Goal: Task Accomplishment & Management: Use online tool/utility

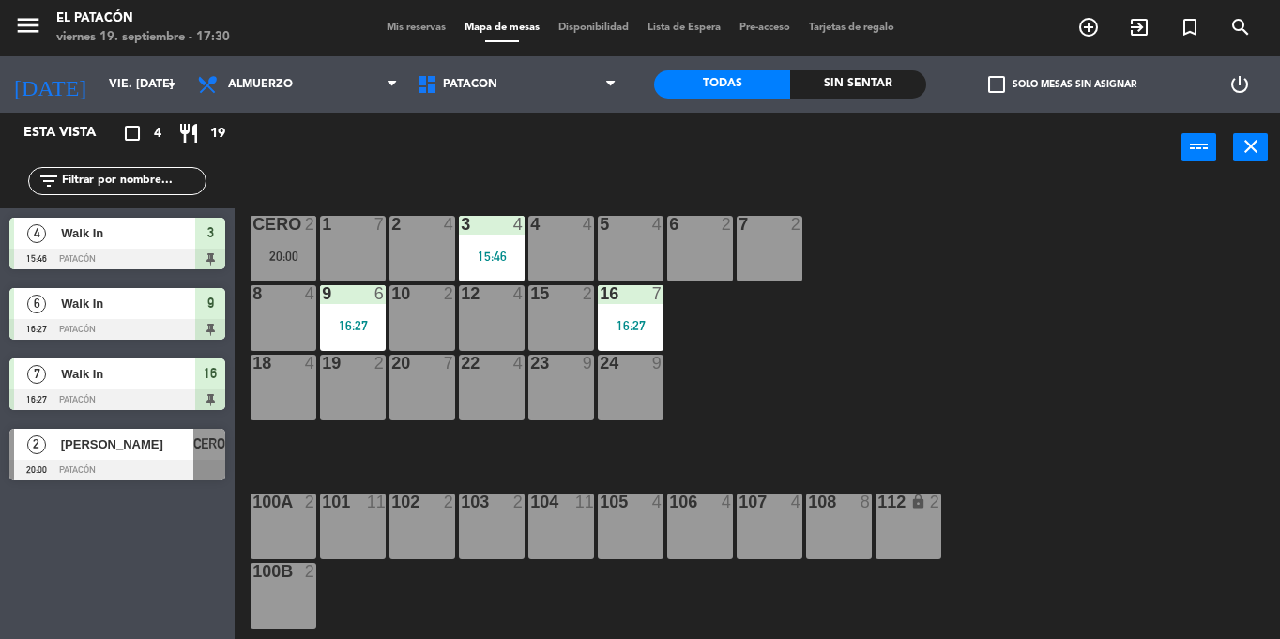
click at [481, 308] on div "12 4" at bounding box center [492, 318] width 66 height 66
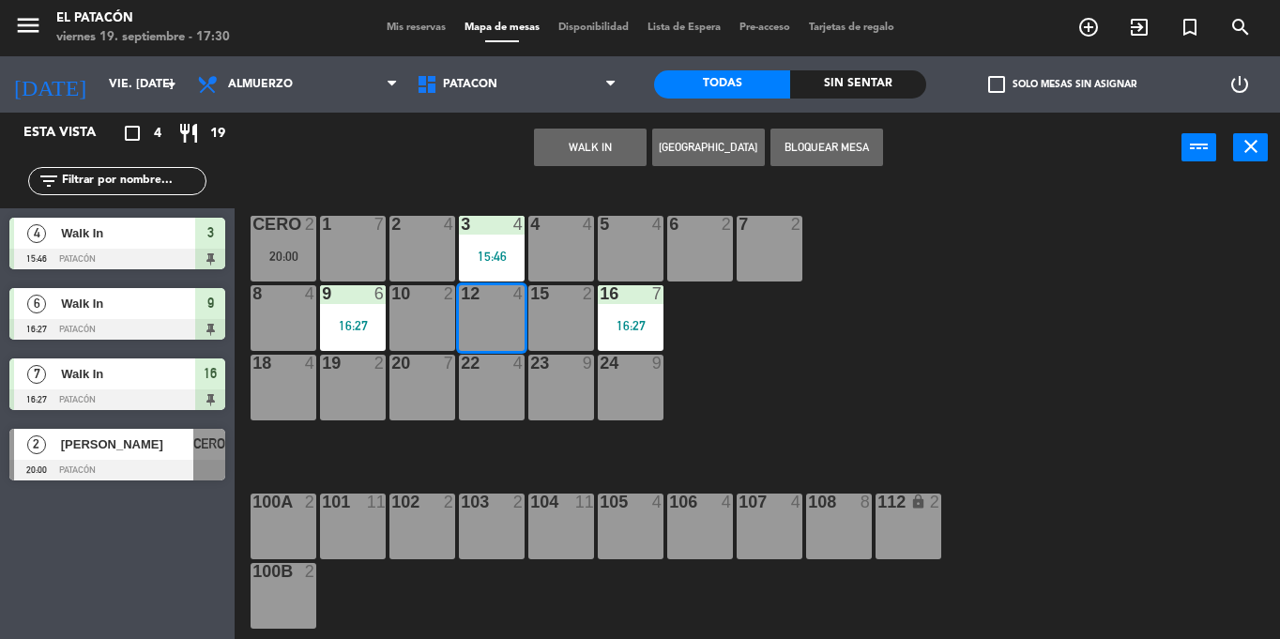
click at [607, 145] on button "WALK IN" at bounding box center [590, 148] width 113 height 38
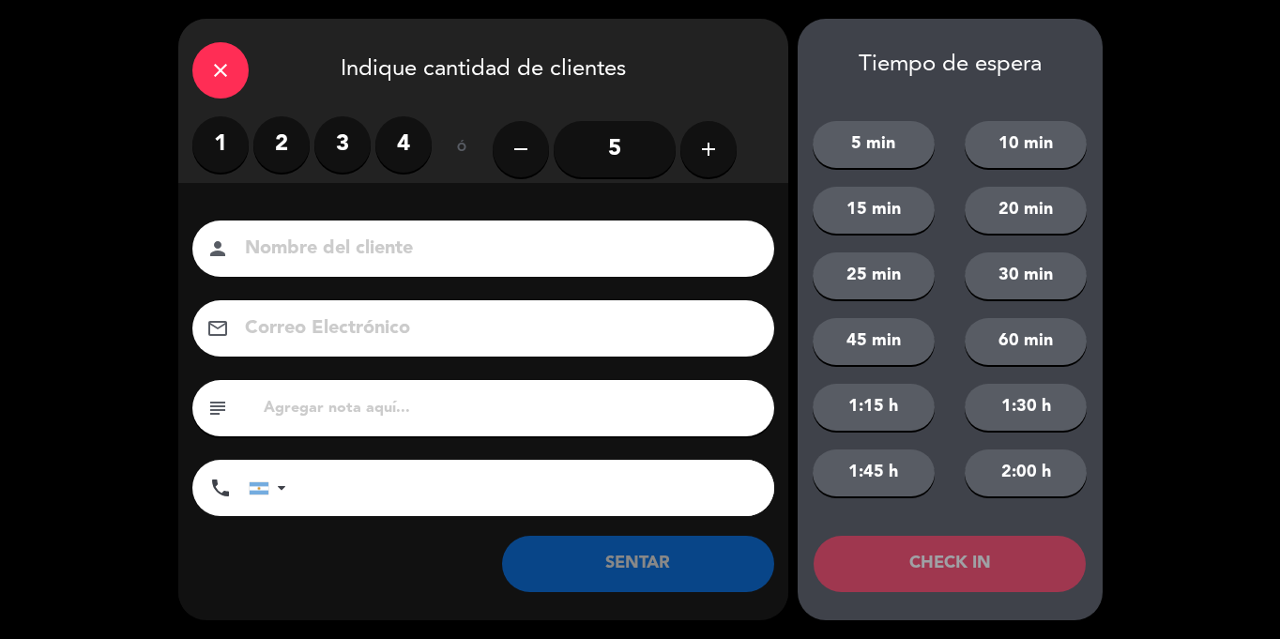
click at [413, 161] on label "4" at bounding box center [403, 144] width 56 height 56
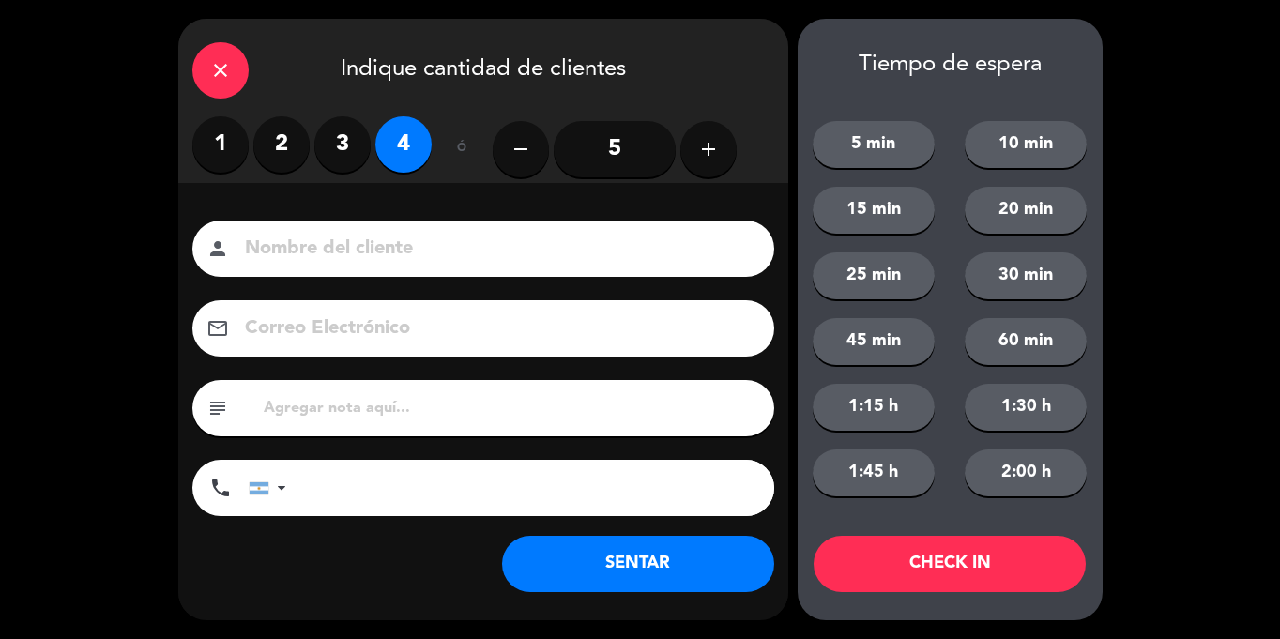
click at [680, 575] on button "SENTAR" at bounding box center [638, 564] width 272 height 56
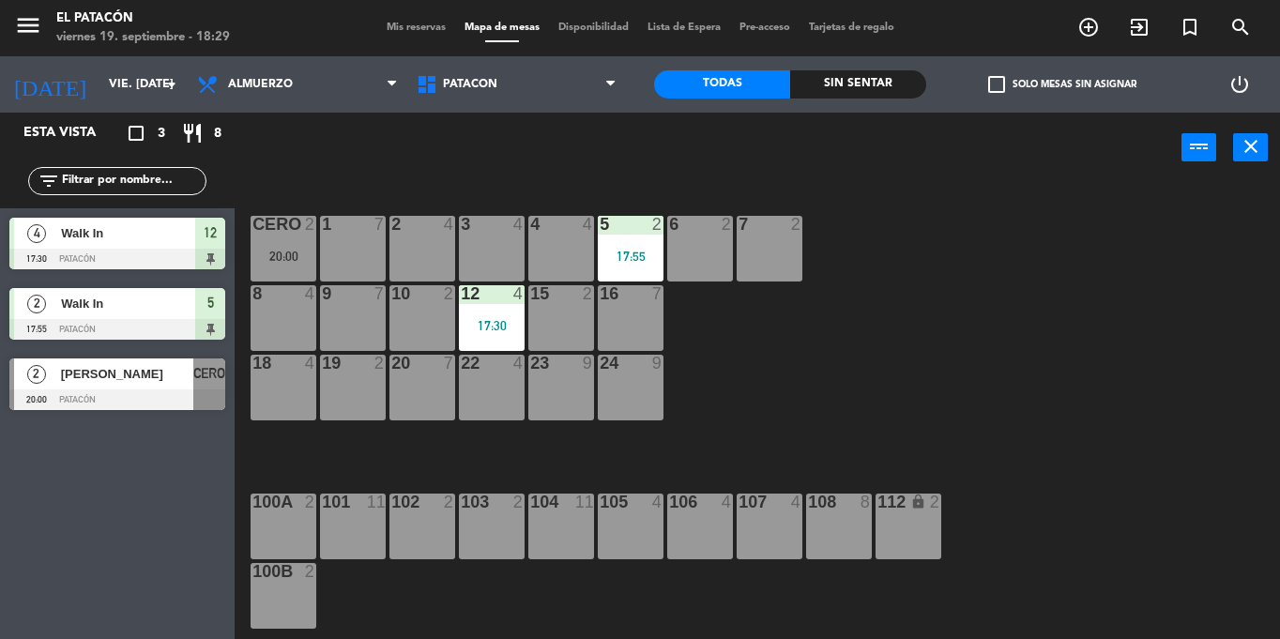
click at [496, 234] on div "3 4" at bounding box center [492, 225] width 66 height 19
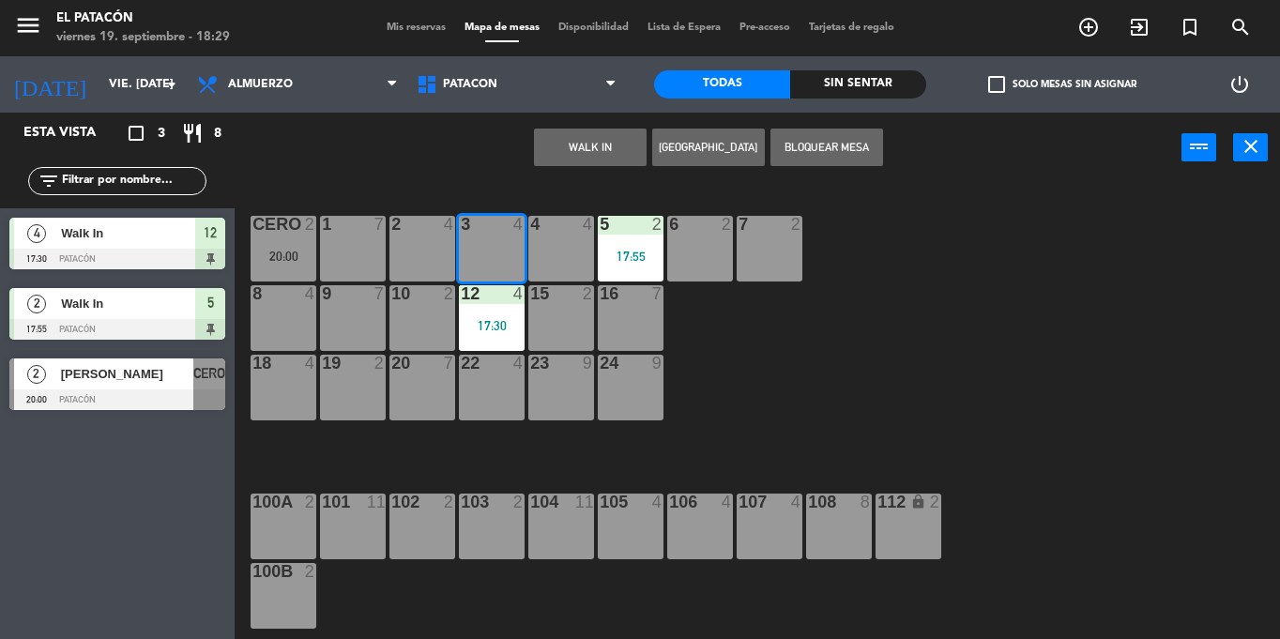
click at [586, 152] on button "WALK IN" at bounding box center [590, 148] width 113 height 38
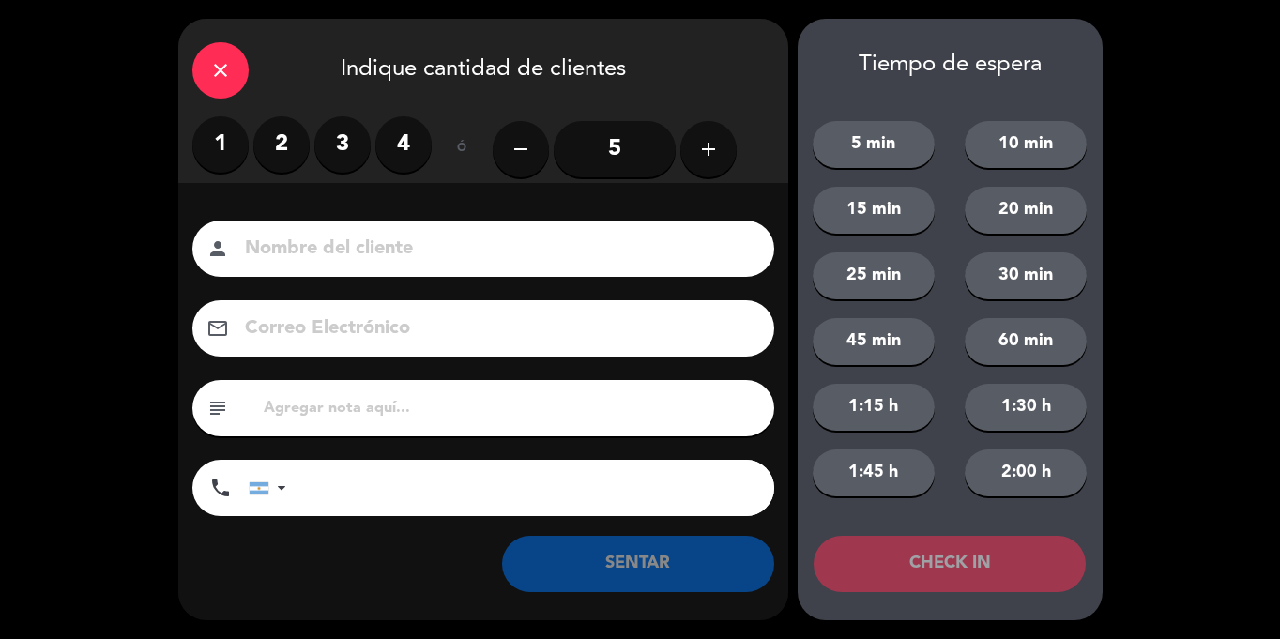
click at [280, 153] on label "2" at bounding box center [281, 144] width 56 height 56
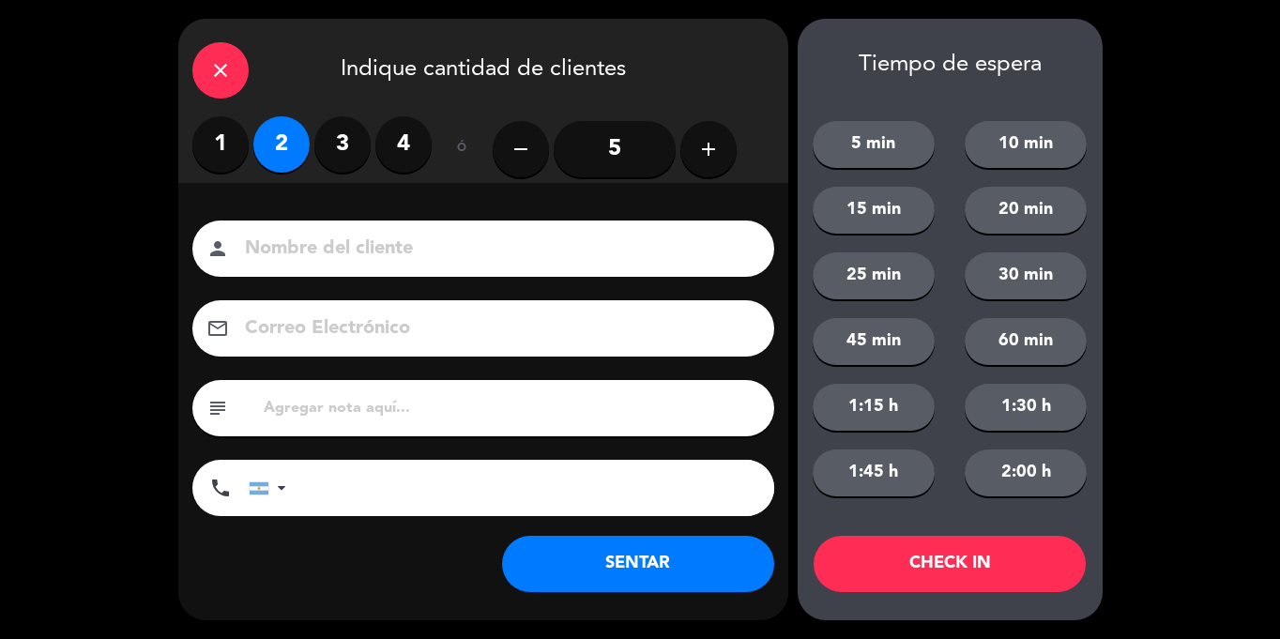
click at [599, 572] on button "SENTAR" at bounding box center [638, 564] width 272 height 56
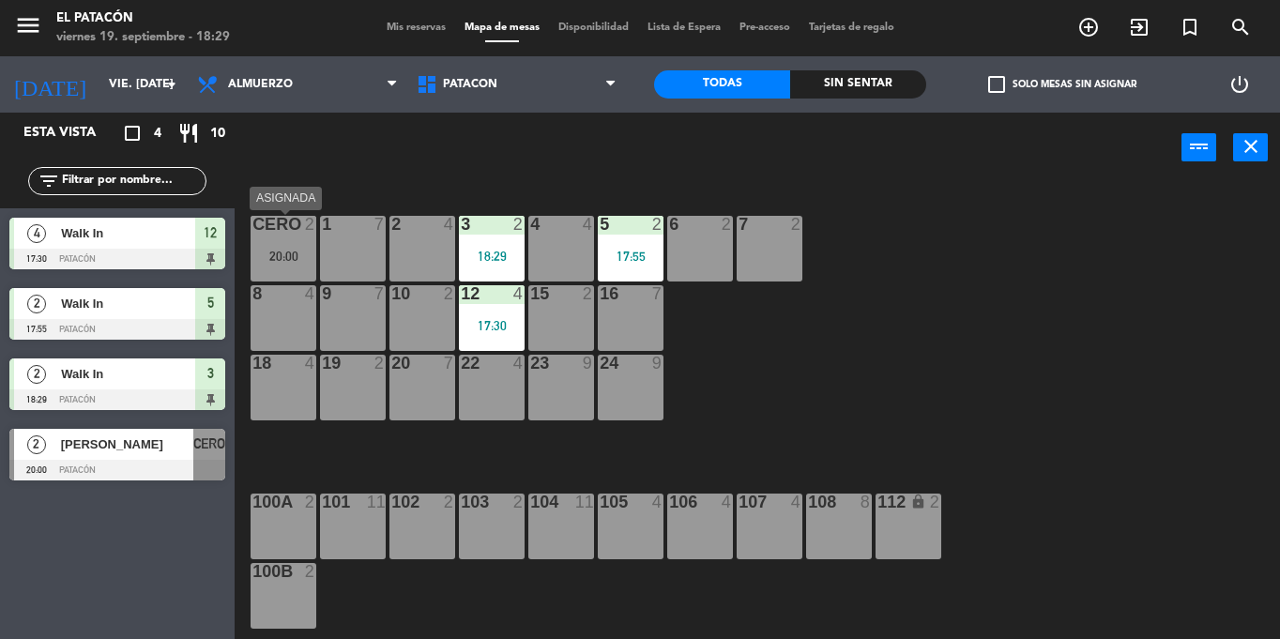
click at [257, 251] on div "20:00" at bounding box center [284, 256] width 66 height 13
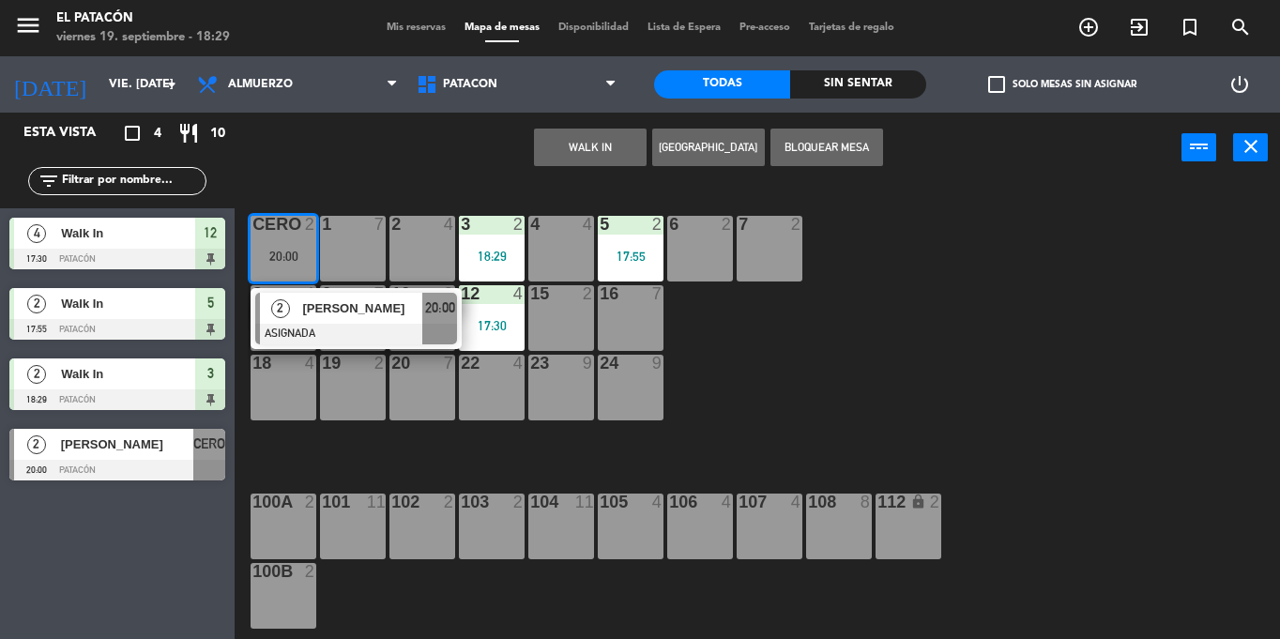
click at [548, 336] on div "15 2" at bounding box center [561, 318] width 66 height 66
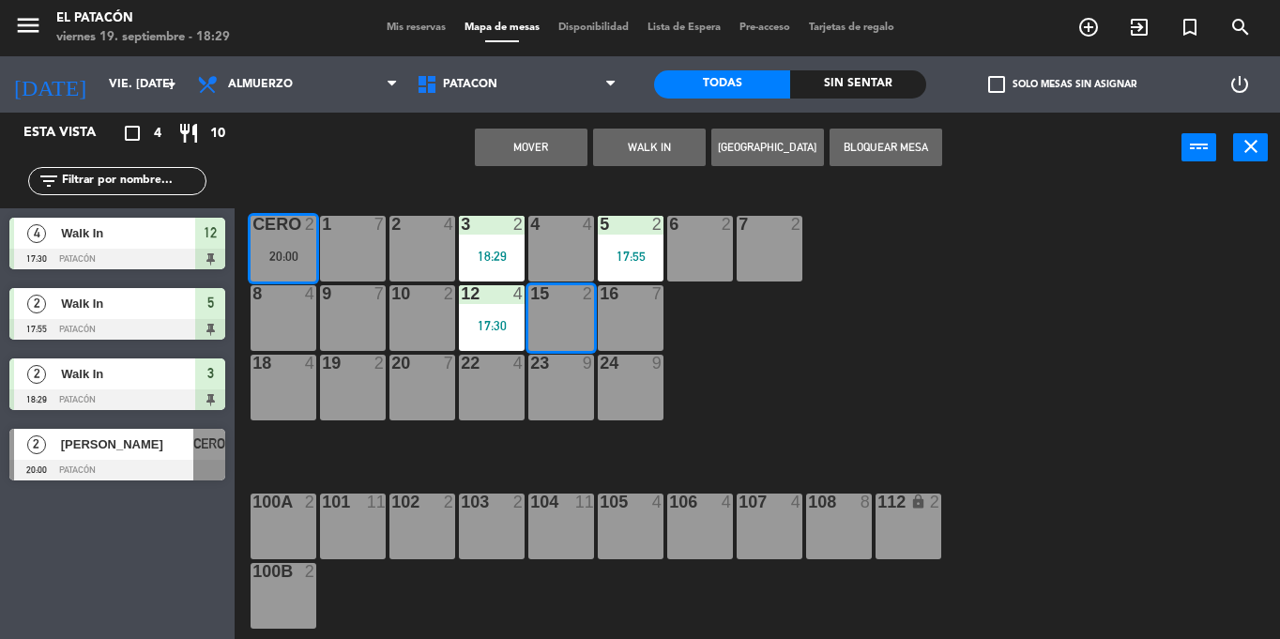
click at [525, 157] on button "Mover" at bounding box center [531, 148] width 113 height 38
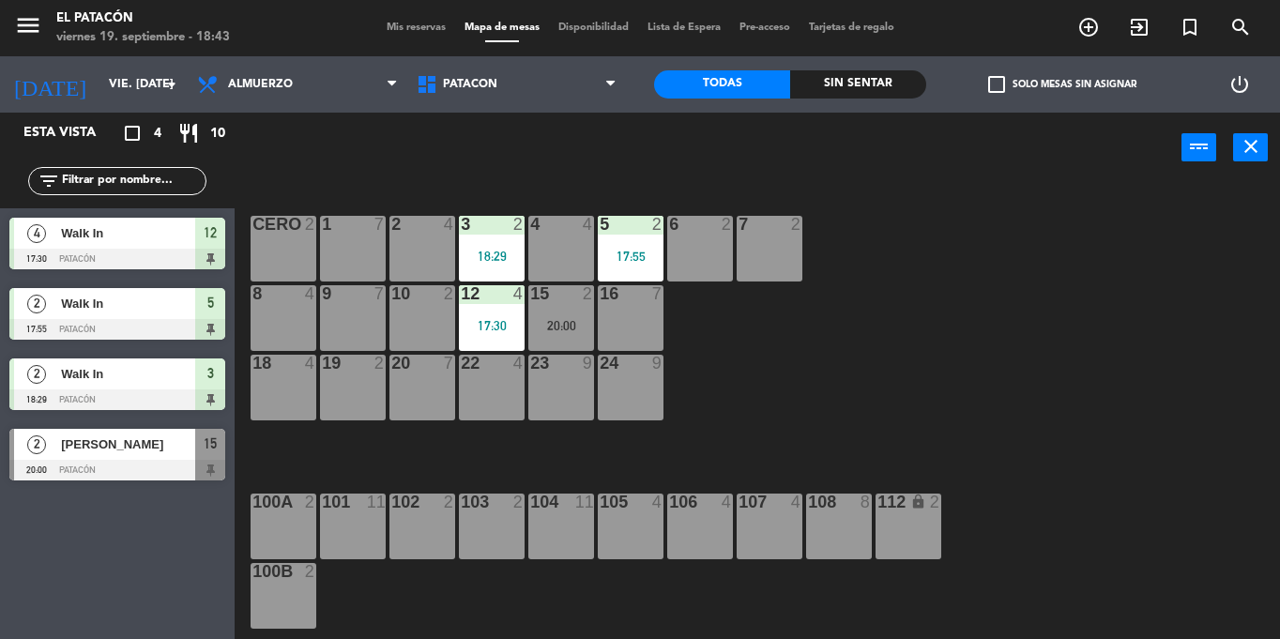
click at [634, 333] on div "16 7" at bounding box center [631, 318] width 66 height 66
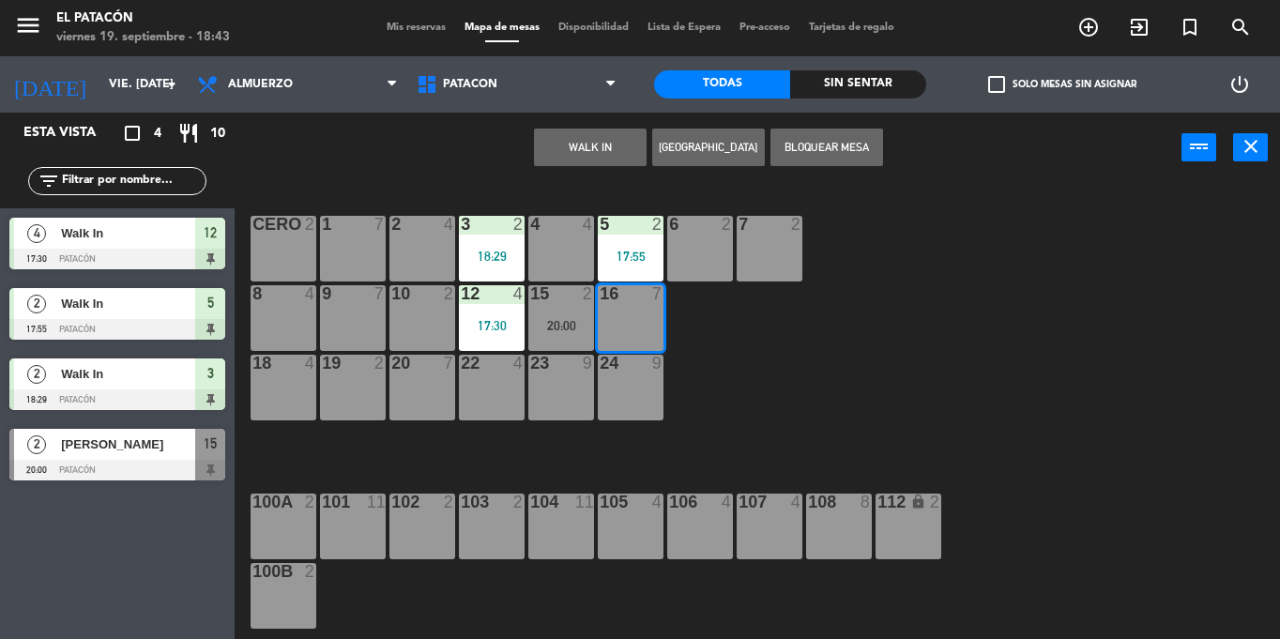
click at [591, 146] on button "WALK IN" at bounding box center [590, 148] width 113 height 38
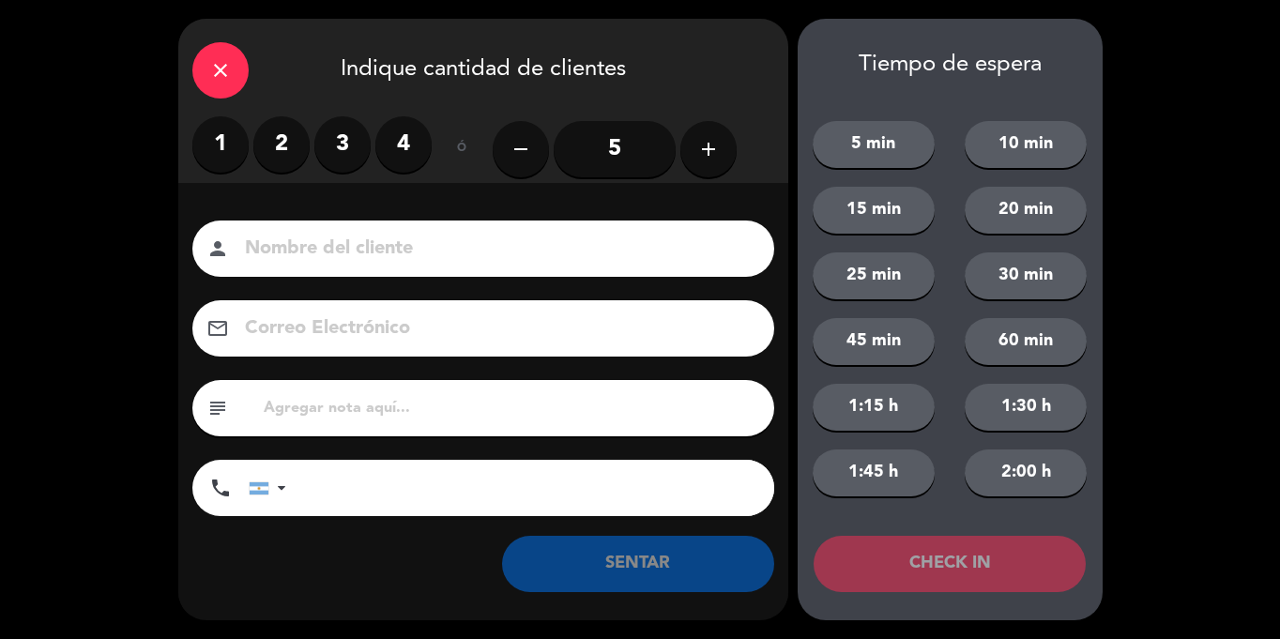
click at [649, 167] on input "5" at bounding box center [615, 149] width 122 height 56
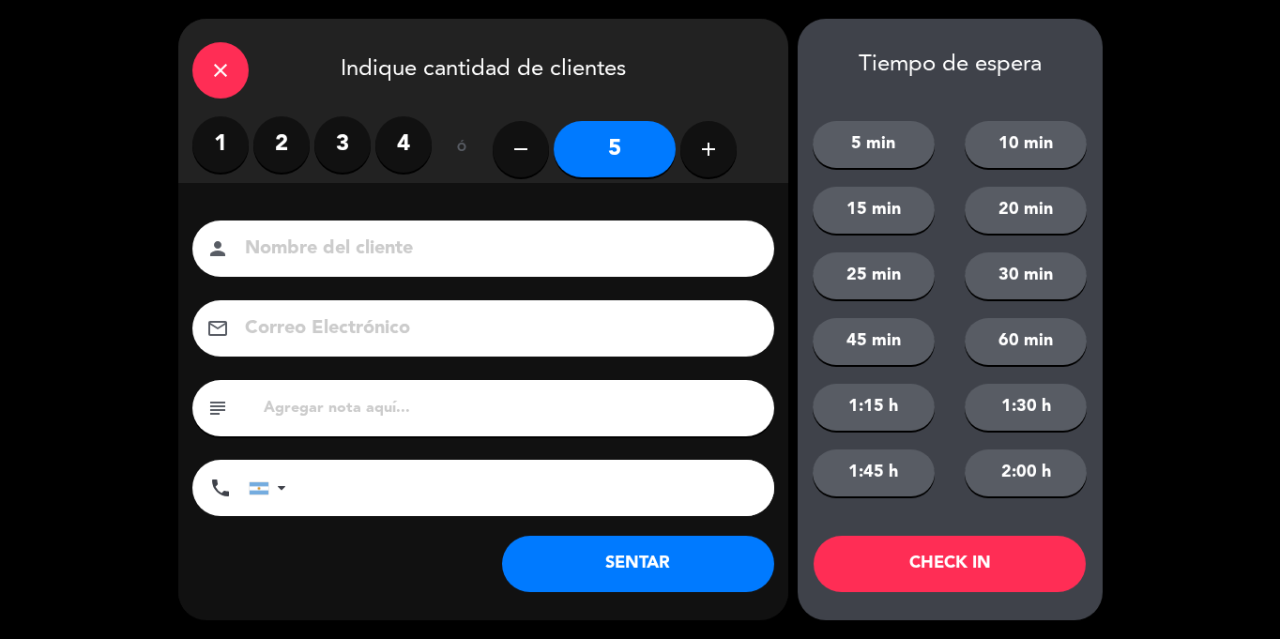
click at [652, 550] on button "SENTAR" at bounding box center [638, 564] width 272 height 56
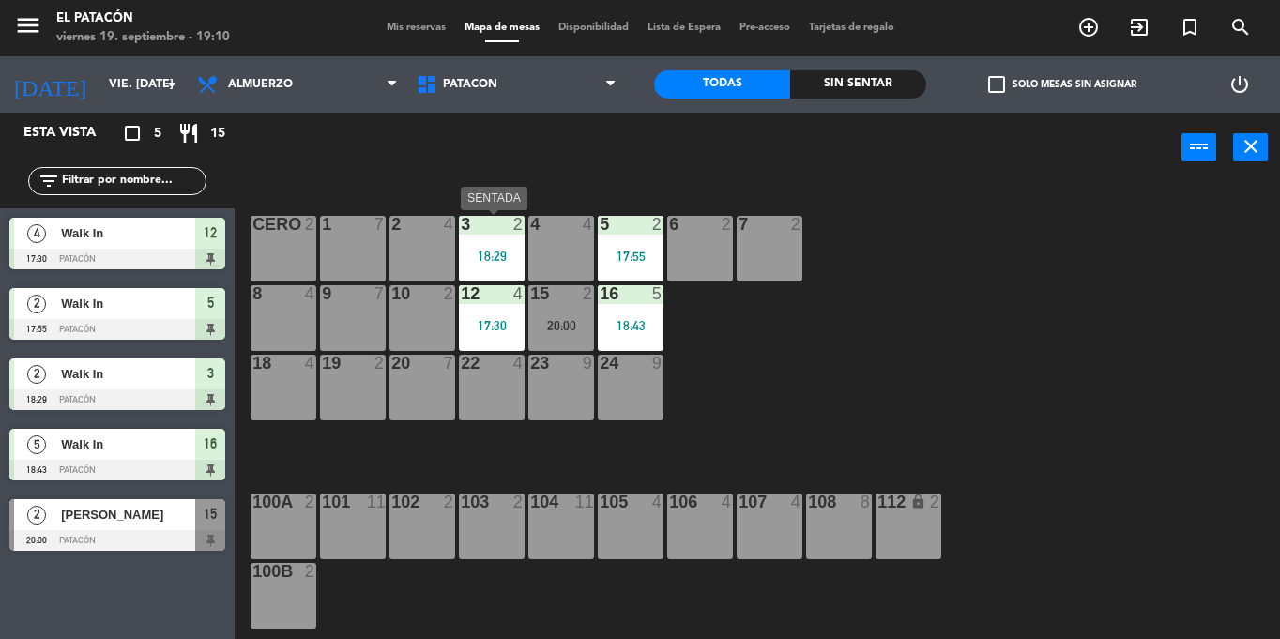
click at [488, 254] on div "18:29" at bounding box center [492, 256] width 66 height 13
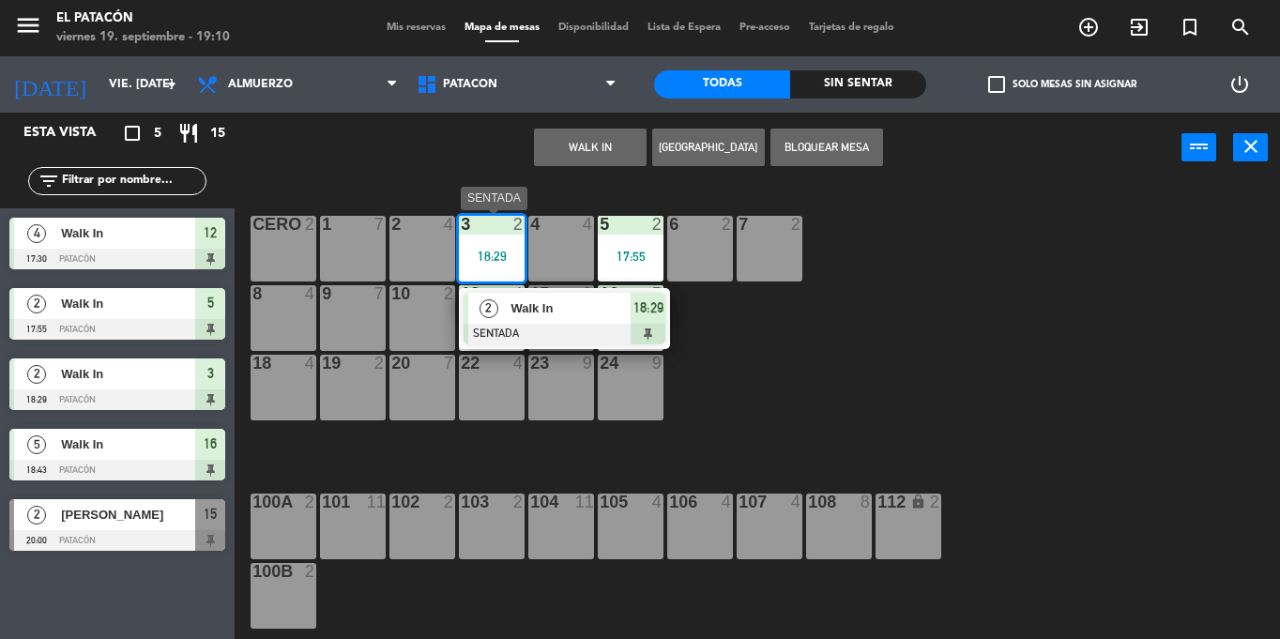
click at [558, 326] on div at bounding box center [565, 334] width 202 height 21
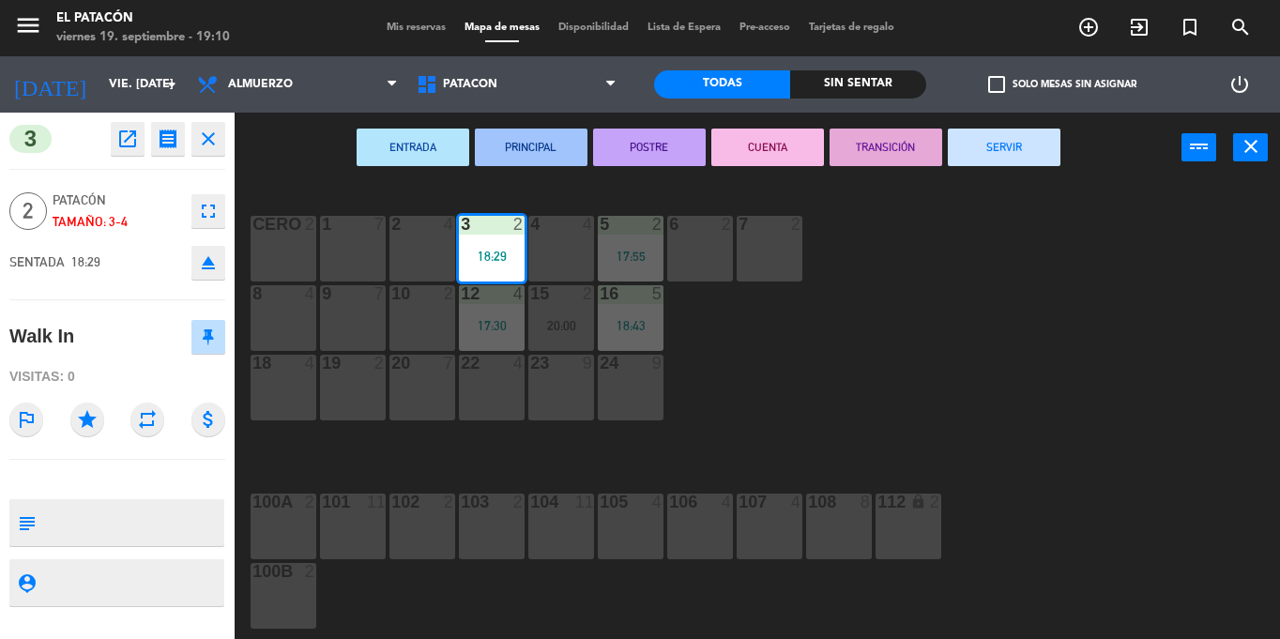
click at [995, 155] on button "SERVIR" at bounding box center [1004, 148] width 113 height 38
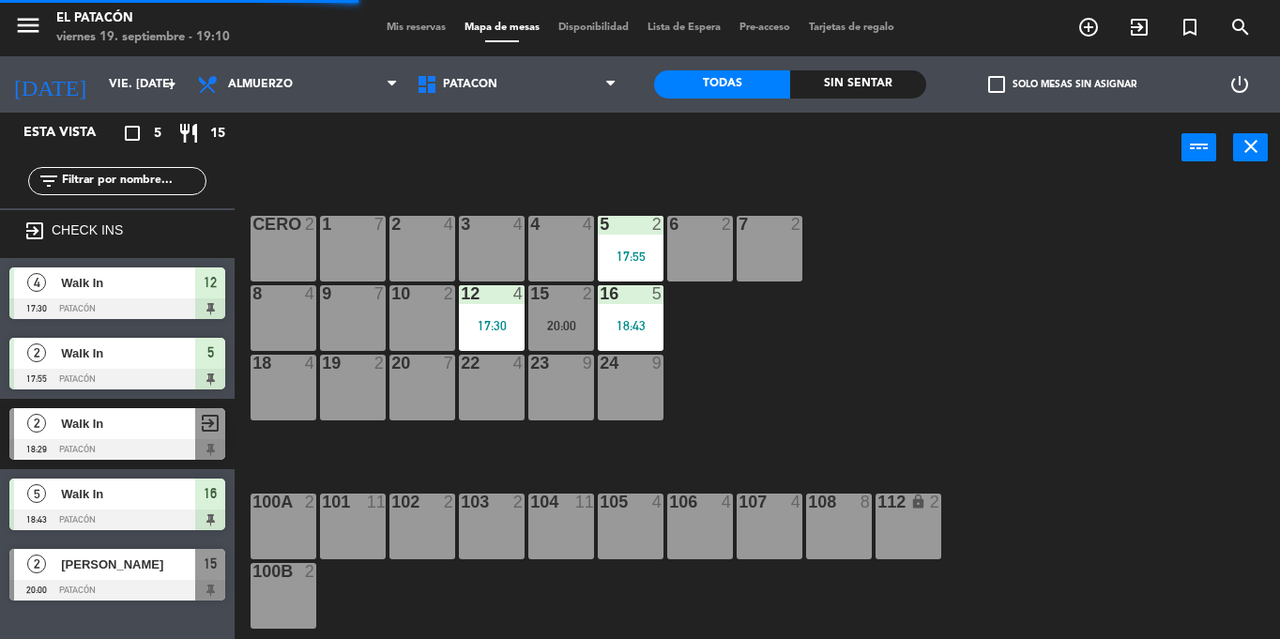
click at [630, 331] on div "18:43" at bounding box center [631, 325] width 66 height 13
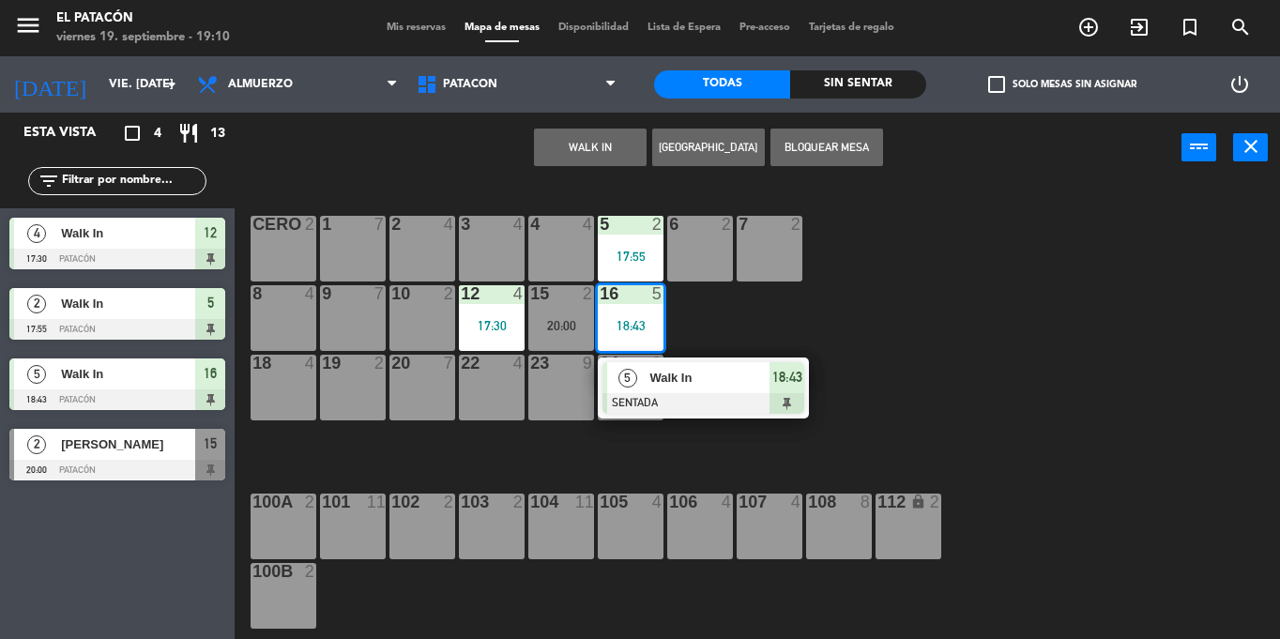
click at [420, 387] on div "20 7" at bounding box center [422, 388] width 66 height 66
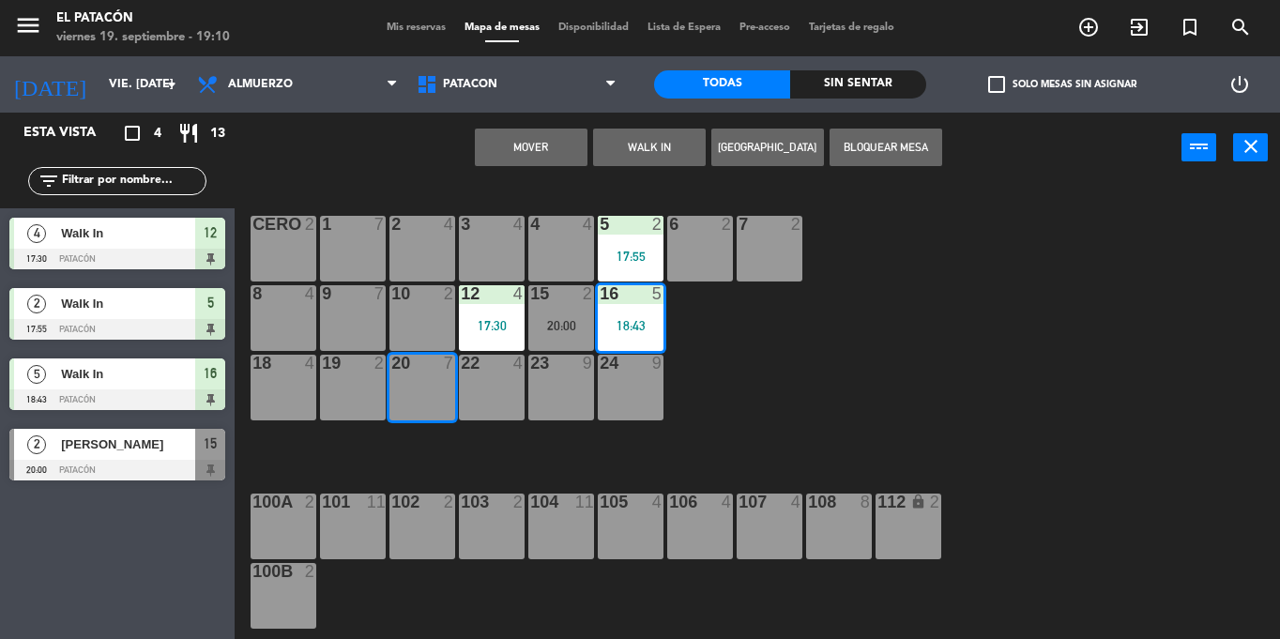
click at [546, 145] on button "Mover" at bounding box center [531, 148] width 113 height 38
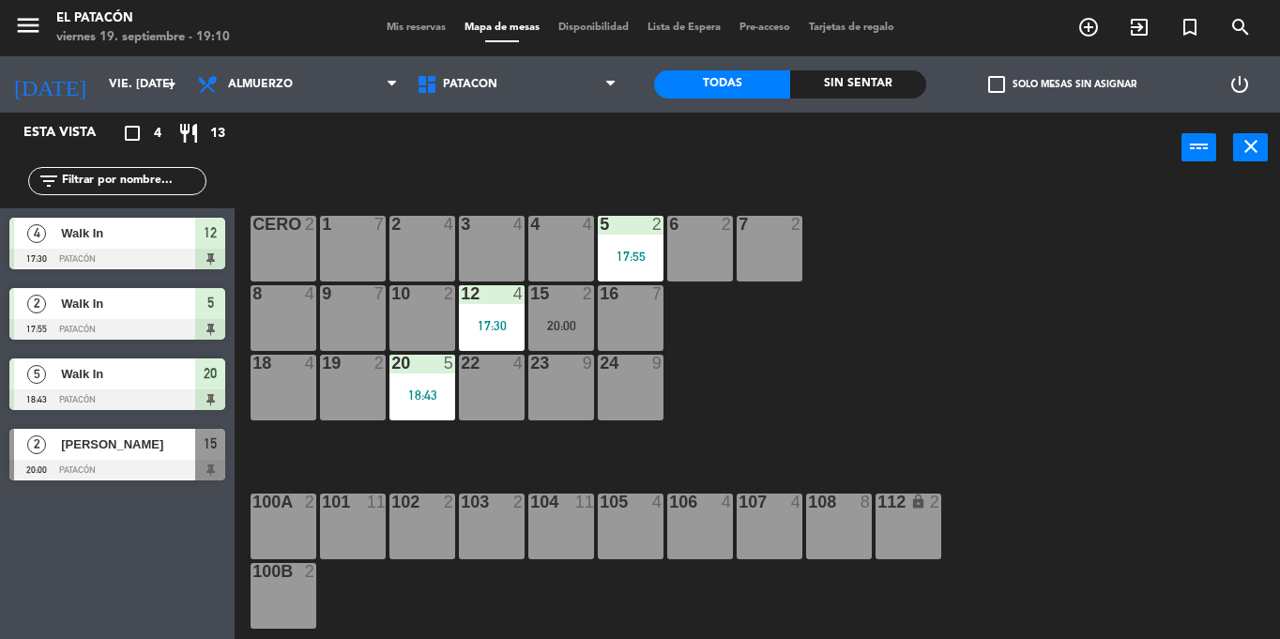
click at [370, 311] on div "9 7" at bounding box center [353, 318] width 66 height 66
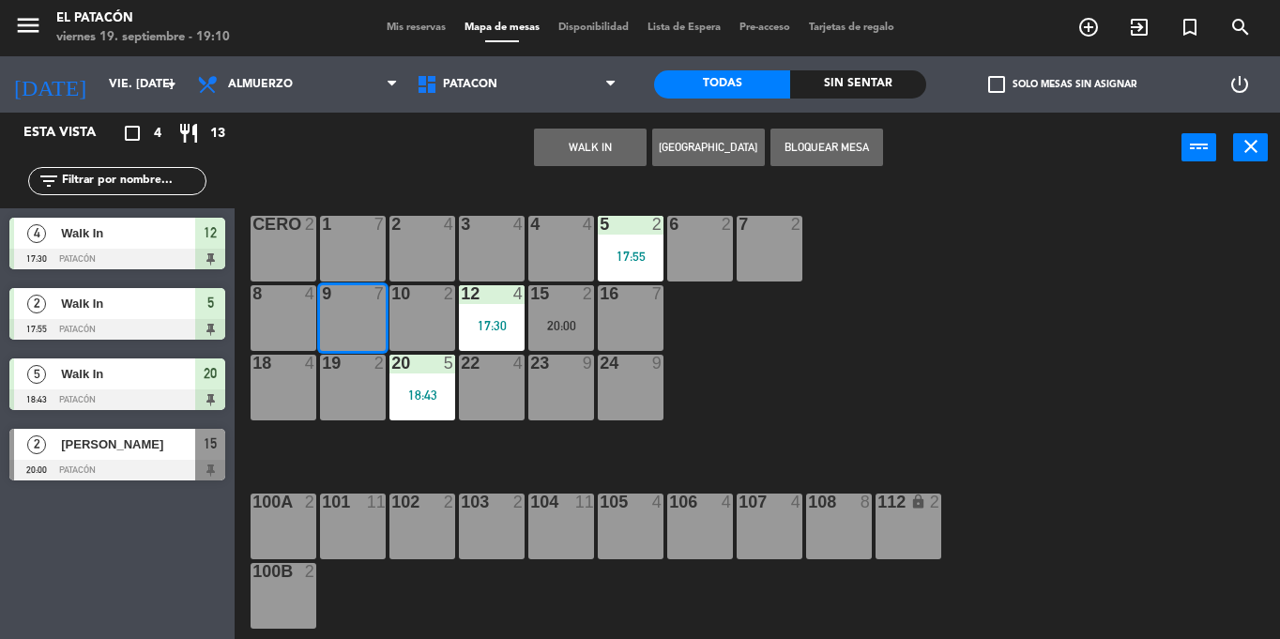
click at [581, 138] on button "WALK IN" at bounding box center [590, 148] width 113 height 38
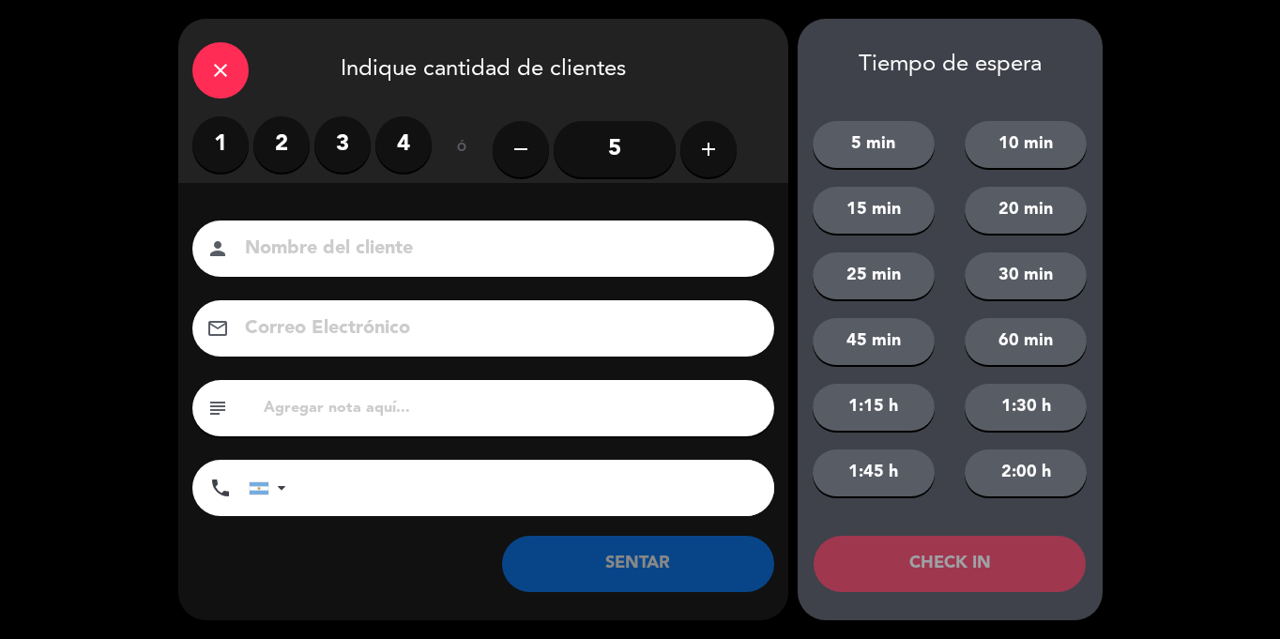
click at [630, 138] on input "5" at bounding box center [615, 149] width 122 height 56
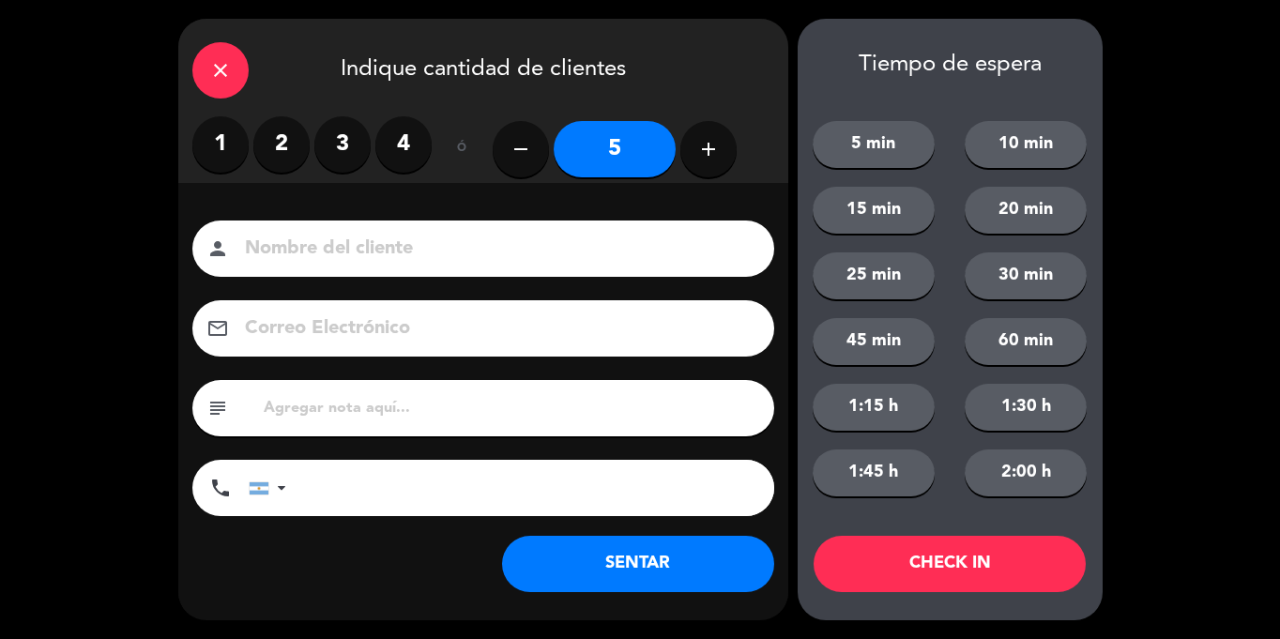
click at [658, 560] on button "SENTAR" at bounding box center [638, 564] width 272 height 56
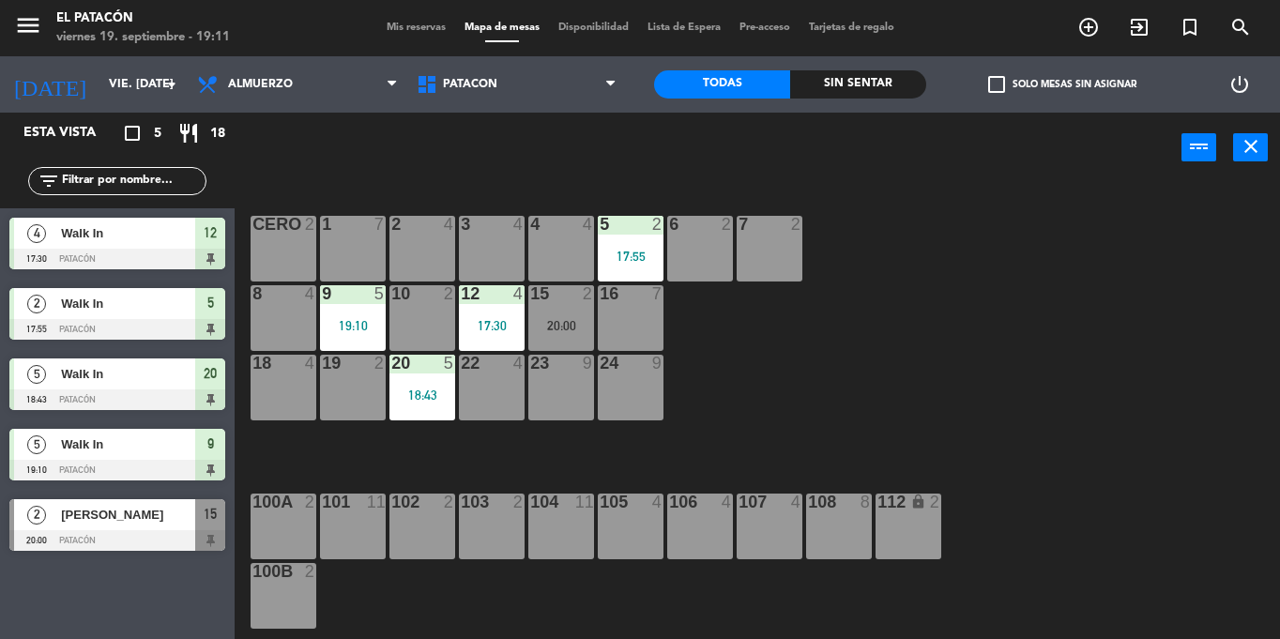
click at [492, 407] on div "22 4" at bounding box center [492, 388] width 66 height 66
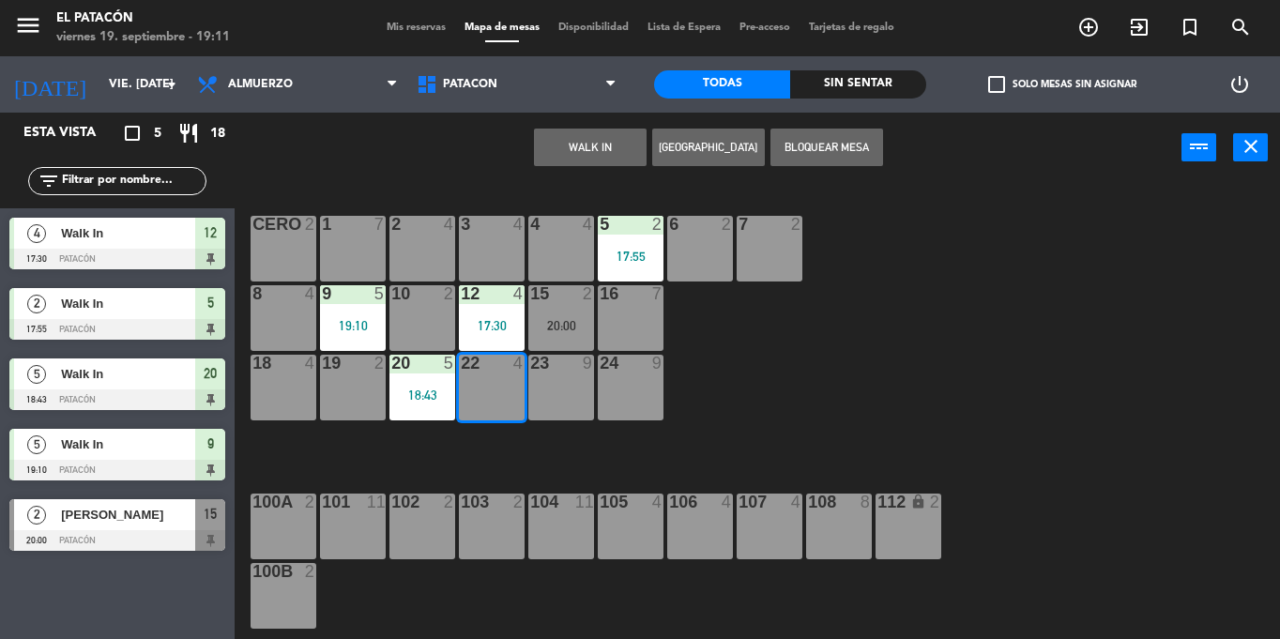
click at [586, 141] on button "WALK IN" at bounding box center [590, 148] width 113 height 38
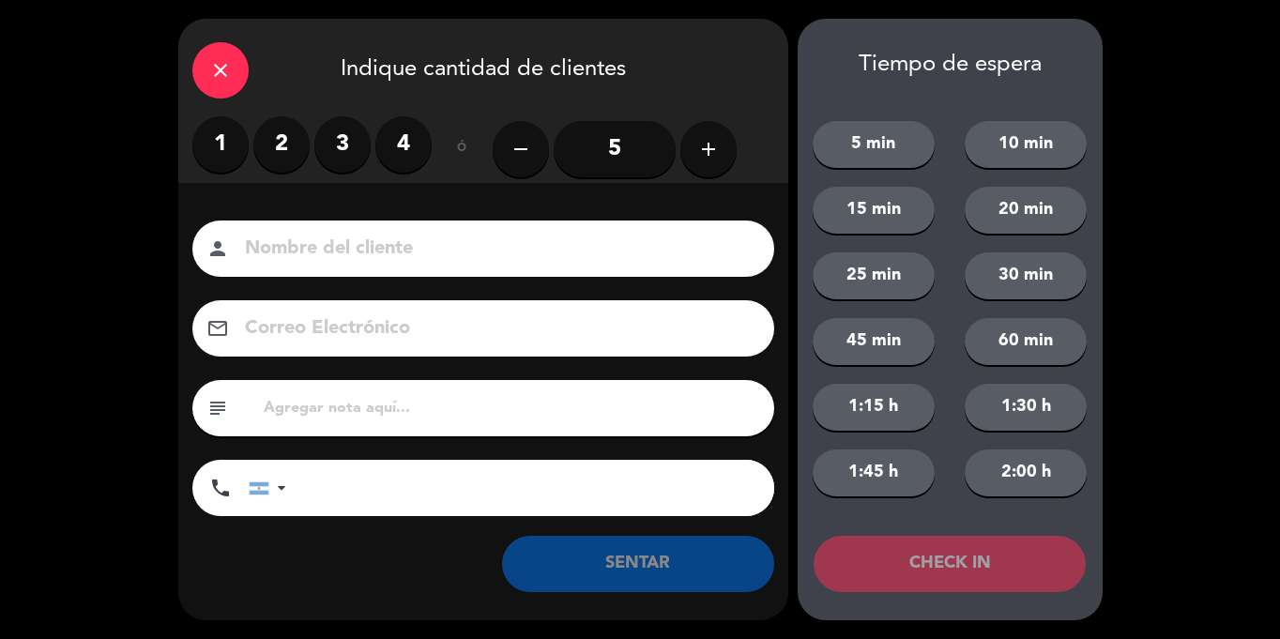
click at [407, 144] on label "4" at bounding box center [403, 144] width 56 height 56
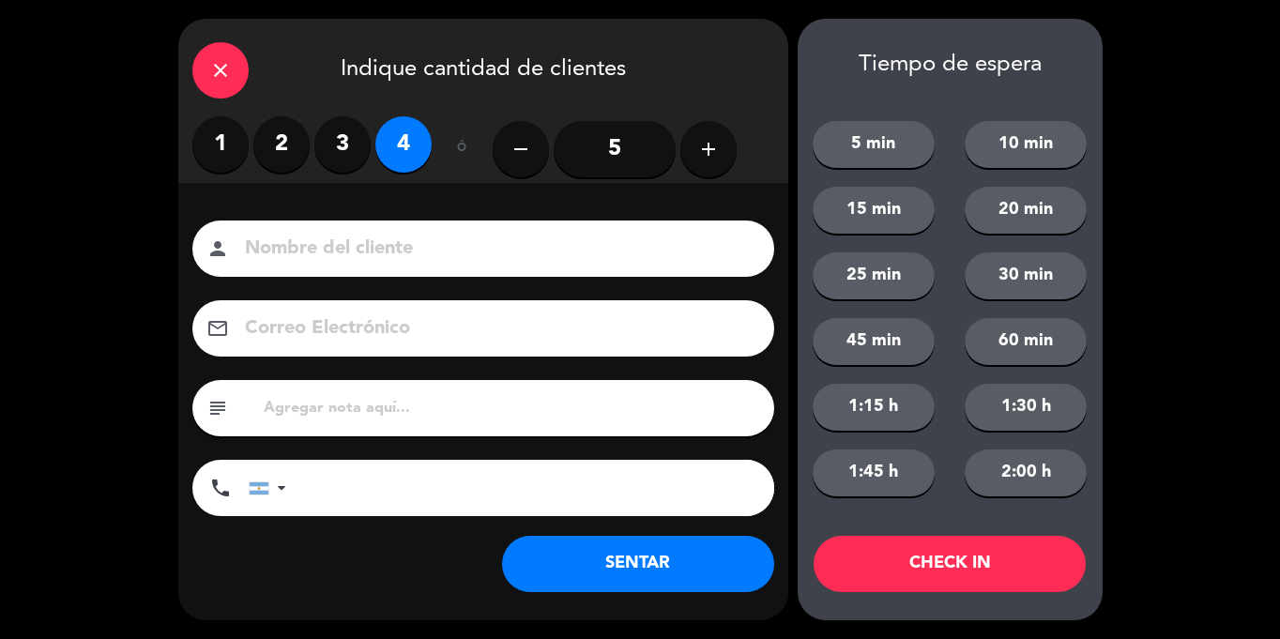
click at [677, 564] on button "SENTAR" at bounding box center [638, 564] width 272 height 56
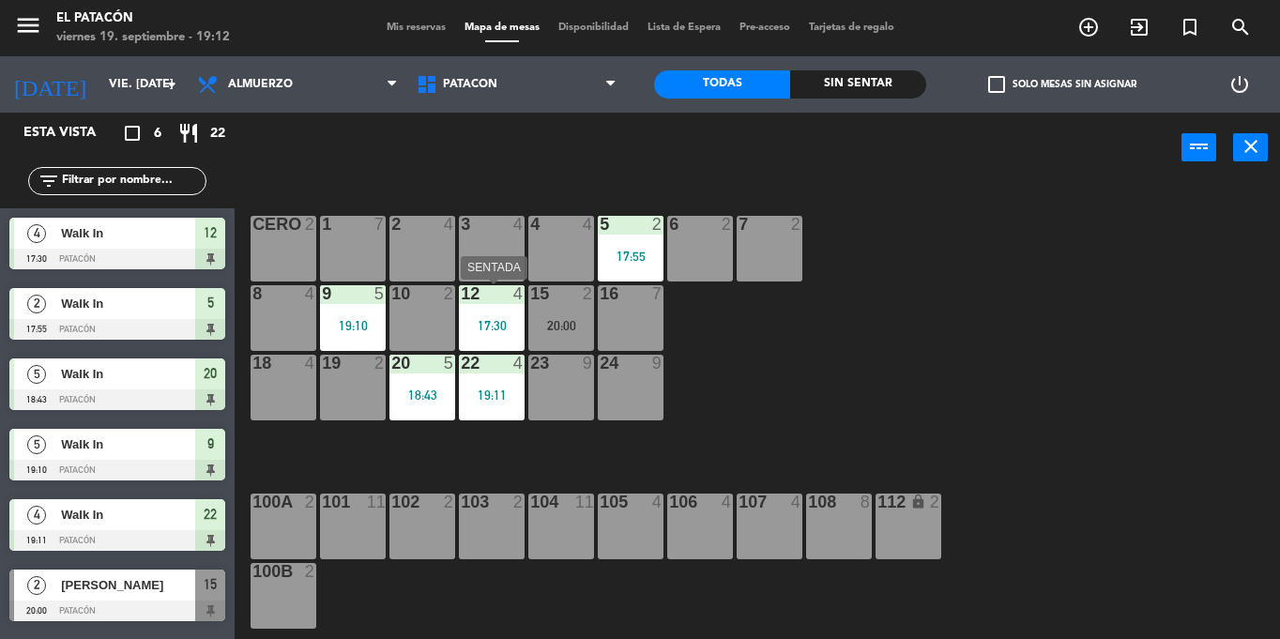
click at [506, 321] on div "17:30" at bounding box center [492, 325] width 66 height 13
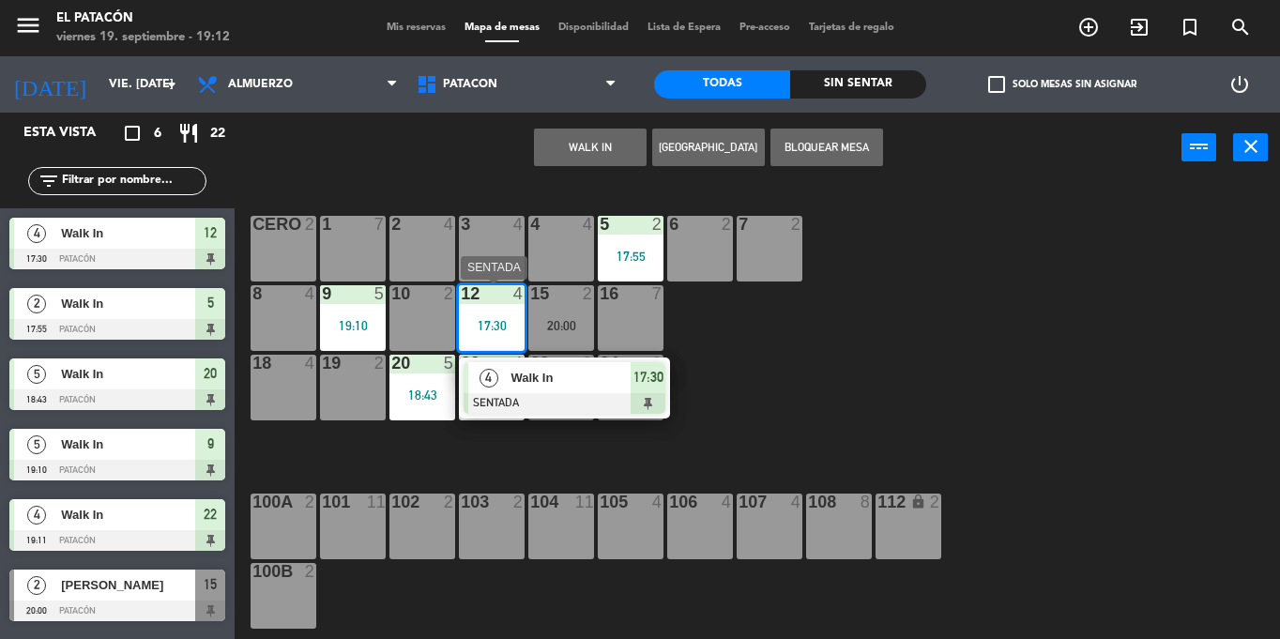
click at [526, 370] on span "Walk In" at bounding box center [570, 378] width 120 height 20
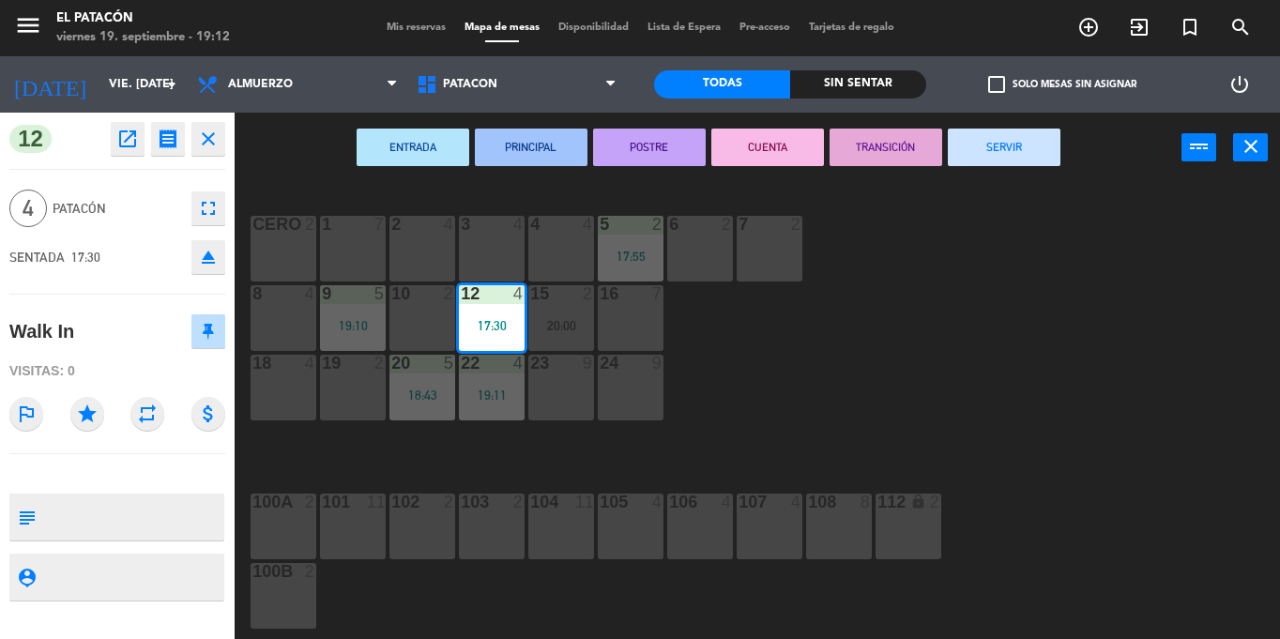
click at [997, 145] on button "SERVIR" at bounding box center [1004, 148] width 113 height 38
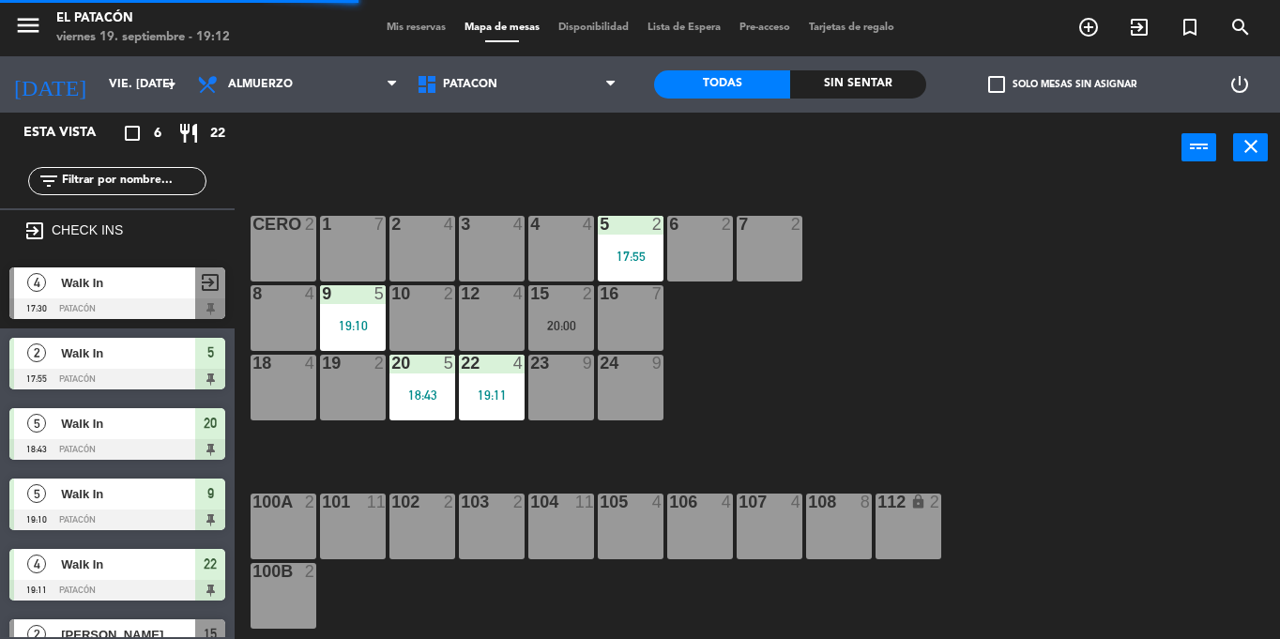
click at [503, 295] on div at bounding box center [491, 293] width 31 height 17
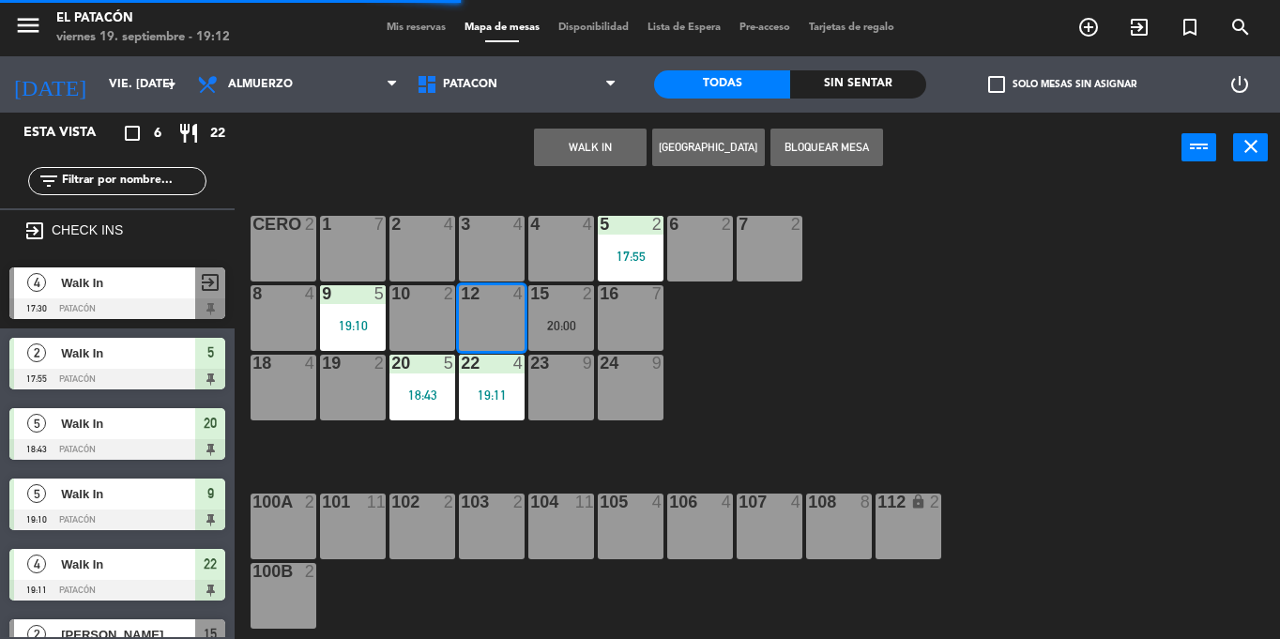
click at [628, 145] on button "WALK IN" at bounding box center [590, 148] width 113 height 38
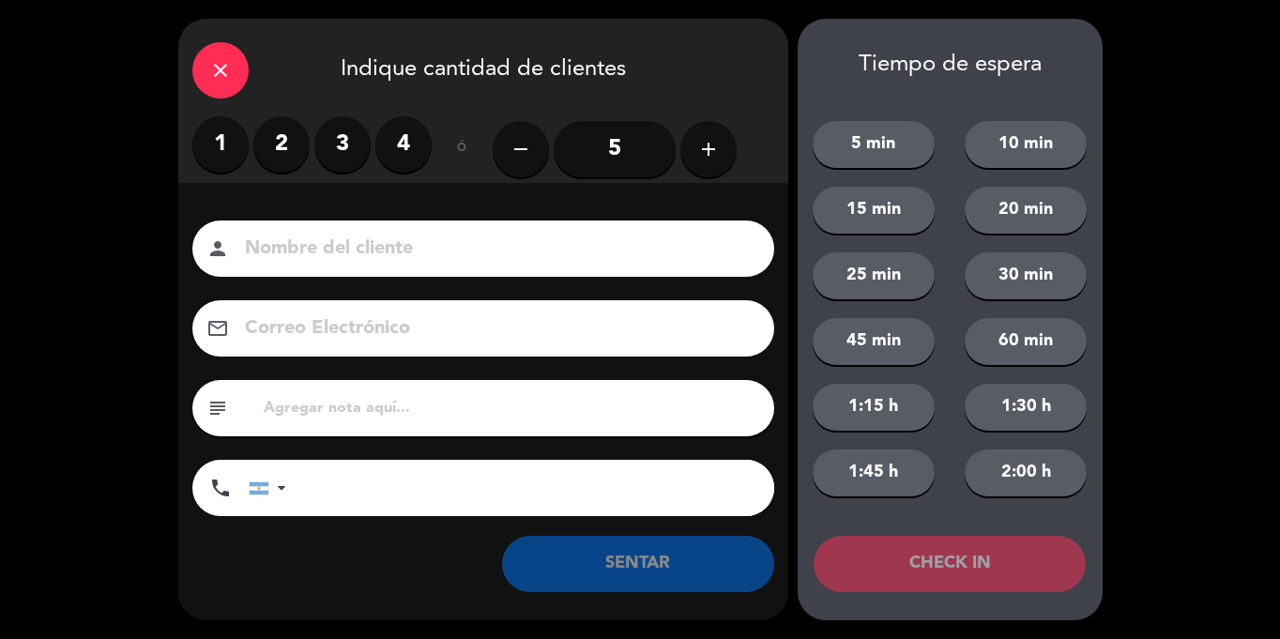
click at [343, 142] on label "3" at bounding box center [342, 144] width 56 height 56
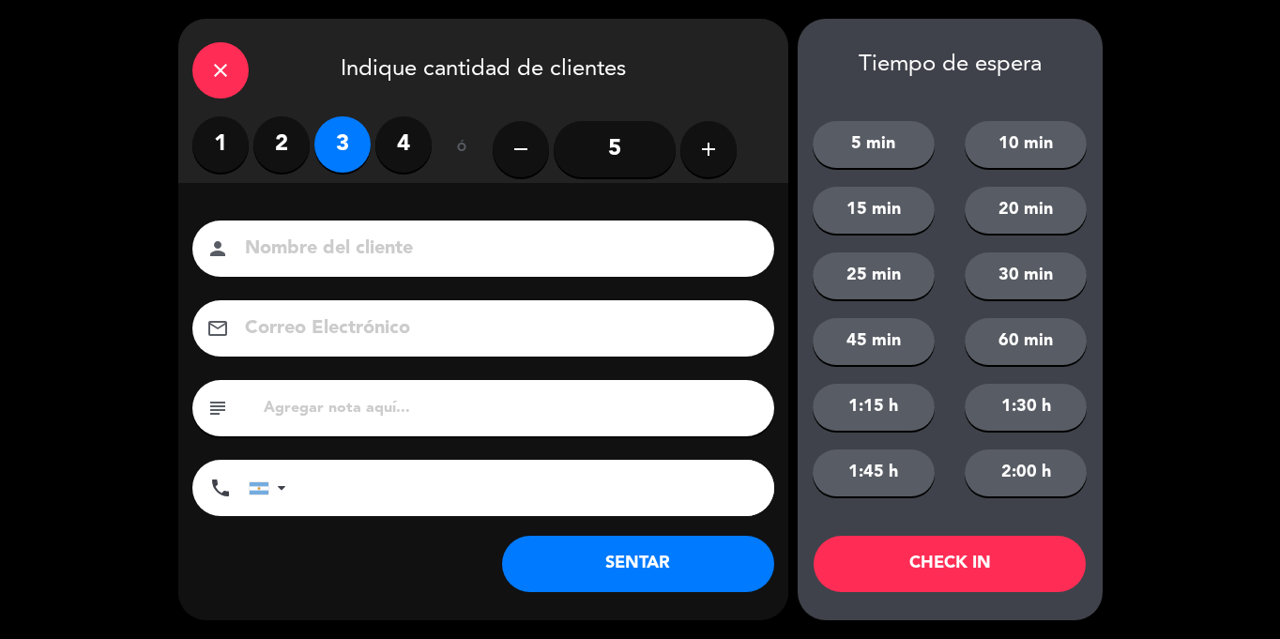
click at [715, 569] on button "SENTAR" at bounding box center [638, 564] width 272 height 56
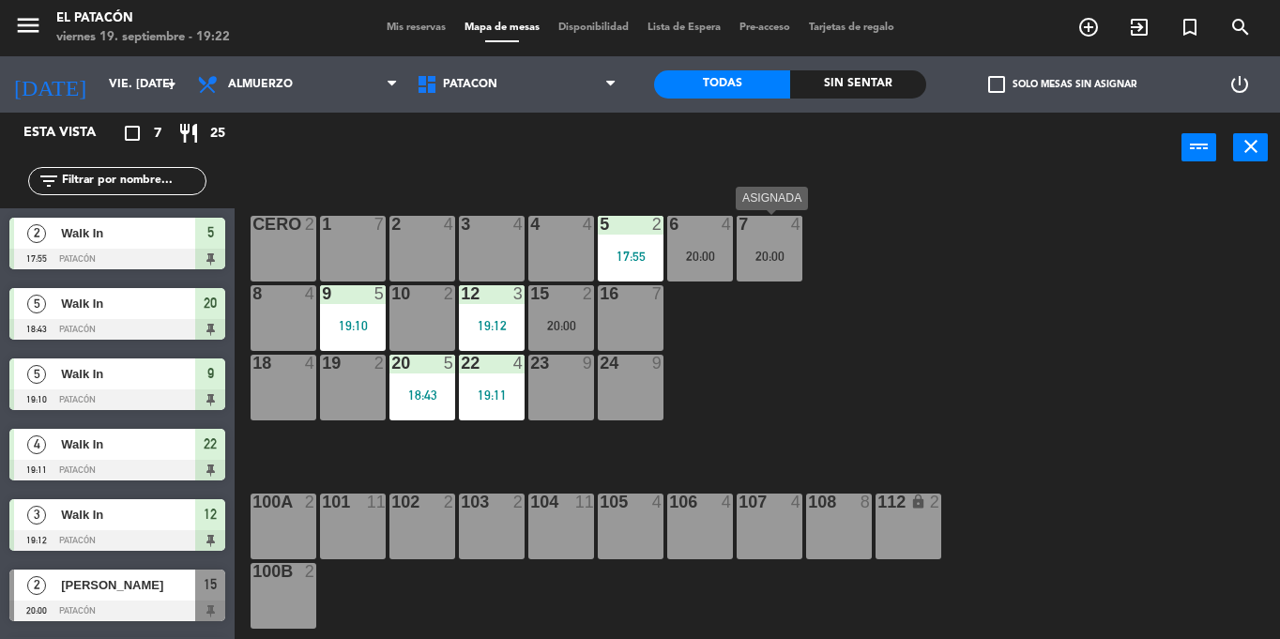
click at [767, 255] on div "20:00" at bounding box center [770, 256] width 66 height 13
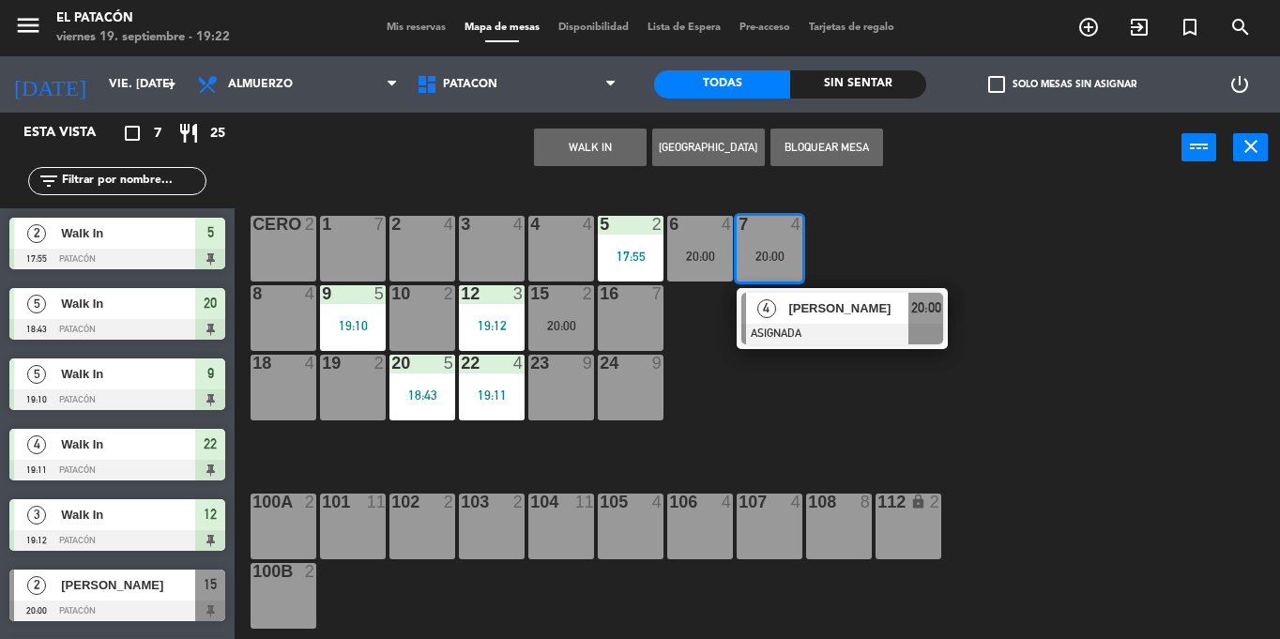
click at [801, 321] on div "[PERSON_NAME]" at bounding box center [847, 308] width 122 height 31
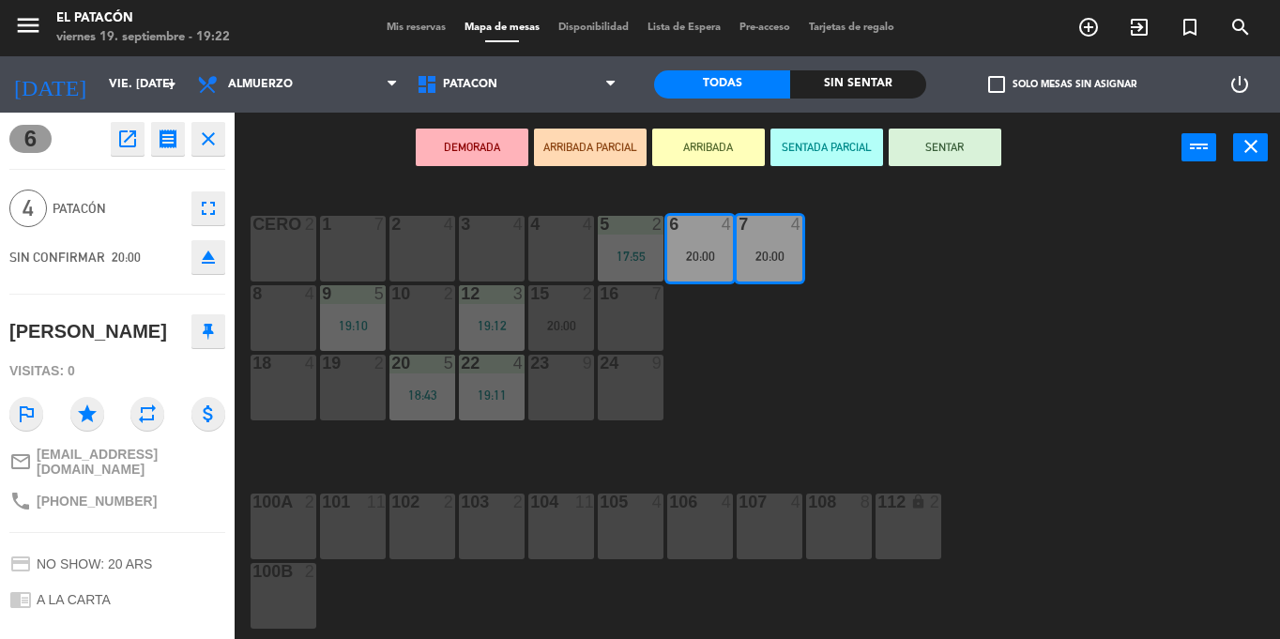
scroll to position [156, 0]
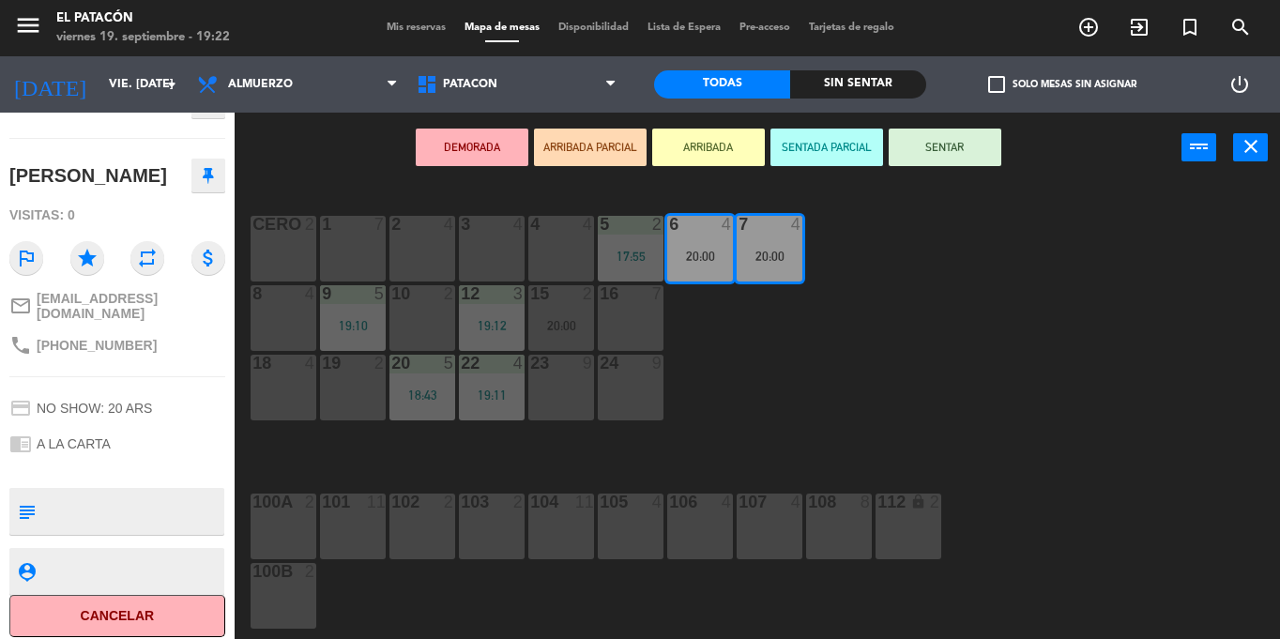
click at [800, 343] on div "1 7 2 4 3 4 4 4 5 2 17:55 6 4 20:00 7 4 20:00 CERO 2 8 4 9 5 19:10 10 2 12 3 19…" at bounding box center [764, 411] width 1032 height 456
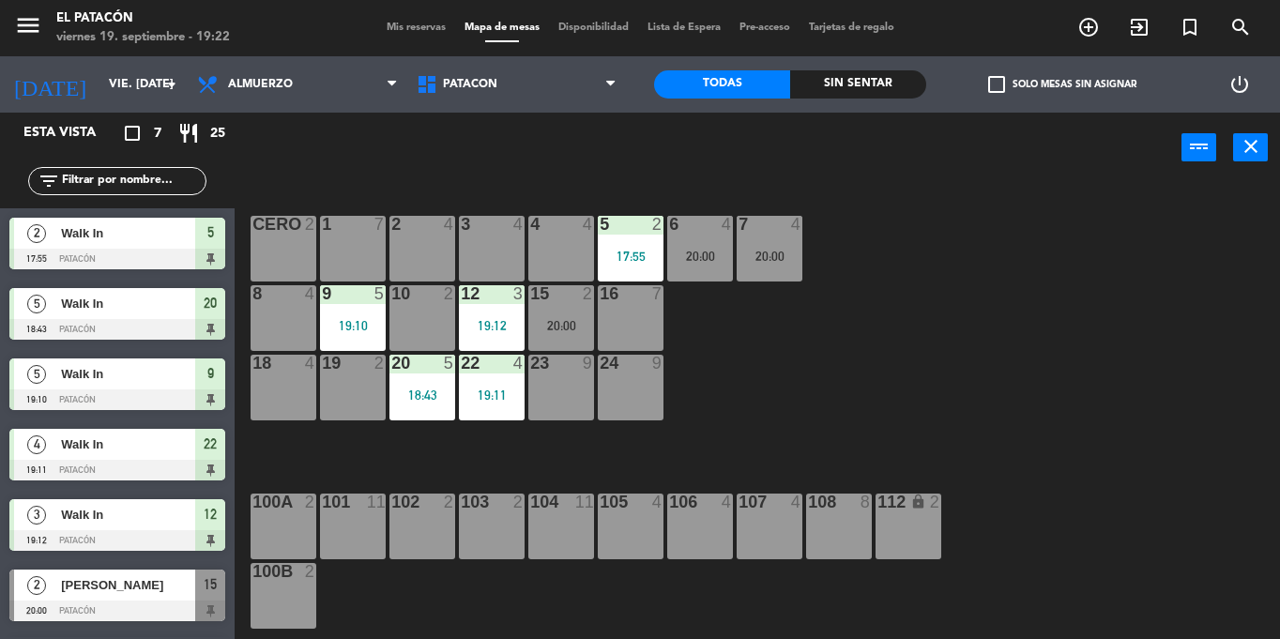
scroll to position [64, 0]
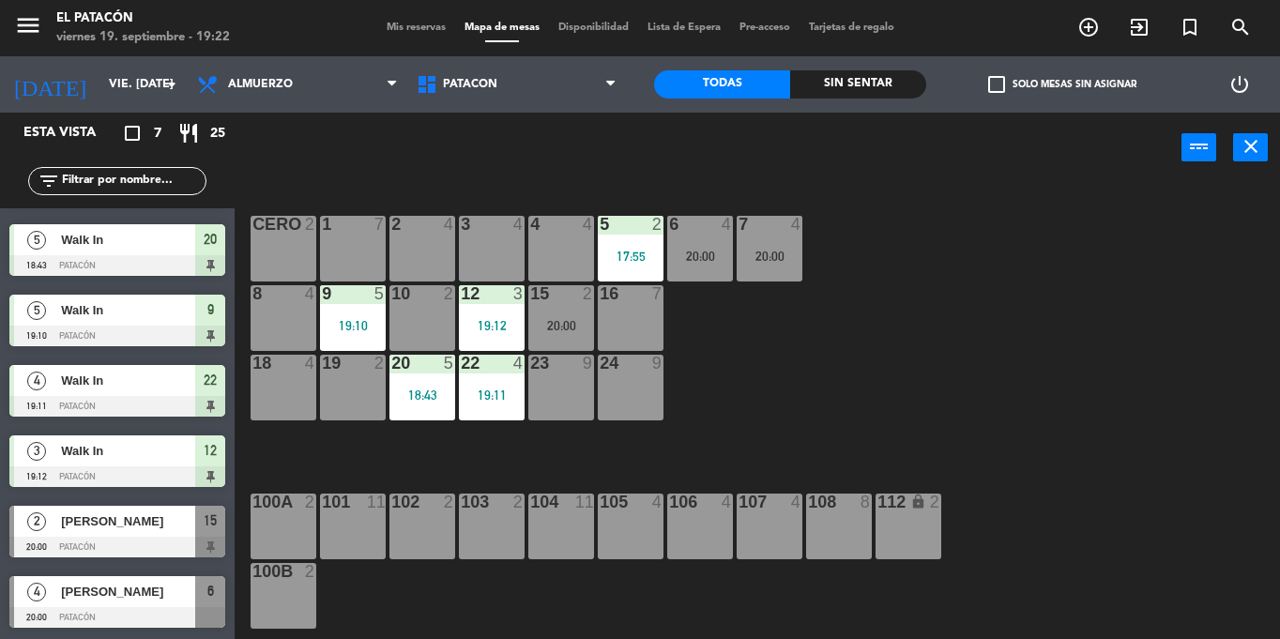
click at [795, 266] on div "7 4 20:00" at bounding box center [770, 249] width 66 height 66
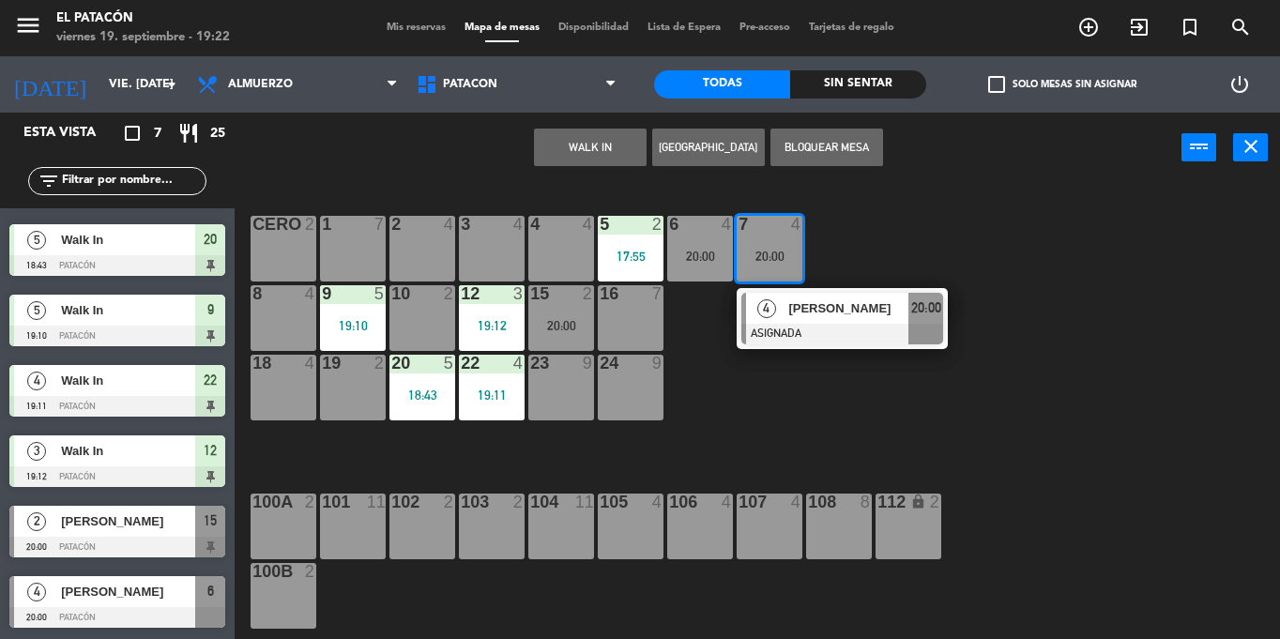
click at [534, 243] on div "4 4" at bounding box center [561, 249] width 66 height 66
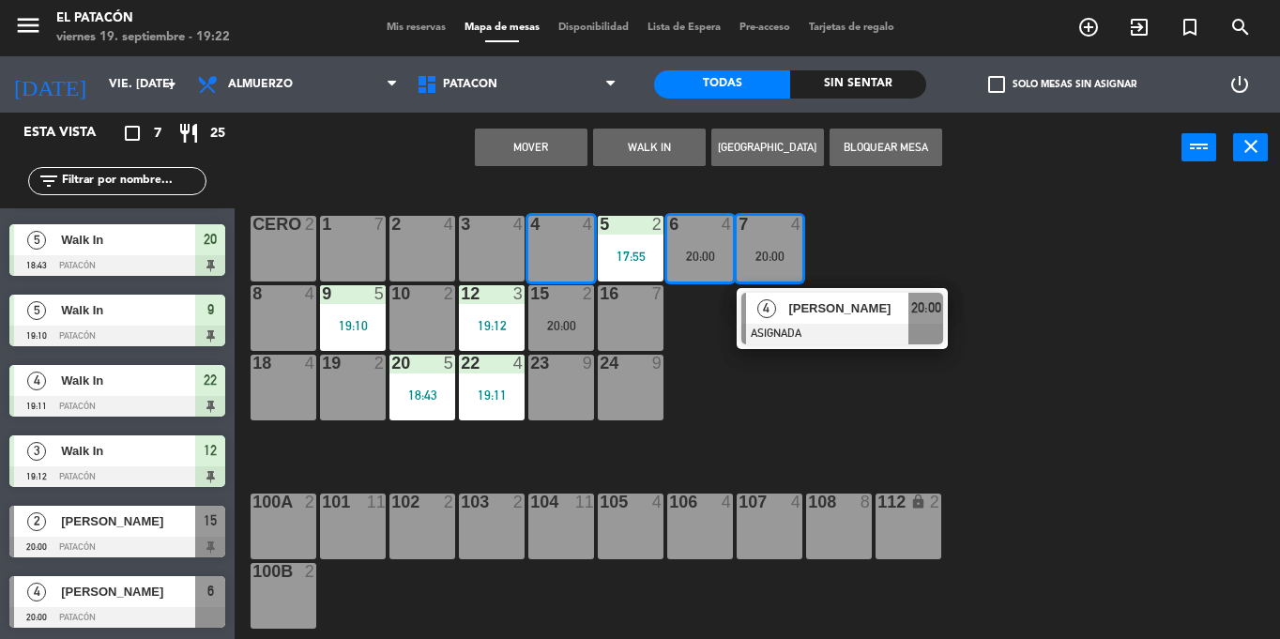
click at [763, 441] on div "1 7 2 4 3 4 4 4 5 2 17:55 6 4 20:00 7 4 20:00 4 [PERSON_NAME] ASIGNADA 20:00 CE…" at bounding box center [764, 411] width 1032 height 456
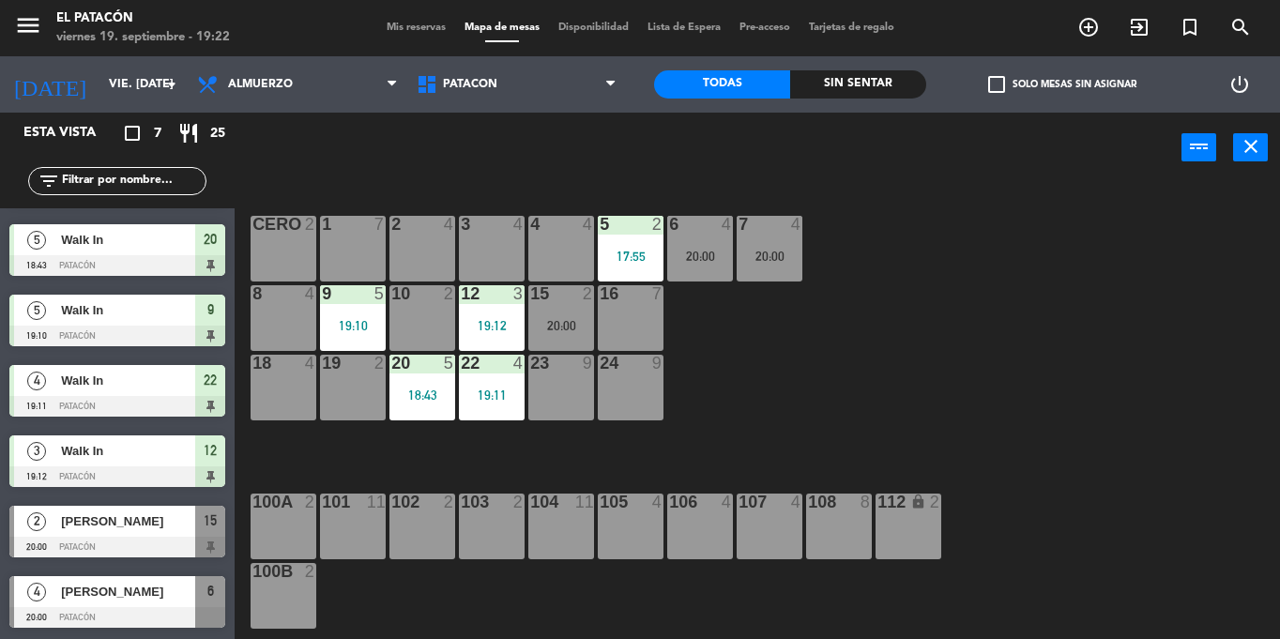
click at [763, 259] on div "20:00" at bounding box center [770, 256] width 66 height 13
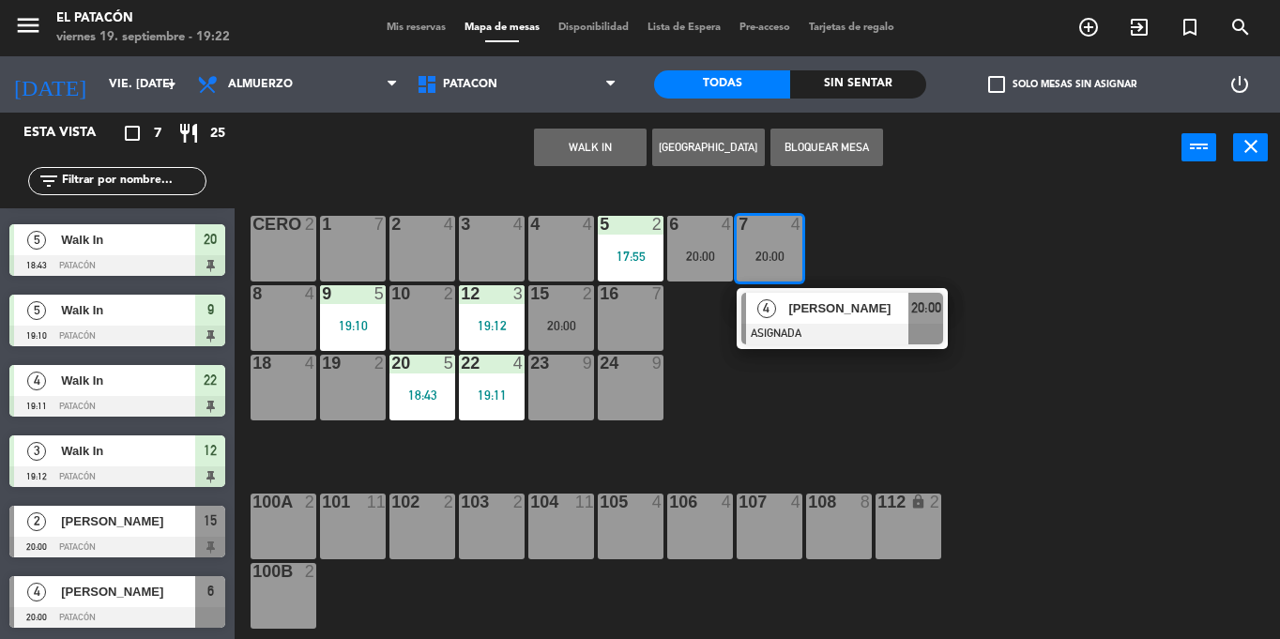
click at [486, 241] on div "3 4" at bounding box center [492, 249] width 66 height 66
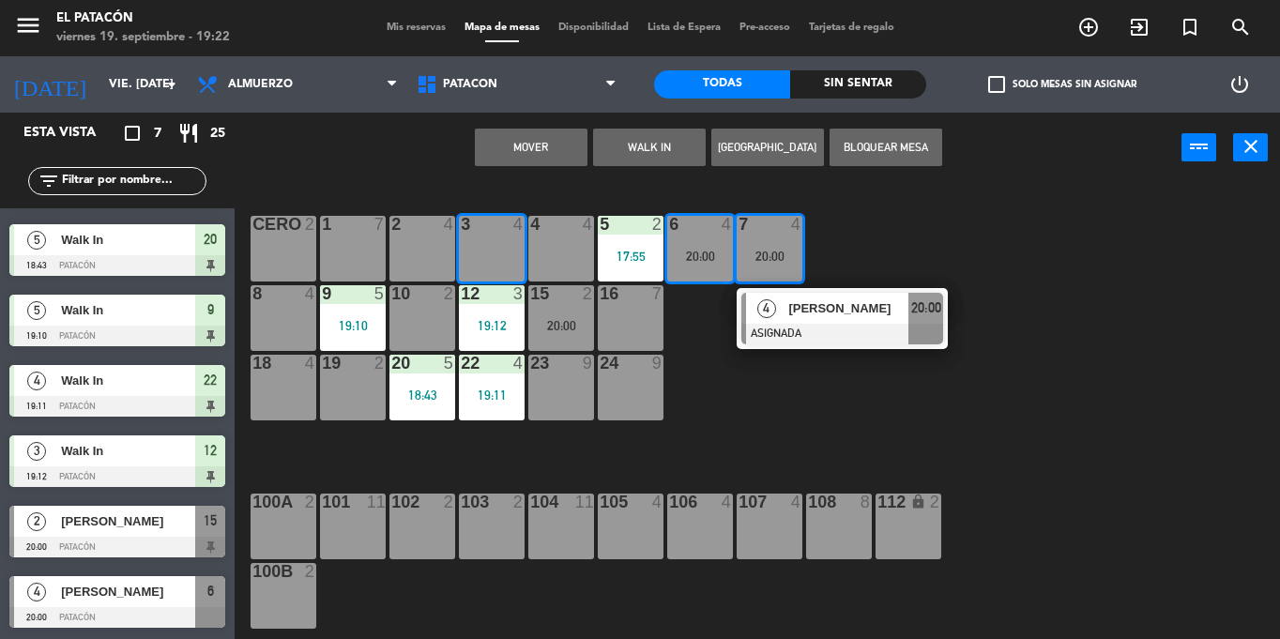
click at [534, 127] on div "Mover WALK IN [GEOGRAPHIC_DATA] Bloquear Mesa power_input close" at bounding box center [708, 148] width 947 height 71
click at [550, 144] on button "Mover" at bounding box center [531, 148] width 113 height 38
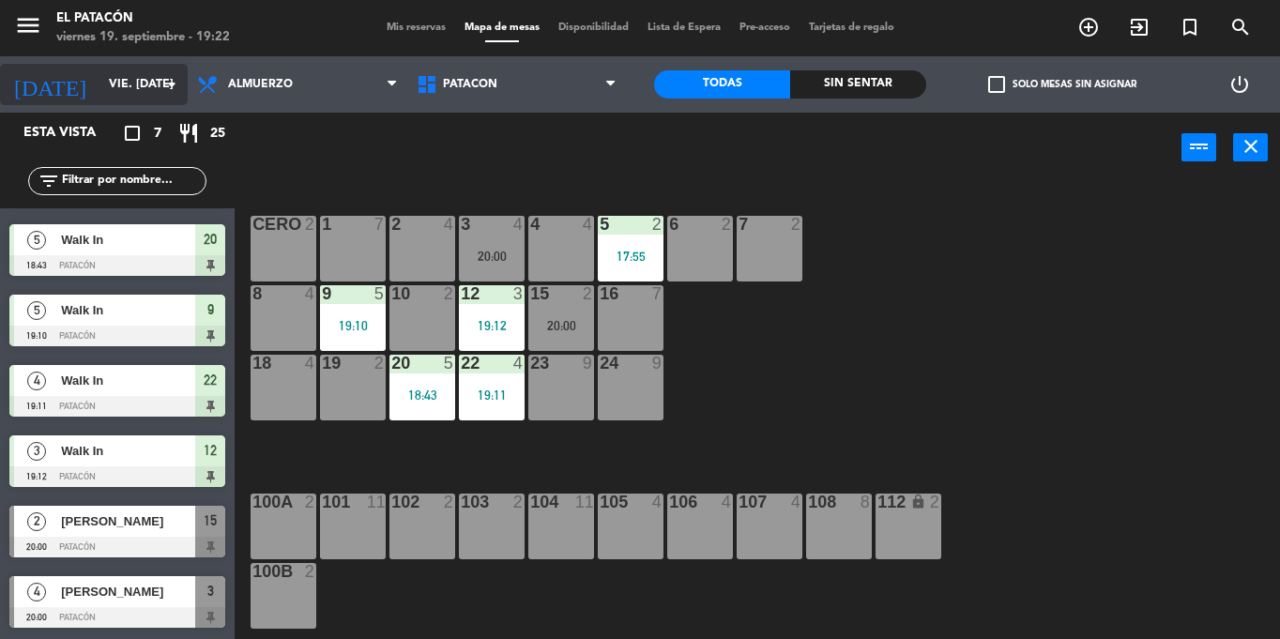
click at [128, 79] on input "vie. [DATE]" at bounding box center [178, 84] width 159 height 32
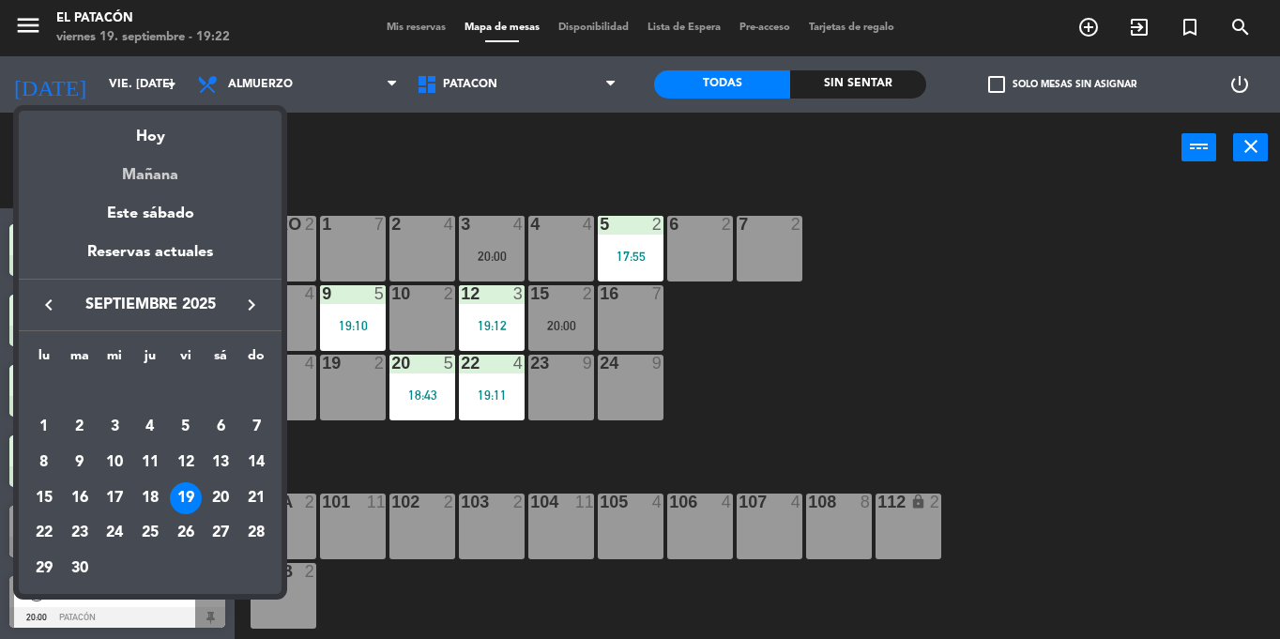
click at [158, 173] on div "Mañana" at bounding box center [150, 168] width 263 height 38
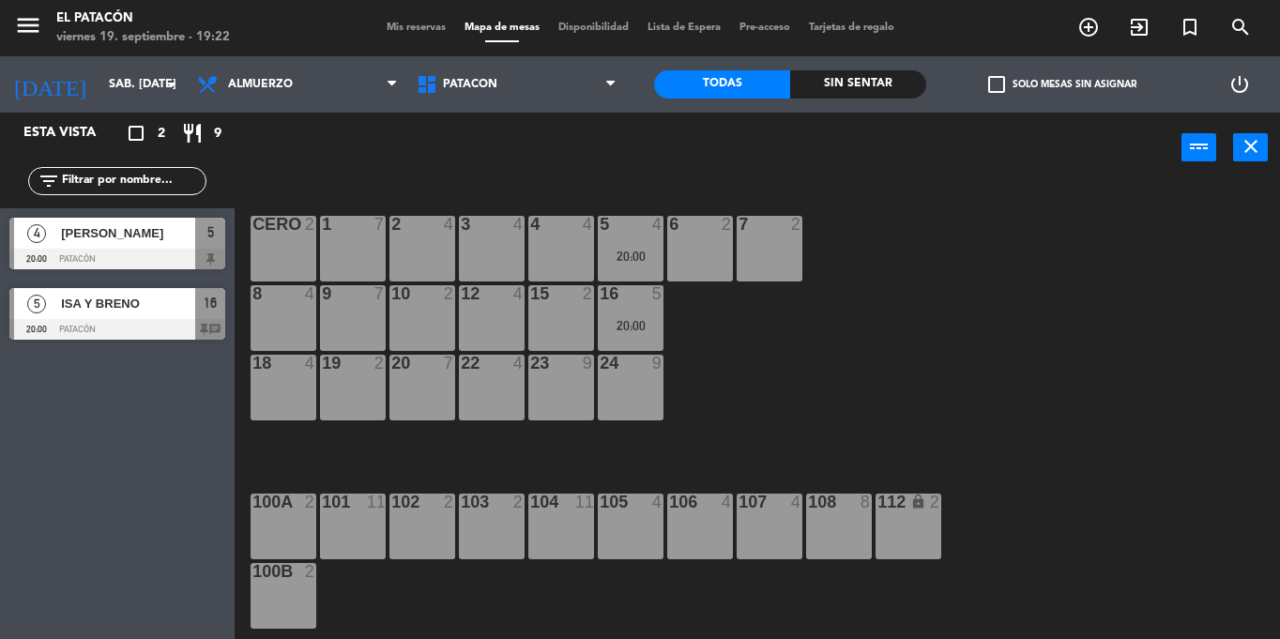
scroll to position [0, 0]
click at [166, 320] on div at bounding box center [117, 329] width 216 height 21
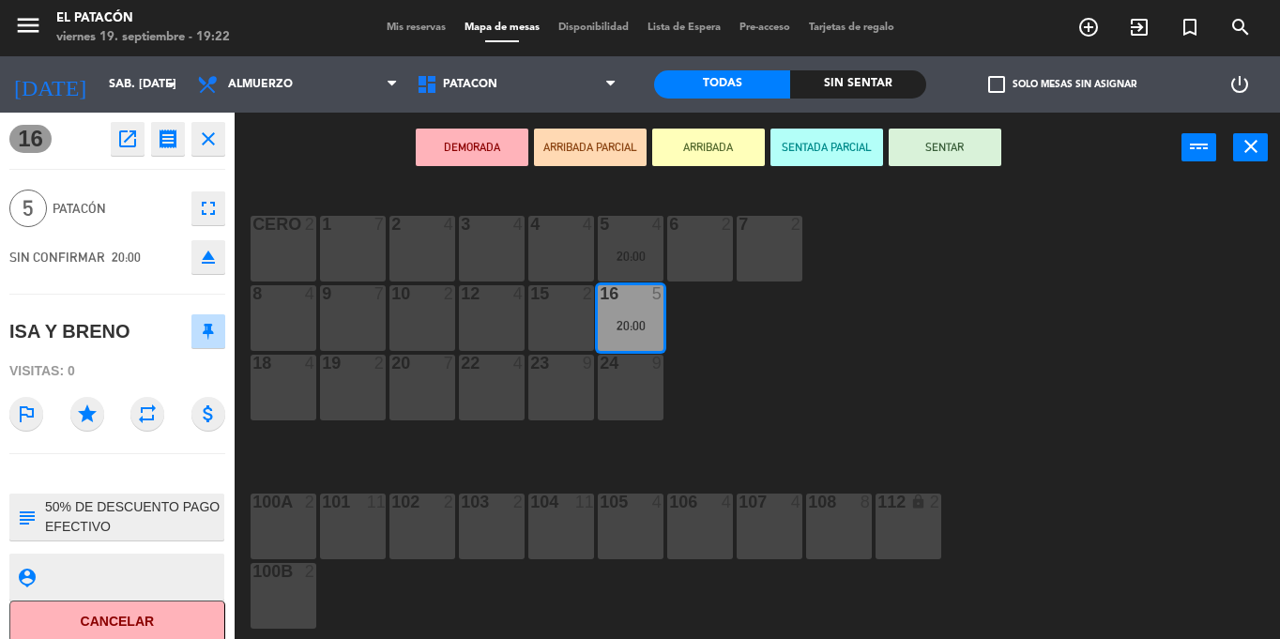
click at [160, 534] on textarea at bounding box center [132, 516] width 179 height 39
click at [807, 414] on div "1 7 2 4 3 4 4 4 5 4 20:00 6 2 7 2 CERO 2 8 4 9 7 10 2 12 4 15 2 16 5 20:00 18 4…" at bounding box center [764, 411] width 1032 height 456
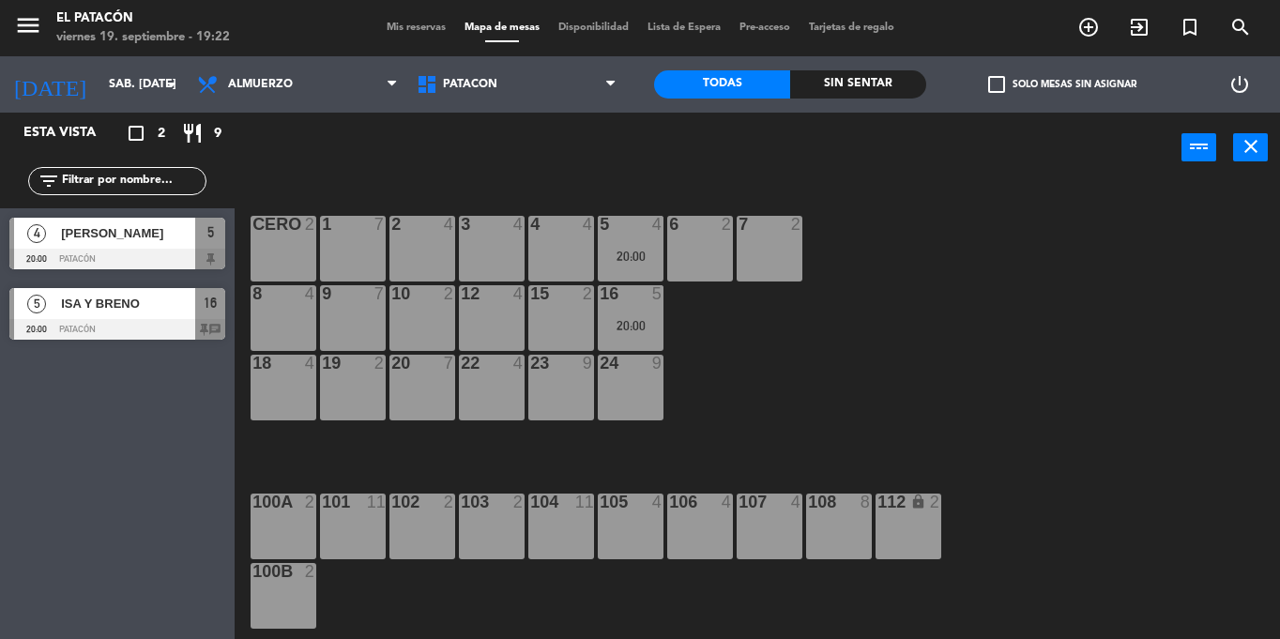
click at [664, 318] on div "1 7 2 4 3 4 4 4 5 4 20:00 6 2 7 2 CERO 2 8 4 9 7 10 2 12 4 15 2 16 5 20:00 18 4…" at bounding box center [764, 411] width 1032 height 456
drag, startPoint x: 643, startPoint y: 325, endPoint x: 658, endPoint y: 323, distance: 15.1
click at [658, 323] on div "20:00" at bounding box center [631, 325] width 66 height 13
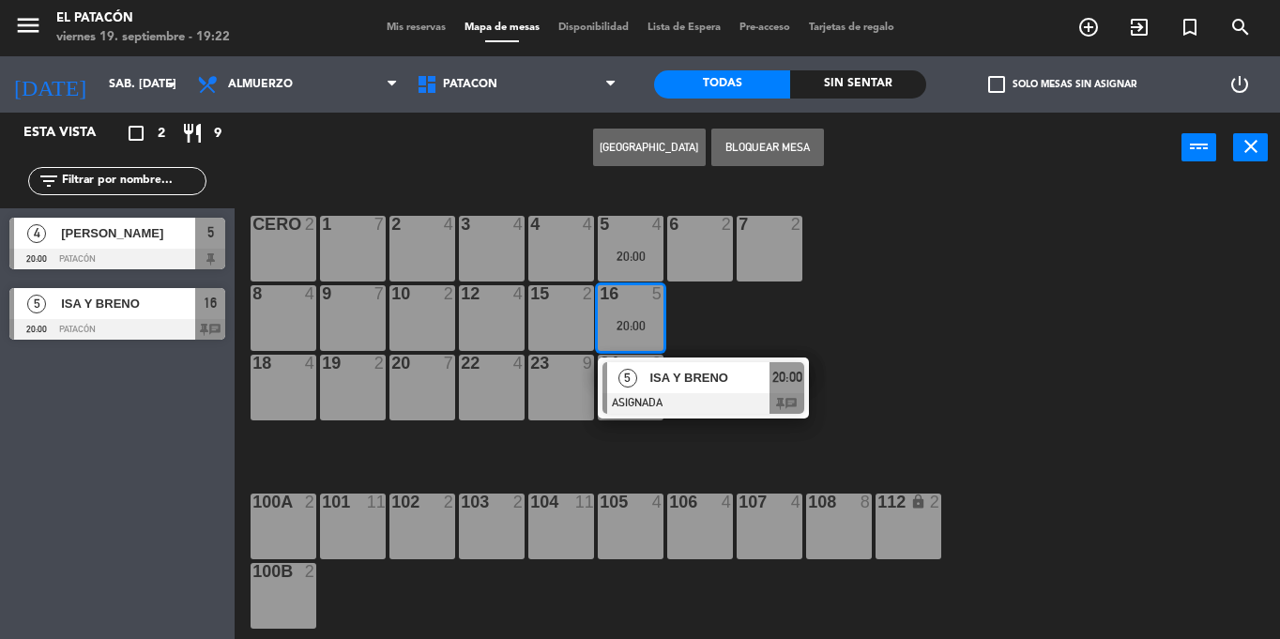
click at [385, 394] on div "19 2" at bounding box center [353, 388] width 66 height 66
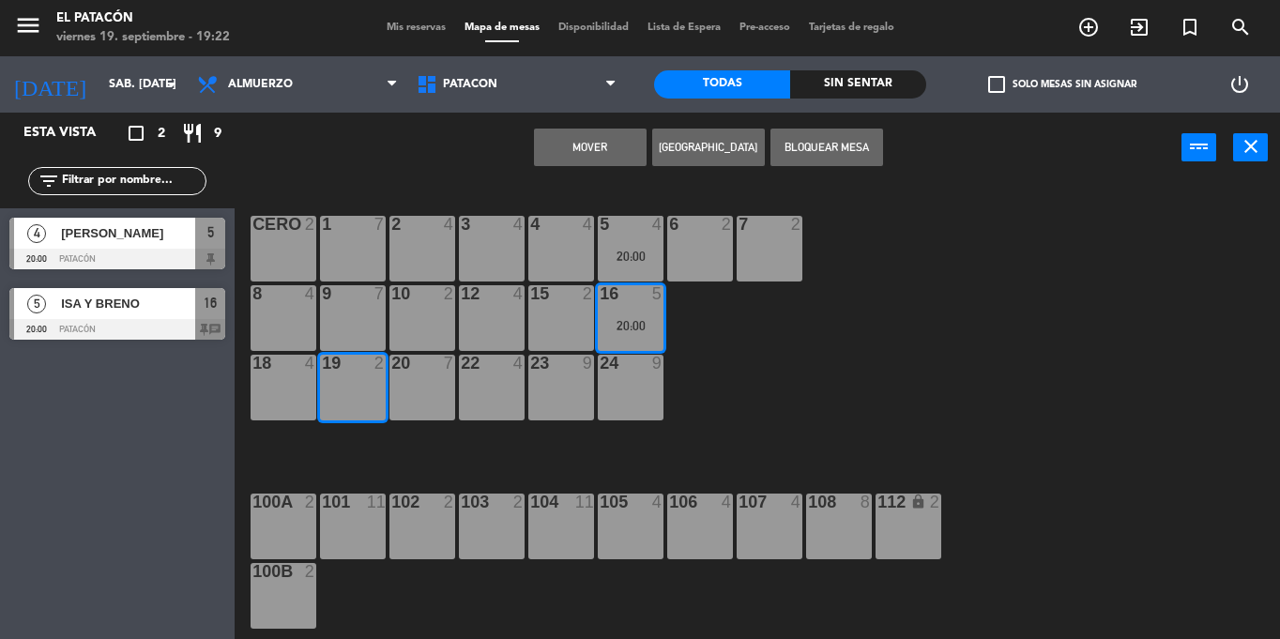
click at [583, 145] on button "Mover" at bounding box center [590, 148] width 113 height 38
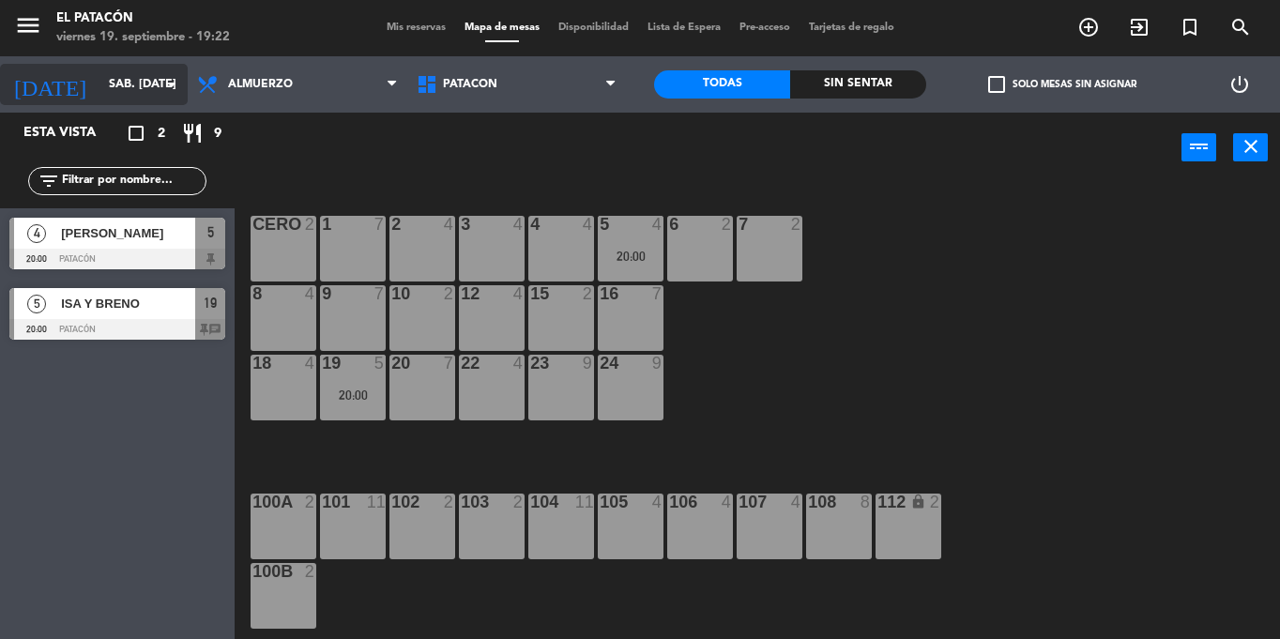
click at [117, 76] on input "sáb. [DATE]" at bounding box center [178, 84] width 159 height 32
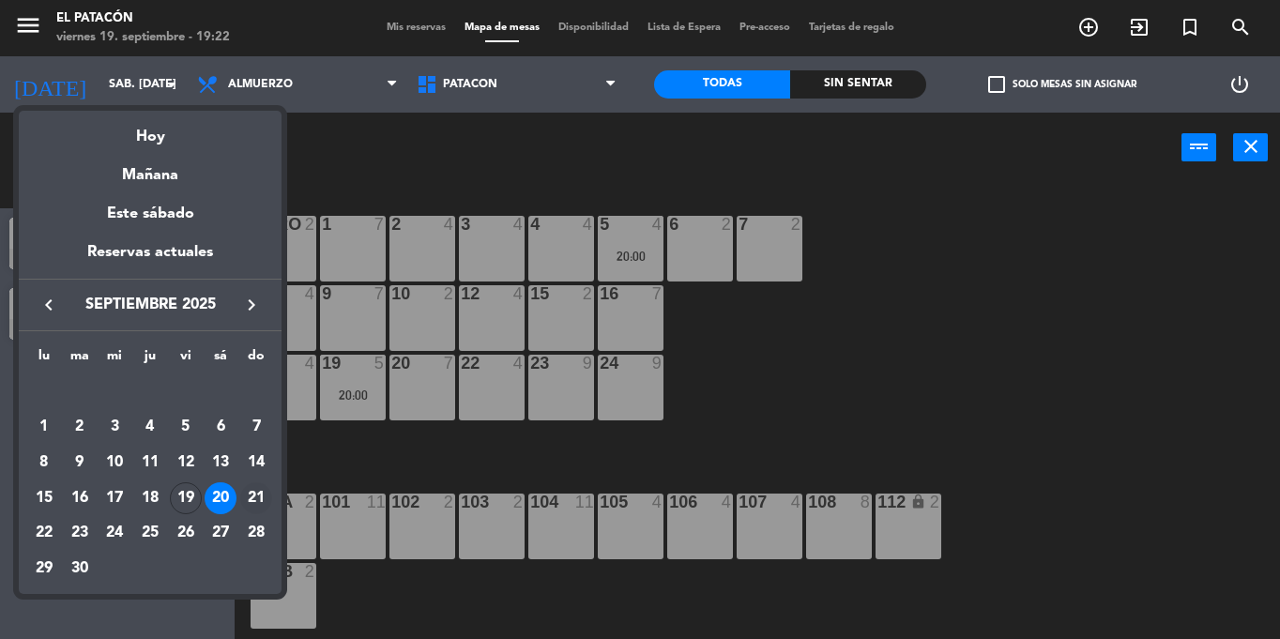
click at [262, 489] on div "21" at bounding box center [256, 498] width 32 height 32
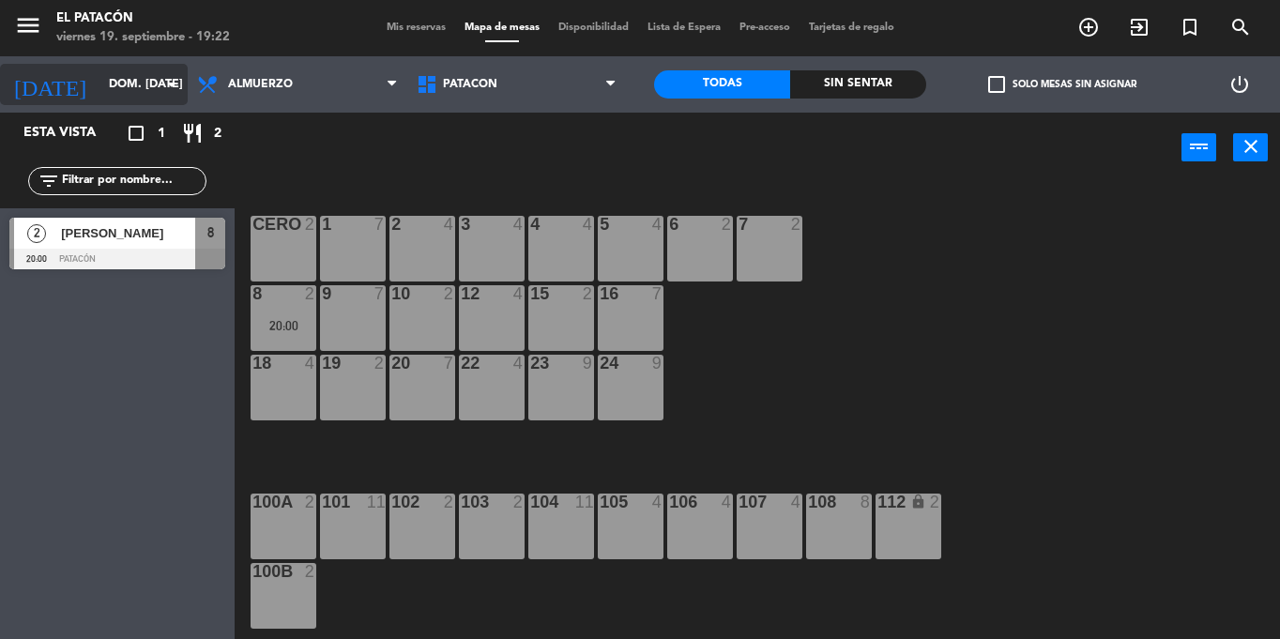
click at [119, 94] on input "dom. [DATE]" at bounding box center [178, 84] width 159 height 32
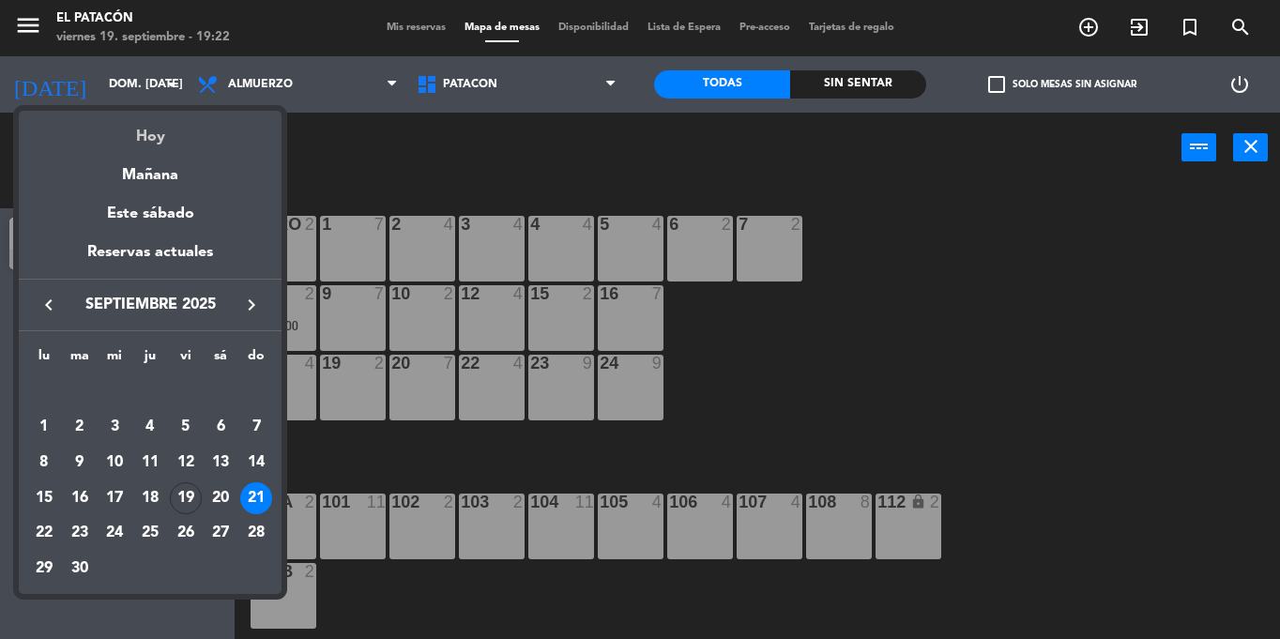
click at [146, 145] on div "Hoy" at bounding box center [150, 130] width 263 height 38
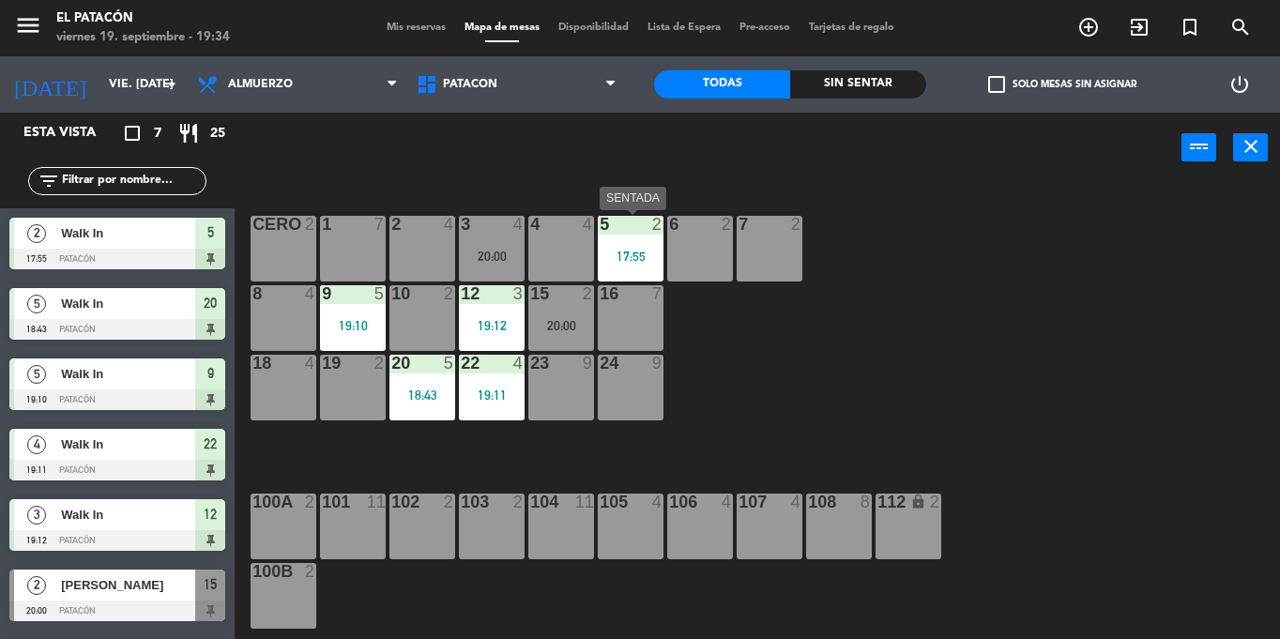
click at [621, 255] on div "17:55" at bounding box center [631, 256] width 66 height 13
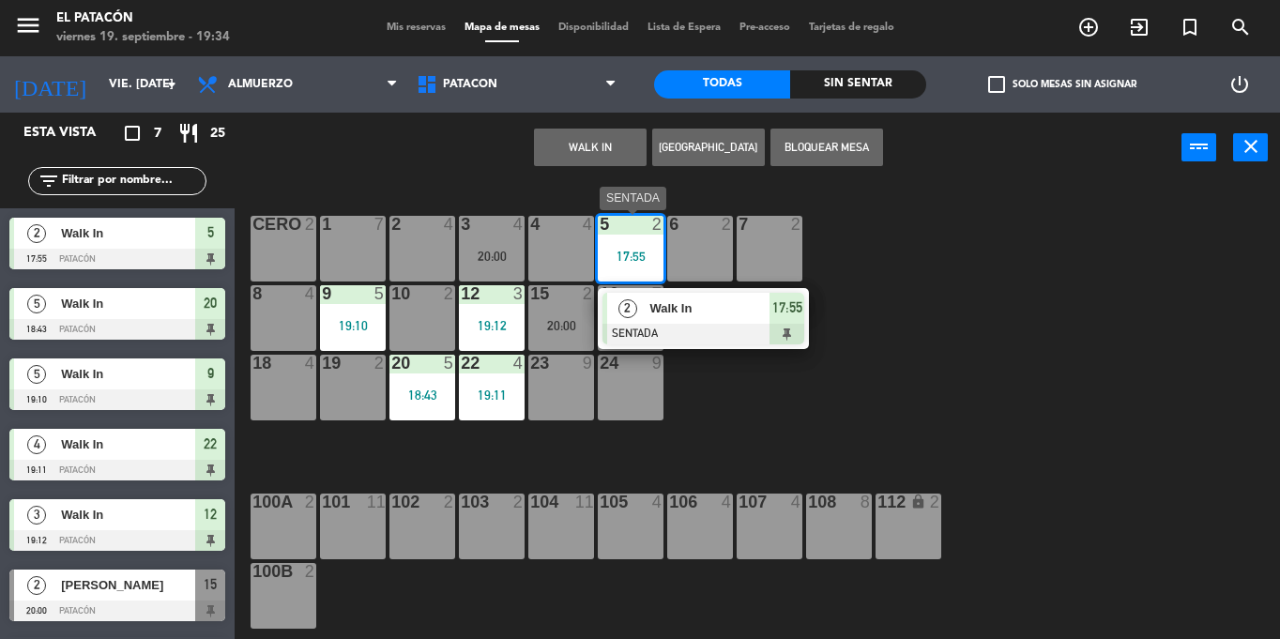
click at [657, 315] on span "Walk In" at bounding box center [709, 308] width 120 height 20
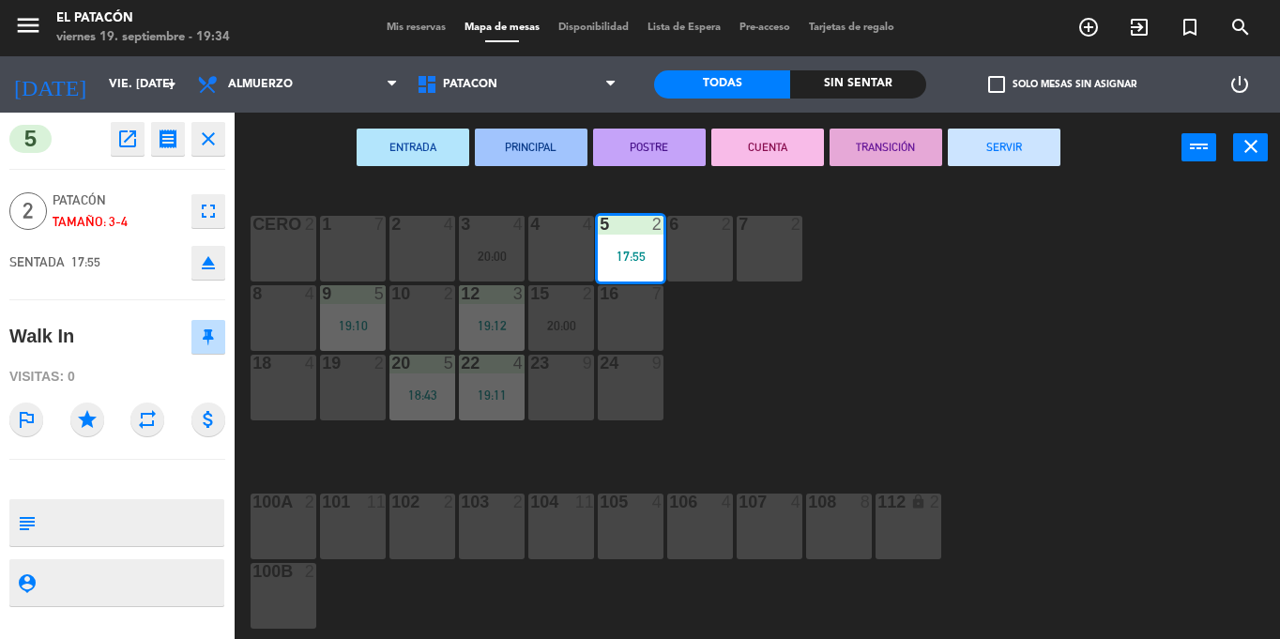
click at [984, 140] on button "SERVIR" at bounding box center [1004, 148] width 113 height 38
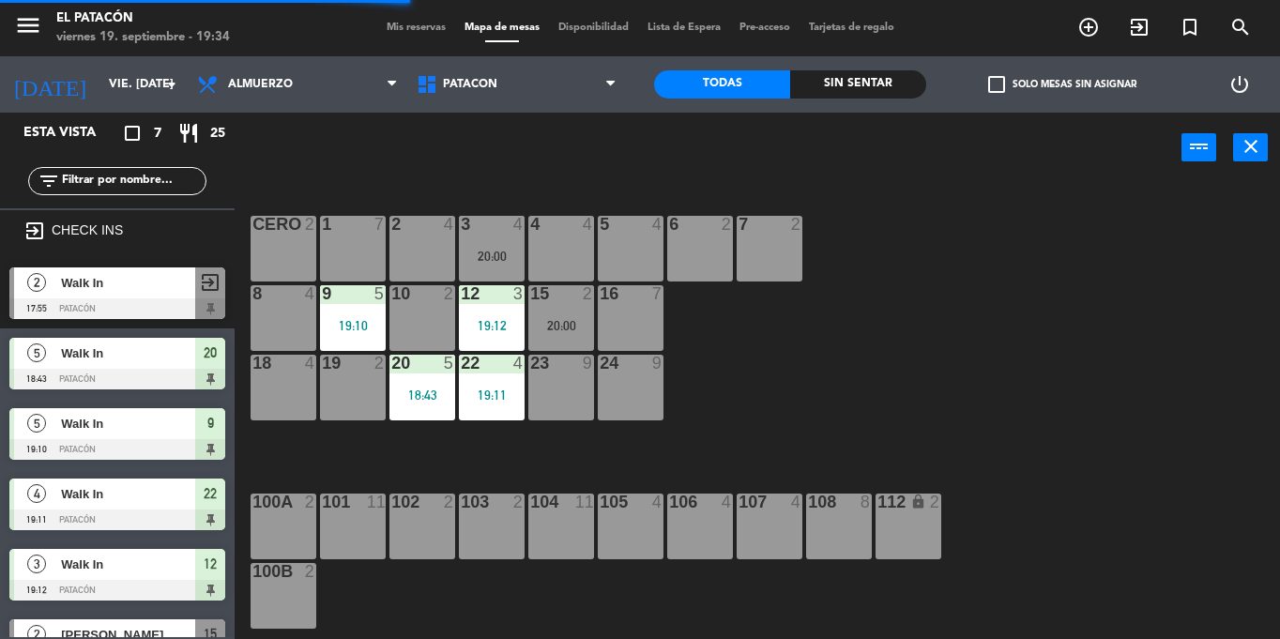
click at [488, 244] on div "3 4 20:00" at bounding box center [492, 249] width 66 height 66
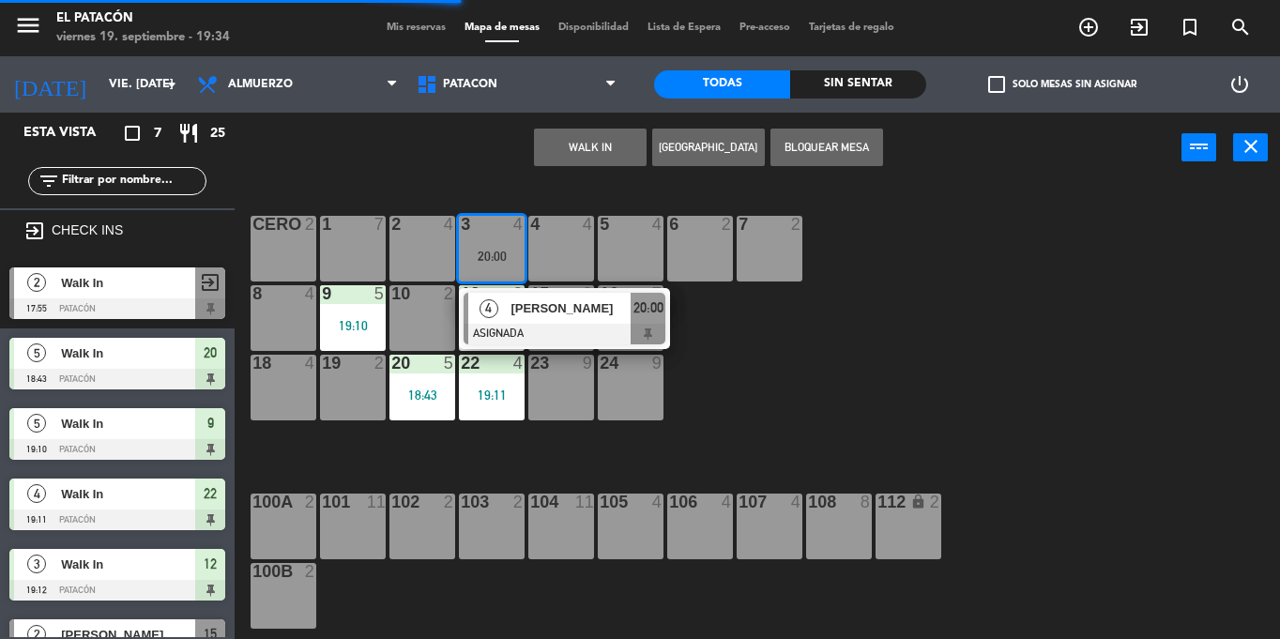
click at [630, 257] on div "5 4" at bounding box center [631, 249] width 66 height 66
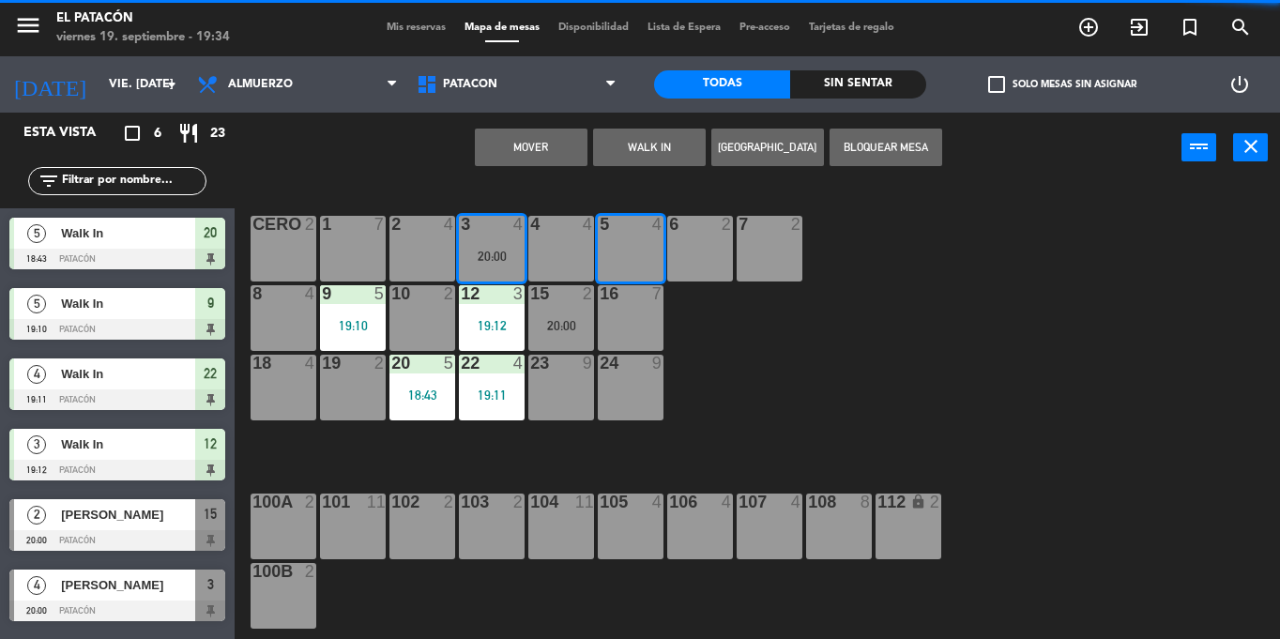
click at [533, 146] on button "Mover" at bounding box center [531, 148] width 113 height 38
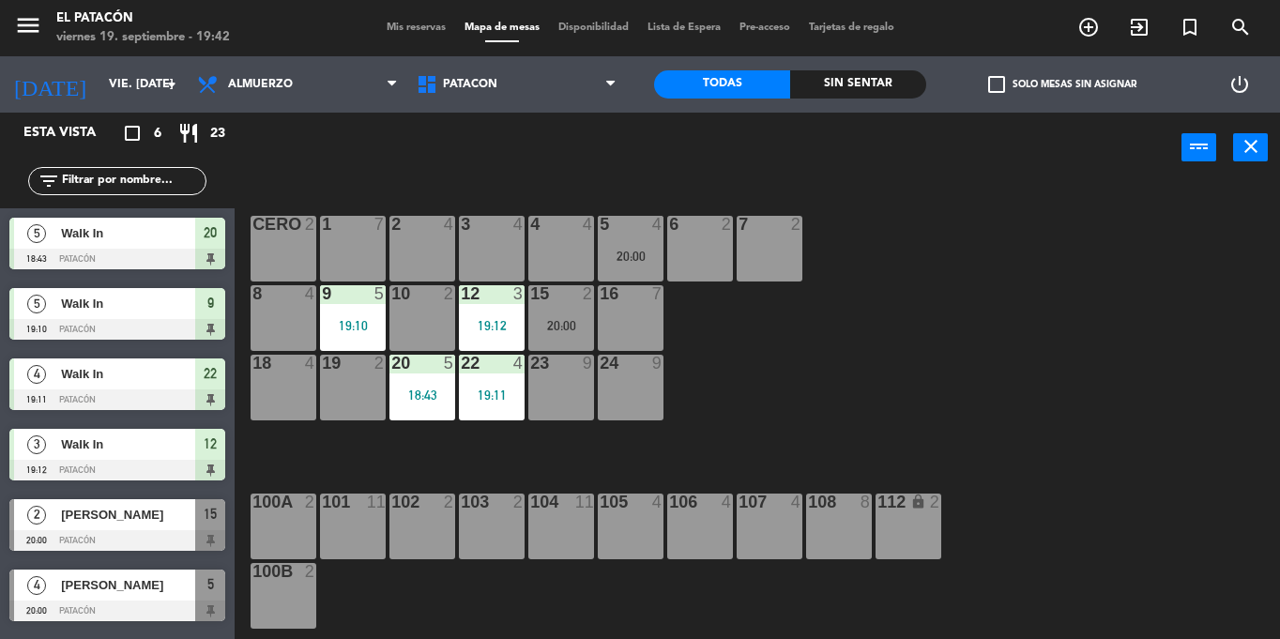
click at [906, 328] on div "1 7 2 4 3 4 4 4 5 4 20:00 6 2 7 2 CERO 2 8 4 9 5 19:10 10 2 12 3 19:12 15 2 20:…" at bounding box center [764, 411] width 1032 height 456
click at [88, 529] on div "[PERSON_NAME]" at bounding box center [127, 514] width 136 height 31
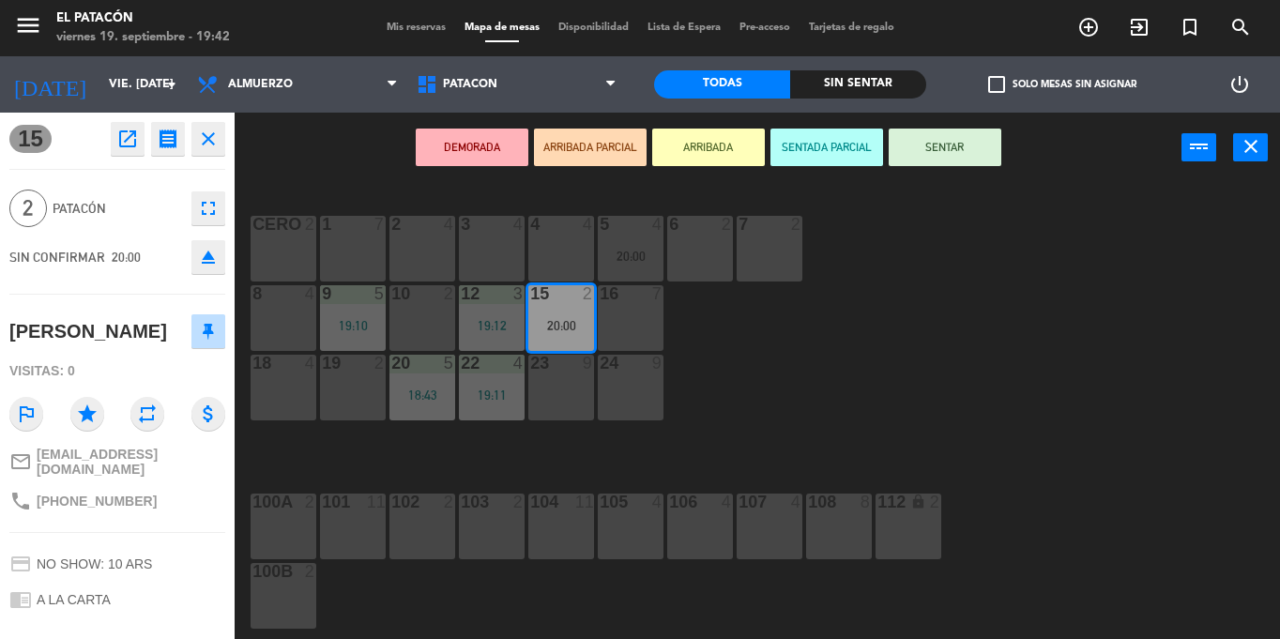
scroll to position [156, 0]
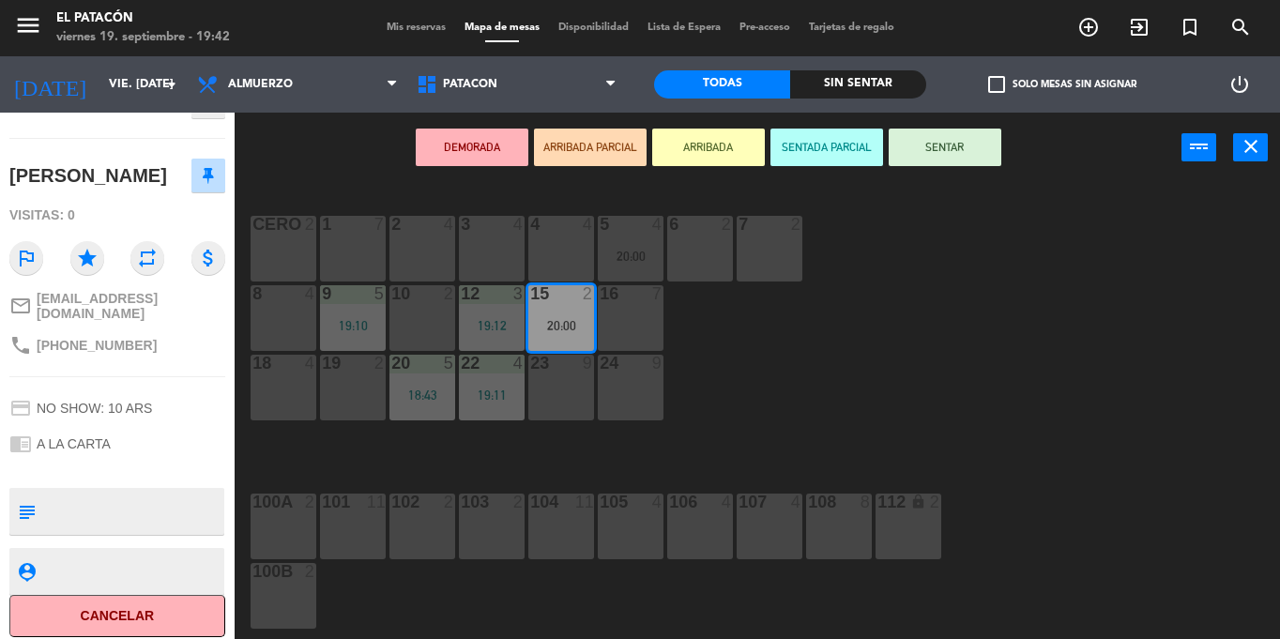
click at [725, 393] on div "1 7 2 4 3 4 4 4 5 4 20:00 6 2 7 2 CERO 2 8 4 9 5 19:10 10 2 12 3 19:12 15 2 20:…" at bounding box center [764, 411] width 1032 height 456
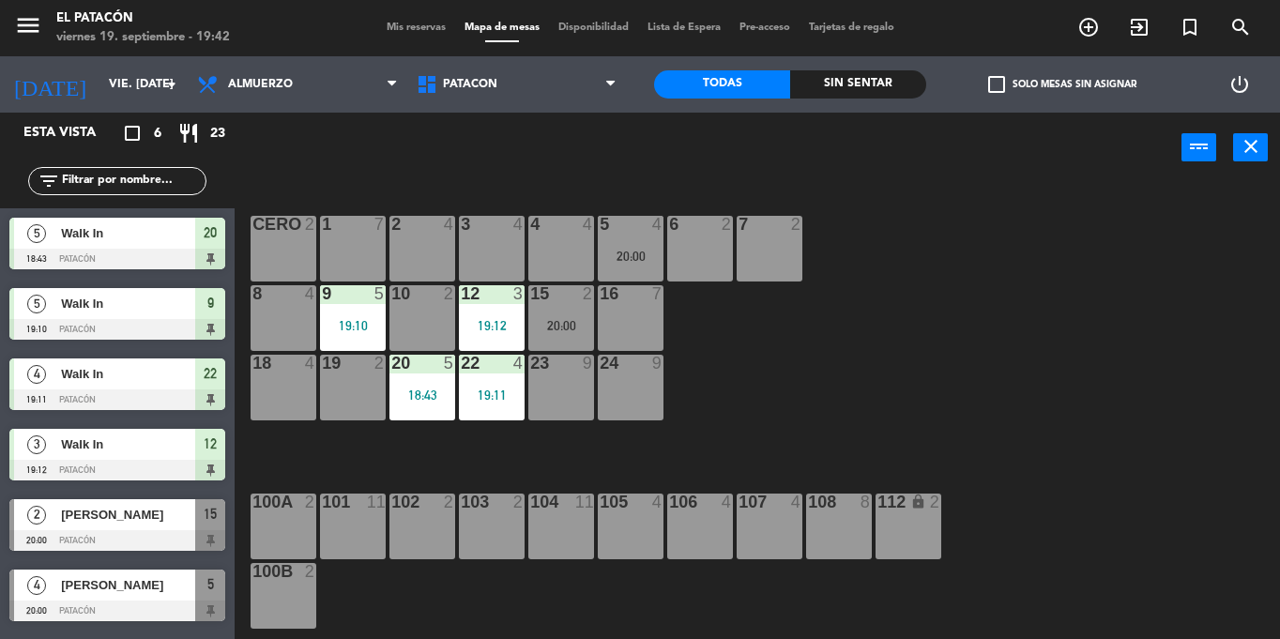
click at [613, 241] on div "5 4 20:00" at bounding box center [631, 249] width 66 height 66
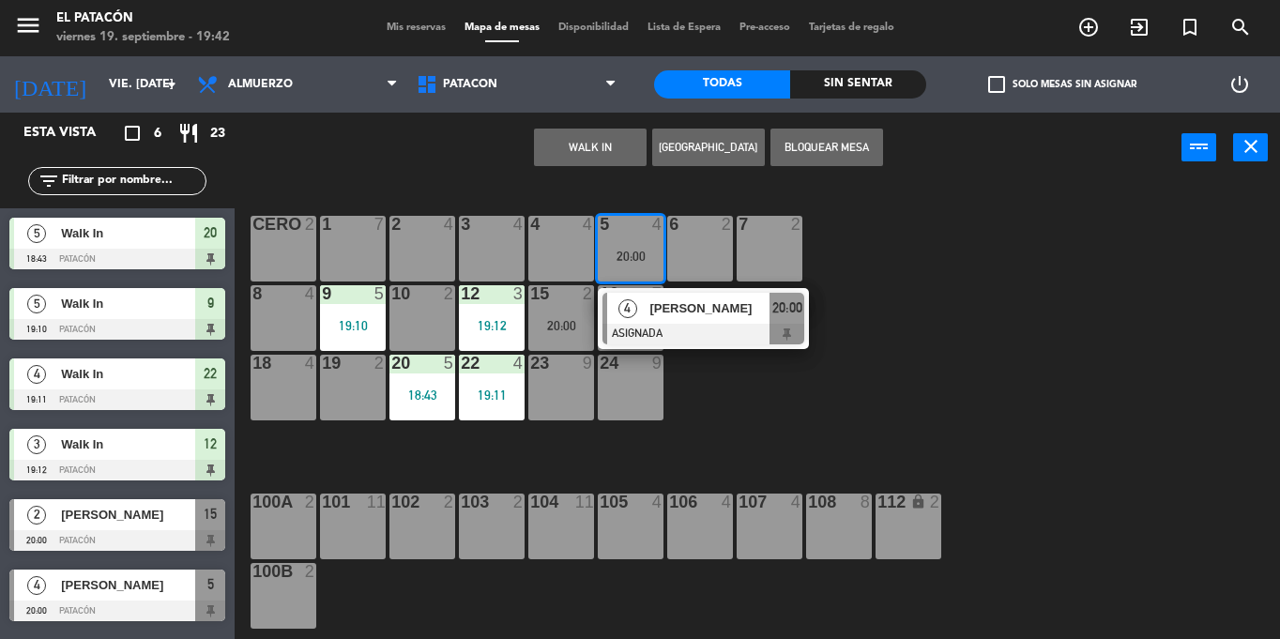
click at [634, 310] on span "4" at bounding box center [627, 308] width 19 height 19
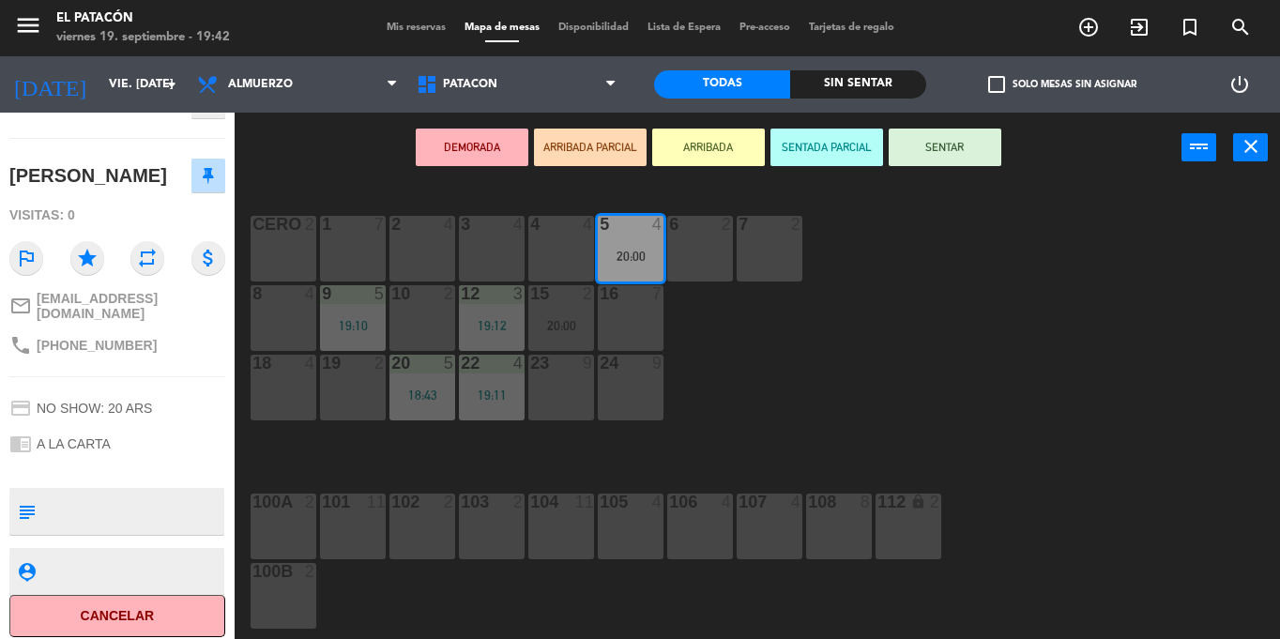
click at [878, 415] on div "1 7 2 4 3 4 4 4 5 4 20:00 6 2 7 2 CERO 2 8 4 9 5 19:10 10 2 12 3 19:12 15 2 20:…" at bounding box center [764, 411] width 1032 height 456
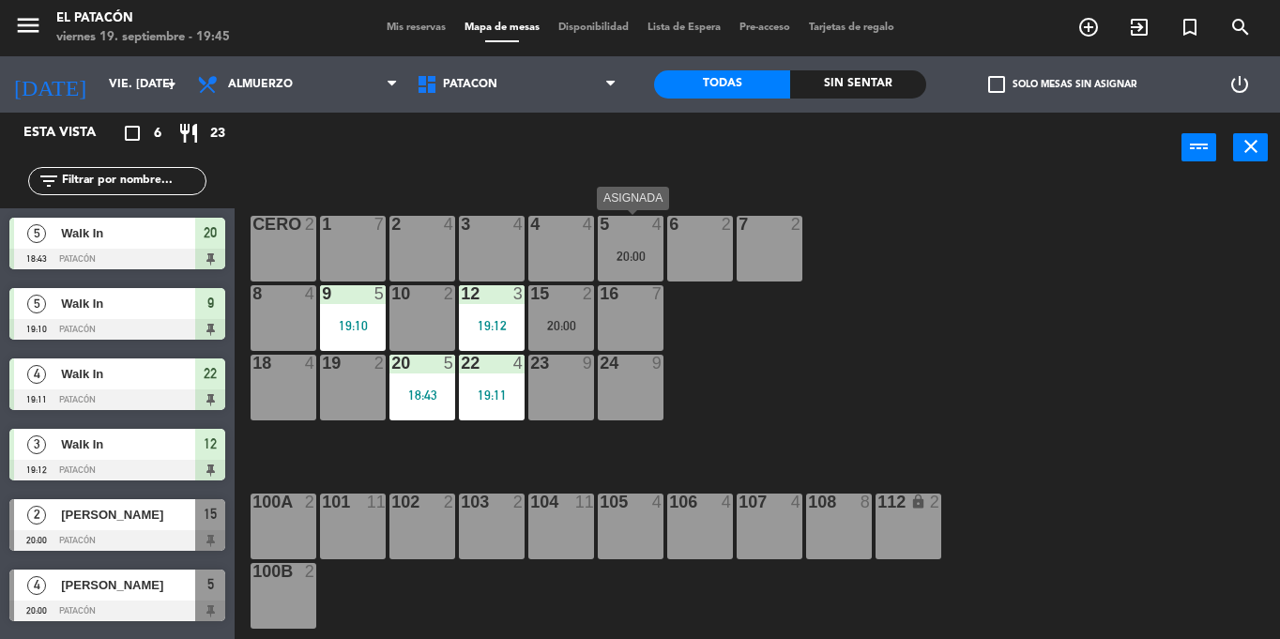
click at [627, 236] on div "5 4 20:00" at bounding box center [631, 249] width 66 height 66
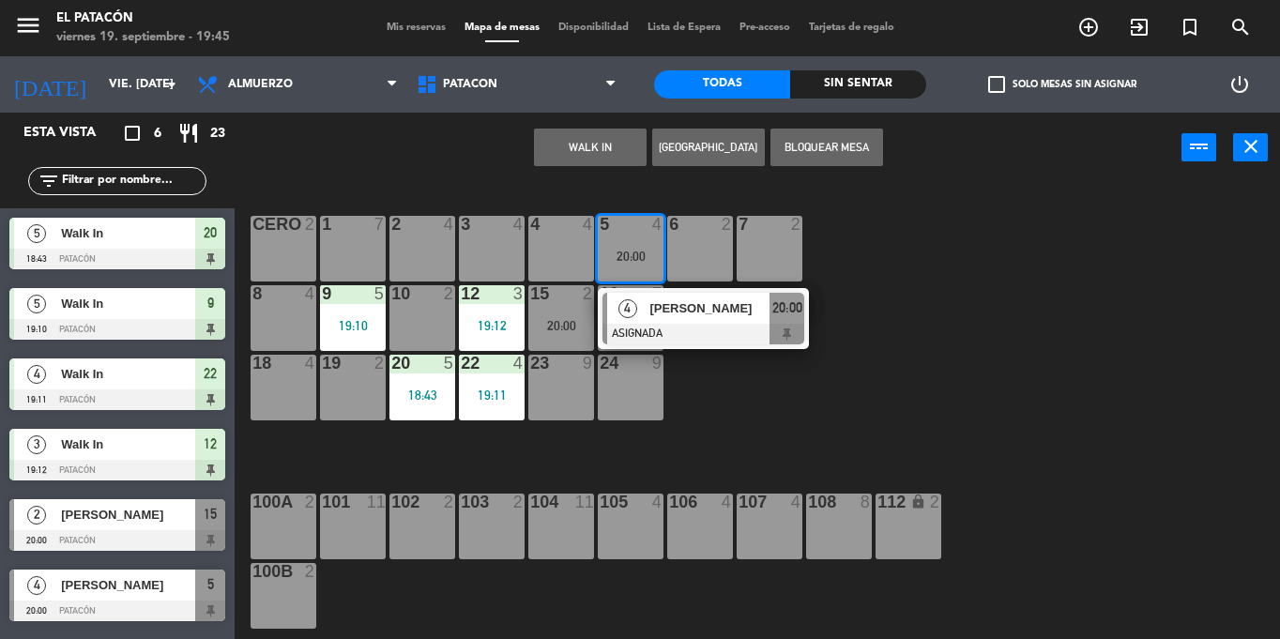
click at [657, 339] on div at bounding box center [703, 334] width 202 height 21
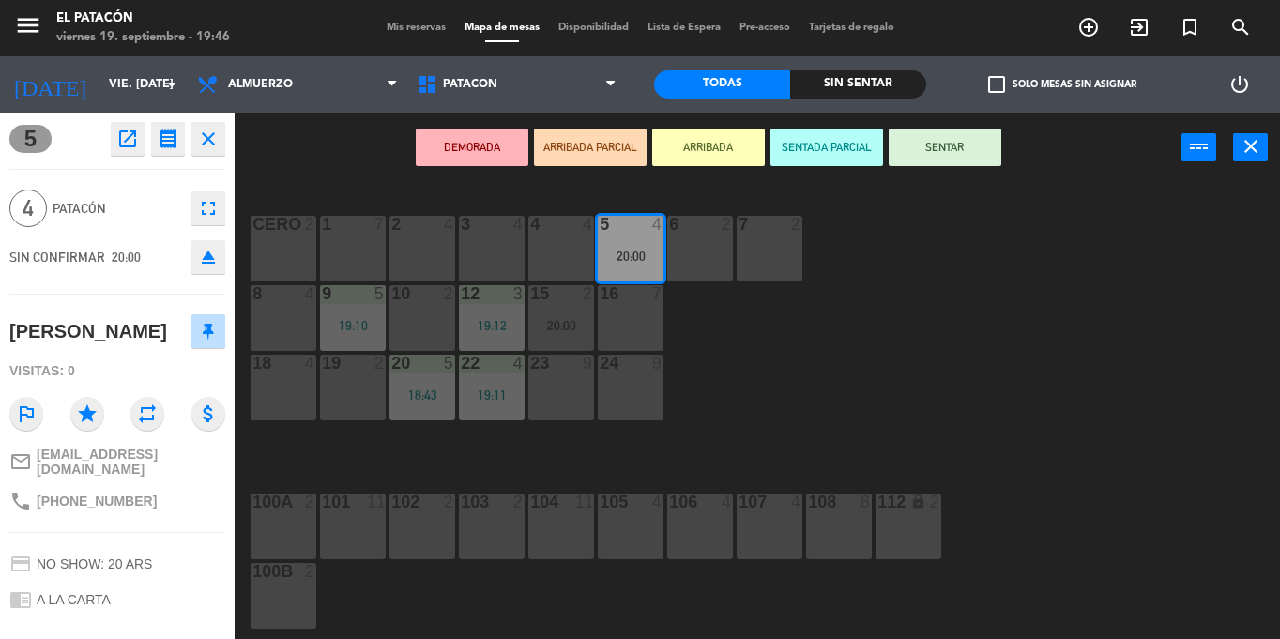
click at [959, 144] on button "SENTAR" at bounding box center [945, 148] width 113 height 38
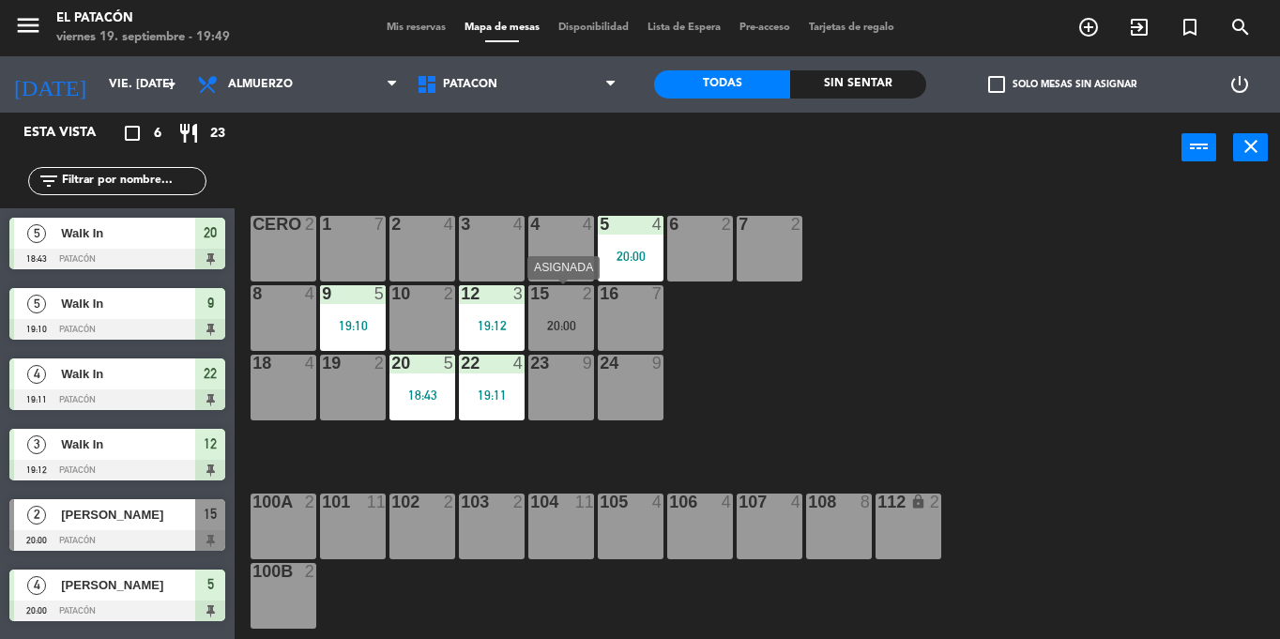
click at [565, 320] on div "20:00" at bounding box center [561, 325] width 66 height 13
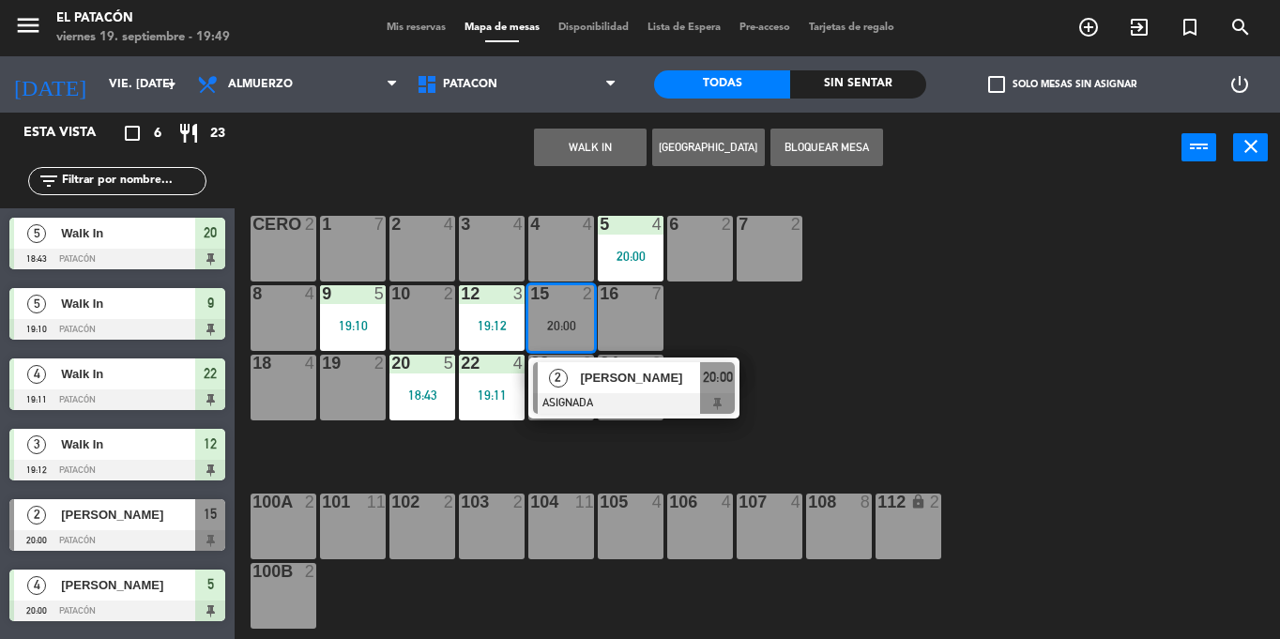
click at [586, 372] on span "[PERSON_NAME]" at bounding box center [640, 378] width 120 height 20
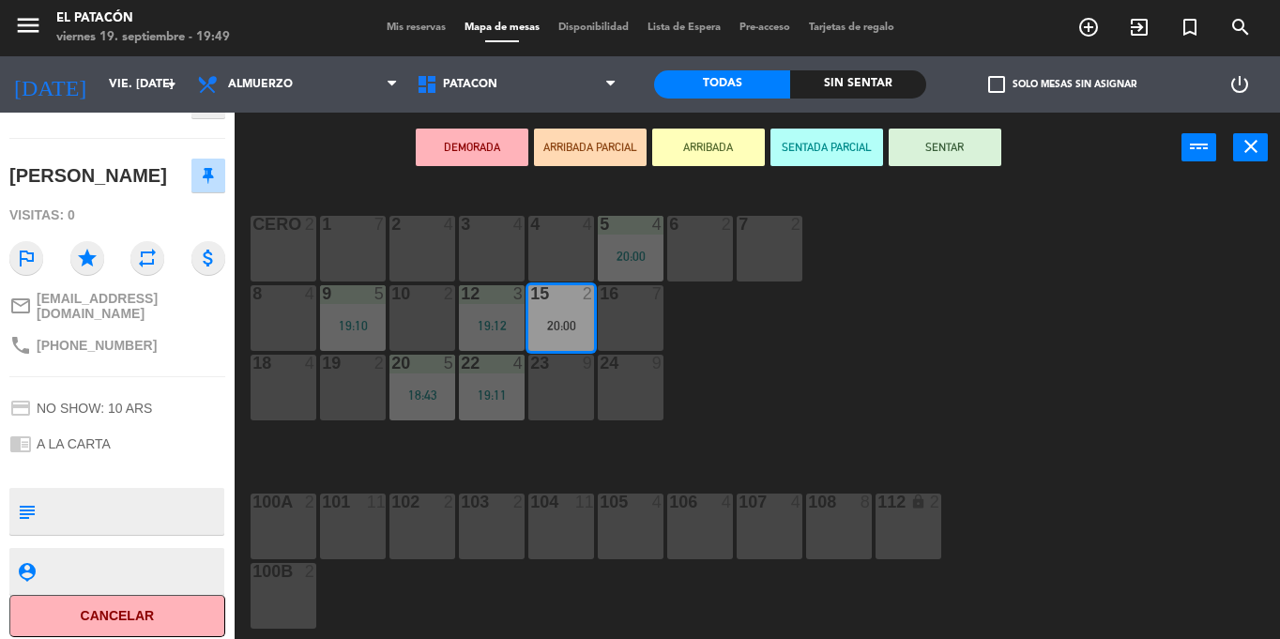
click at [836, 417] on div "1 7 2 4 3 4 4 4 5 4 20:00 6 2 7 2 CERO 2 8 4 9 5 19:10 10 2 12 3 19:12 15 2 20:…" at bounding box center [764, 411] width 1032 height 456
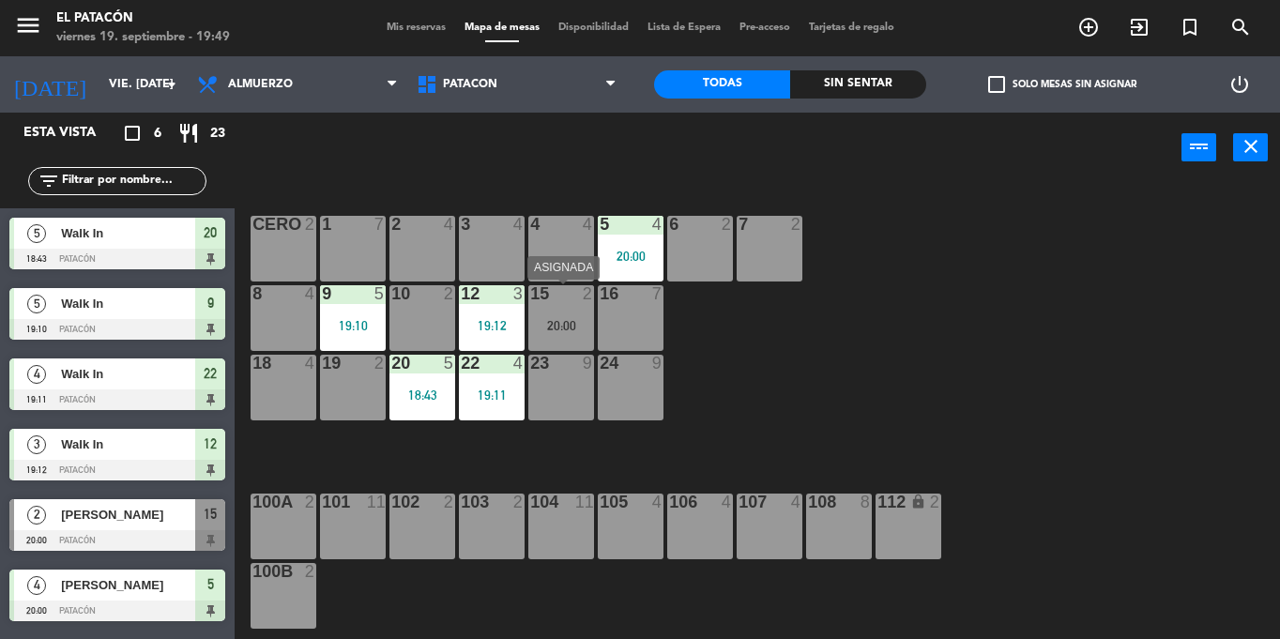
click at [585, 324] on div "20:00" at bounding box center [561, 325] width 66 height 13
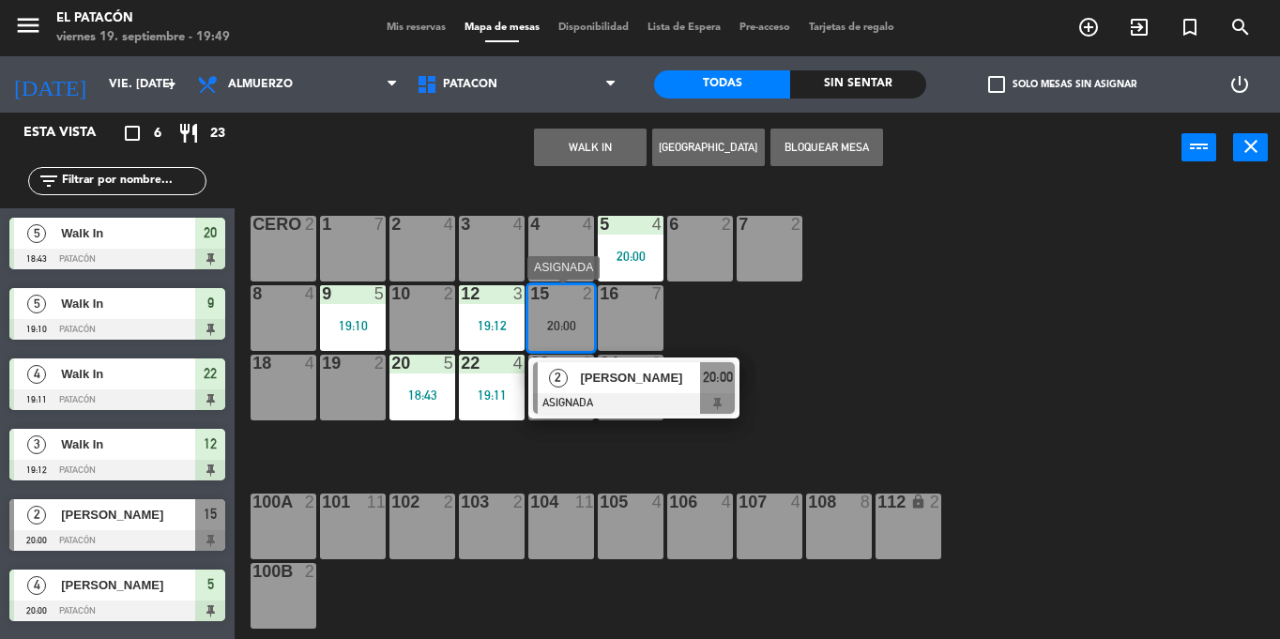
click at [667, 384] on span "[PERSON_NAME]" at bounding box center [640, 378] width 120 height 20
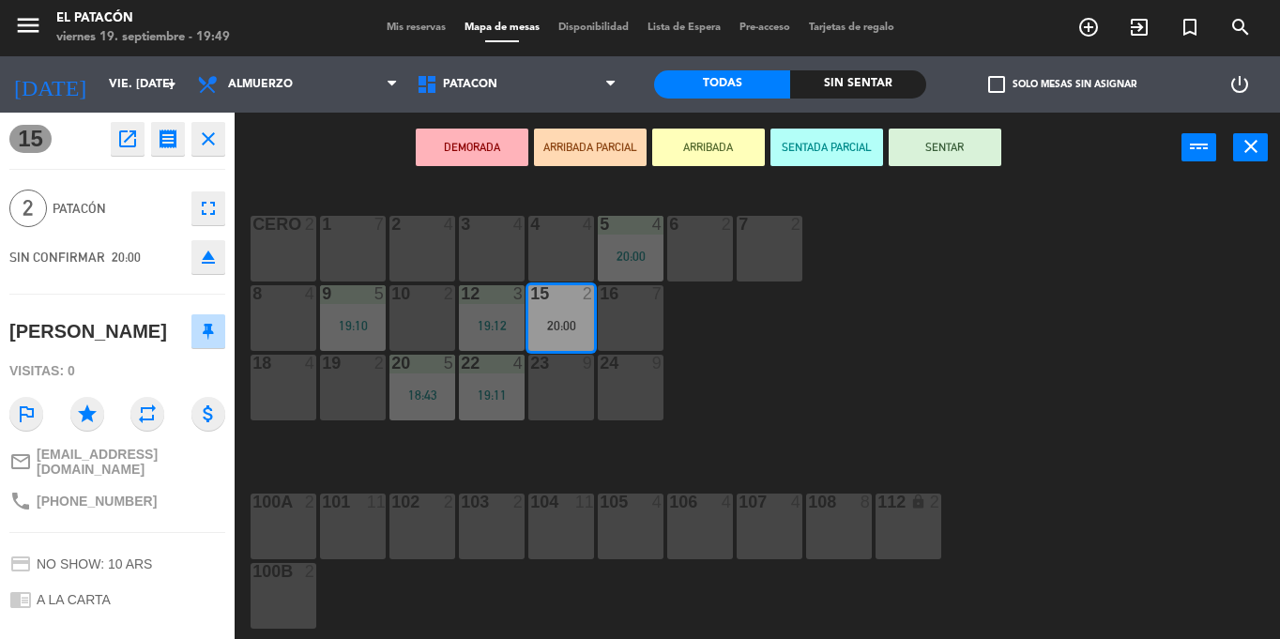
click at [918, 370] on div "1 7 2 4 3 4 4 4 5 4 20:00 6 2 7 2 CERO 2 8 4 9 5 19:10 10 2 12 3 19:12 15 2 20:…" at bounding box center [764, 411] width 1032 height 456
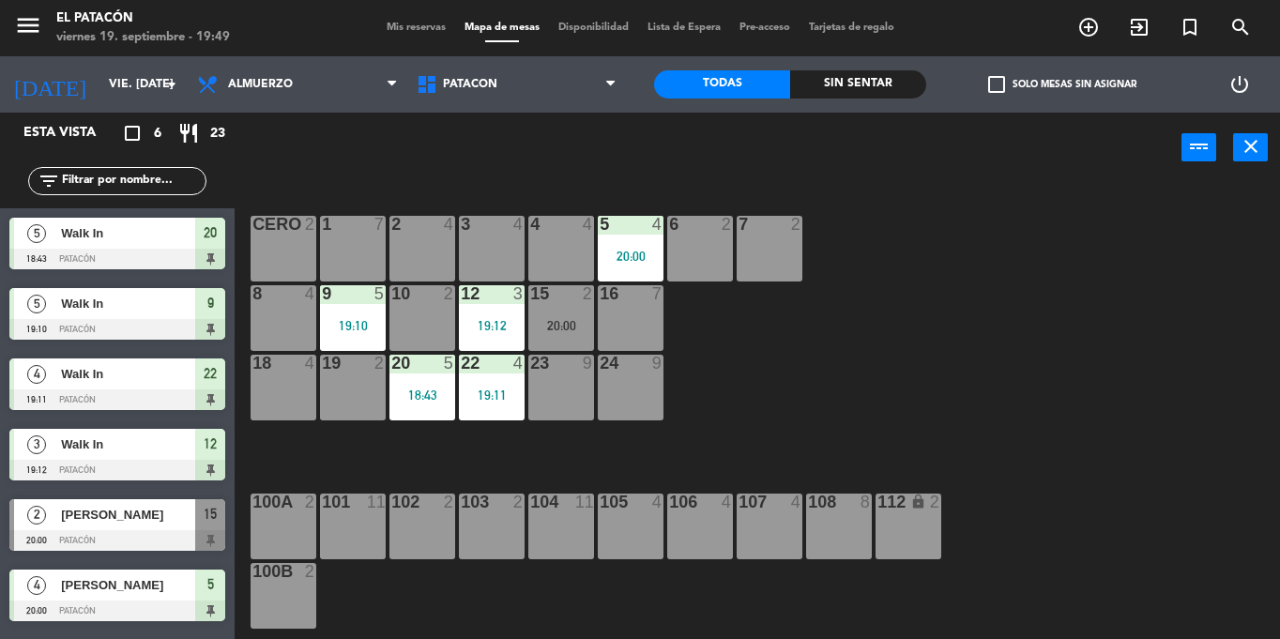
click at [644, 245] on div "5 4 20:00" at bounding box center [631, 249] width 66 height 66
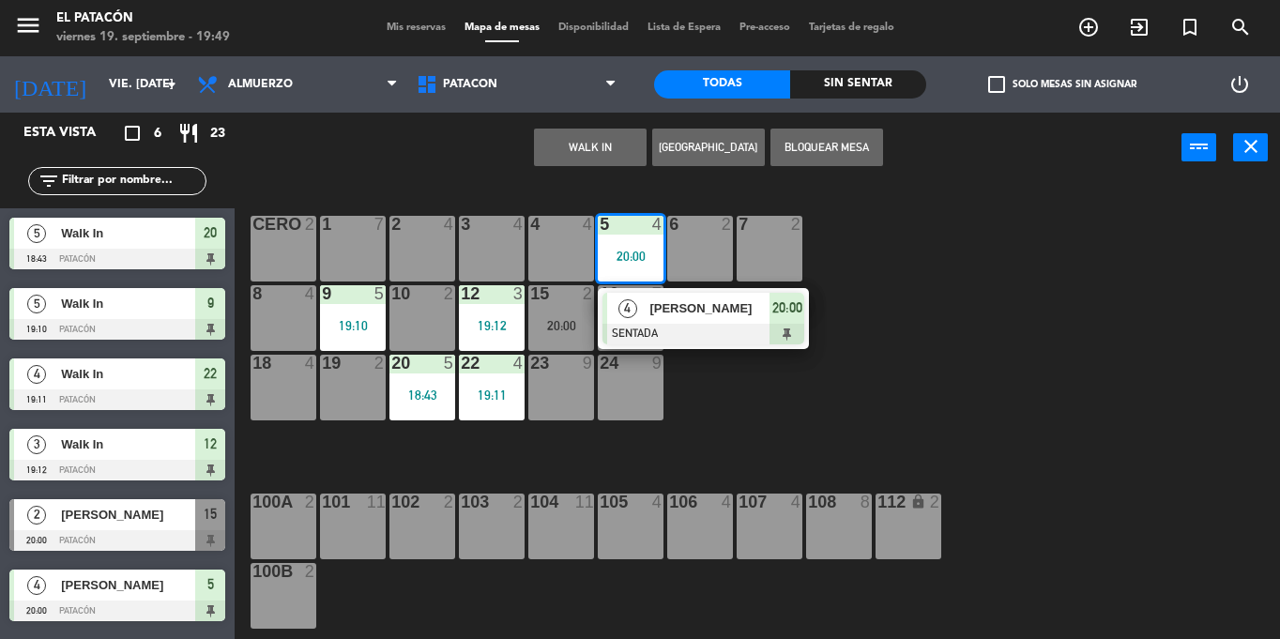
click at [655, 312] on span "[PERSON_NAME]" at bounding box center [709, 308] width 120 height 20
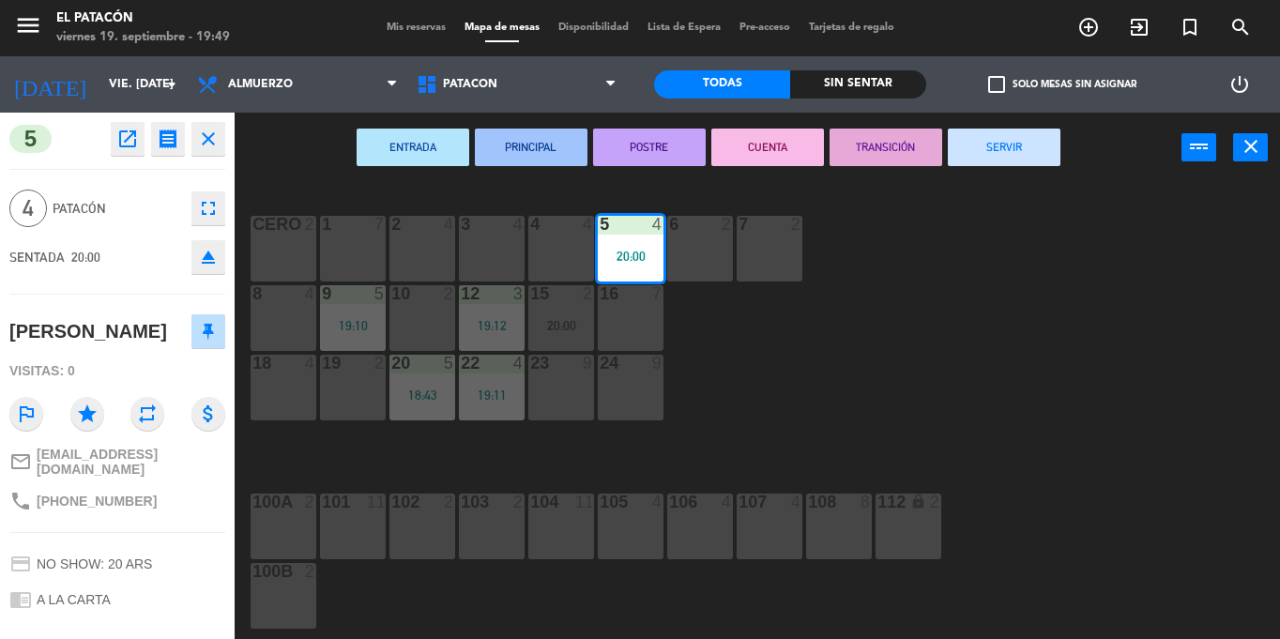
scroll to position [114, 0]
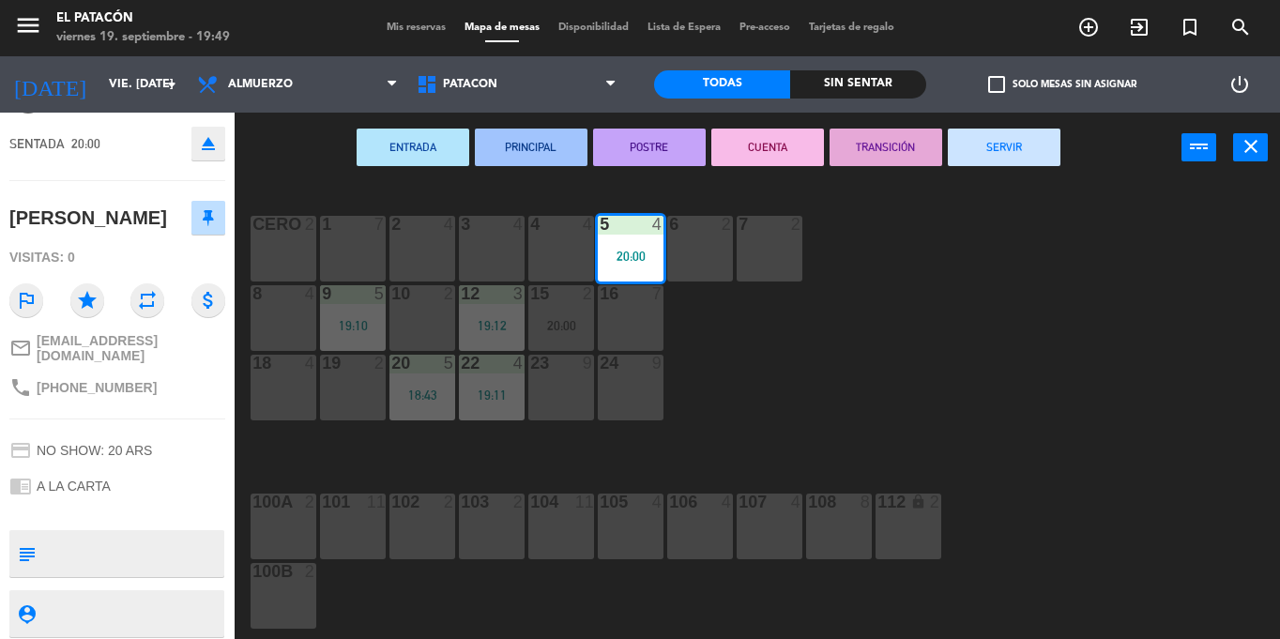
click at [927, 342] on div "1 7 2 4 3 4 4 4 5 4 20:00 6 2 7 2 CERO 2 8 4 9 5 19:10 10 2 12 3 19:12 15 2 20:…" at bounding box center [764, 411] width 1032 height 456
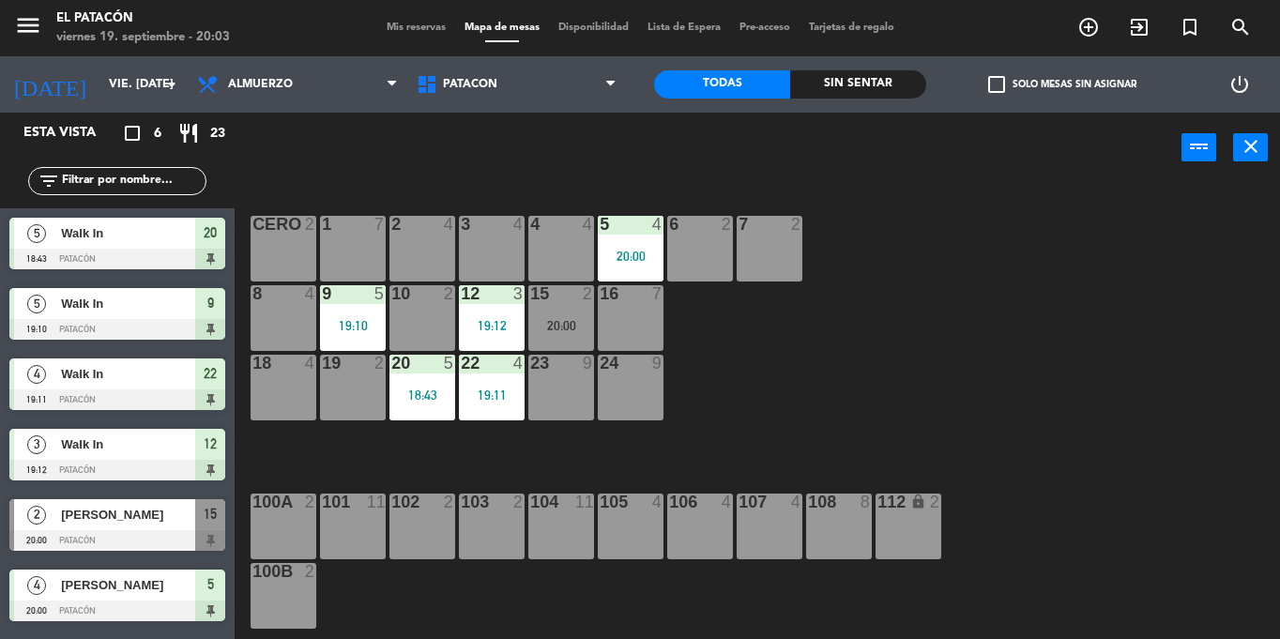
click at [427, 313] on div "10 2" at bounding box center [422, 318] width 66 height 66
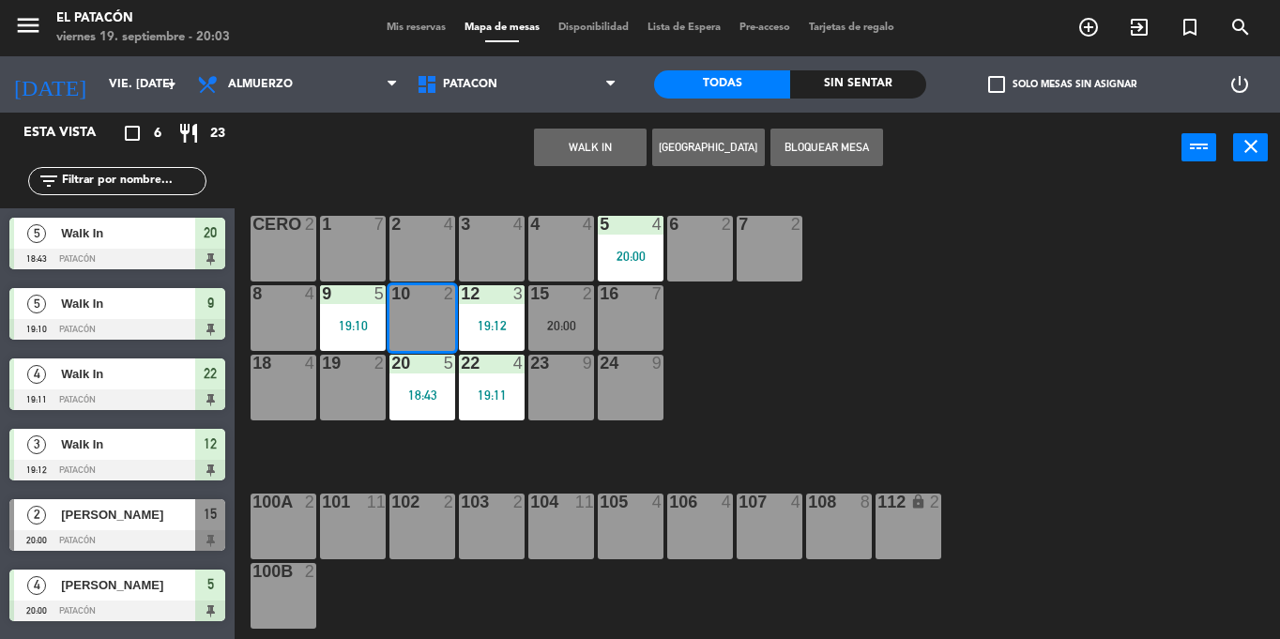
click at [582, 140] on button "WALK IN" at bounding box center [590, 148] width 113 height 38
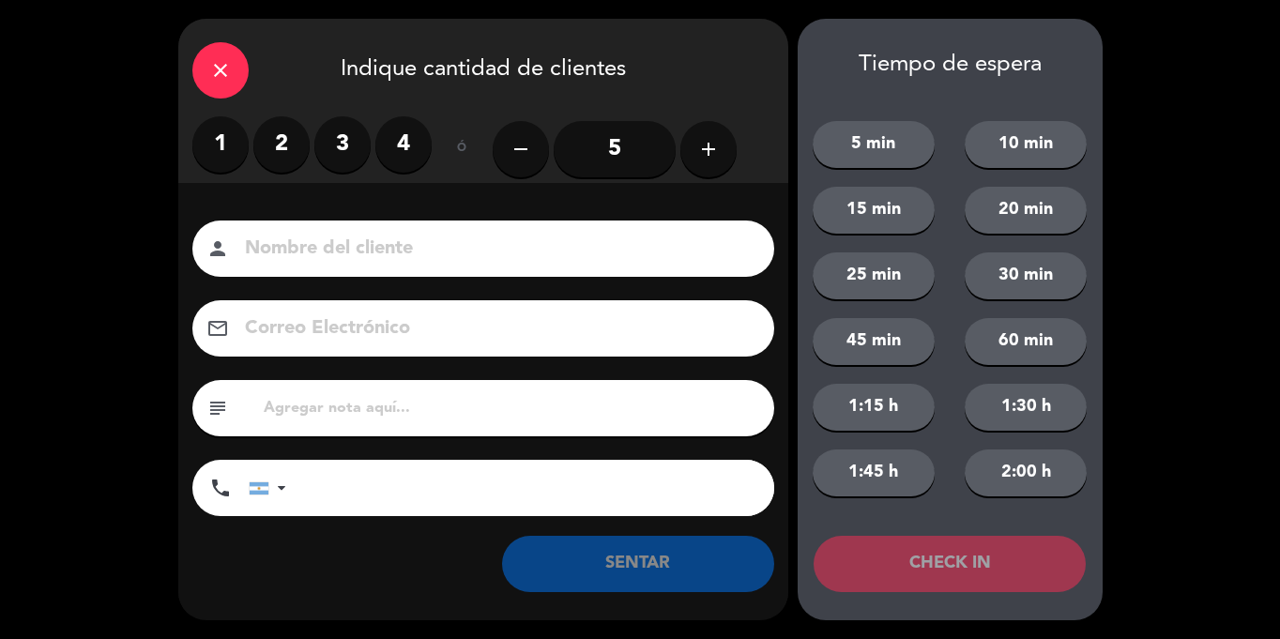
click at [285, 138] on label "2" at bounding box center [281, 144] width 56 height 56
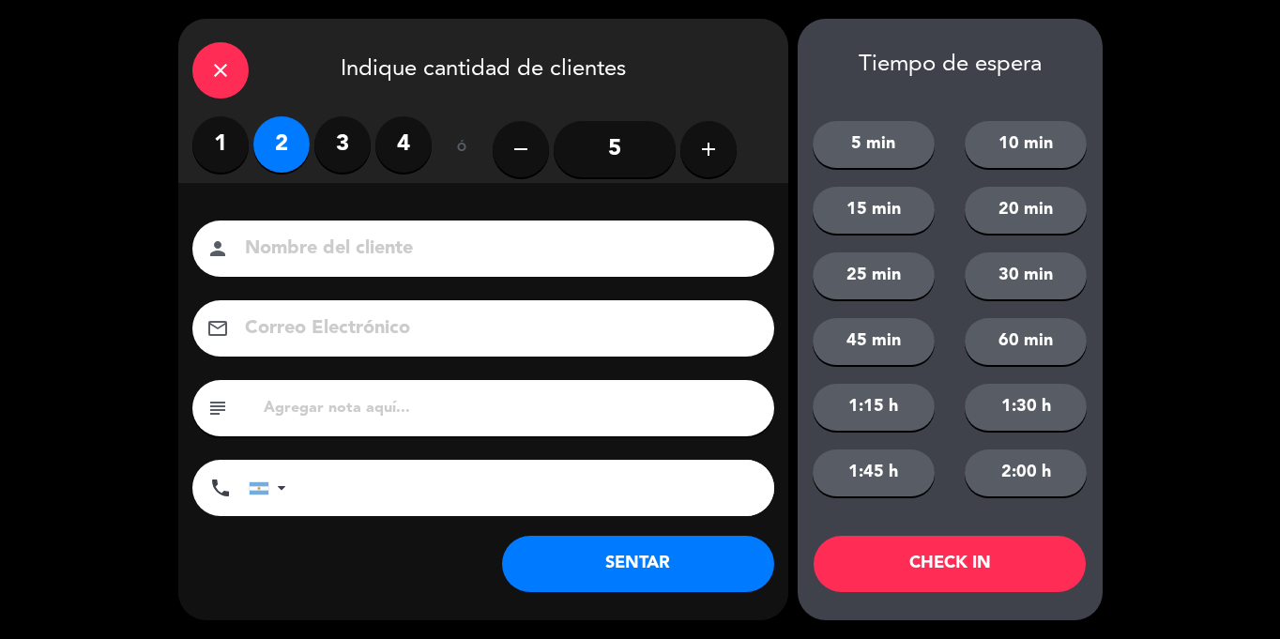
click at [702, 570] on button "SENTAR" at bounding box center [638, 564] width 272 height 56
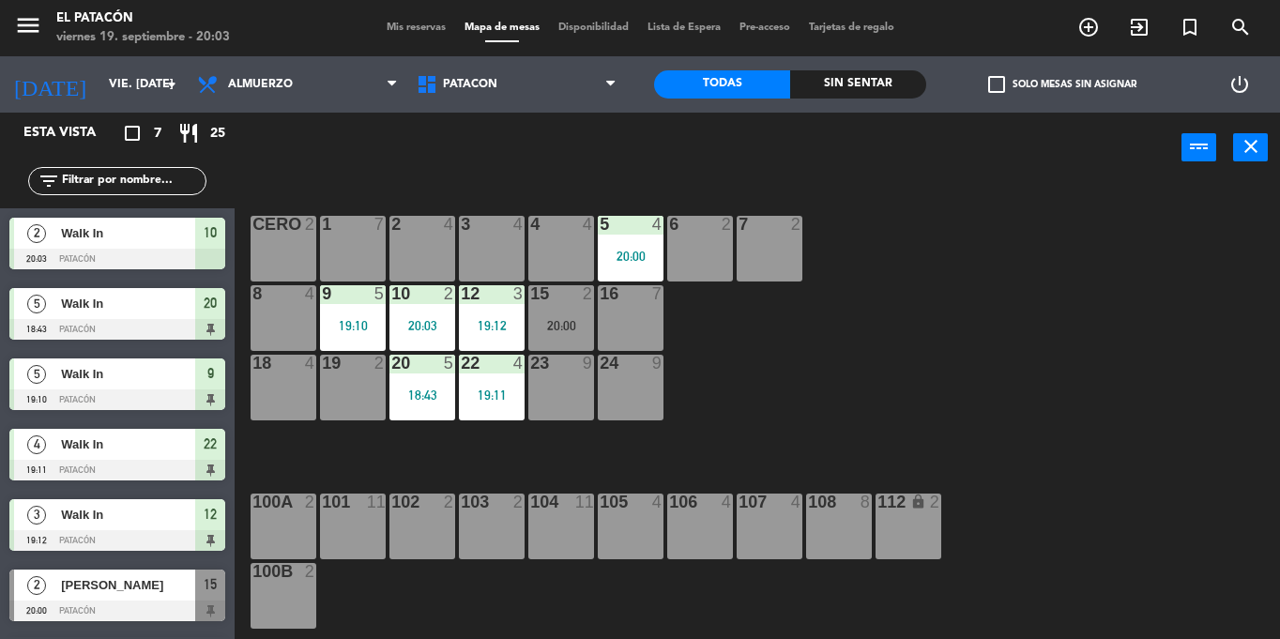
click at [557, 330] on div "20:00" at bounding box center [561, 325] width 66 height 13
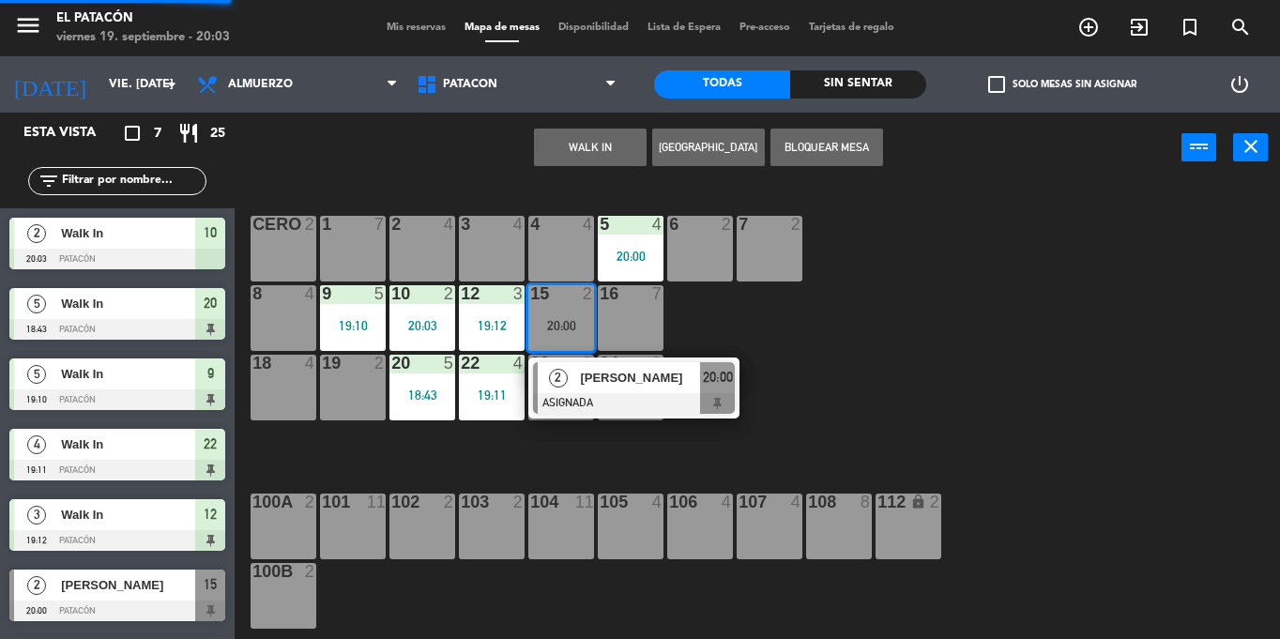
click at [494, 266] on div "3 4" at bounding box center [492, 249] width 66 height 66
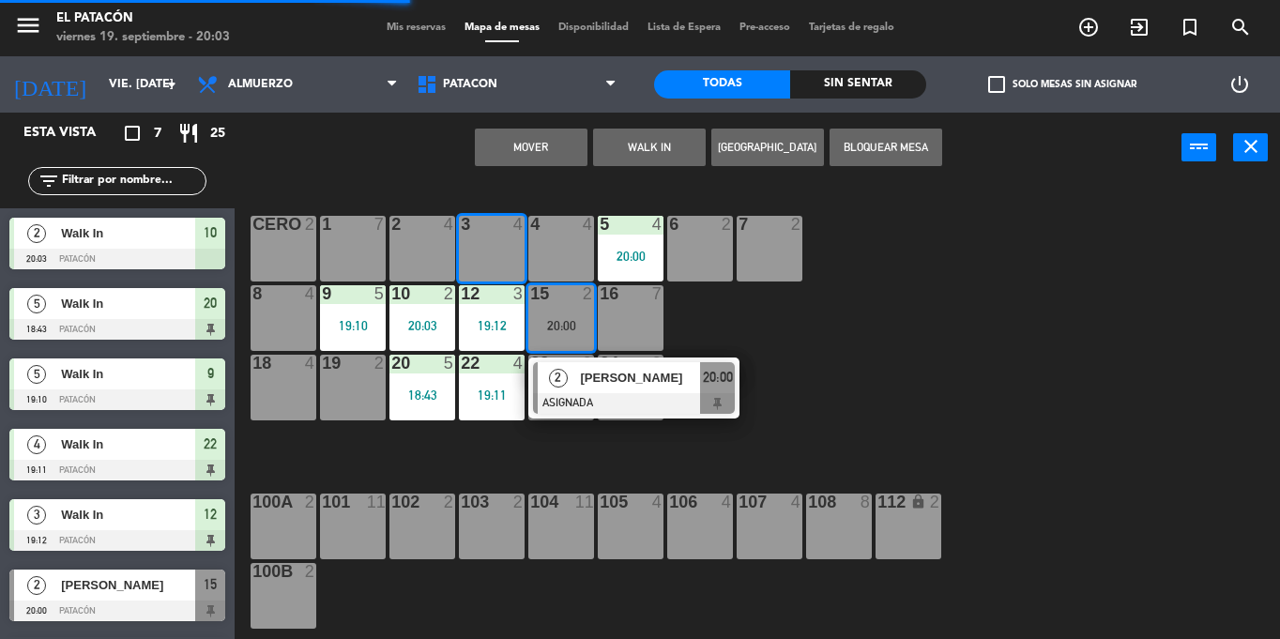
click at [546, 153] on button "Mover" at bounding box center [531, 148] width 113 height 38
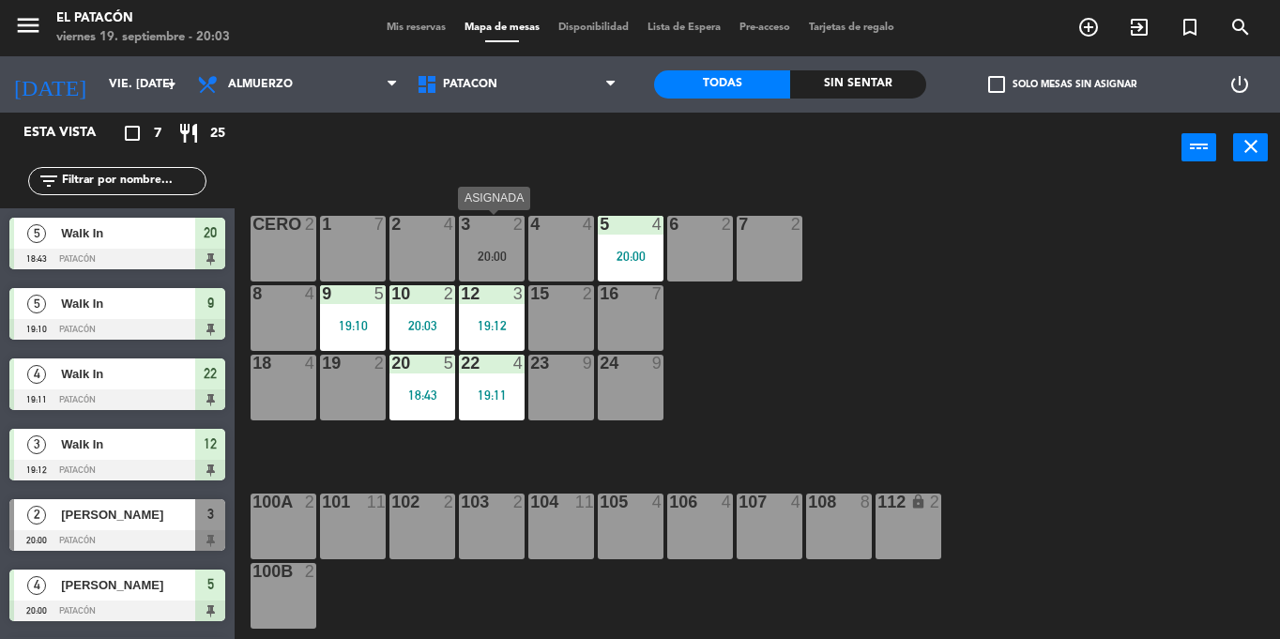
click at [469, 245] on div "3 2 20:00" at bounding box center [492, 249] width 66 height 66
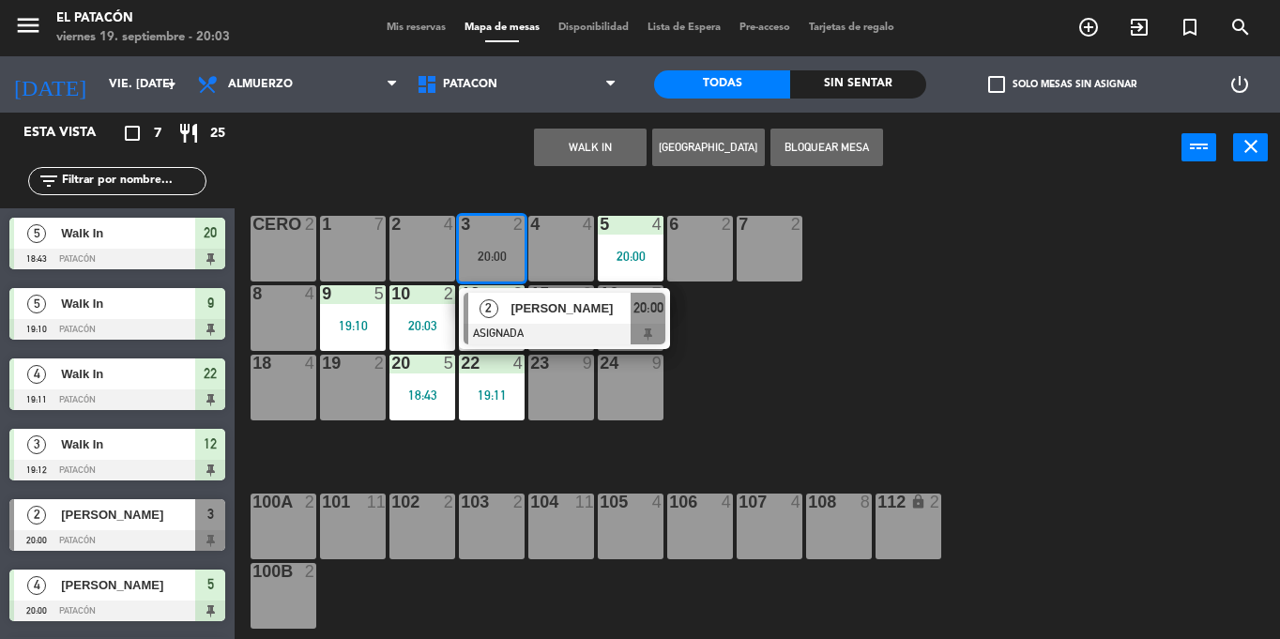
click at [545, 350] on div "15 2" at bounding box center [561, 318] width 66 height 66
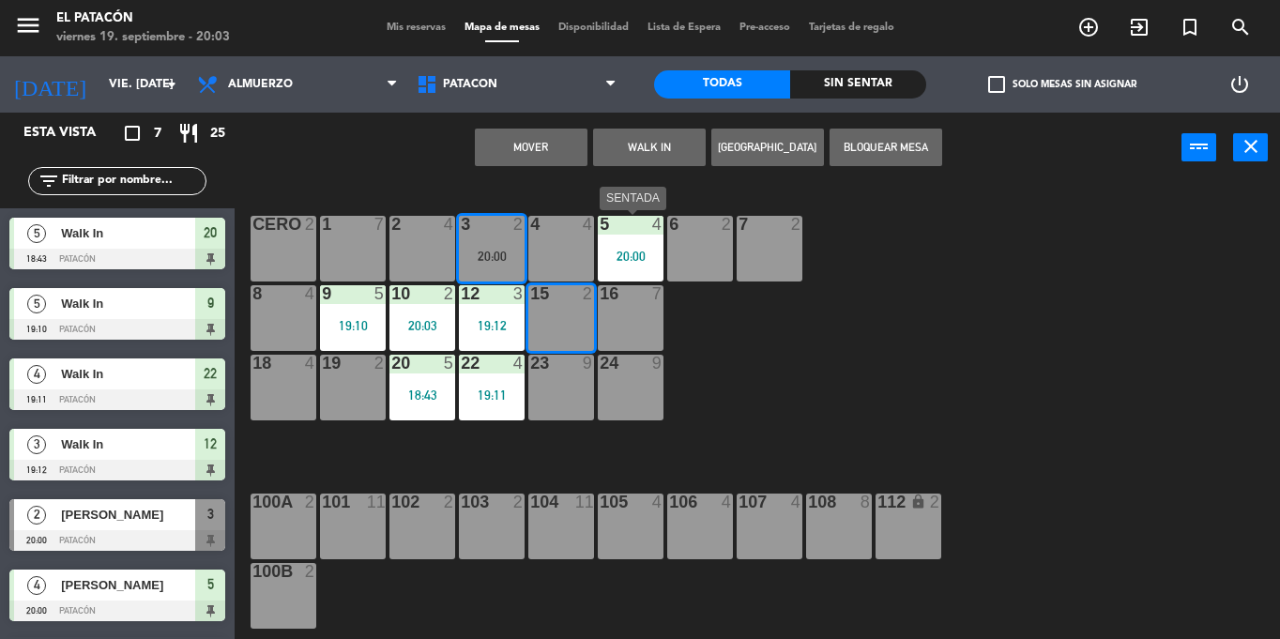
drag, startPoint x: 911, startPoint y: 482, endPoint x: 900, endPoint y: 478, distance: 12.2
click at [900, 478] on div "1 7 2 4 3 2 20:00 4 4 5 4 20:00 6 2 7 2 CERO 2 8 4 9 5 19:10 10 2 20:03 12 3 19…" at bounding box center [764, 411] width 1032 height 456
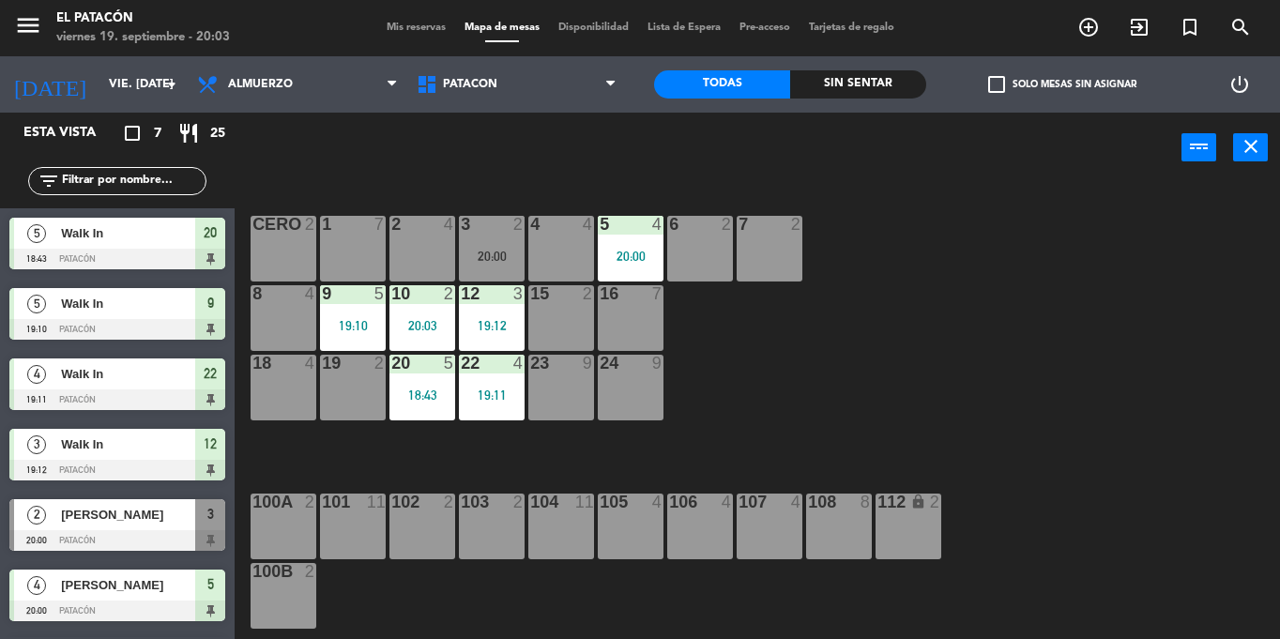
click at [501, 254] on div "20:00" at bounding box center [492, 256] width 66 height 13
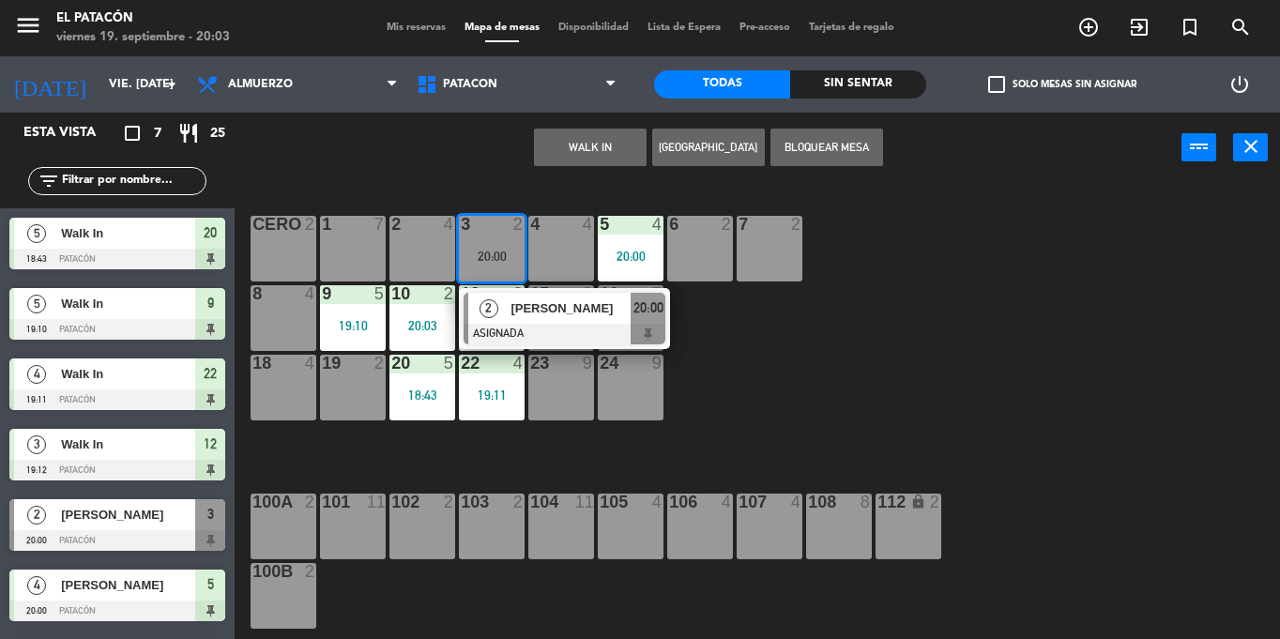
click at [524, 304] on span "[PERSON_NAME]" at bounding box center [570, 308] width 120 height 20
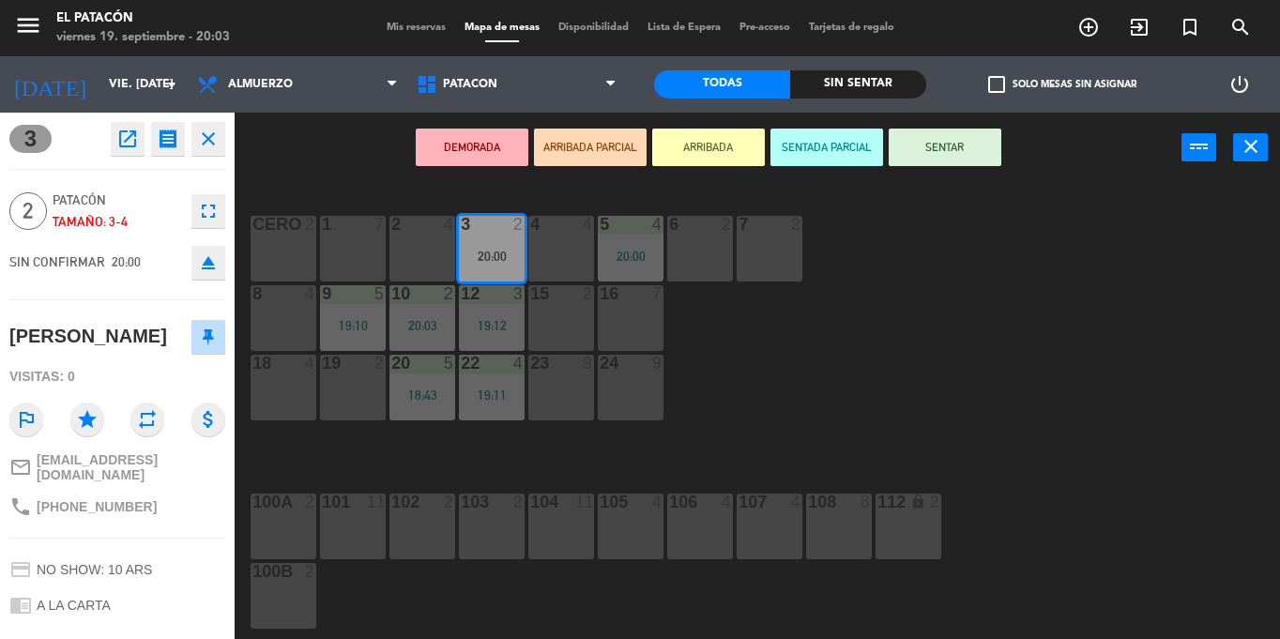
click at [1012, 361] on div "1 7 2 4 3 2 20:00 4 4 5 4 20:00 6 2 7 2 CERO 2 8 4 9 5 19:10 10 2 20:03 12 3 19…" at bounding box center [764, 411] width 1032 height 456
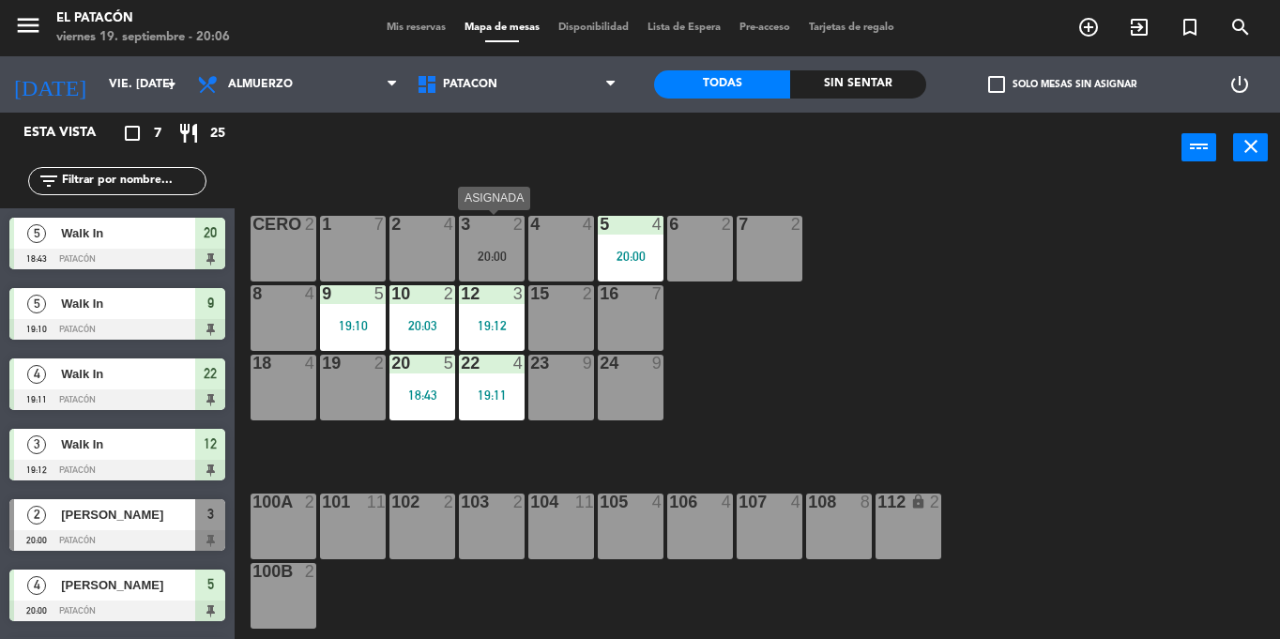
click at [472, 228] on div "3" at bounding box center [460, 224] width 31 height 17
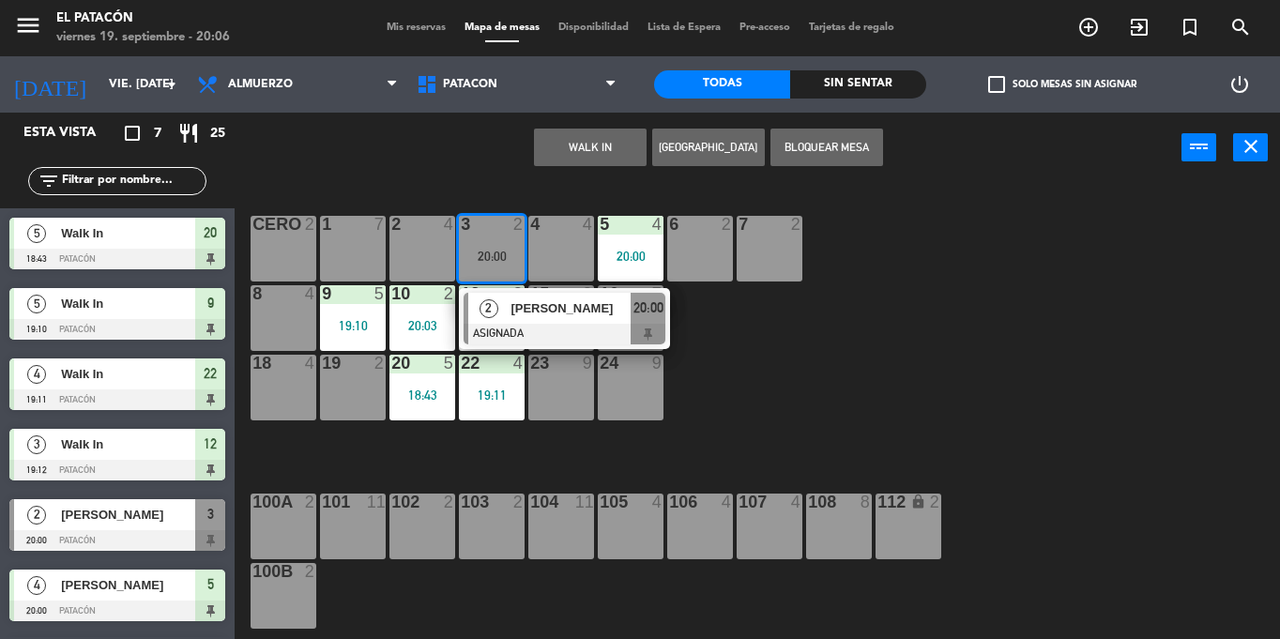
click at [502, 309] on div "2" at bounding box center [488, 308] width 40 height 31
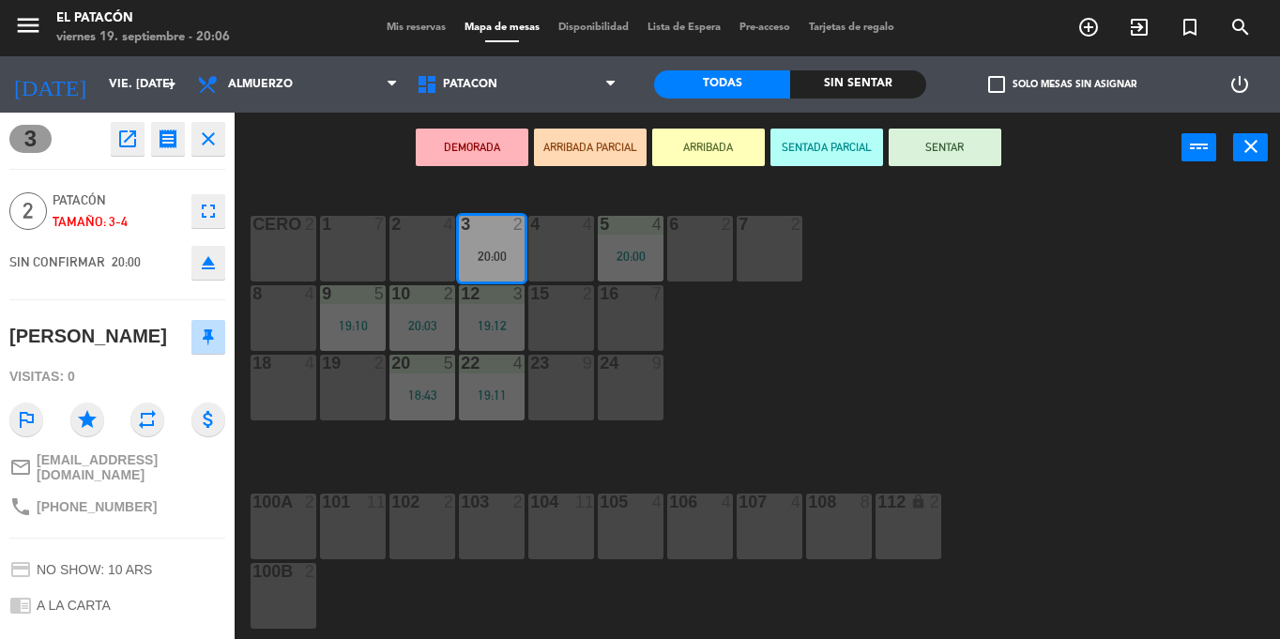
scroll to position [161, 0]
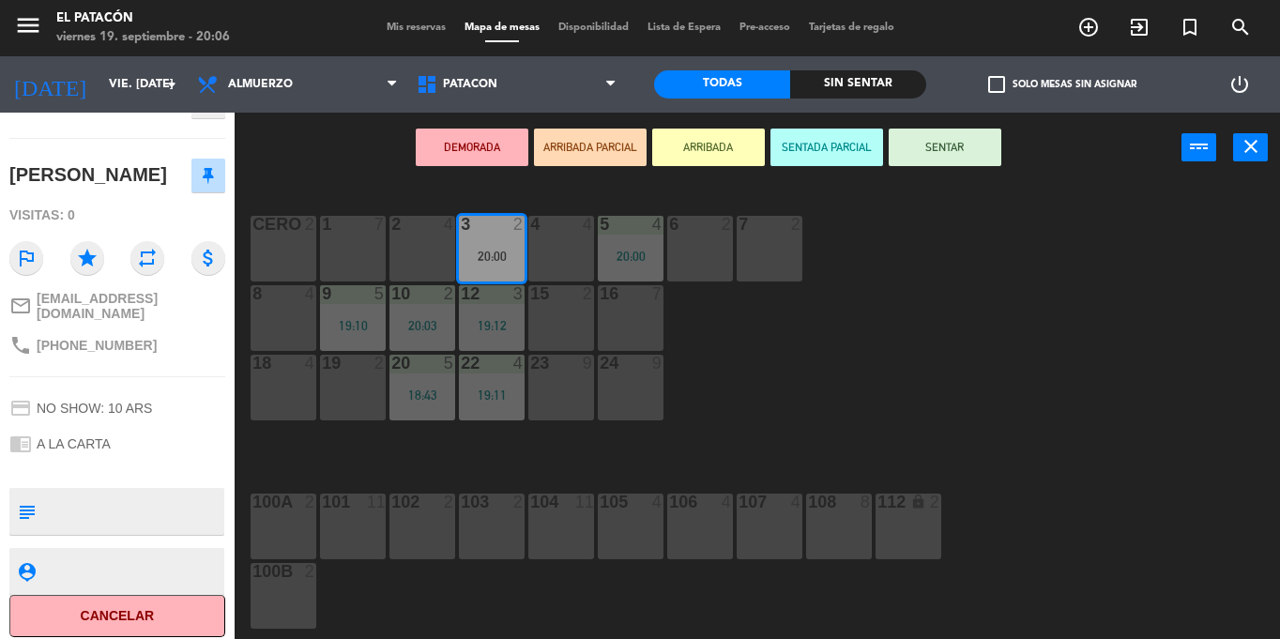
click at [744, 318] on div "1 7 2 4 3 2 20:00 4 4 5 4 20:00 6 2 7 2 CERO 2 8 4 9 5 19:10 10 2 20:03 12 3 19…" at bounding box center [764, 411] width 1032 height 456
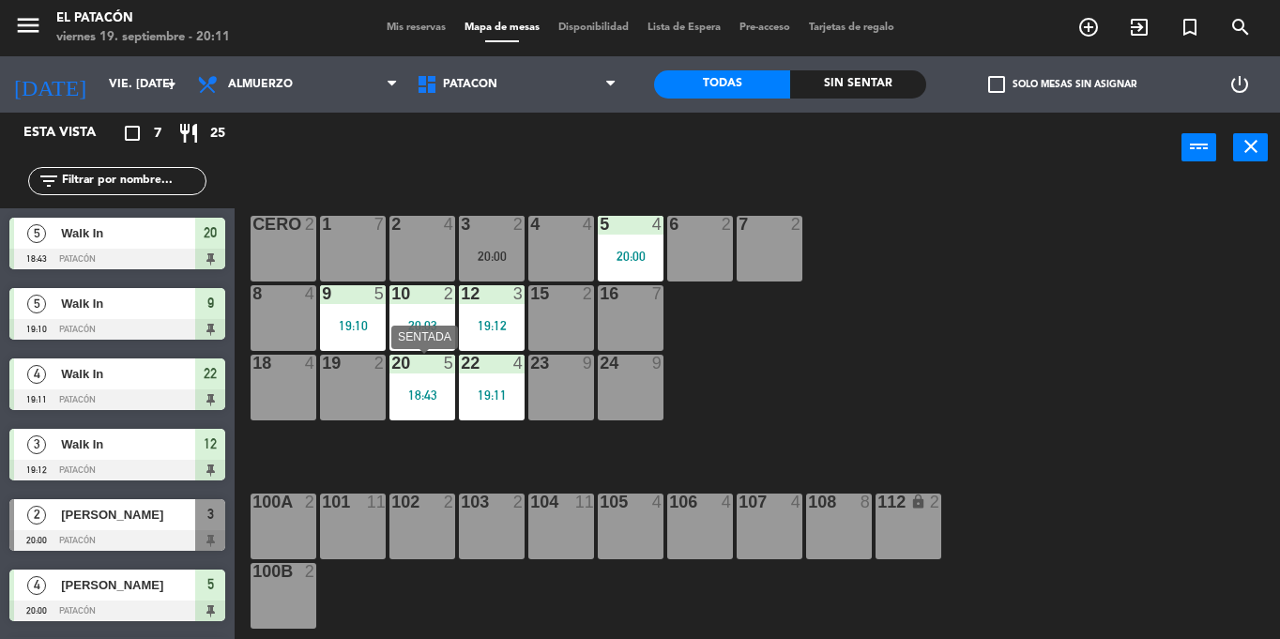
click at [428, 375] on div "20 5 18:43" at bounding box center [422, 388] width 66 height 66
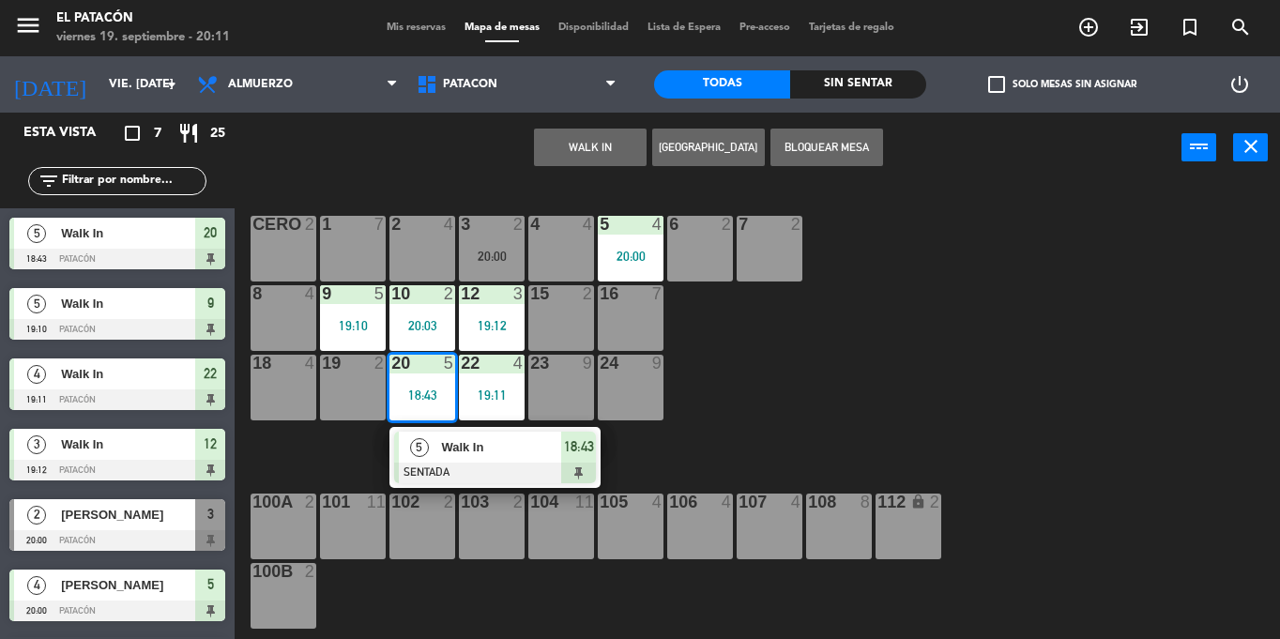
click at [463, 455] on span "Walk In" at bounding box center [501, 447] width 120 height 20
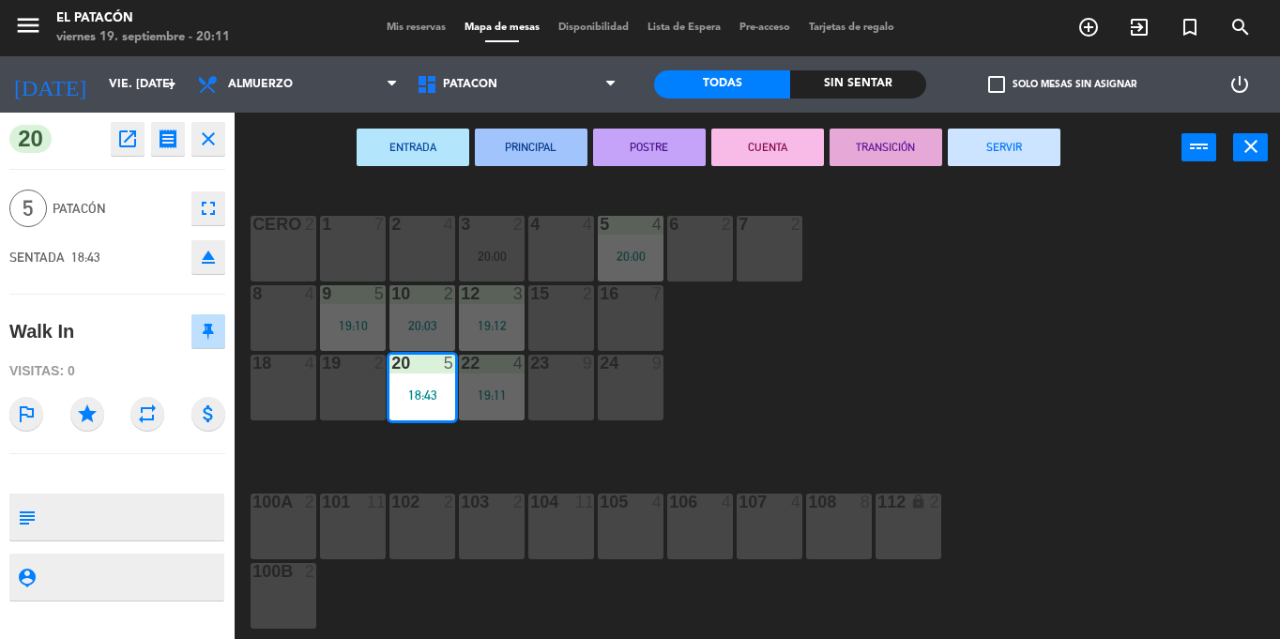
click at [1007, 137] on button "SERVIR" at bounding box center [1004, 148] width 113 height 38
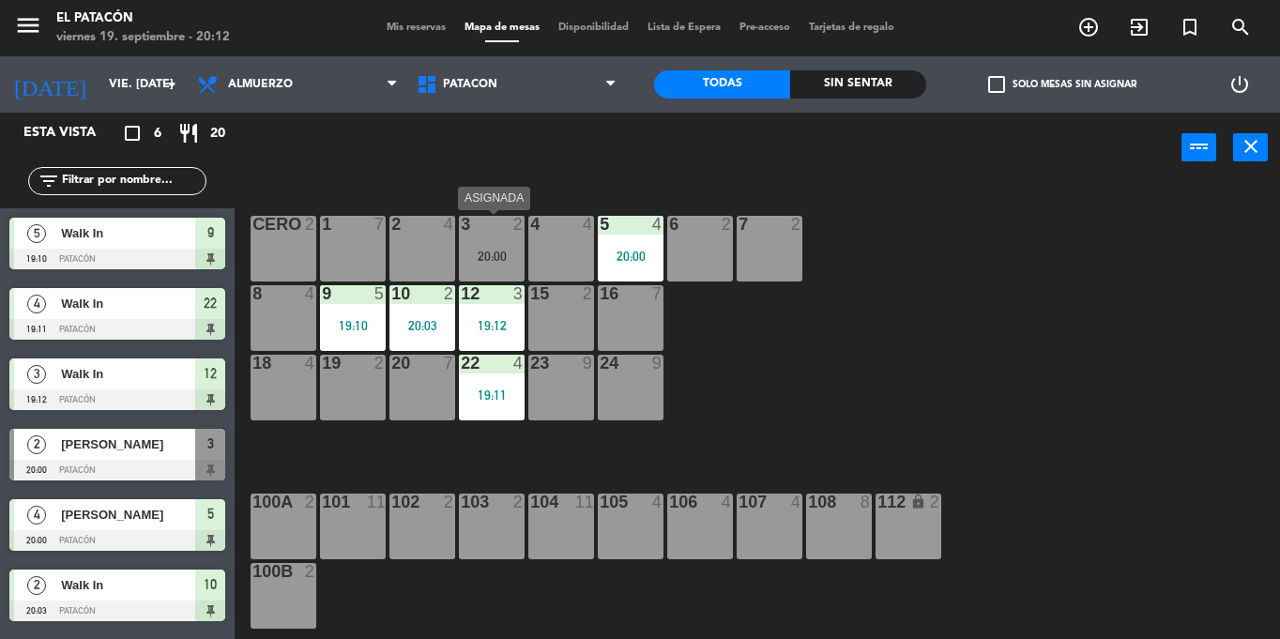
click at [481, 251] on div "20:00" at bounding box center [492, 256] width 66 height 13
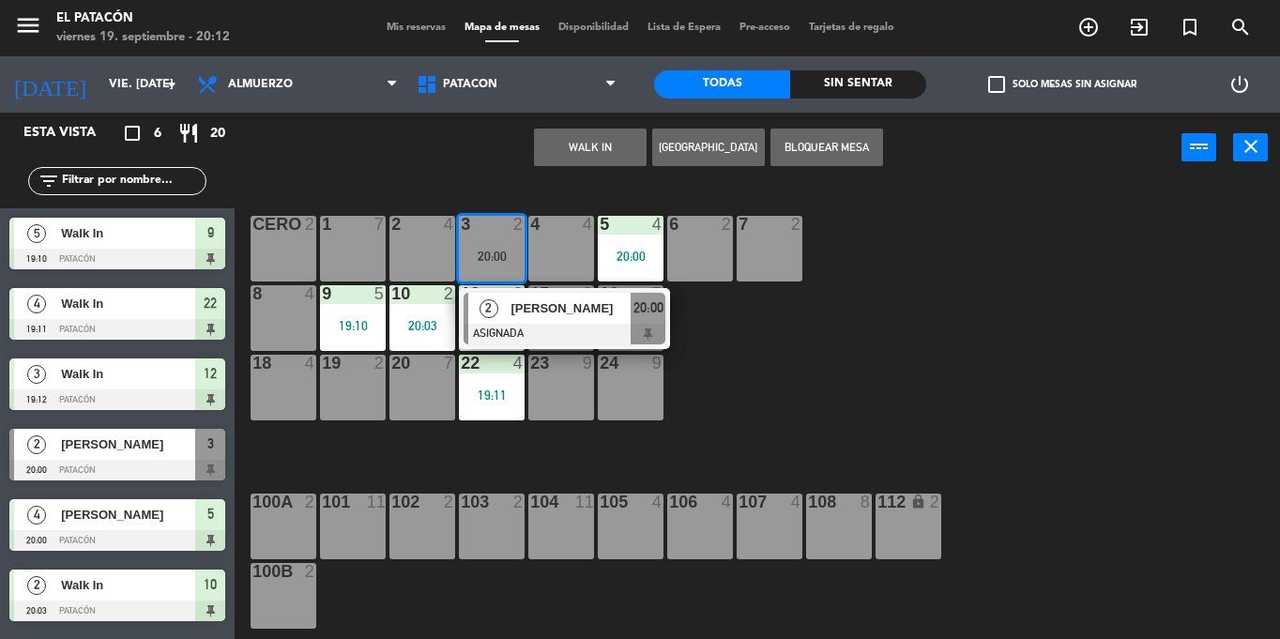
click at [529, 335] on div at bounding box center [565, 334] width 202 height 21
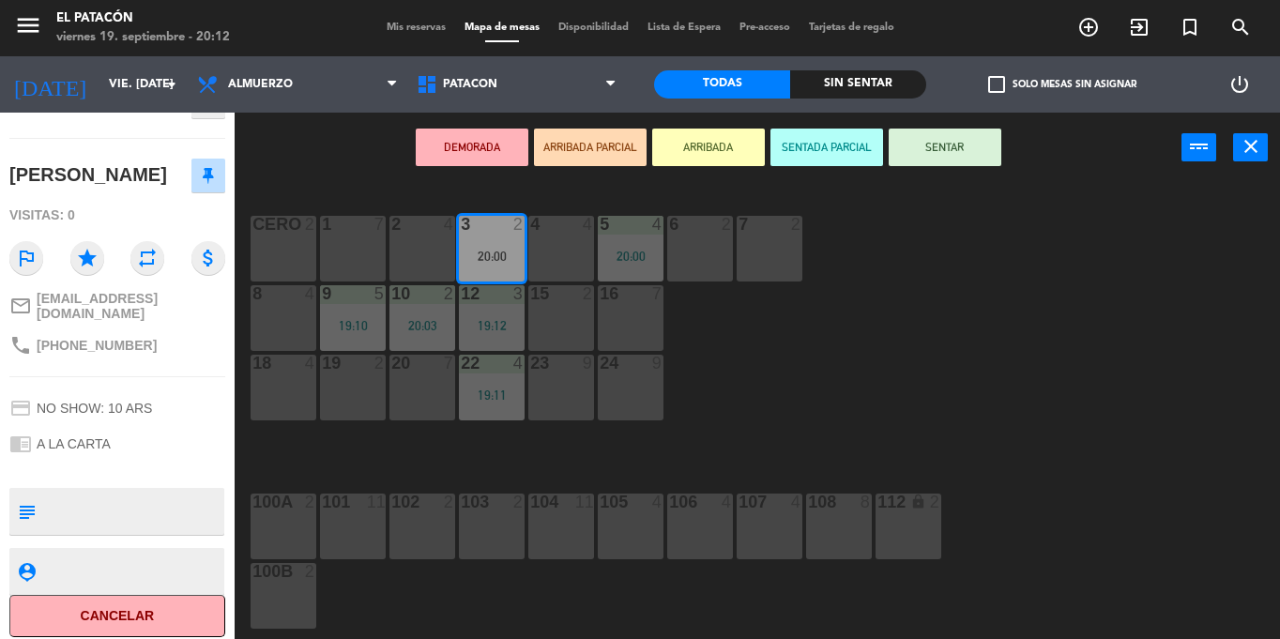
click at [1114, 329] on div "1 7 2 4 3 2 20:00 4 4 5 4 20:00 6 2 7 2 CERO 2 8 4 9 5 19:10 10 2 20:03 12 3 19…" at bounding box center [764, 411] width 1032 height 456
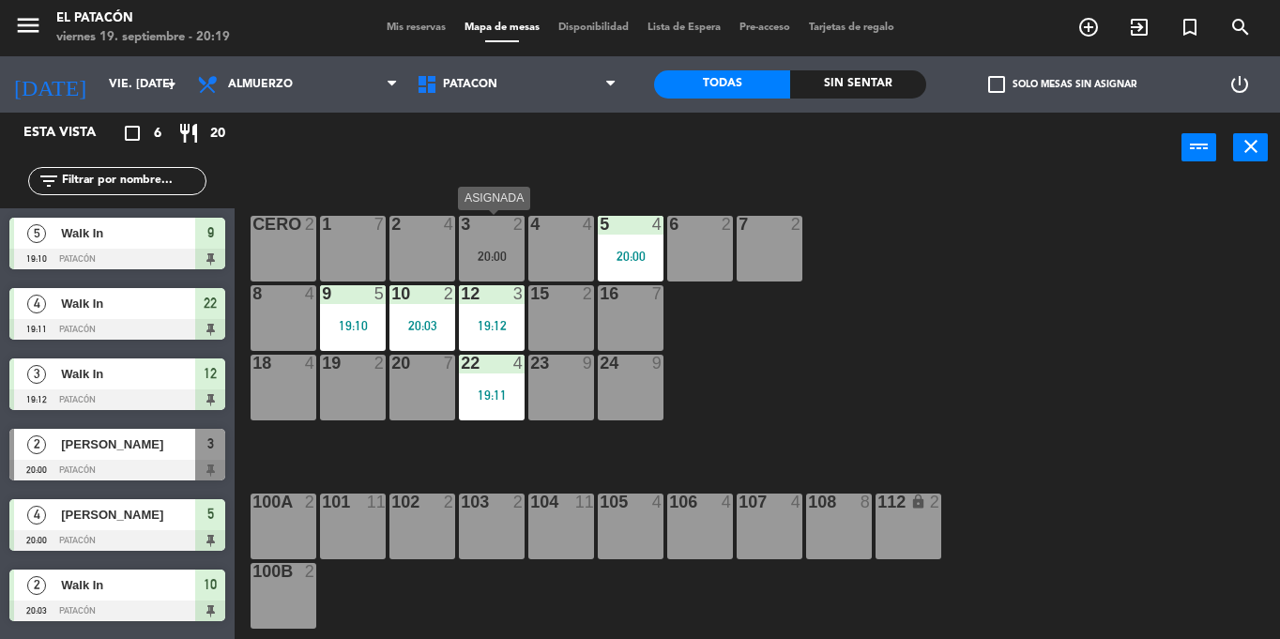
click at [502, 251] on div "20:00" at bounding box center [492, 256] width 66 height 13
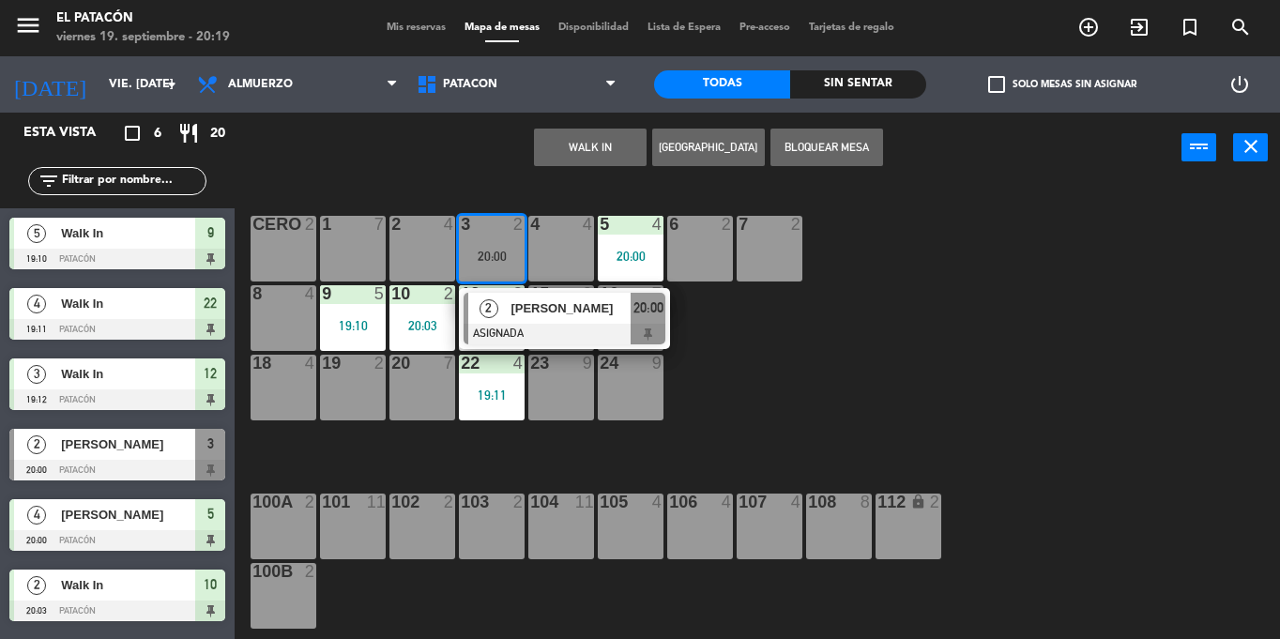
click at [857, 436] on div "1 7 2 4 3 2 20:00 2 [PERSON_NAME] ASIGNADA 20:00 4 4 5 4 20:00 6 2 7 2 CERO 2 8…" at bounding box center [764, 411] width 1032 height 456
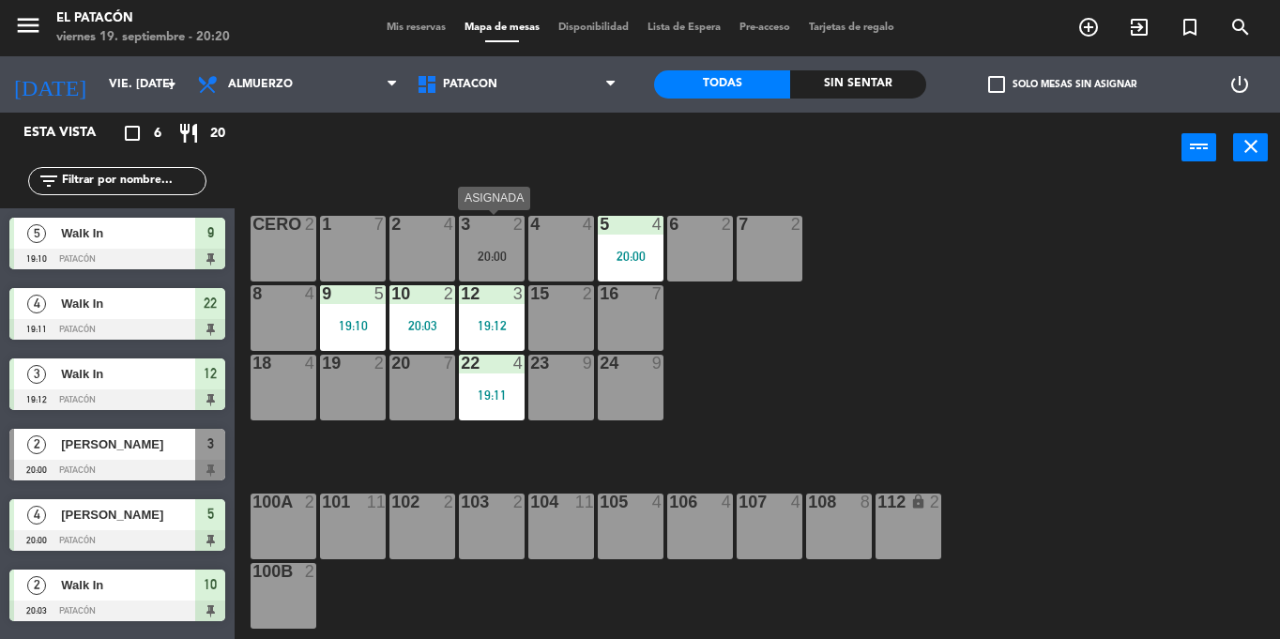
click at [500, 242] on div "3 2 20:00" at bounding box center [492, 249] width 66 height 66
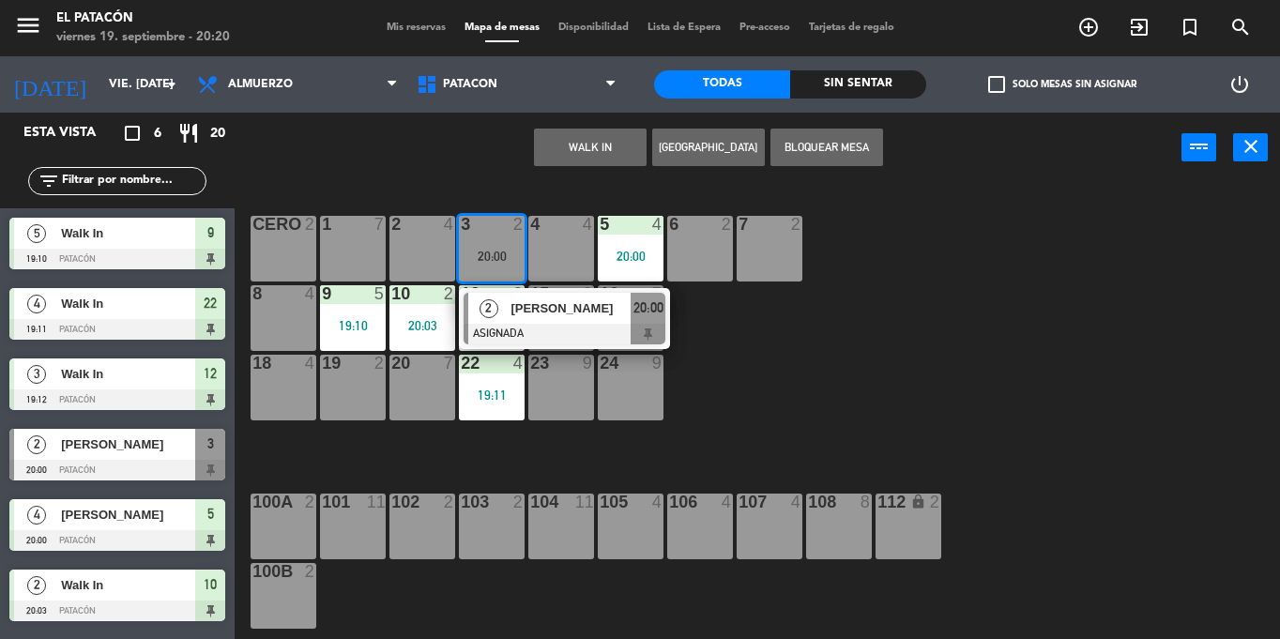
click at [780, 465] on div "1 7 2 4 3 2 20:00 2 [PERSON_NAME] ASIGNADA 20:00 4 4 5 4 20:00 6 2 7 2 CERO 2 8…" at bounding box center [764, 411] width 1032 height 456
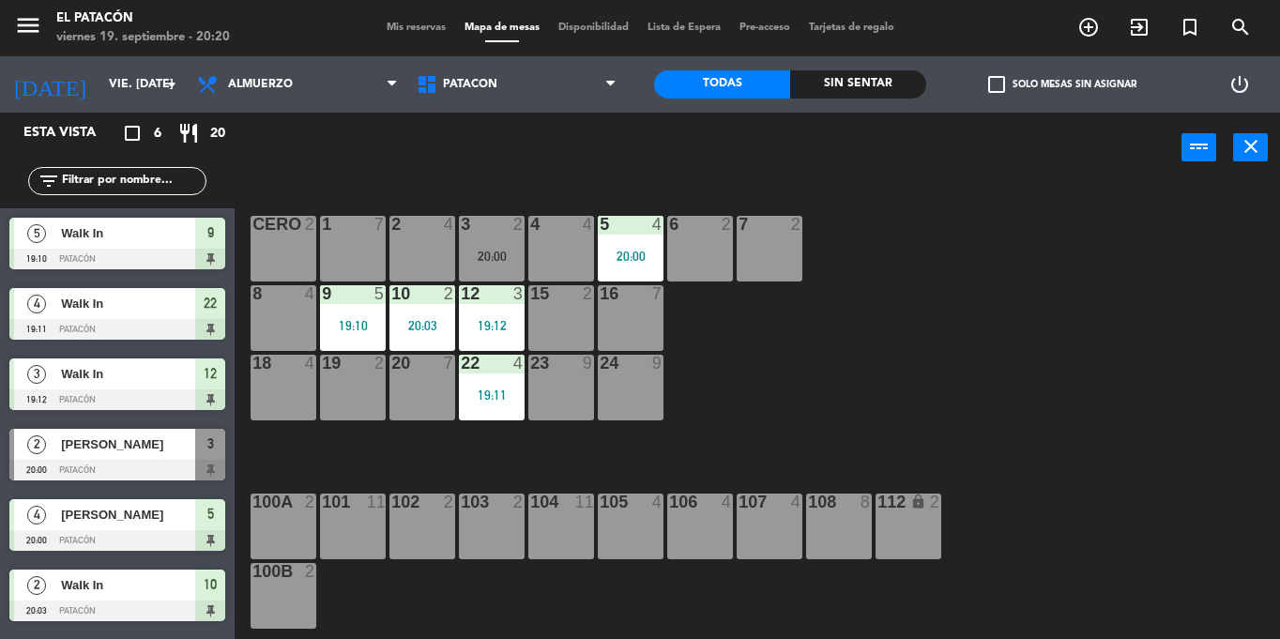
click at [552, 315] on div "15 2" at bounding box center [561, 318] width 66 height 66
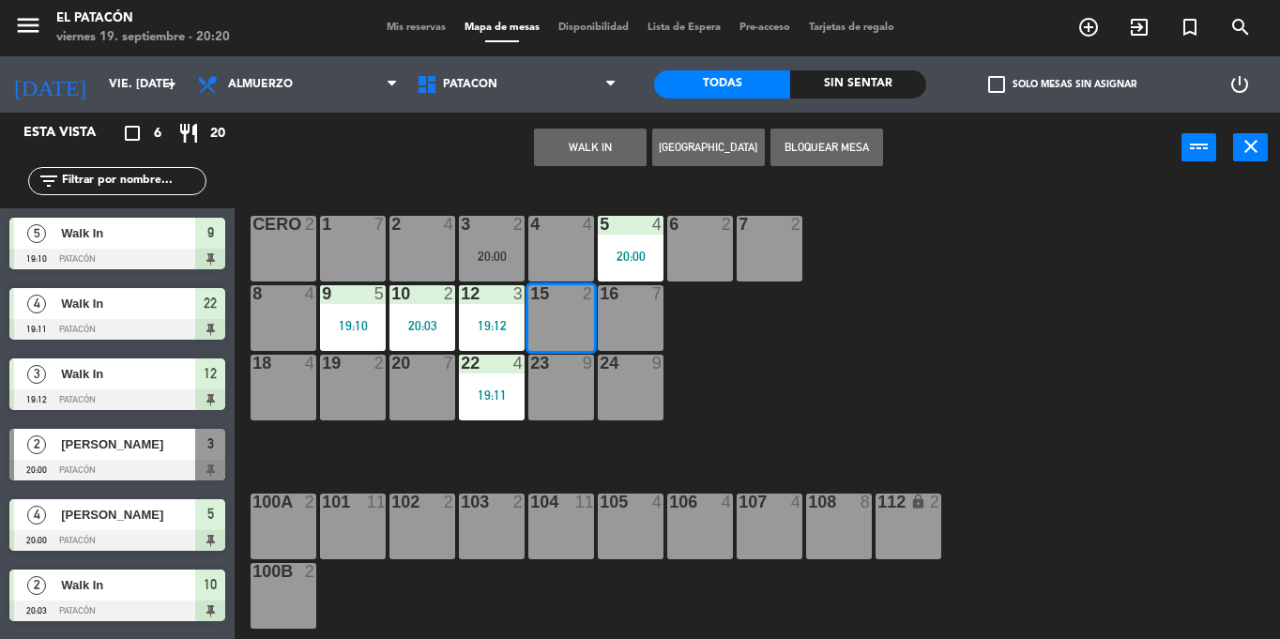
click at [471, 241] on div "3 2 20:00" at bounding box center [492, 249] width 66 height 66
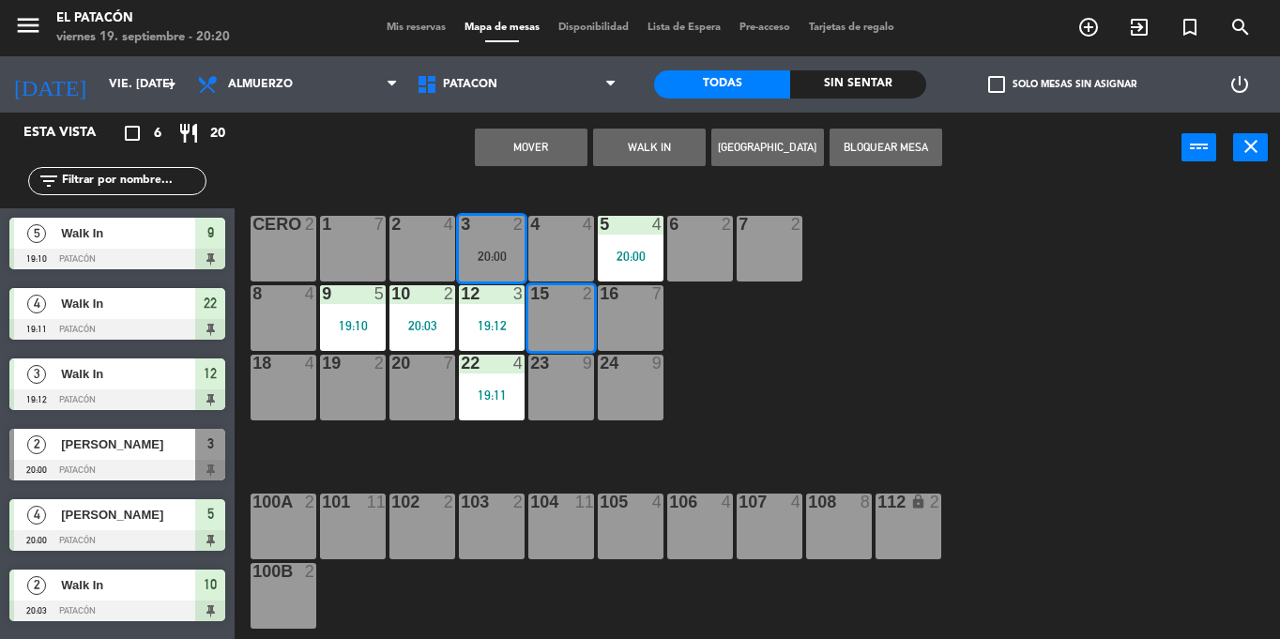
click at [570, 133] on button "Mover" at bounding box center [531, 148] width 113 height 38
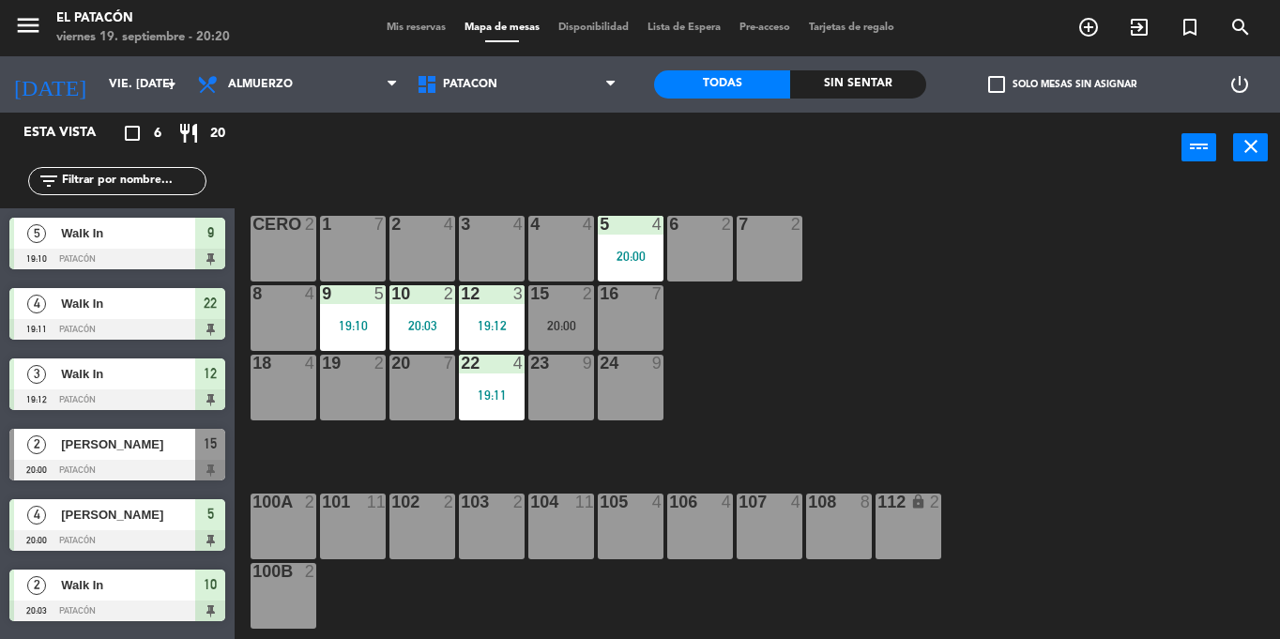
click at [494, 240] on div "3 4" at bounding box center [492, 249] width 66 height 66
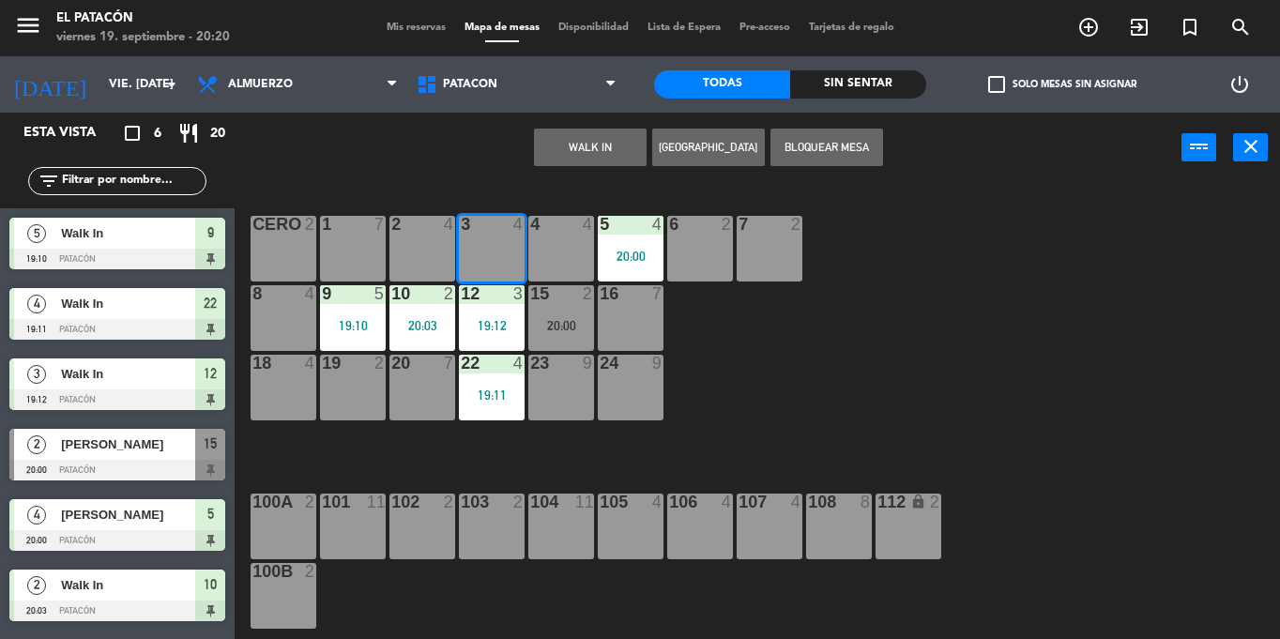
click at [582, 143] on button "WALK IN" at bounding box center [590, 148] width 113 height 38
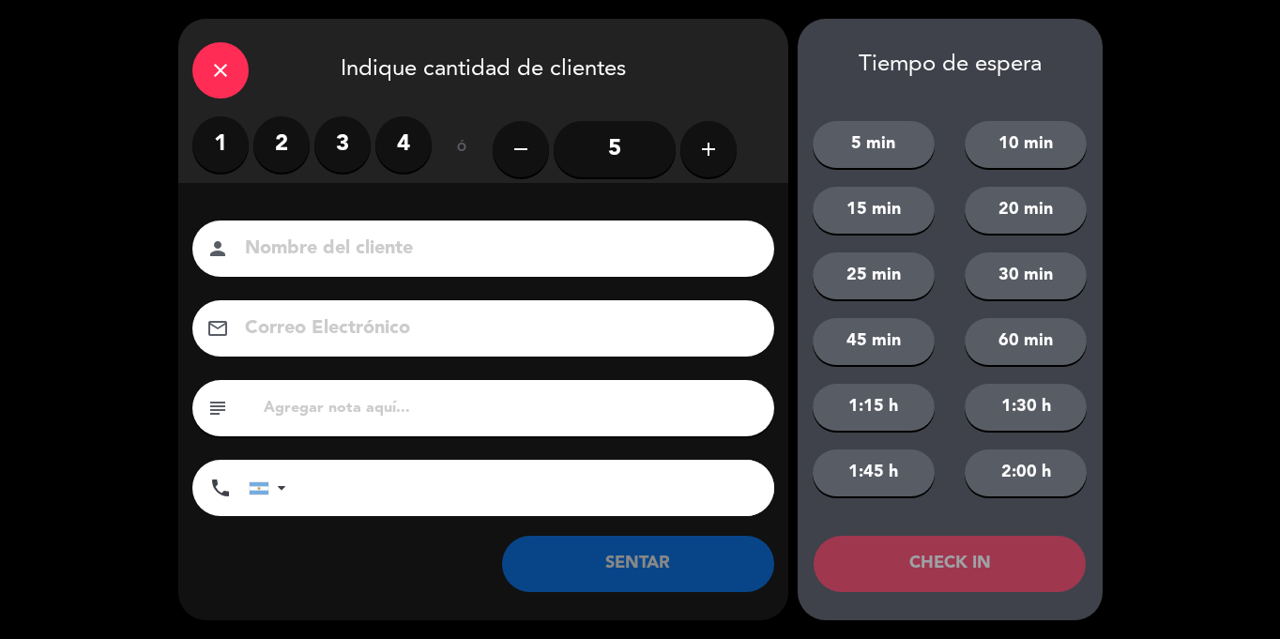
click at [338, 157] on label "3" at bounding box center [342, 144] width 56 height 56
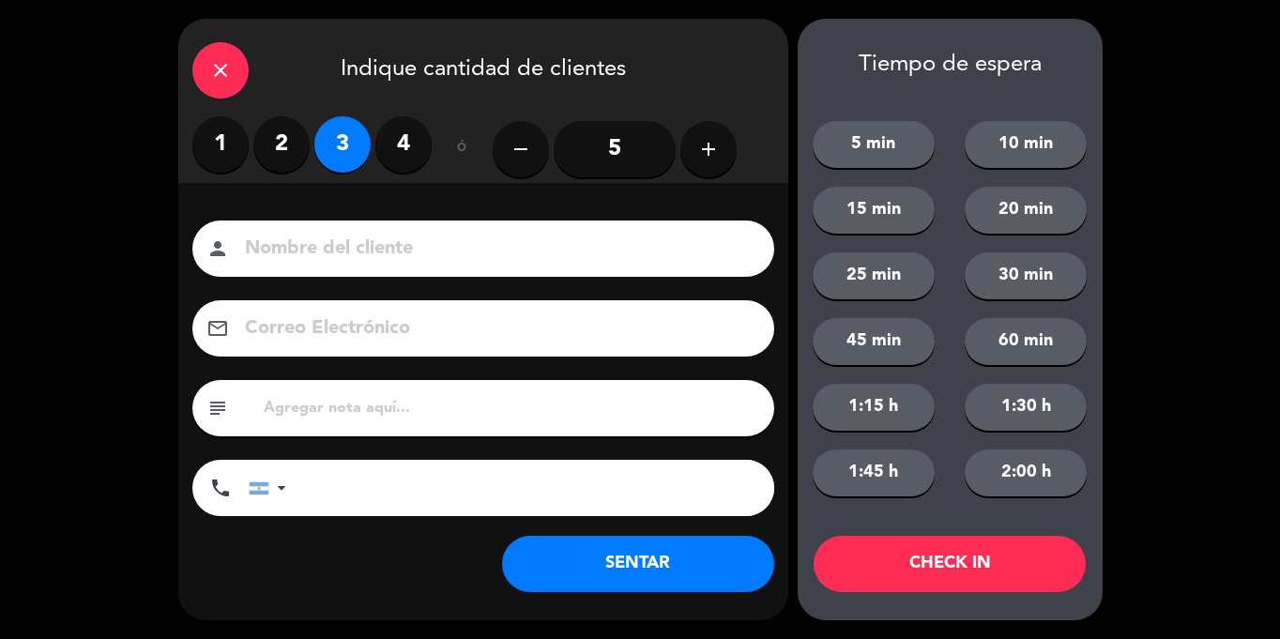
click at [657, 582] on button "SENTAR" at bounding box center [638, 564] width 272 height 56
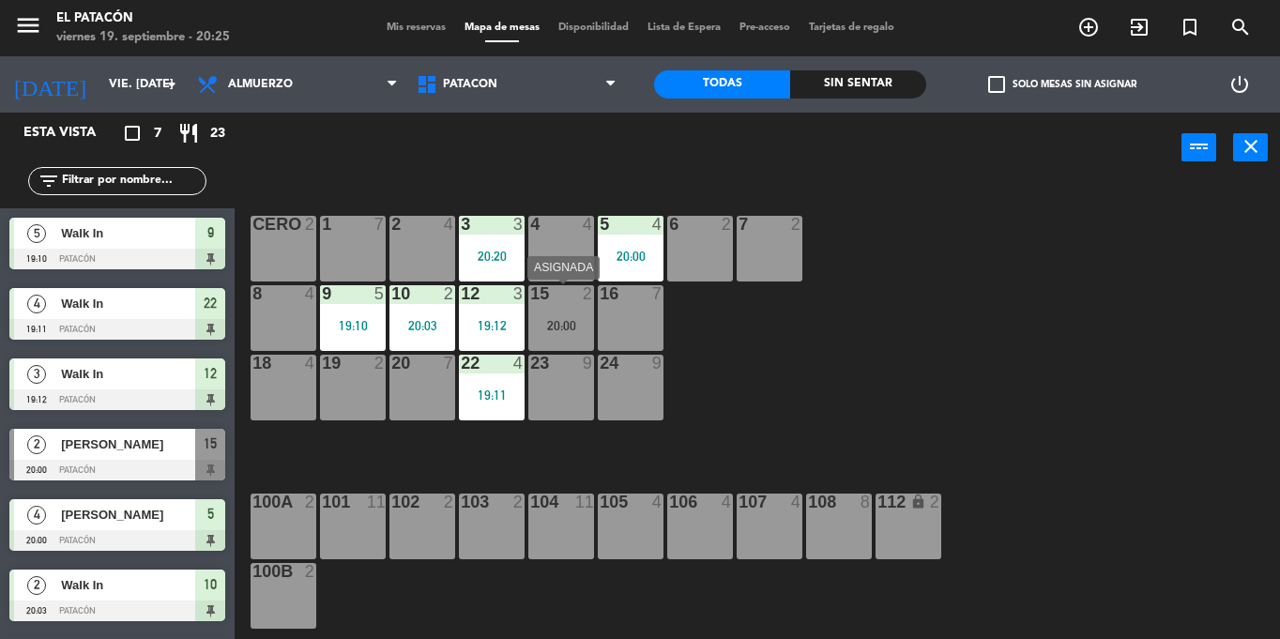
click at [570, 318] on div "20:00" at bounding box center [561, 325] width 66 height 14
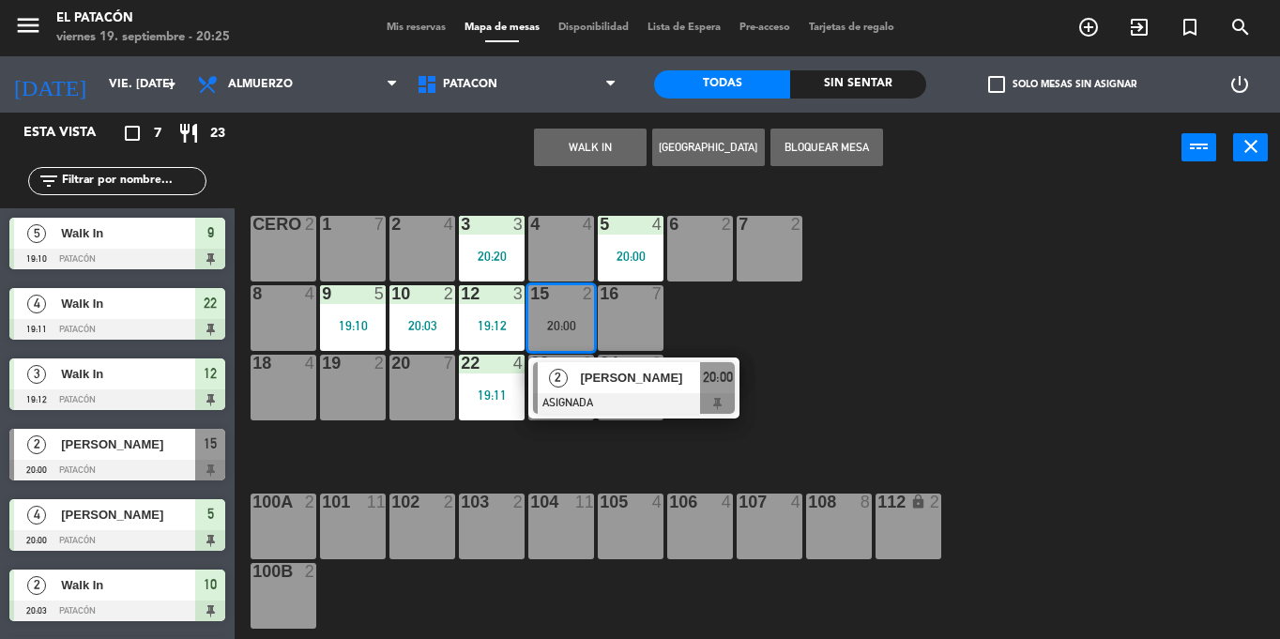
click at [367, 379] on div "19 2" at bounding box center [353, 388] width 66 height 66
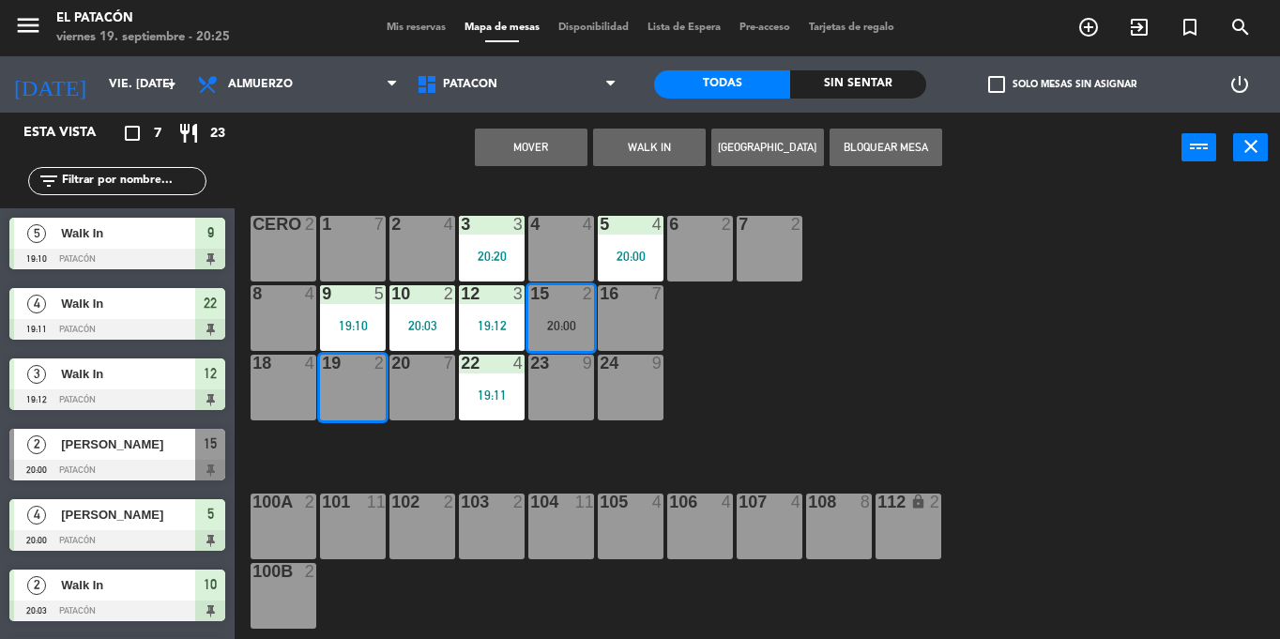
click at [530, 146] on button "Mover" at bounding box center [531, 148] width 113 height 38
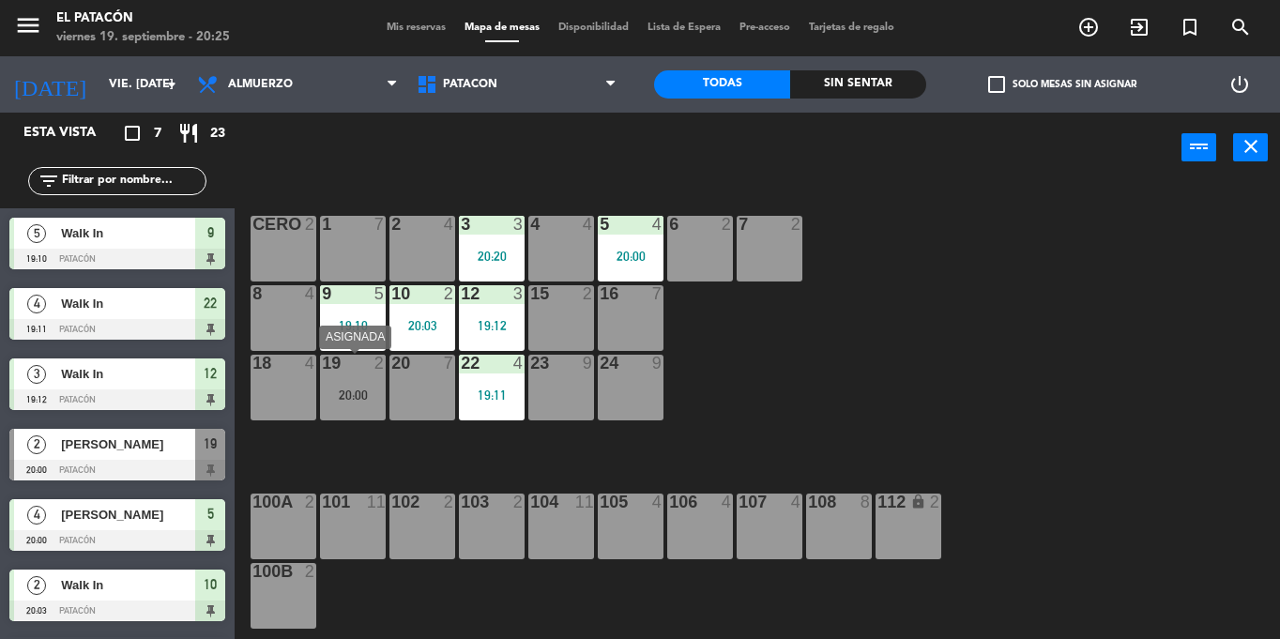
click at [351, 371] on div at bounding box center [352, 363] width 31 height 17
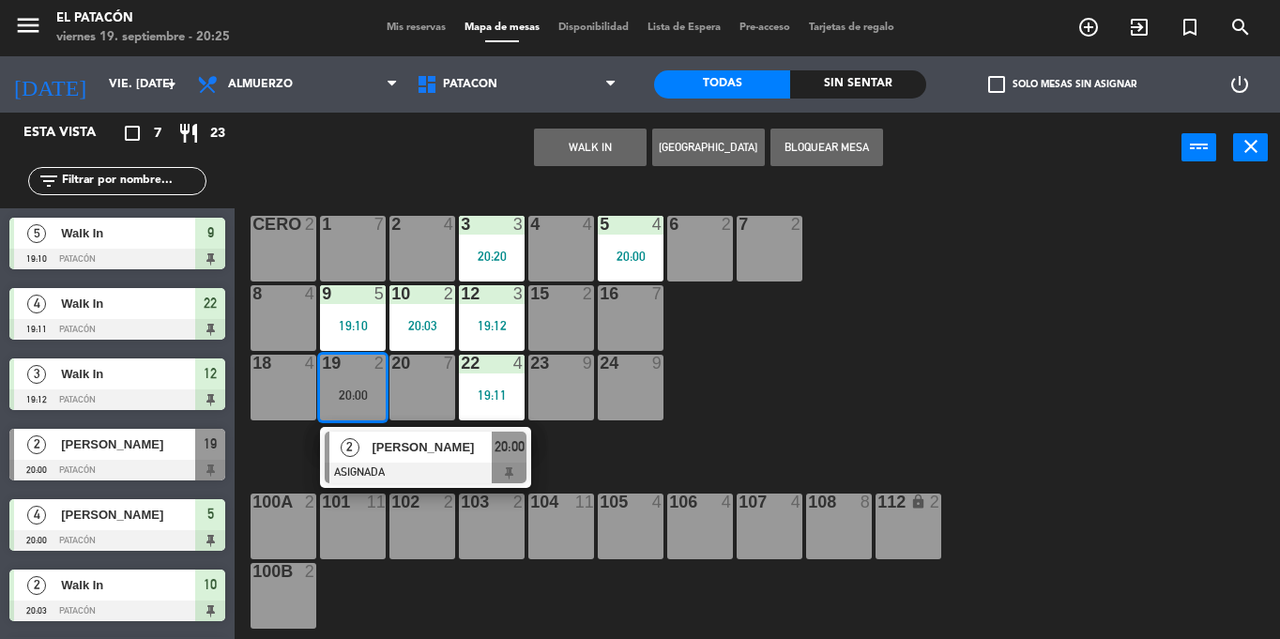
click at [398, 463] on div at bounding box center [426, 473] width 202 height 21
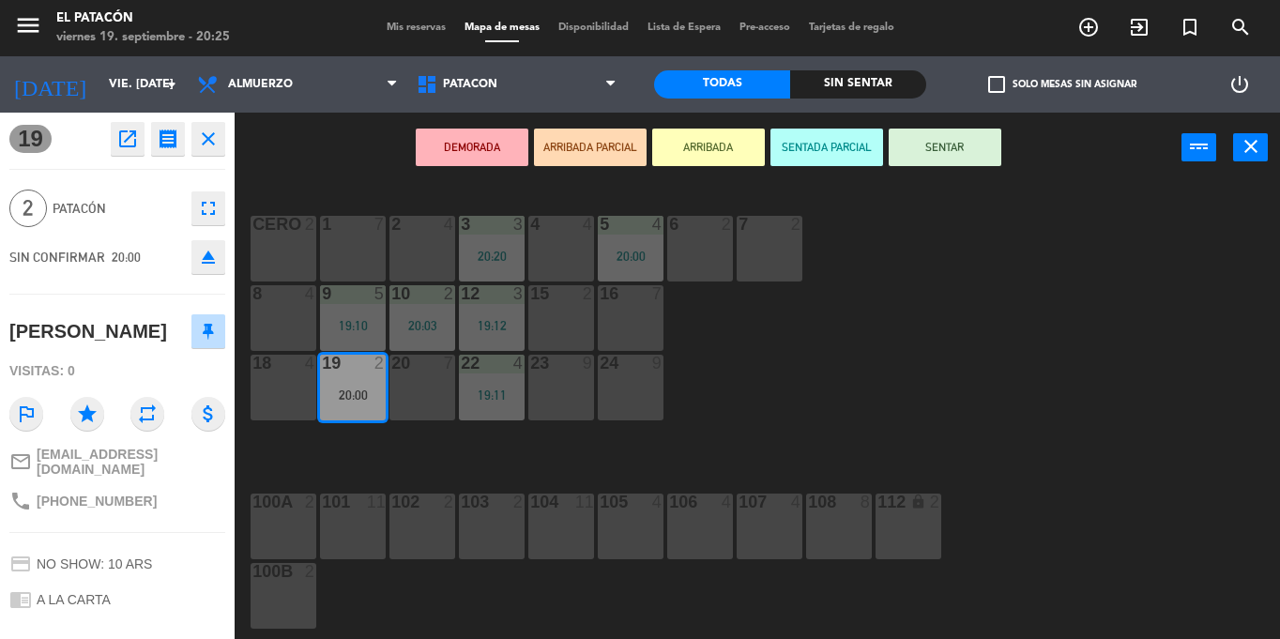
click at [962, 145] on button "SENTAR" at bounding box center [945, 148] width 113 height 38
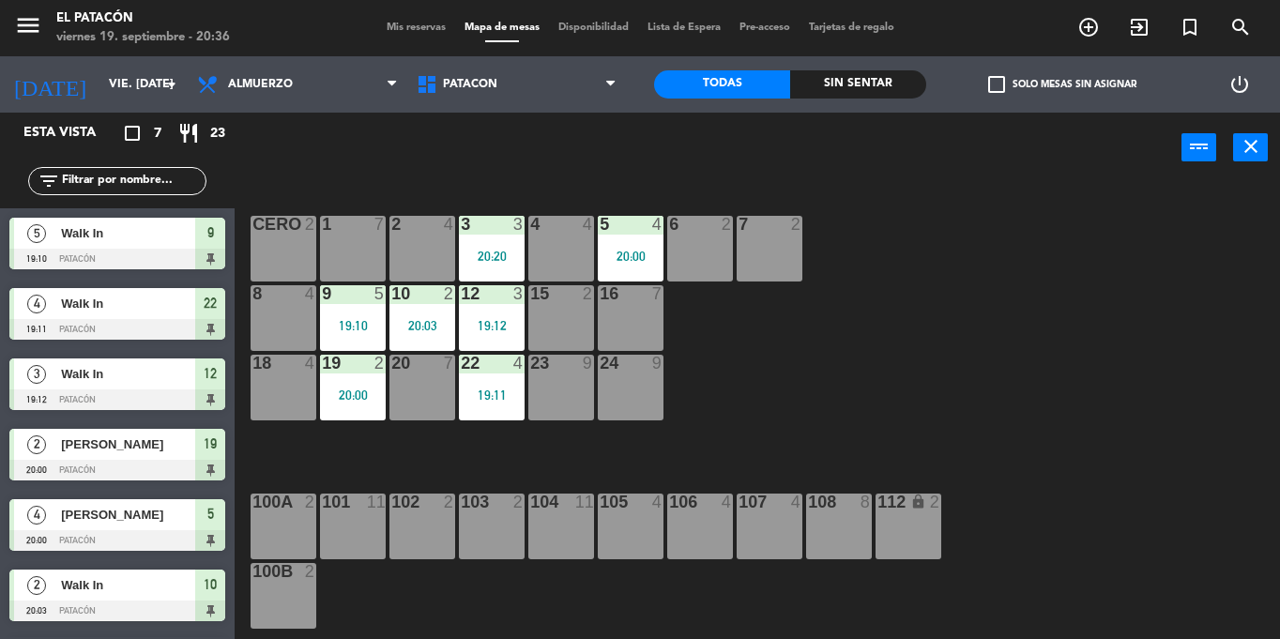
click at [539, 328] on div "15 2" at bounding box center [561, 318] width 66 height 66
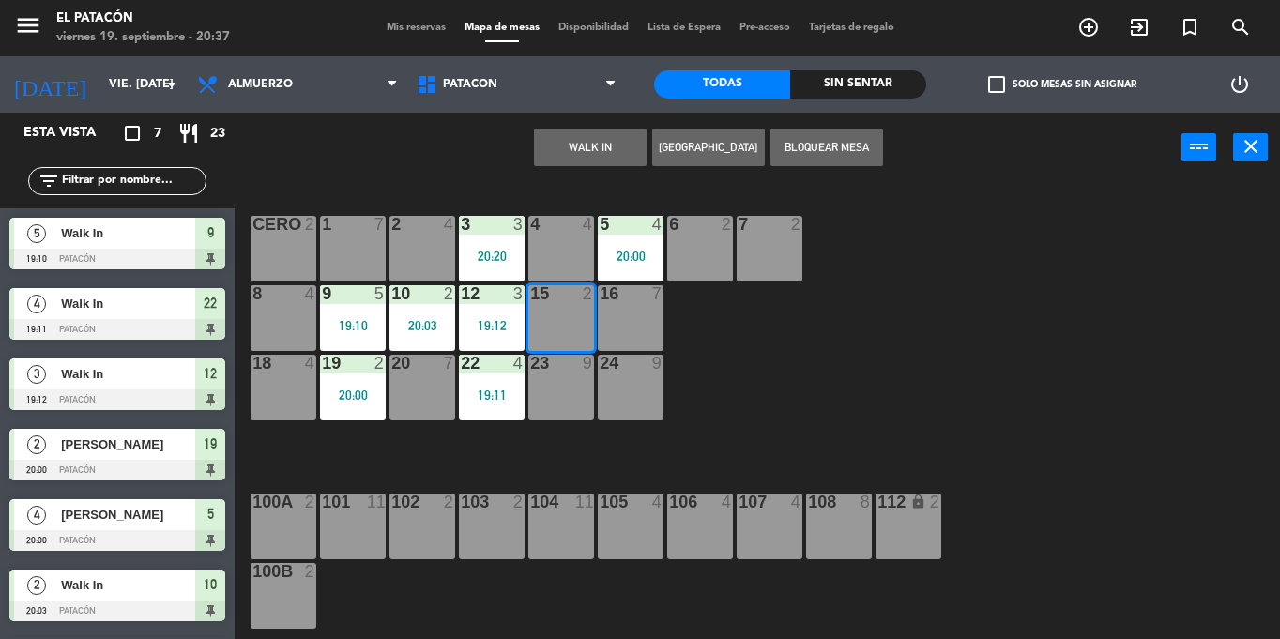
click at [557, 155] on button "WALK IN" at bounding box center [590, 148] width 113 height 38
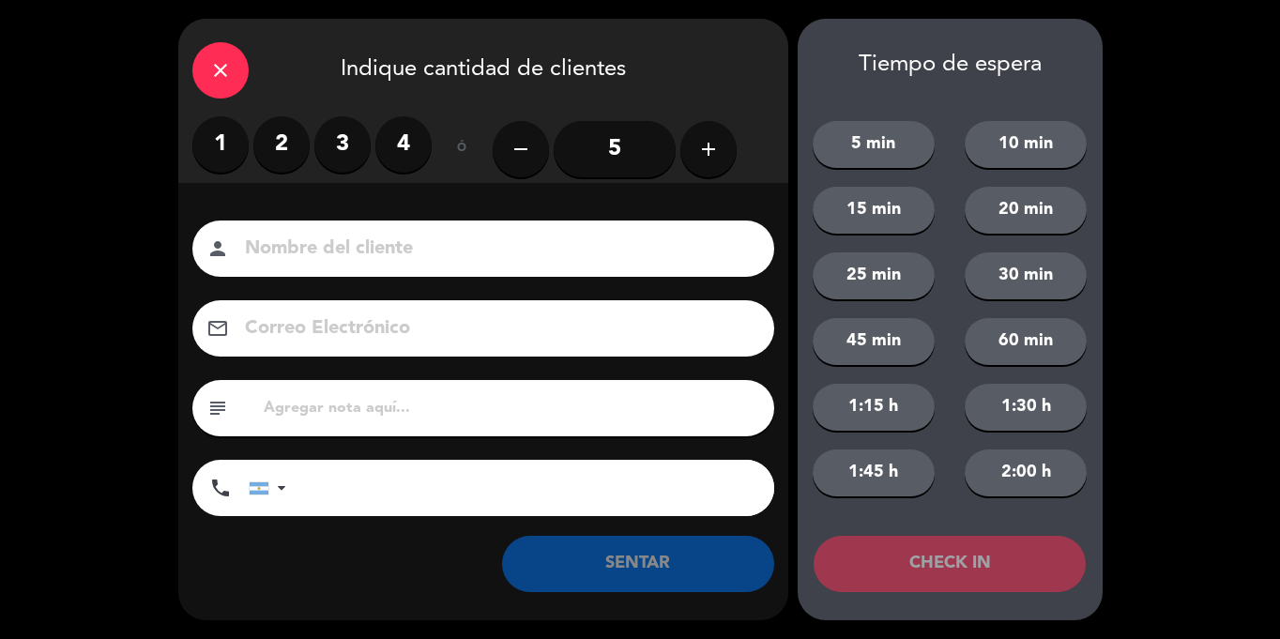
click at [277, 141] on label "2" at bounding box center [281, 144] width 56 height 56
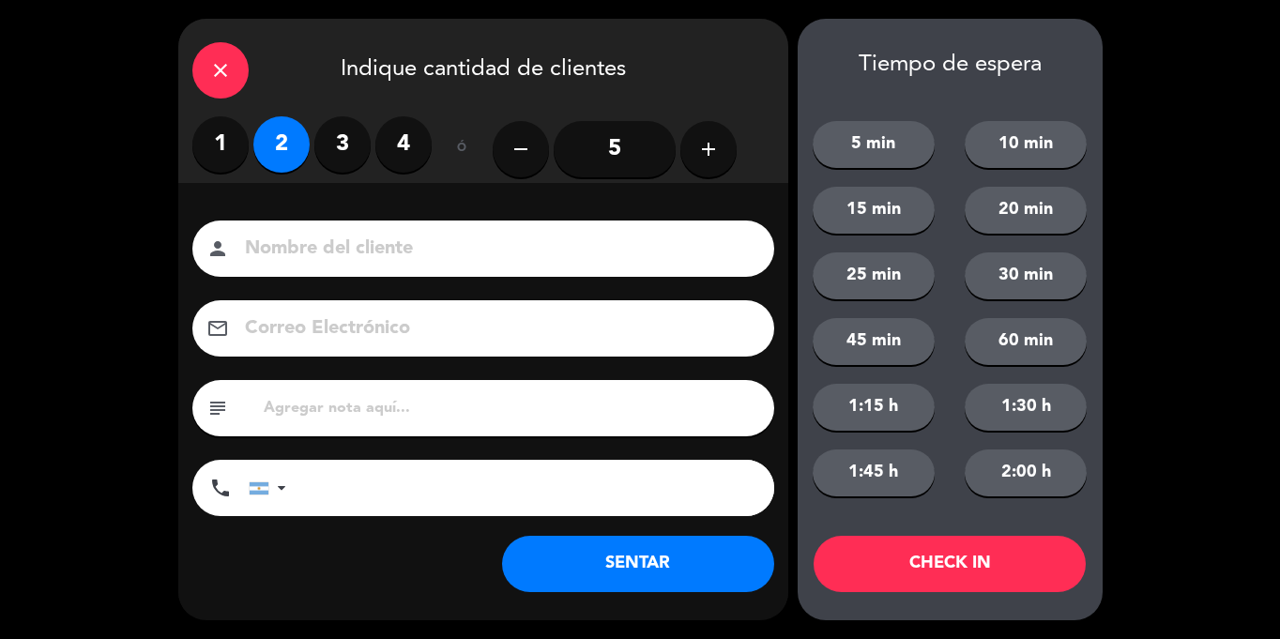
click at [699, 570] on button "SENTAR" at bounding box center [638, 564] width 272 height 56
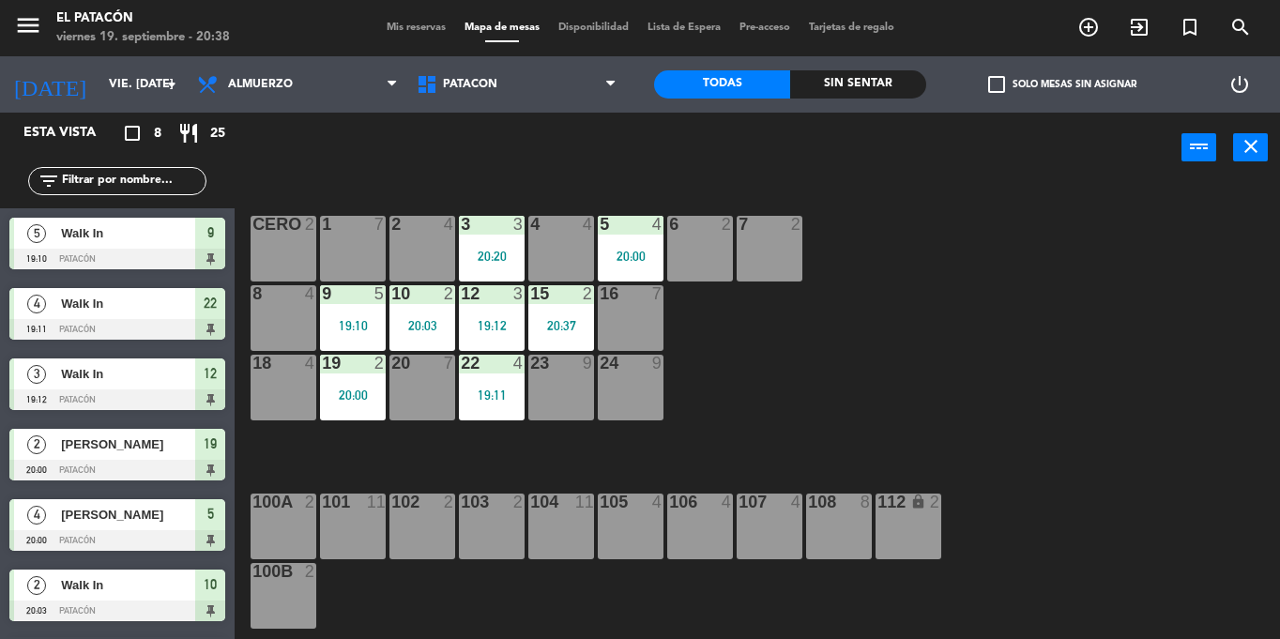
click at [282, 255] on div "CERO 2" at bounding box center [284, 249] width 66 height 66
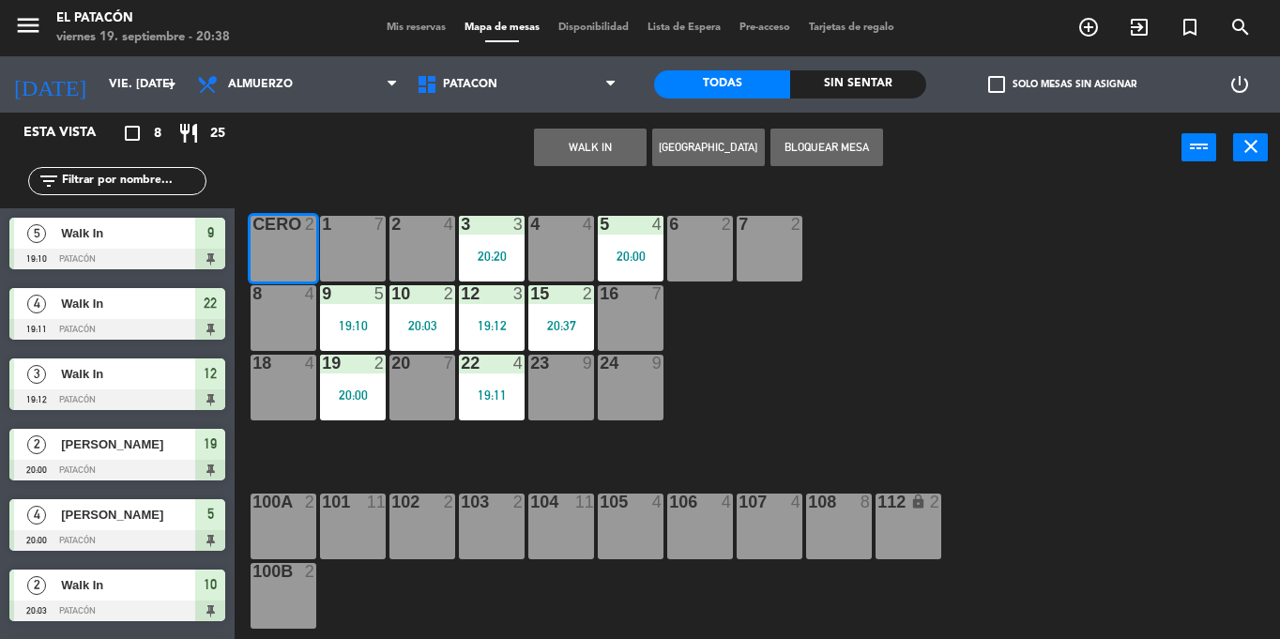
click at [632, 139] on button "WALK IN" at bounding box center [590, 148] width 113 height 38
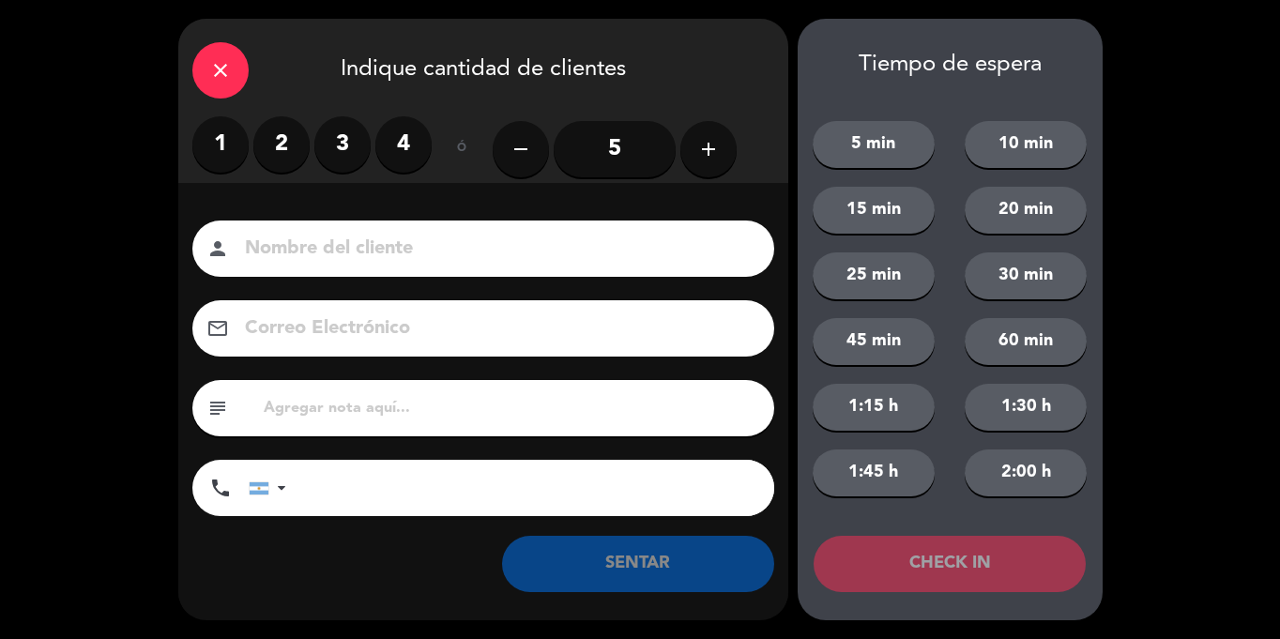
click at [284, 135] on label "2" at bounding box center [281, 144] width 56 height 56
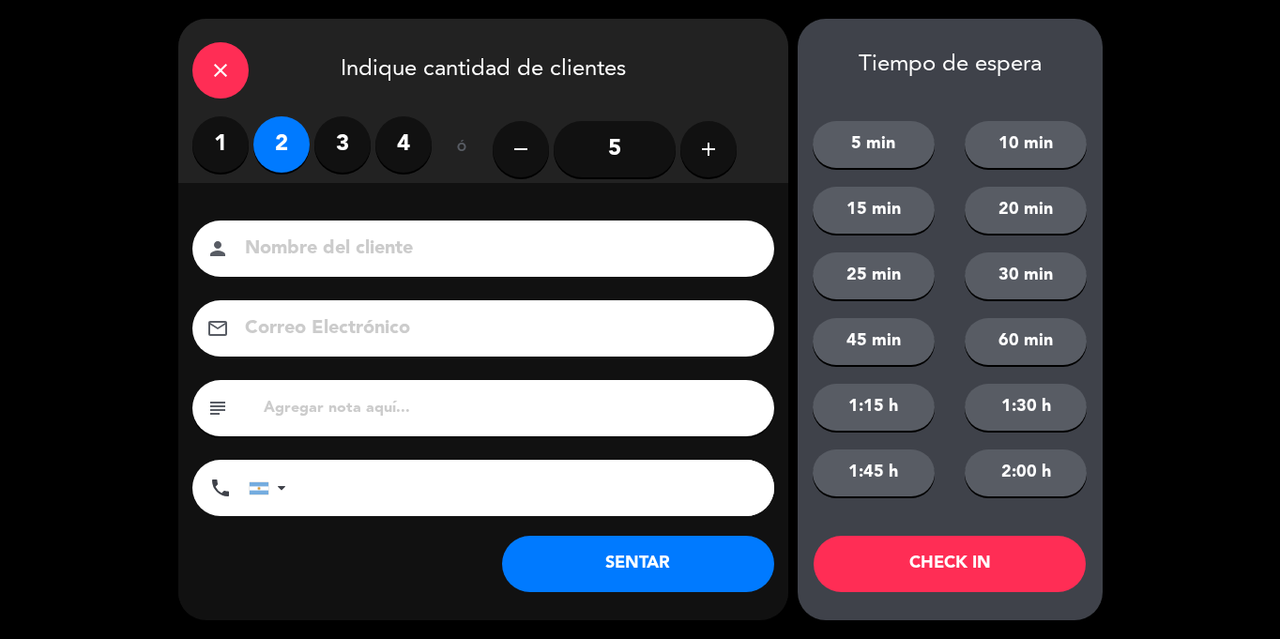
click at [633, 570] on button "SENTAR" at bounding box center [638, 564] width 272 height 56
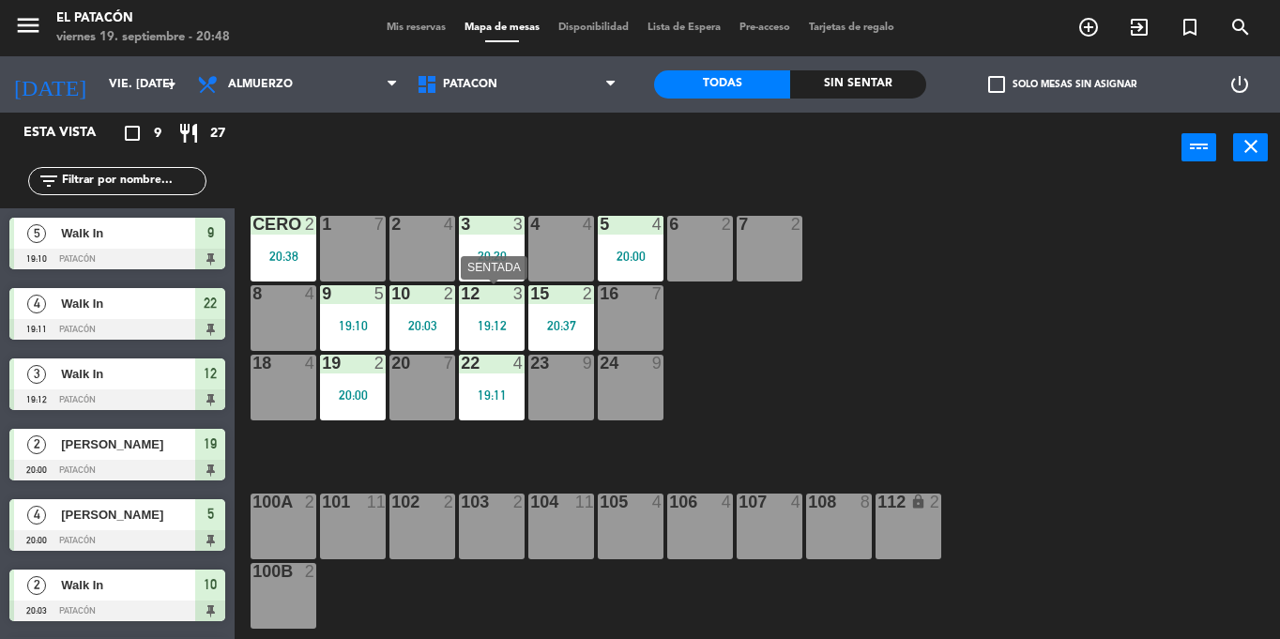
click at [489, 327] on div "19:12" at bounding box center [492, 325] width 66 height 13
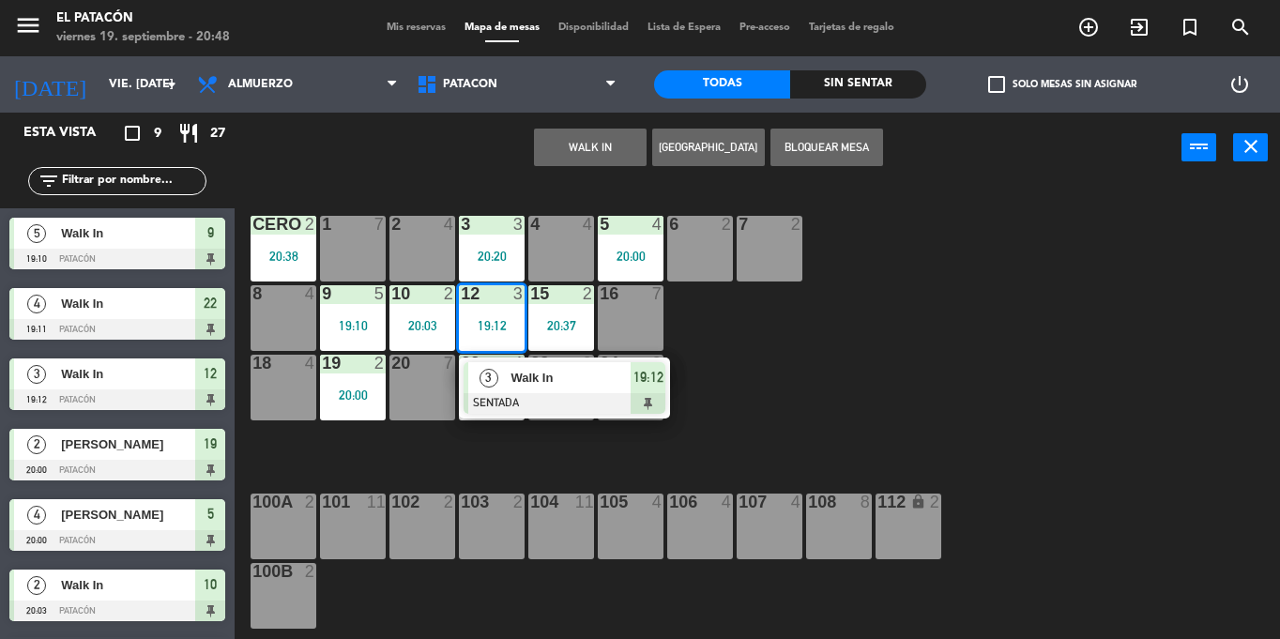
click at [510, 388] on div "Walk In" at bounding box center [570, 377] width 122 height 31
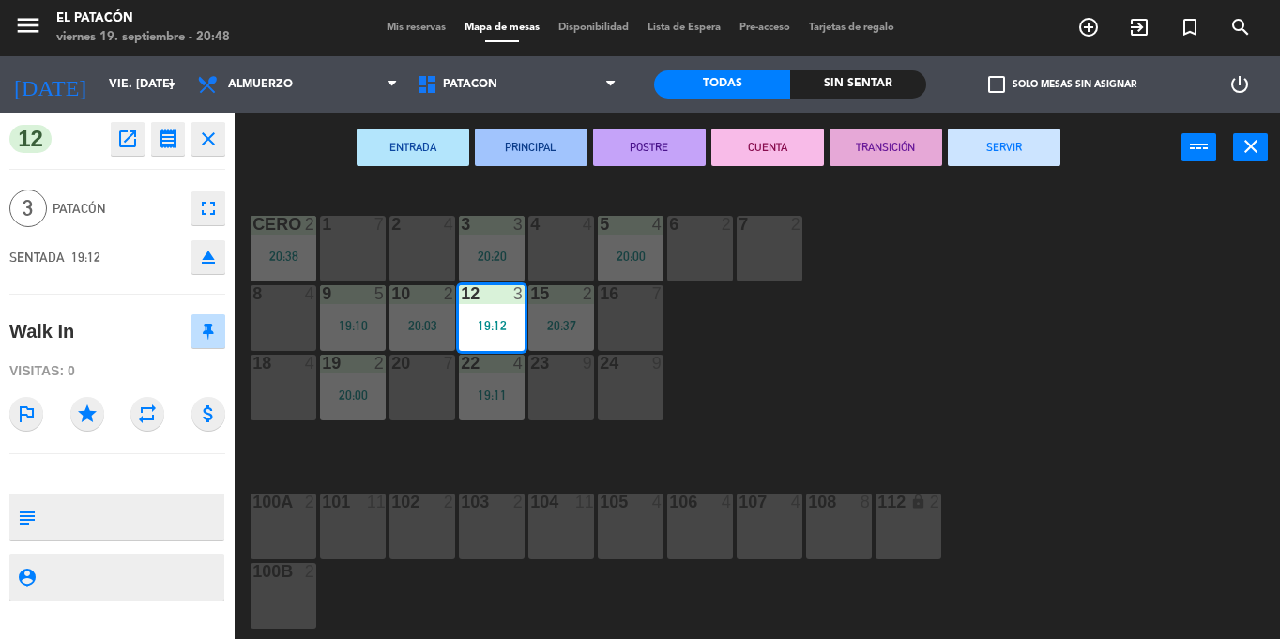
click at [1026, 139] on button "SERVIR" at bounding box center [1004, 148] width 113 height 38
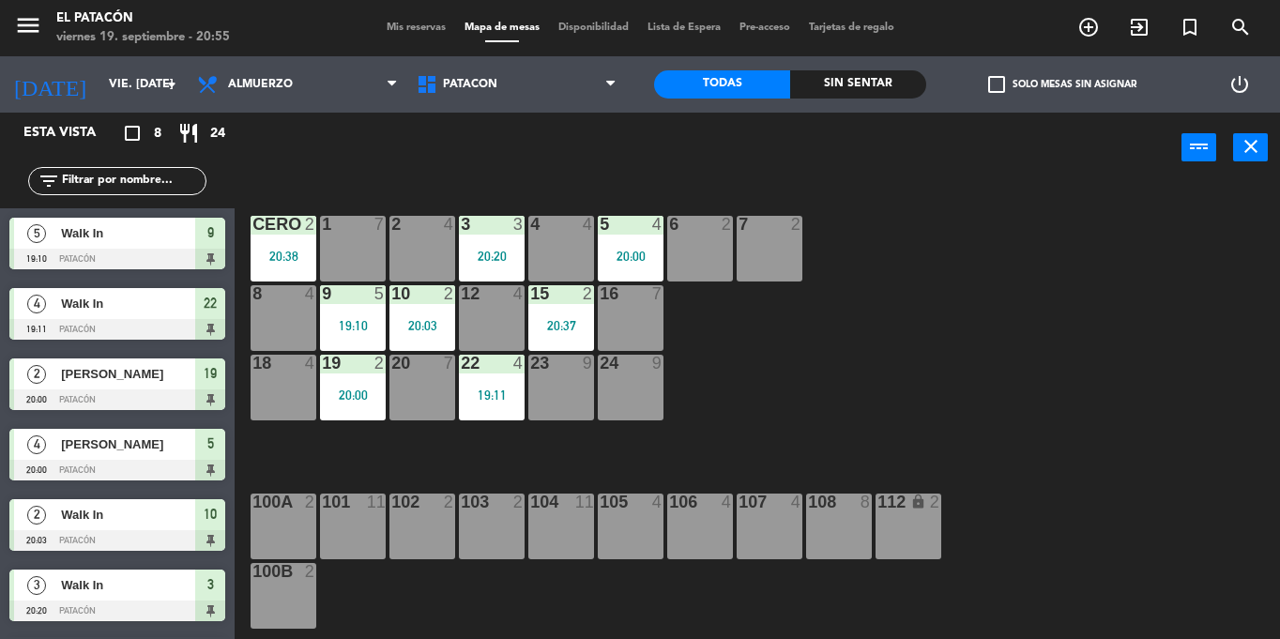
click at [489, 301] on div at bounding box center [491, 293] width 31 height 17
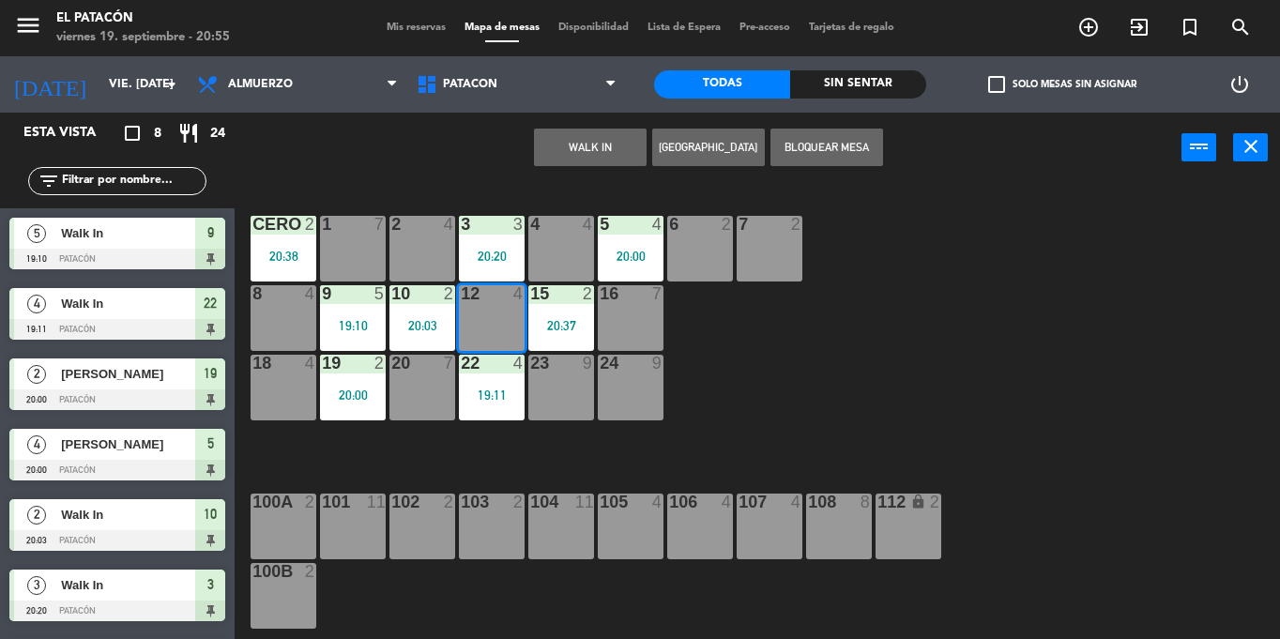
click at [606, 122] on div "WALK IN [GEOGRAPHIC_DATA] Bloquear Mesa power_input close" at bounding box center [708, 148] width 947 height 71
click at [599, 151] on button "WALK IN" at bounding box center [590, 148] width 113 height 38
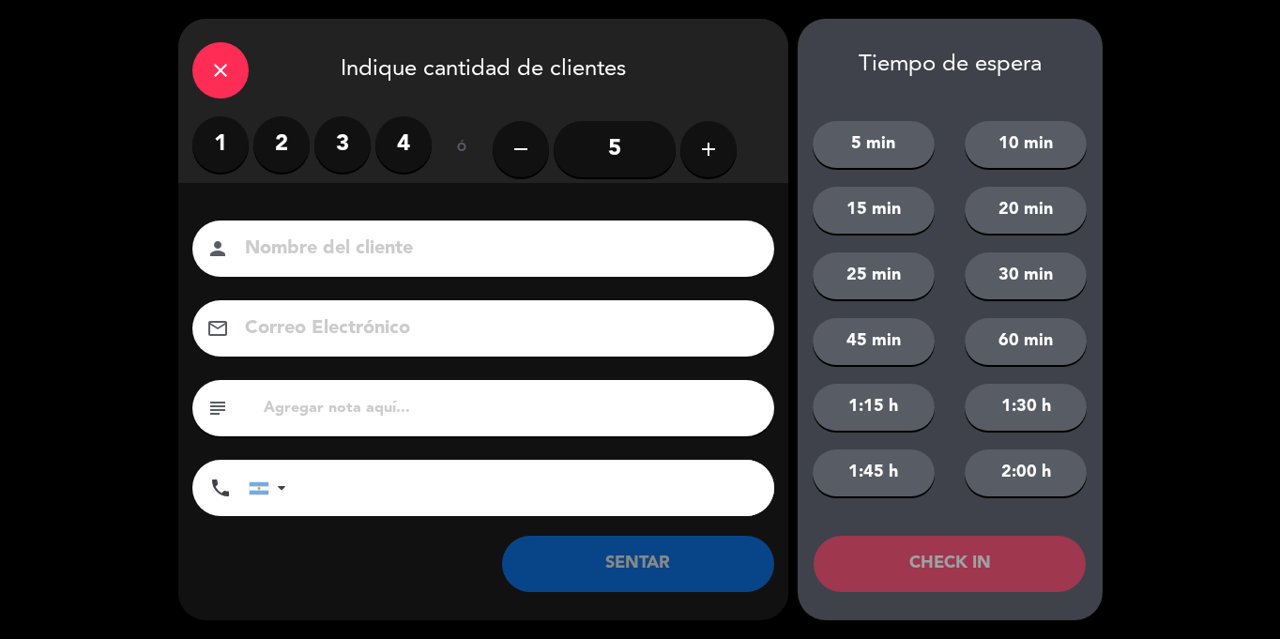
click at [416, 147] on label "4" at bounding box center [403, 144] width 56 height 56
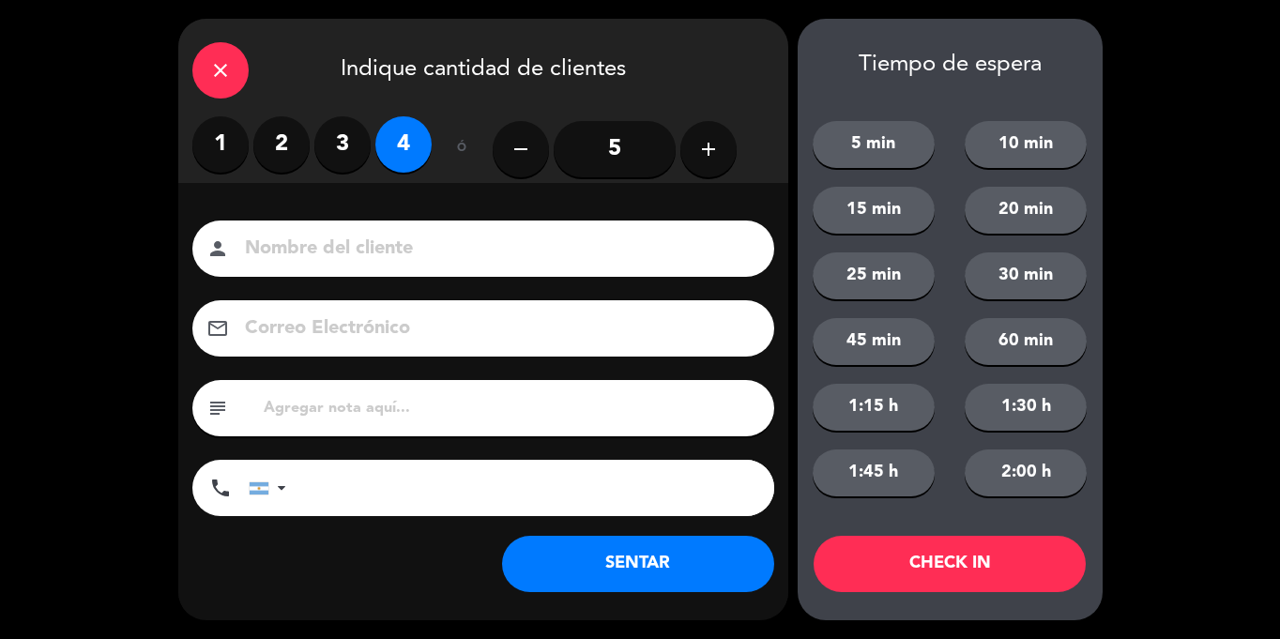
click at [669, 565] on button "SENTAR" at bounding box center [638, 564] width 272 height 56
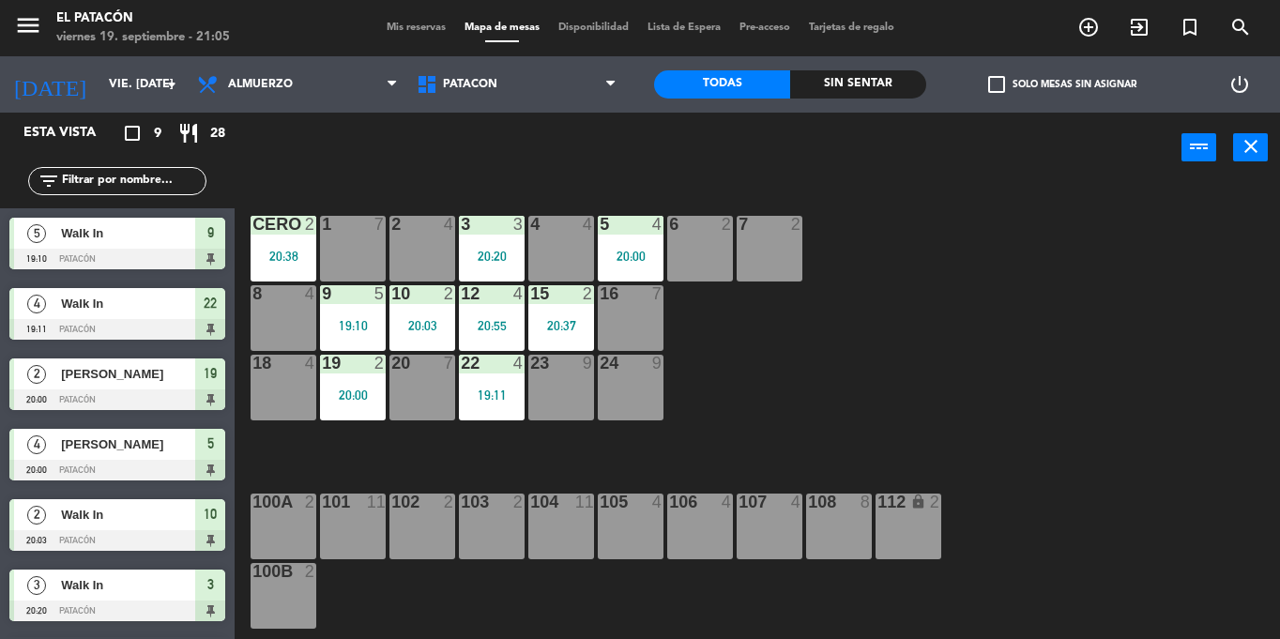
click at [631, 326] on div "16 7" at bounding box center [631, 318] width 66 height 66
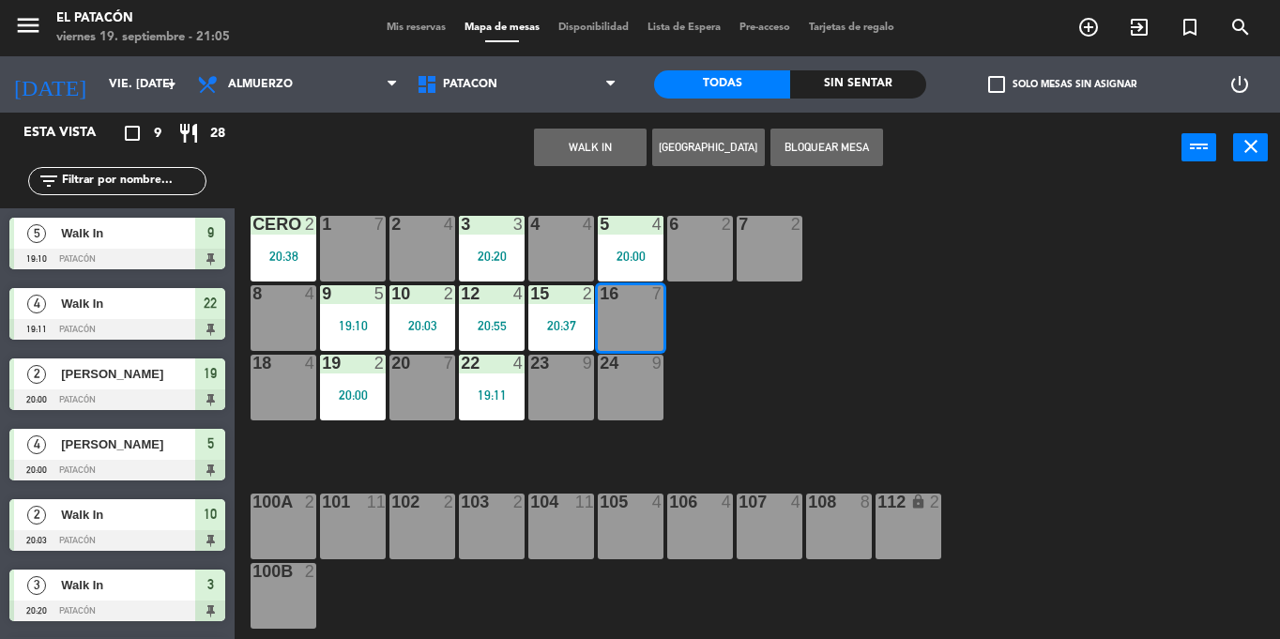
click at [581, 138] on button "WALK IN" at bounding box center [590, 148] width 113 height 38
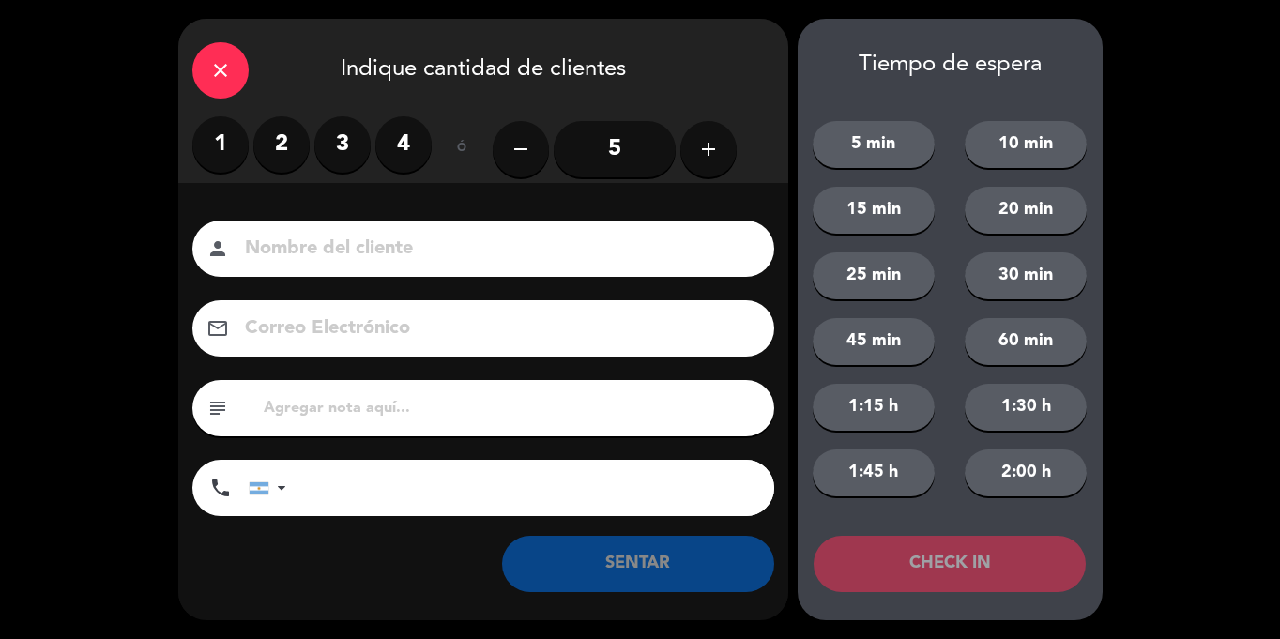
click at [599, 149] on input "5" at bounding box center [615, 149] width 122 height 56
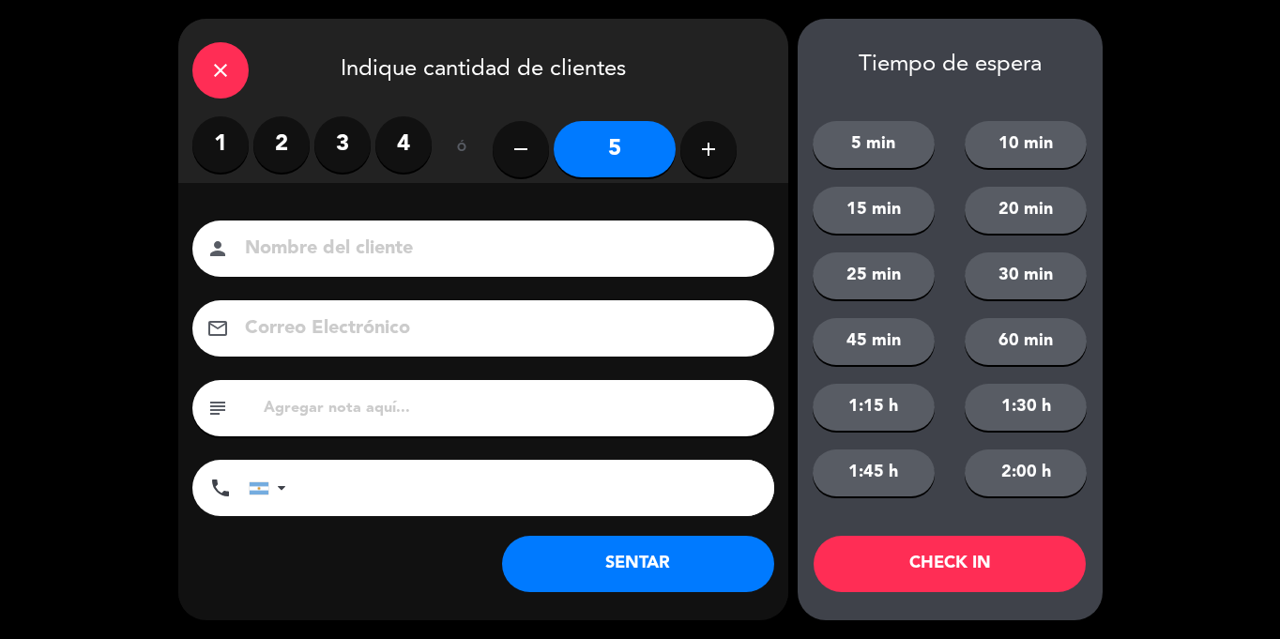
click at [675, 570] on button "SENTAR" at bounding box center [638, 564] width 272 height 56
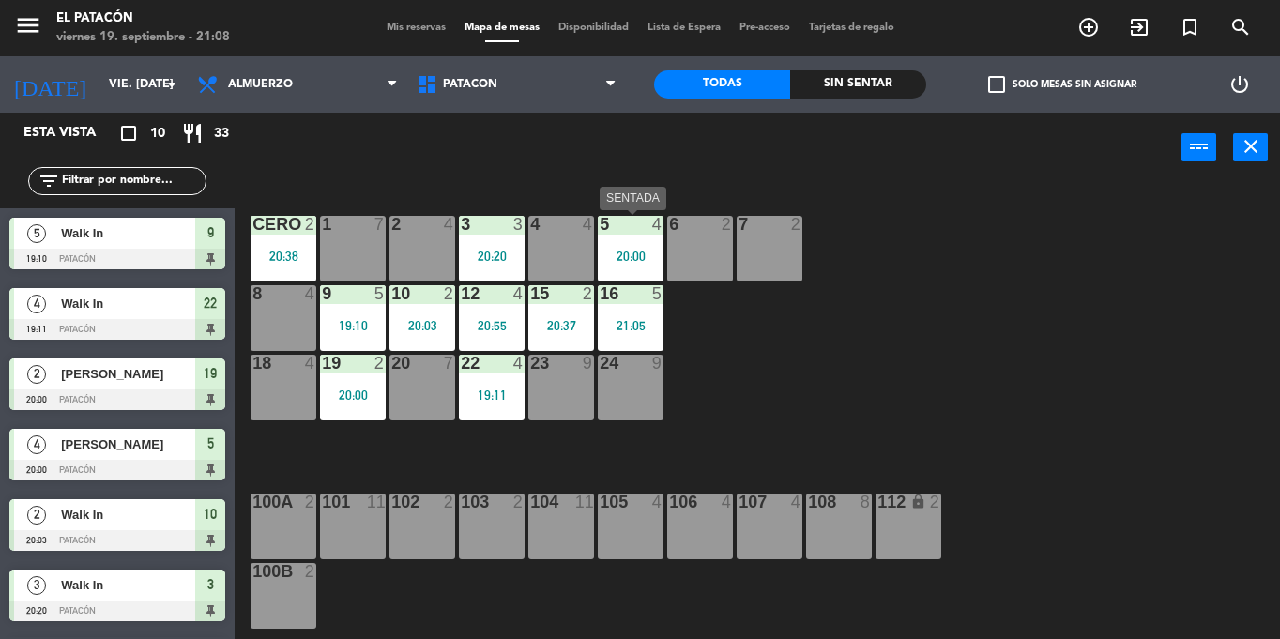
click at [617, 247] on div "5 4 20:00" at bounding box center [631, 249] width 66 height 66
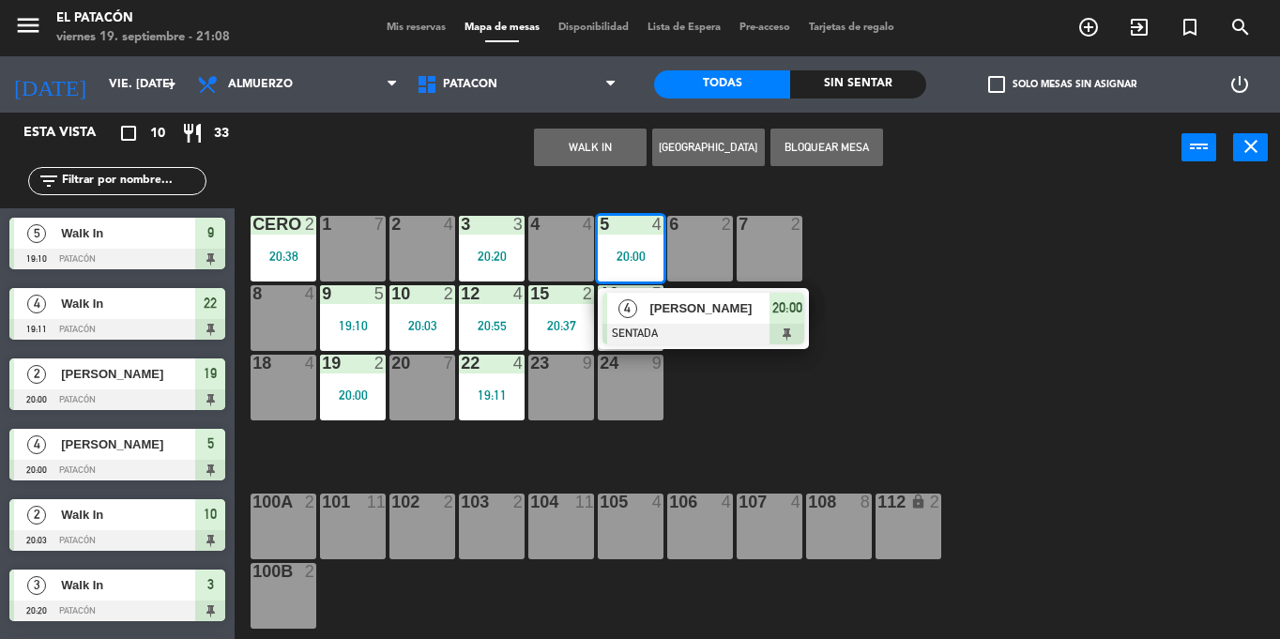
click at [657, 316] on span "[PERSON_NAME]" at bounding box center [709, 308] width 120 height 20
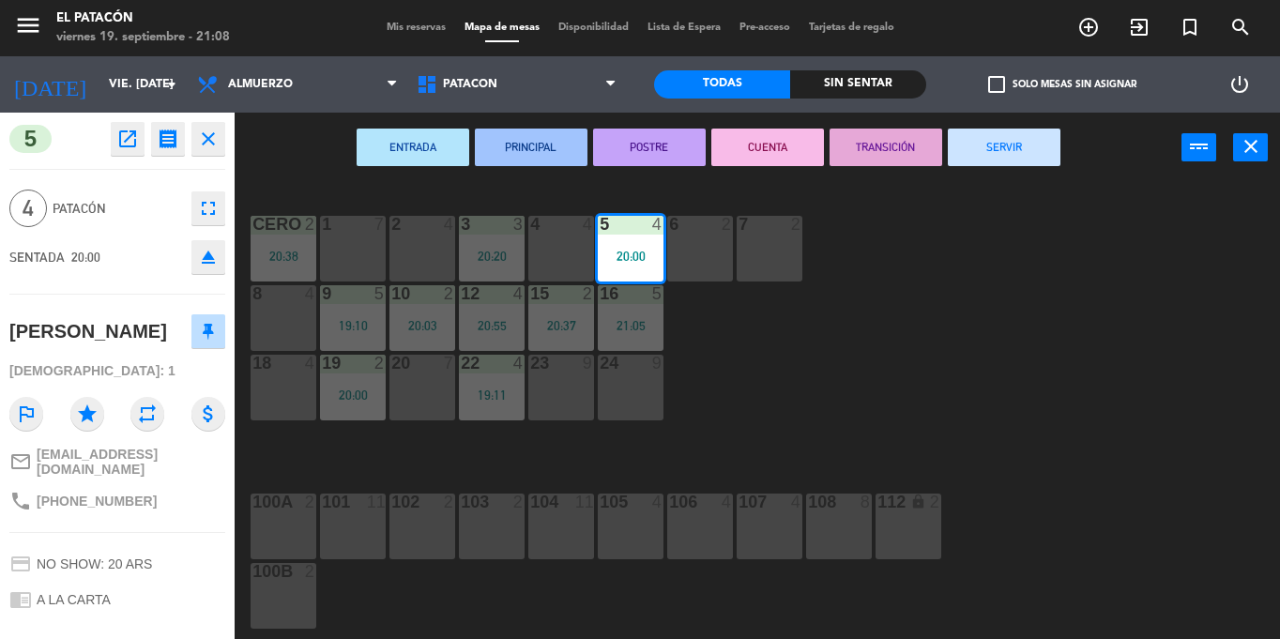
click at [1021, 131] on button "SERVIR" at bounding box center [1004, 148] width 113 height 38
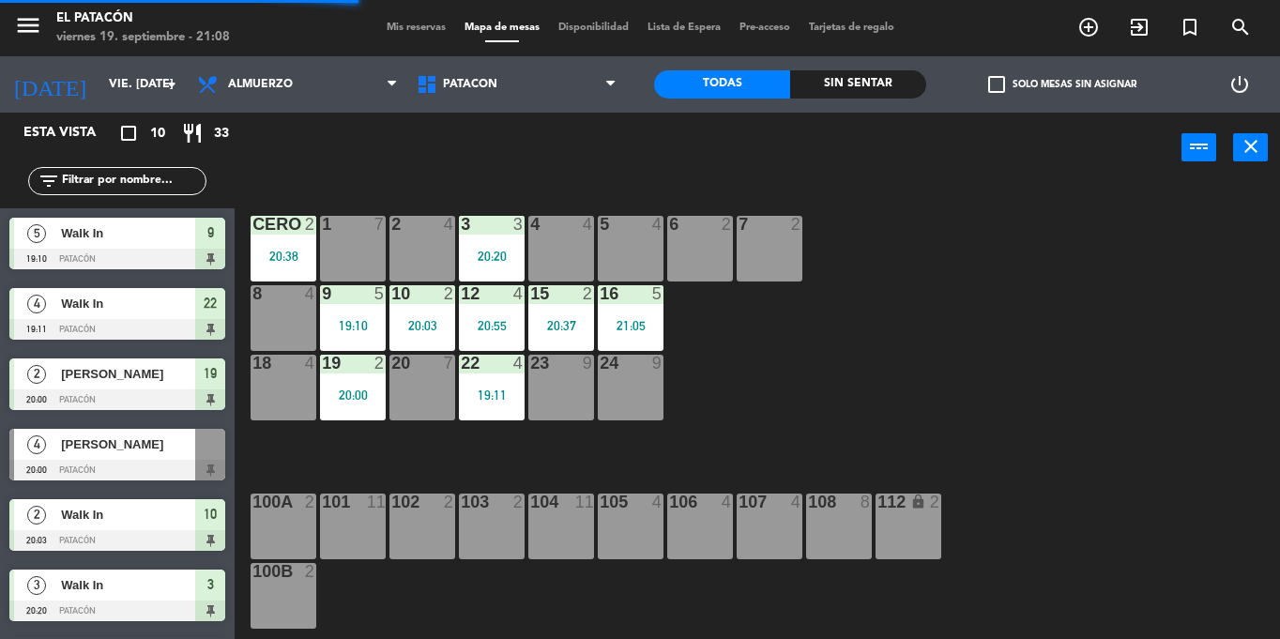
click at [628, 236] on div "5 4" at bounding box center [631, 249] width 66 height 66
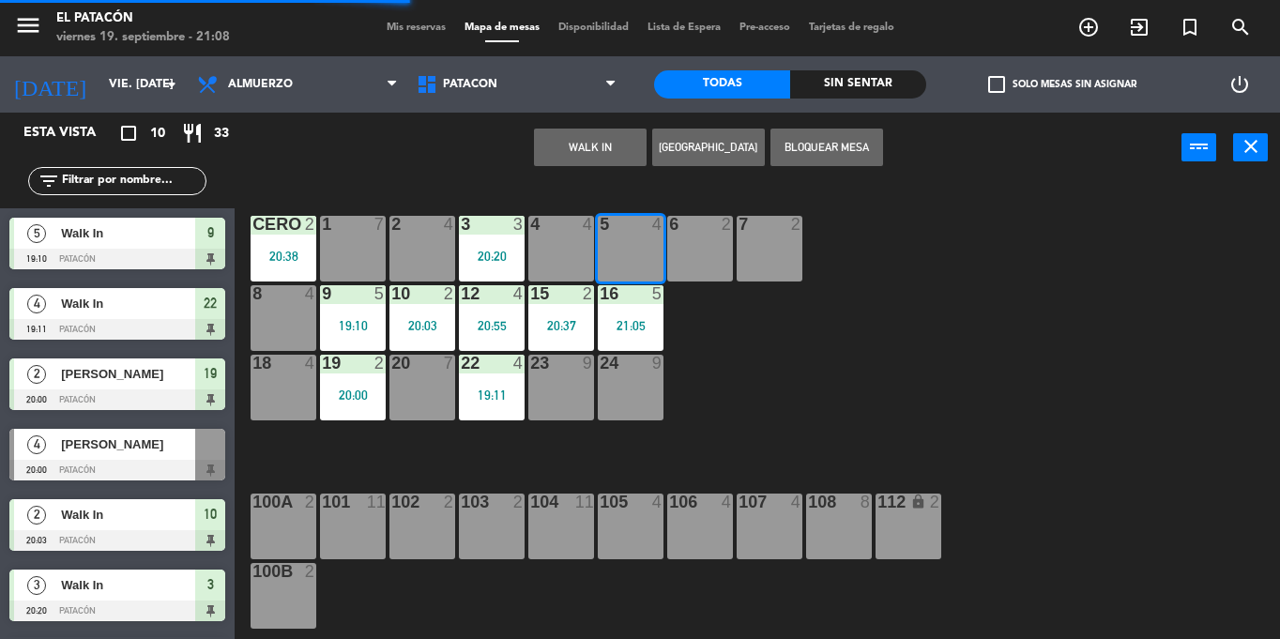
click at [607, 145] on button "WALK IN" at bounding box center [590, 148] width 113 height 38
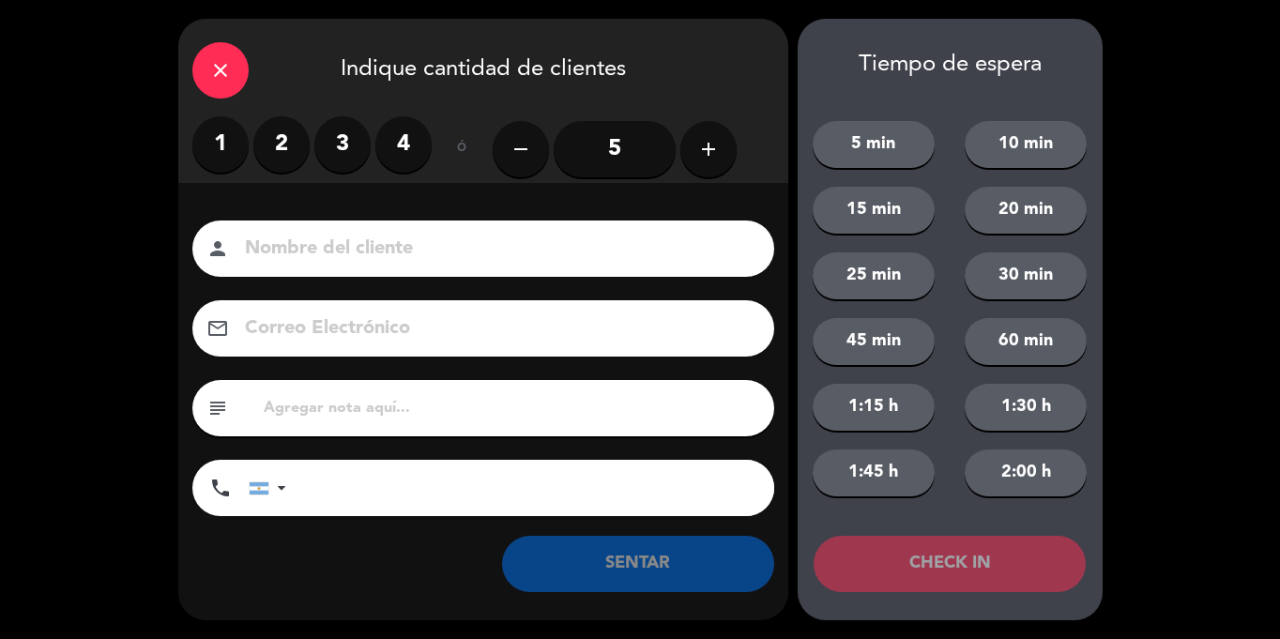
click at [407, 148] on label "4" at bounding box center [403, 144] width 56 height 56
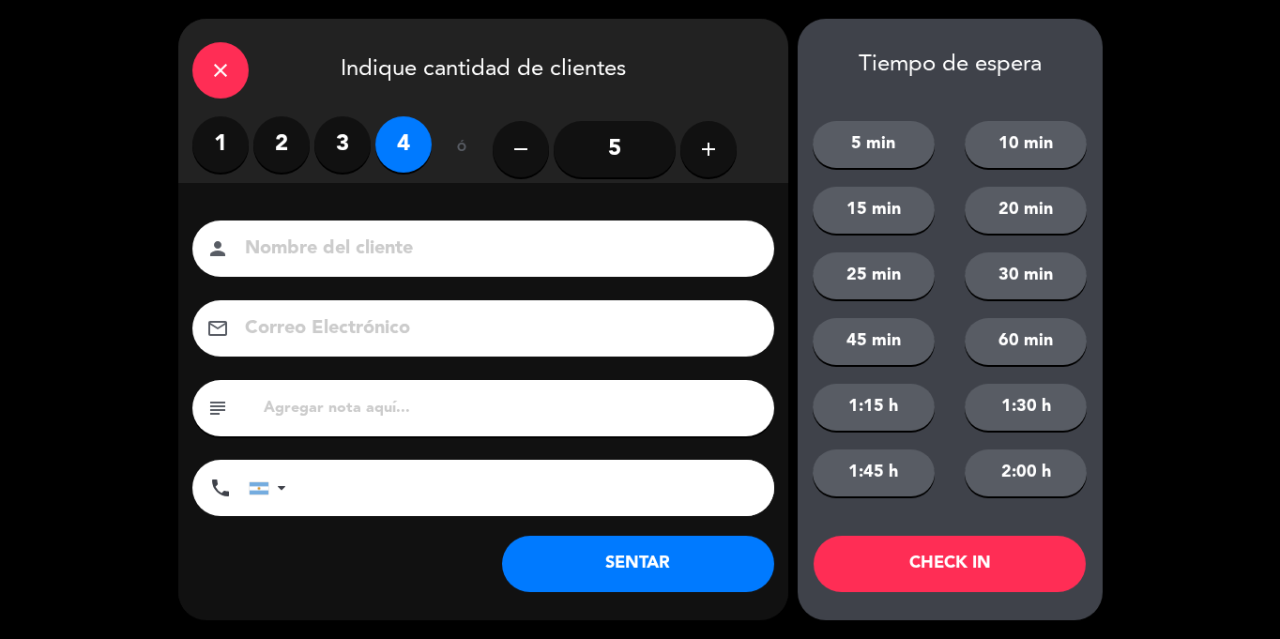
click at [646, 579] on button "SENTAR" at bounding box center [638, 564] width 272 height 56
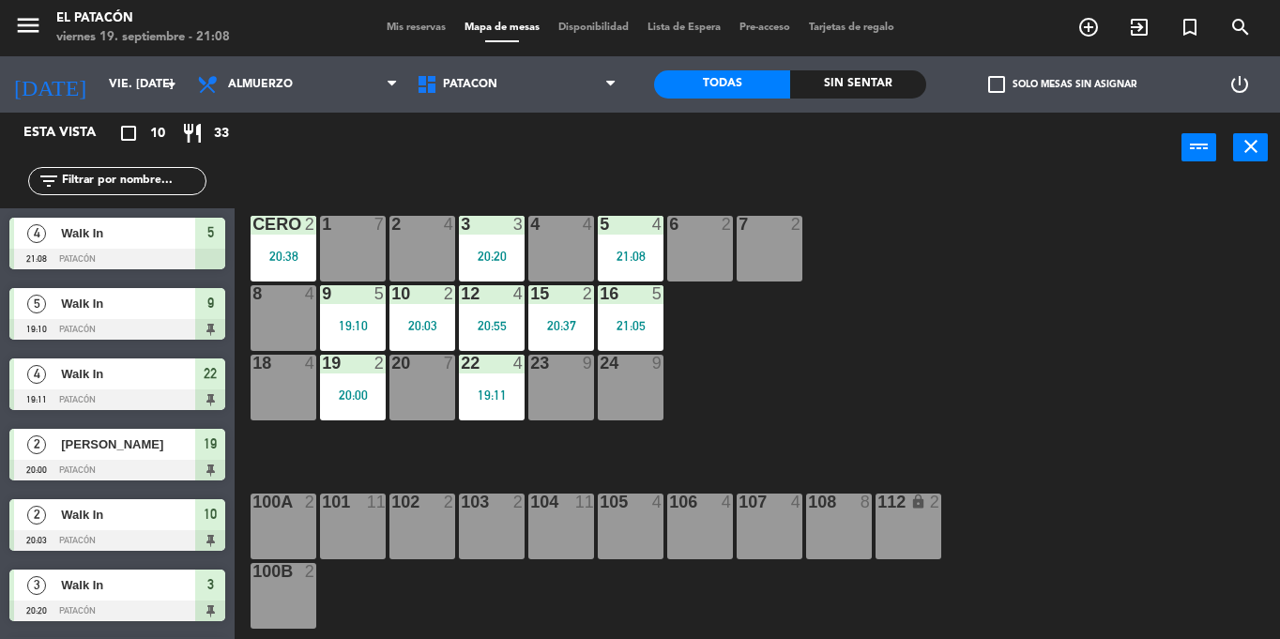
click at [786, 249] on div "7 2" at bounding box center [770, 249] width 66 height 66
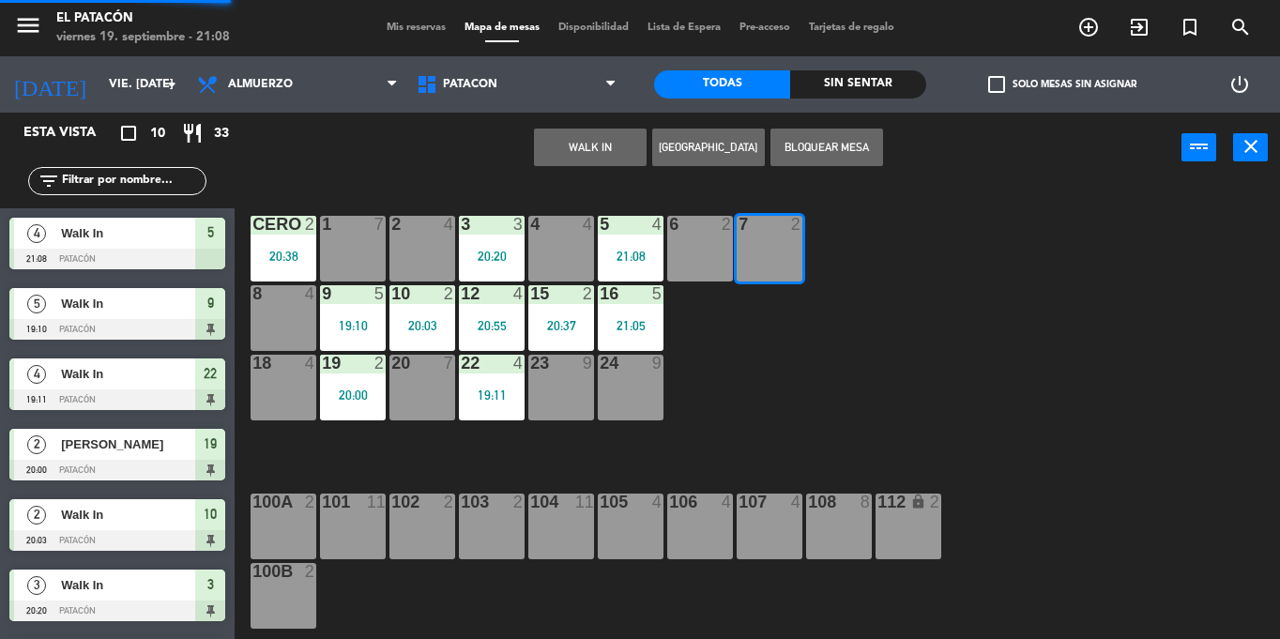
click at [604, 155] on button "WALK IN" at bounding box center [590, 148] width 113 height 38
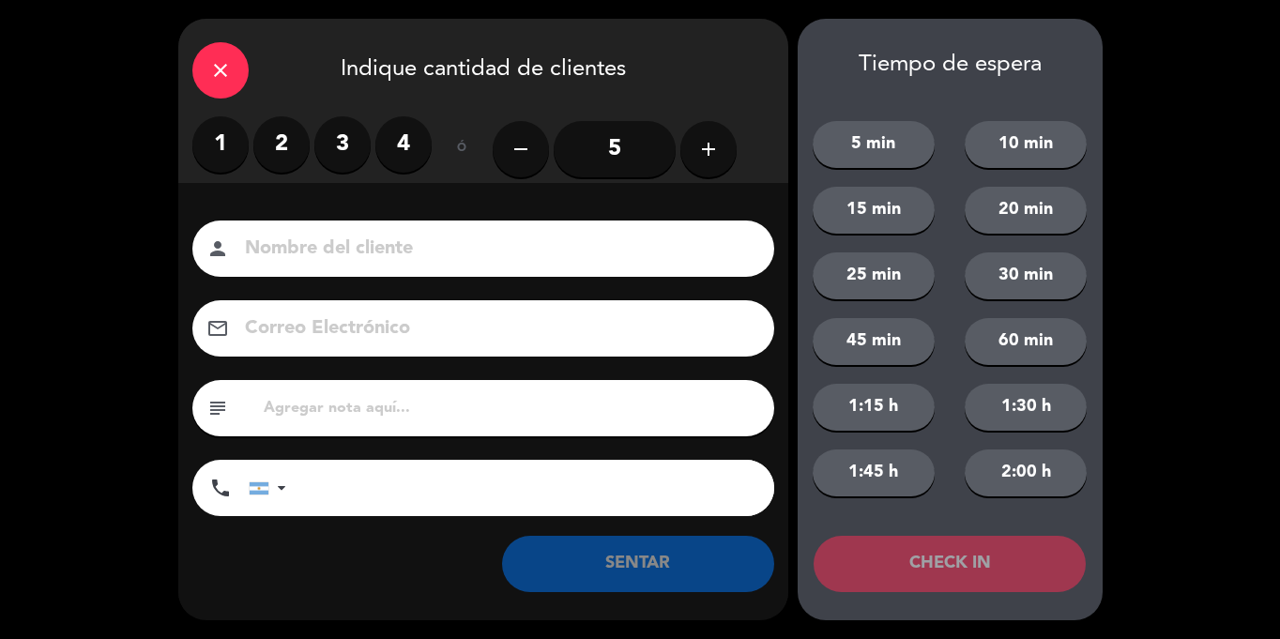
click at [293, 152] on label "2" at bounding box center [281, 144] width 56 height 56
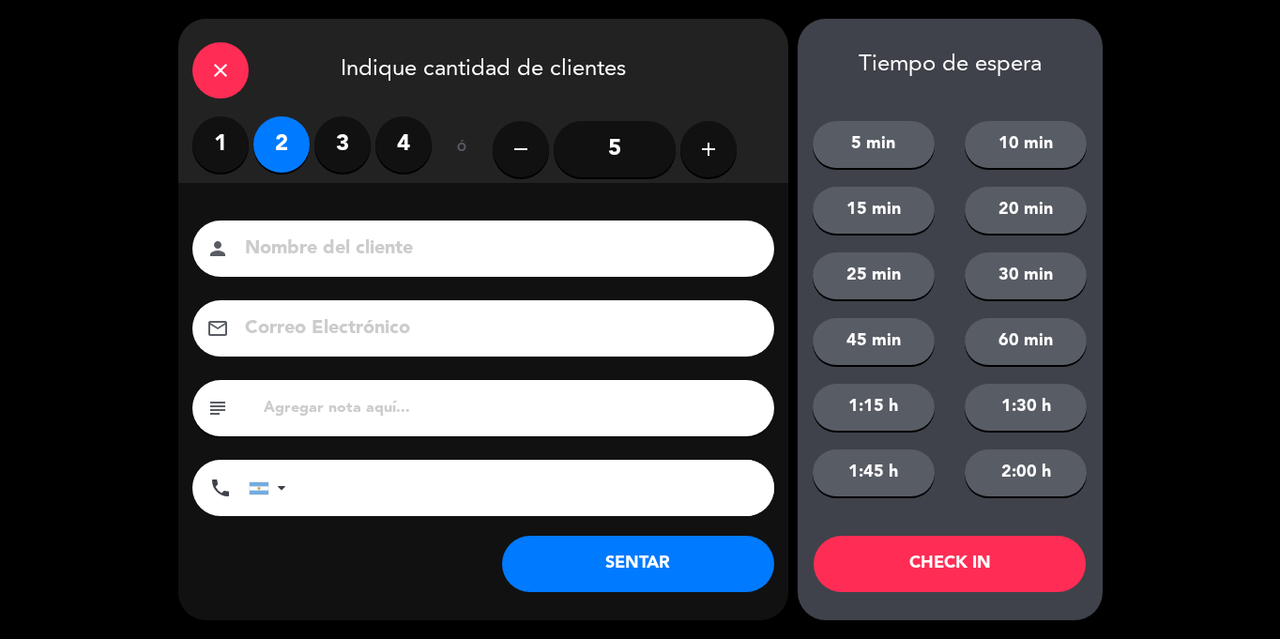
click at [699, 573] on button "SENTAR" at bounding box center [638, 564] width 272 height 56
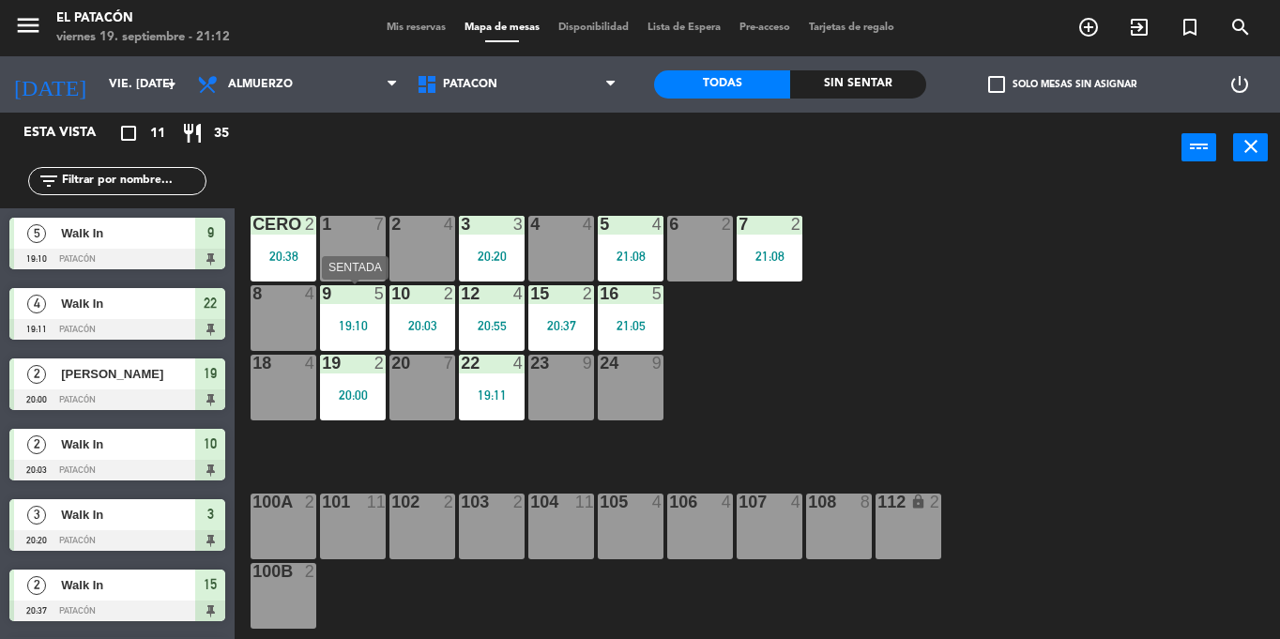
click at [344, 320] on div "19:10" at bounding box center [353, 325] width 66 height 13
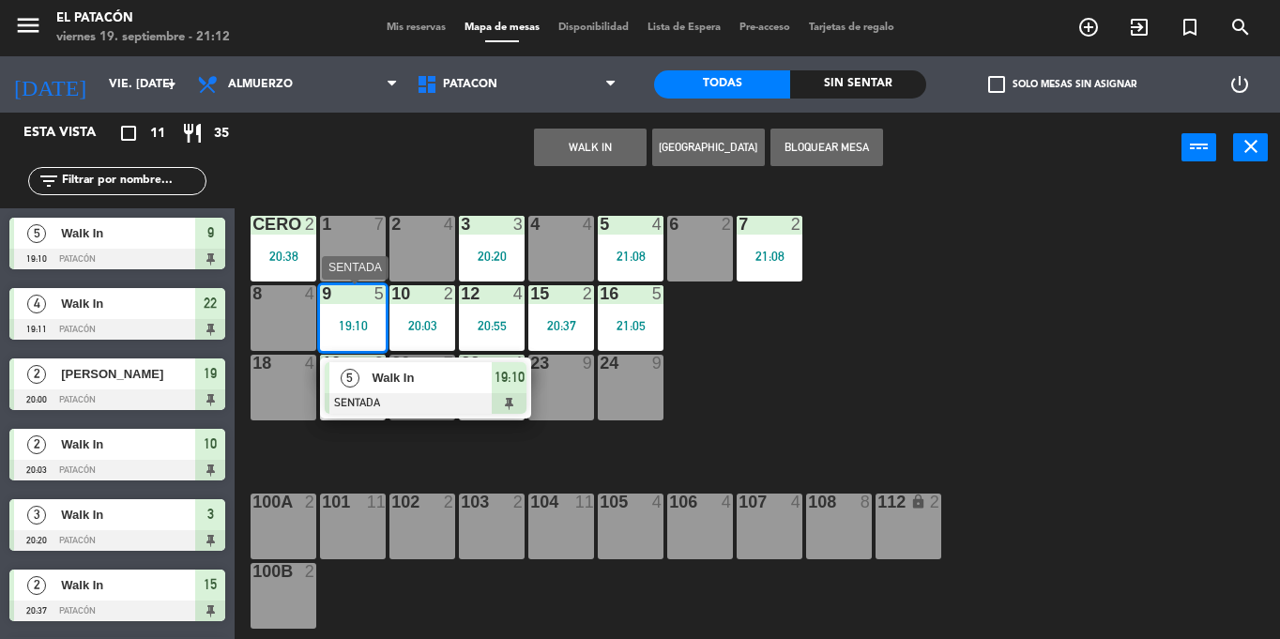
click at [375, 378] on span "Walk In" at bounding box center [432, 378] width 120 height 20
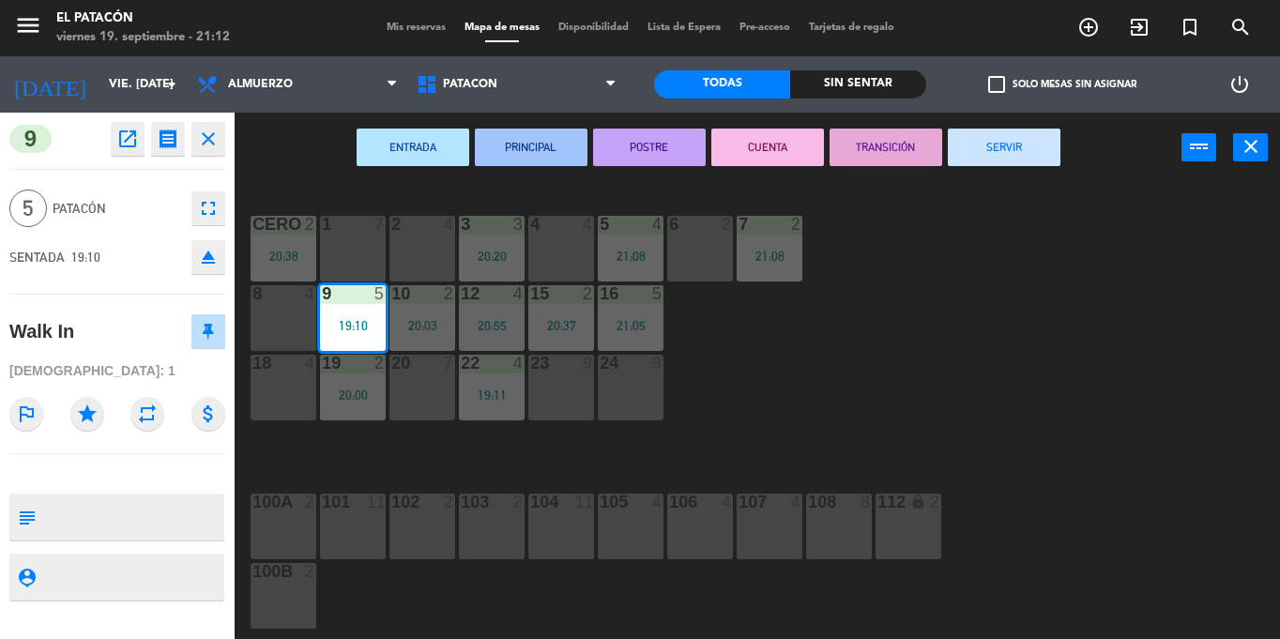
click at [1004, 147] on button "SERVIR" at bounding box center [1004, 148] width 113 height 38
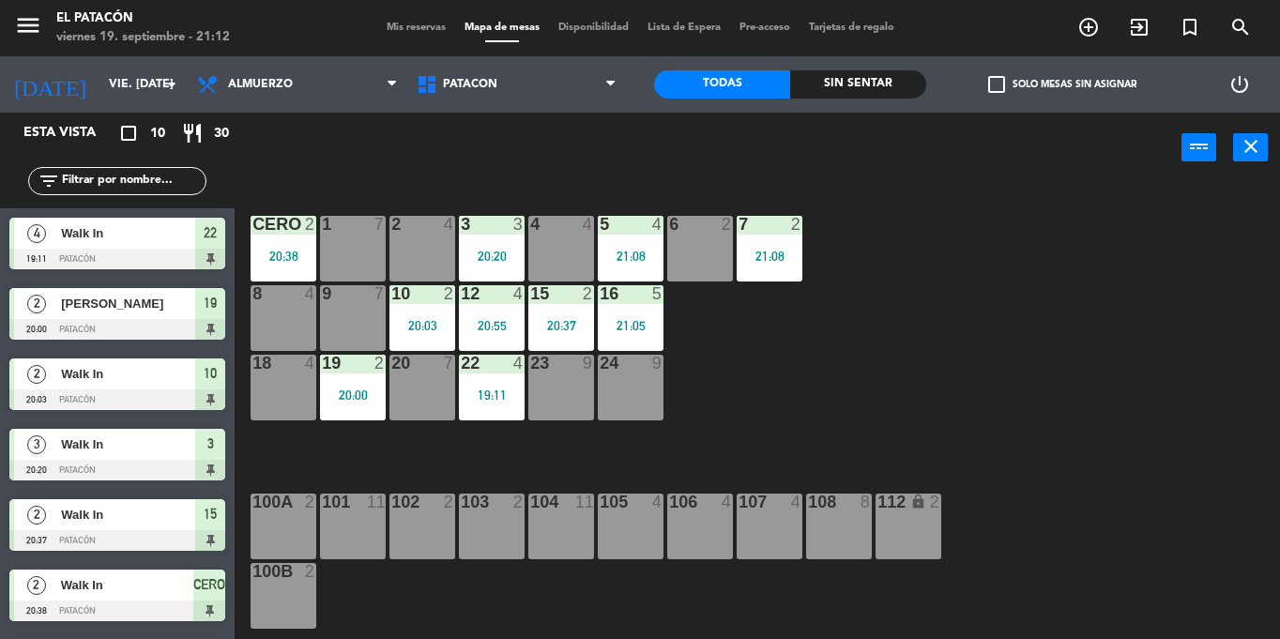
click at [985, 424] on div "1 7 2 4 3 3 20:20 4 4 5 4 21:08 6 2 7 2 21:08 CERO 2 20:38 8 4 9 7 10 2 20:03 1…" at bounding box center [764, 411] width 1032 height 456
click at [430, 406] on div "20 7" at bounding box center [422, 388] width 66 height 66
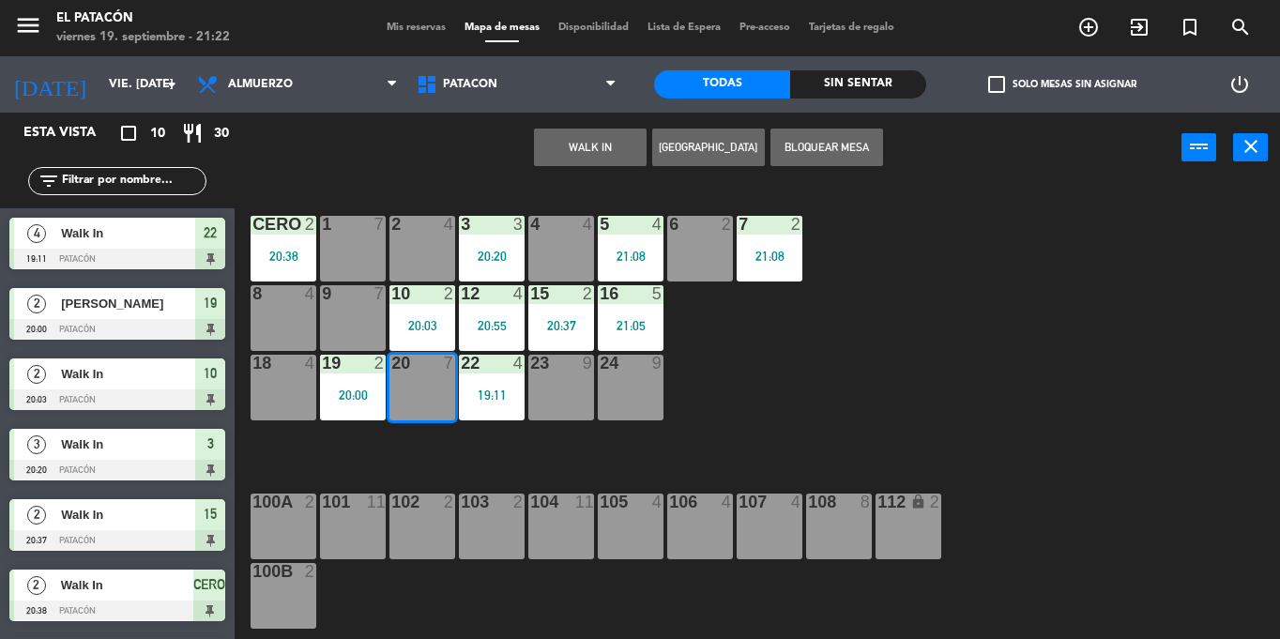
click at [595, 150] on button "WALK IN" at bounding box center [590, 148] width 113 height 38
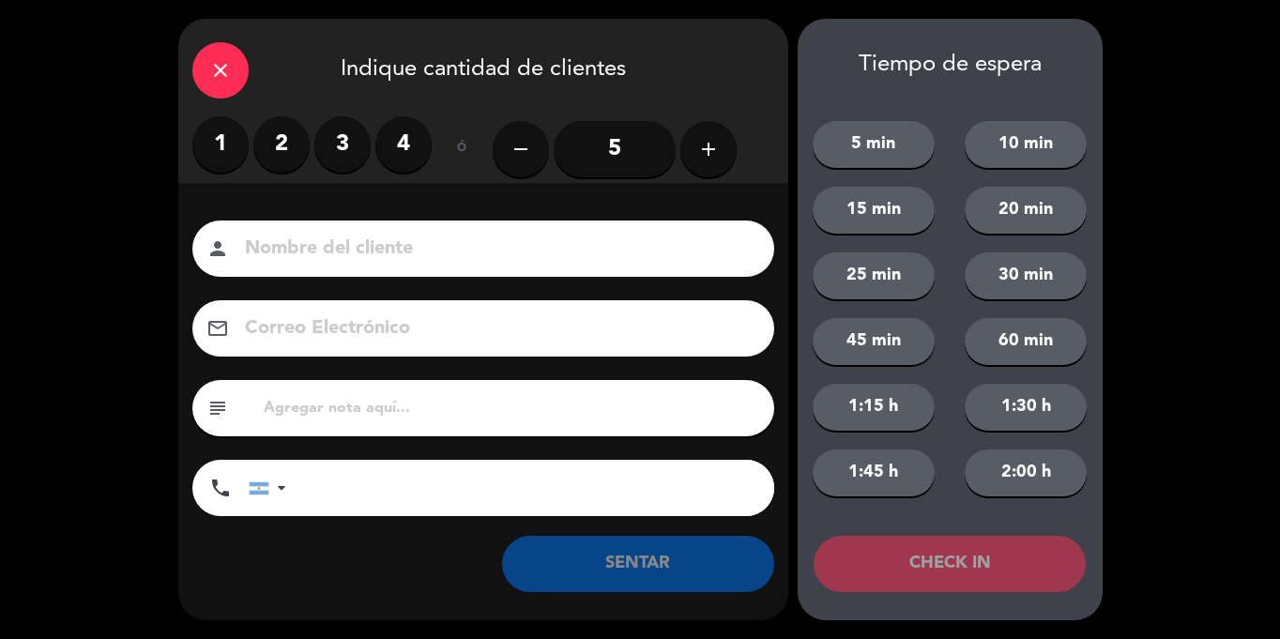
click at [595, 150] on input "5" at bounding box center [615, 149] width 122 height 56
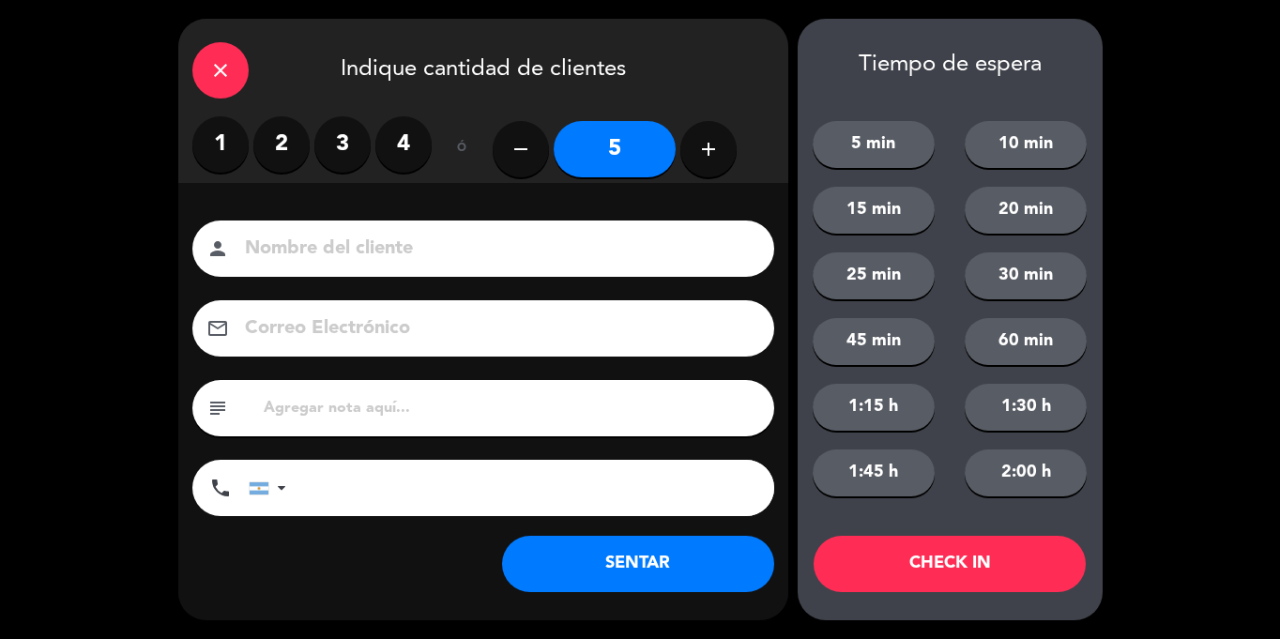
click at [667, 566] on button "SENTAR" at bounding box center [638, 564] width 272 height 56
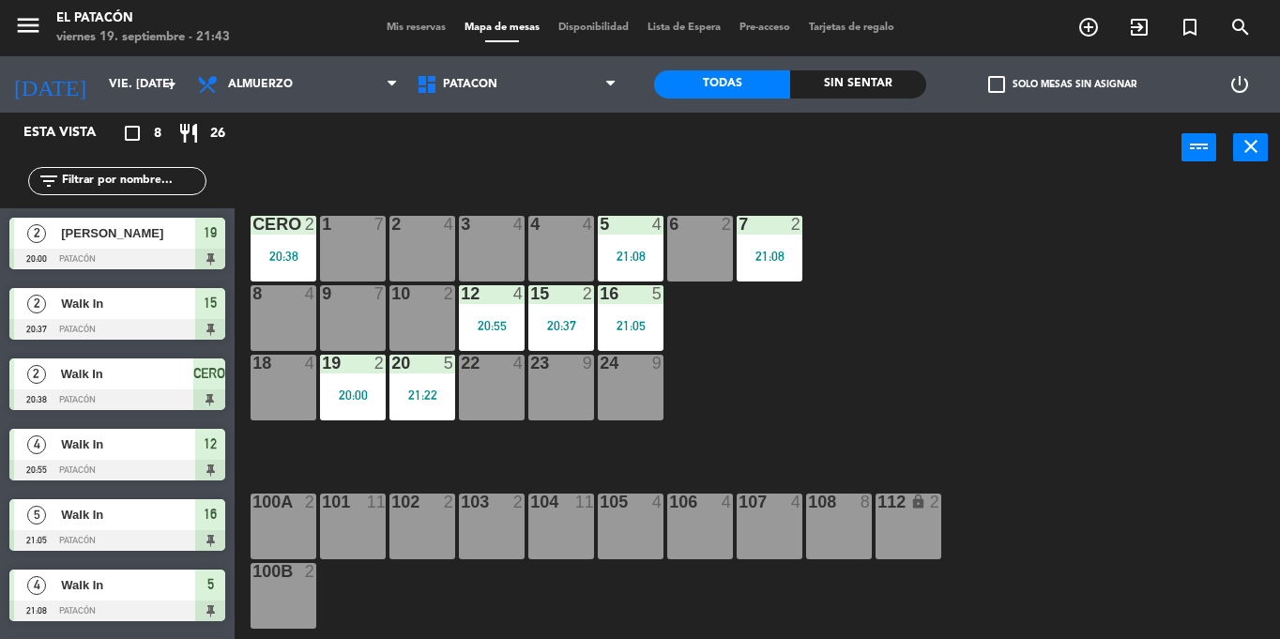
click at [714, 244] on div "6 2" at bounding box center [700, 249] width 66 height 66
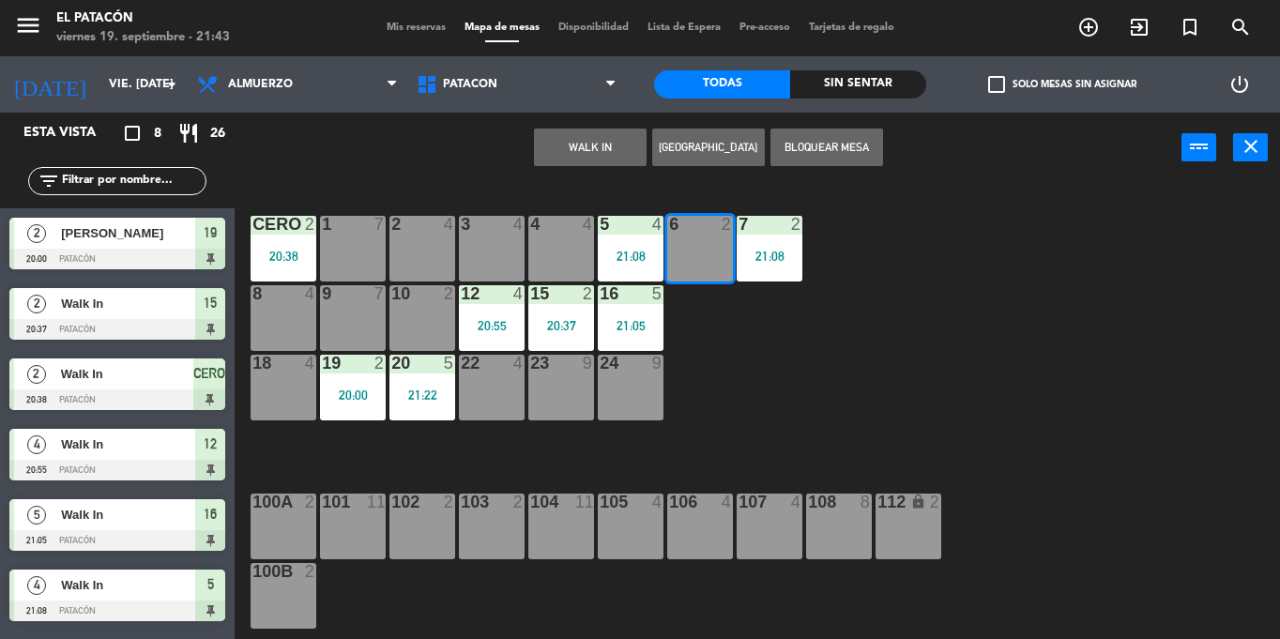
click at [595, 148] on button "WALK IN" at bounding box center [590, 148] width 113 height 38
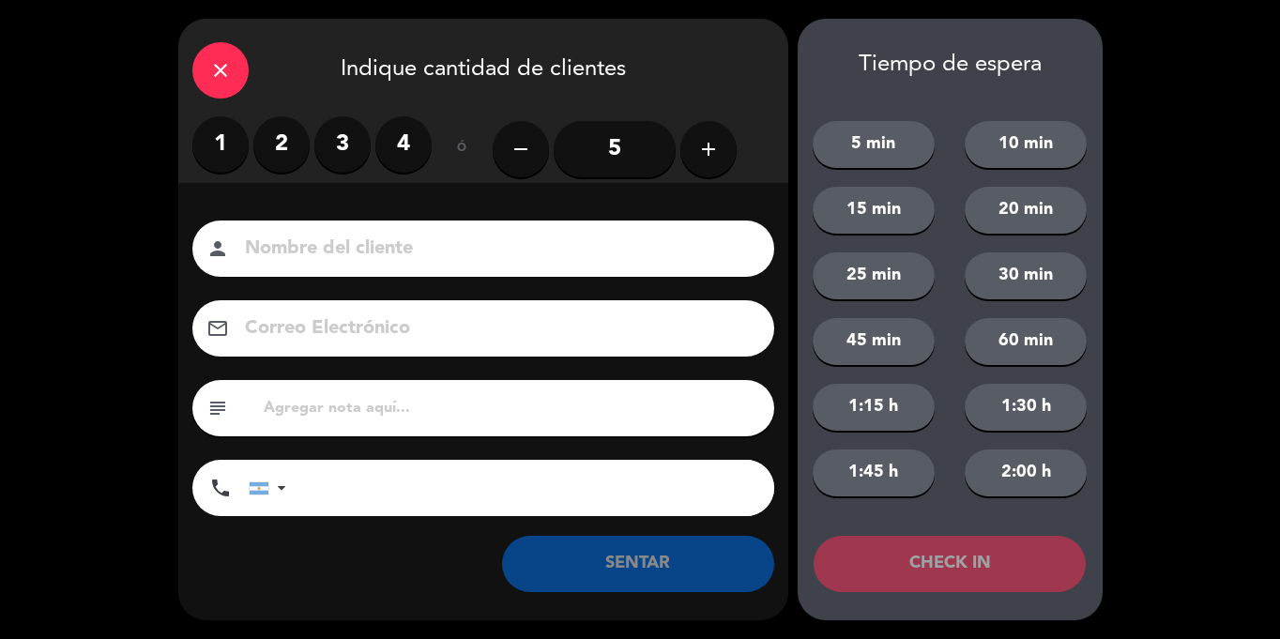
click at [266, 150] on label "2" at bounding box center [281, 144] width 56 height 56
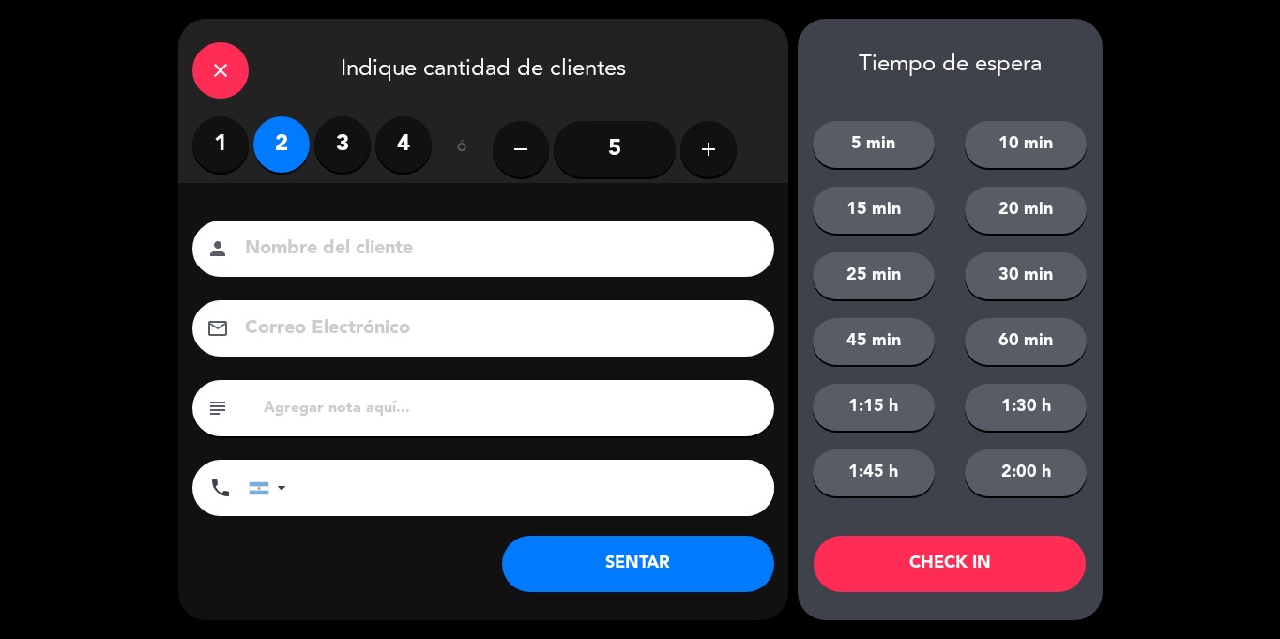
click at [683, 559] on button "SENTAR" at bounding box center [638, 564] width 272 height 56
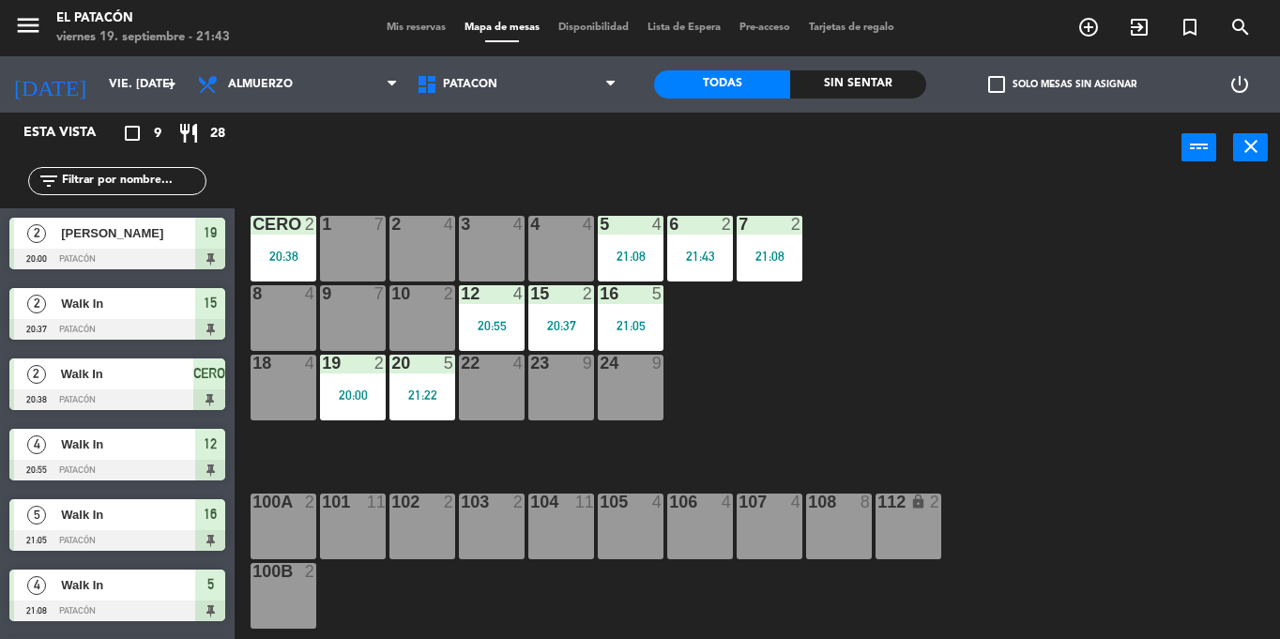
click at [420, 320] on div "10 2" at bounding box center [422, 318] width 66 height 66
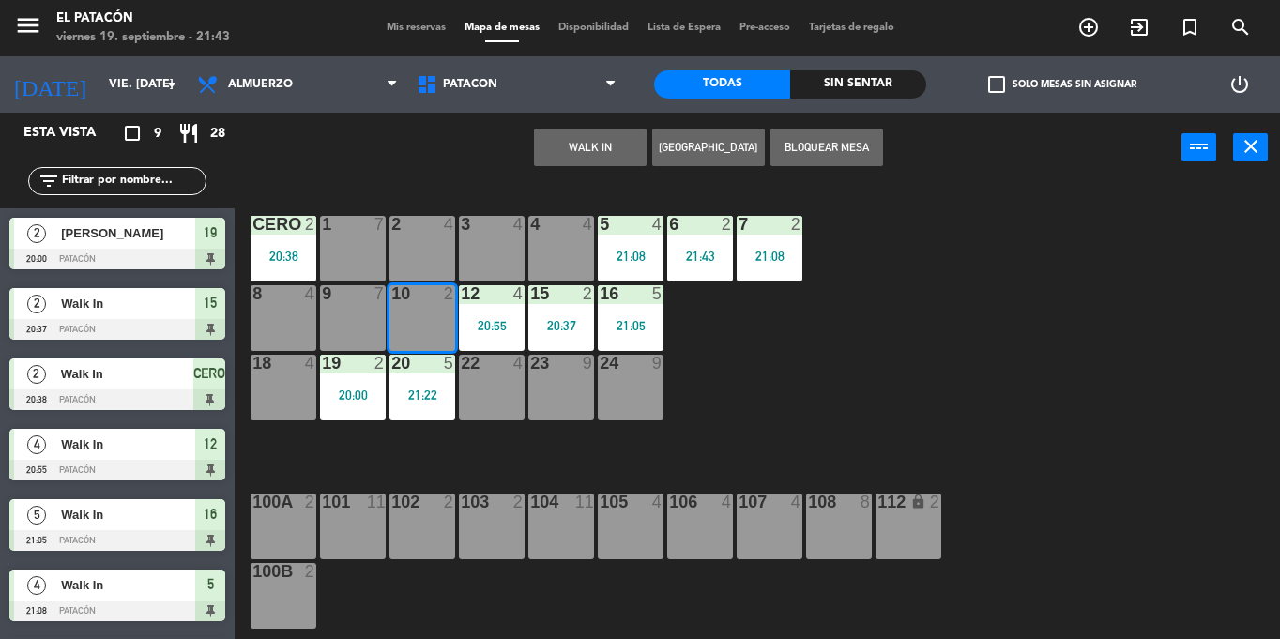
click at [614, 143] on button "WALK IN" at bounding box center [590, 148] width 113 height 38
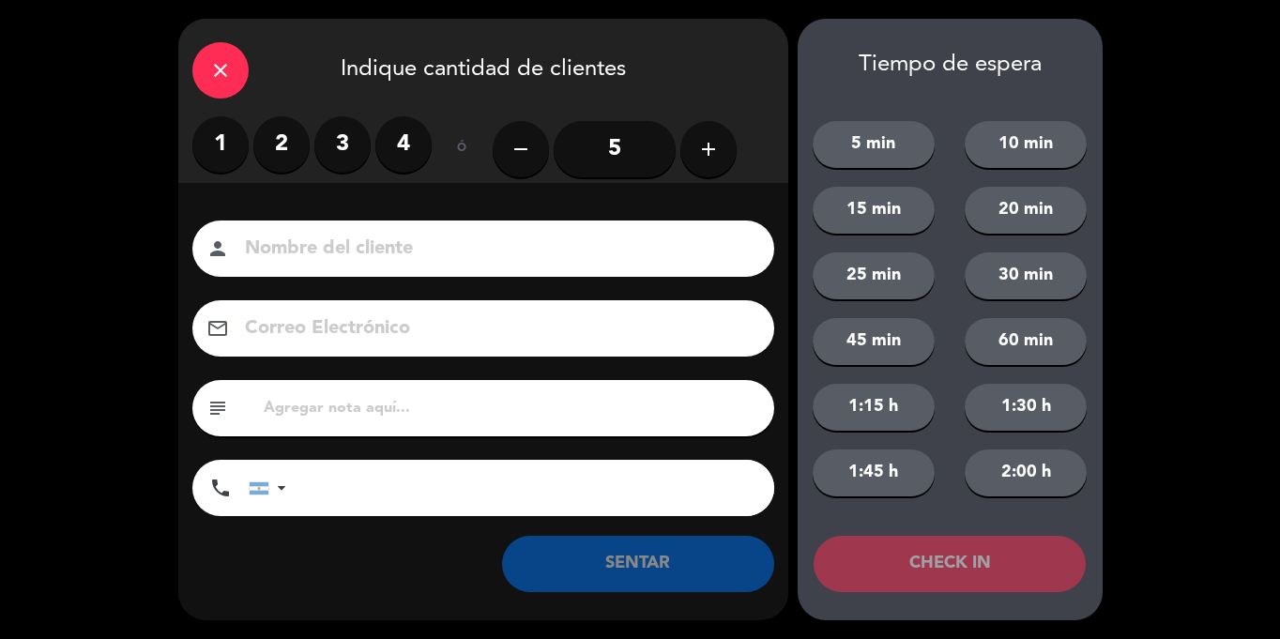
click at [277, 149] on label "2" at bounding box center [281, 144] width 56 height 56
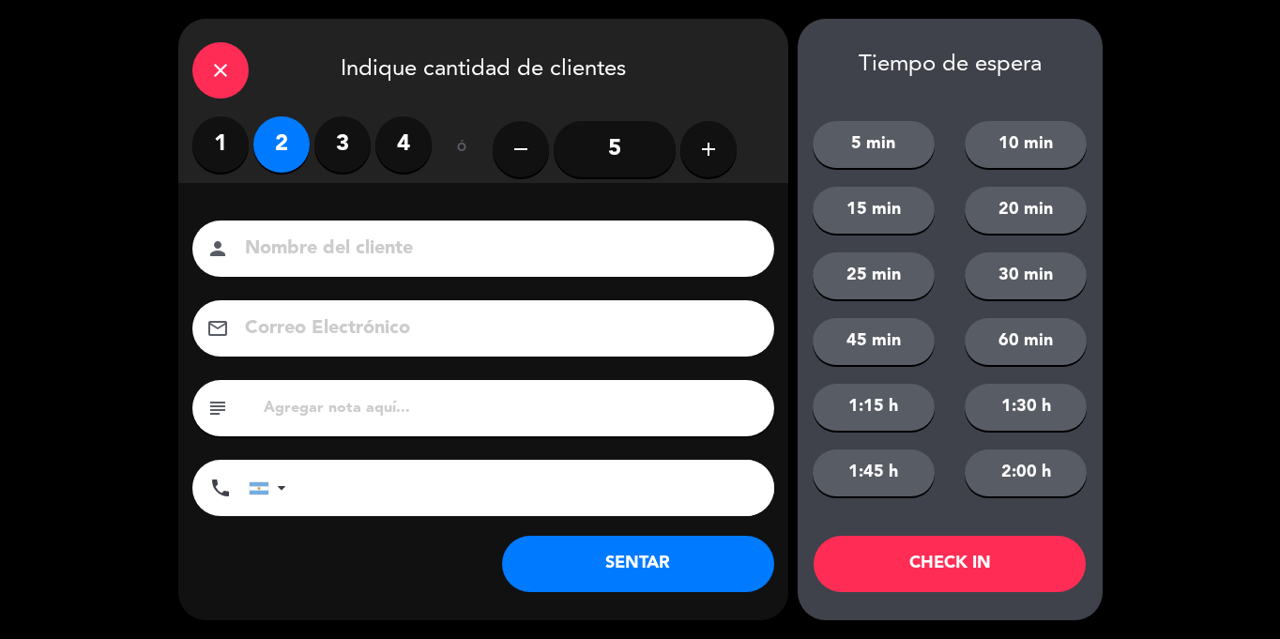
click at [661, 574] on button "SENTAR" at bounding box center [638, 564] width 272 height 56
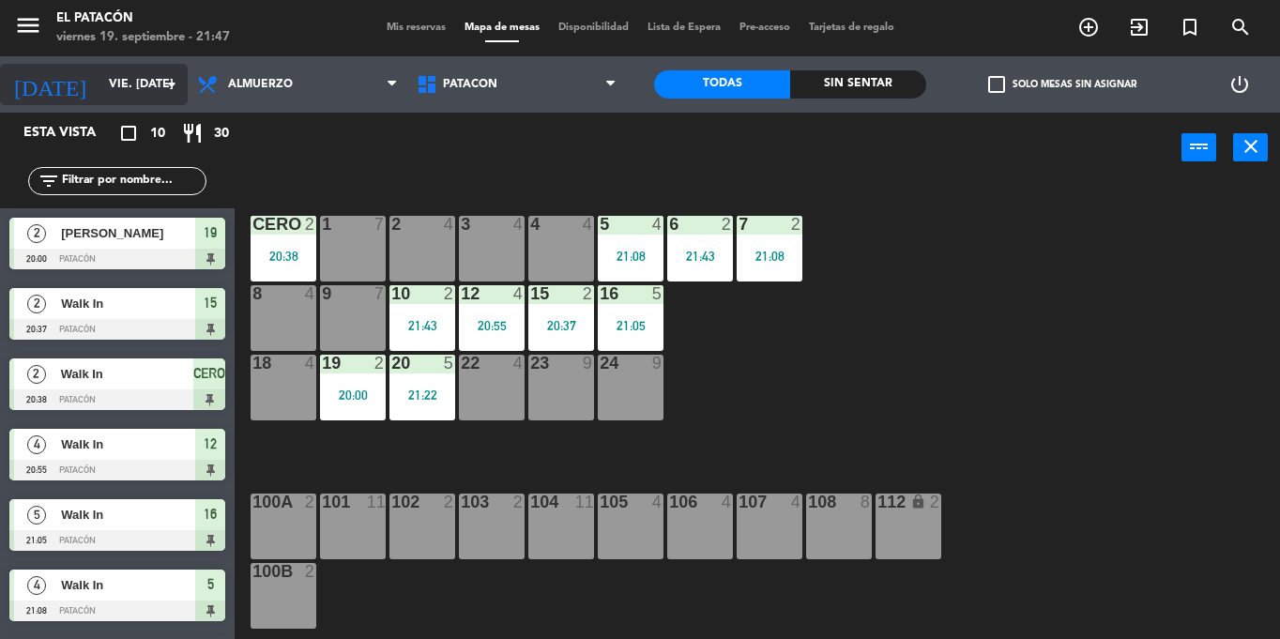
click at [99, 91] on input "vie. [DATE]" at bounding box center [178, 84] width 159 height 32
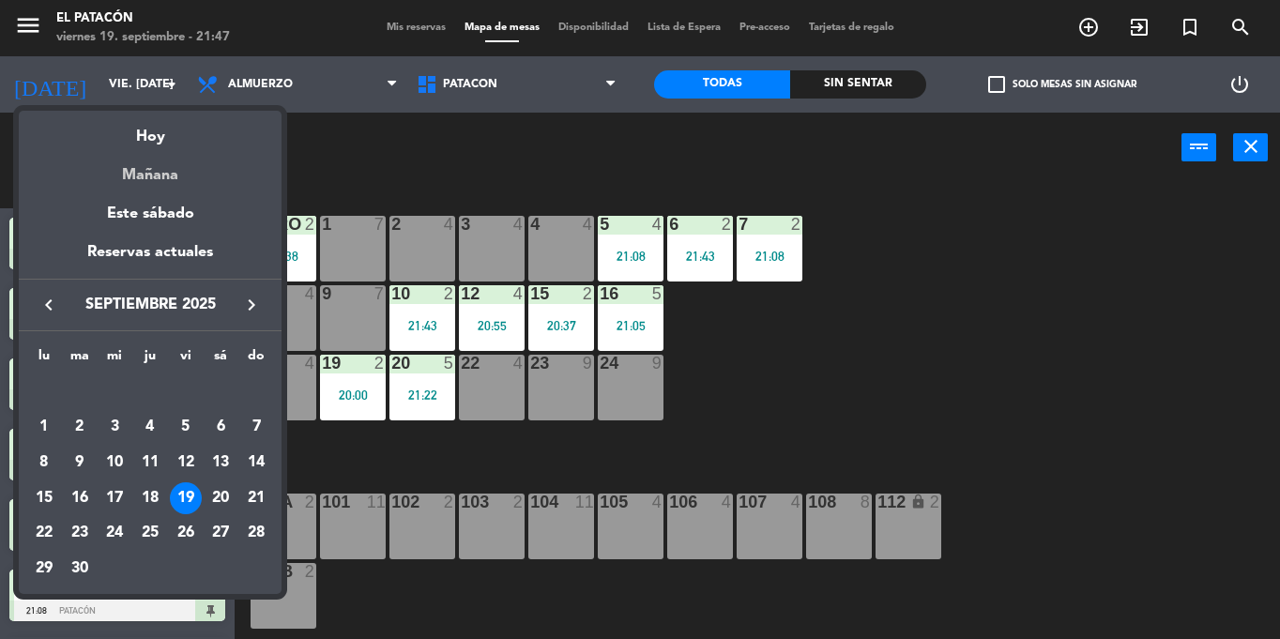
click at [135, 165] on div "Mañana" at bounding box center [150, 168] width 263 height 38
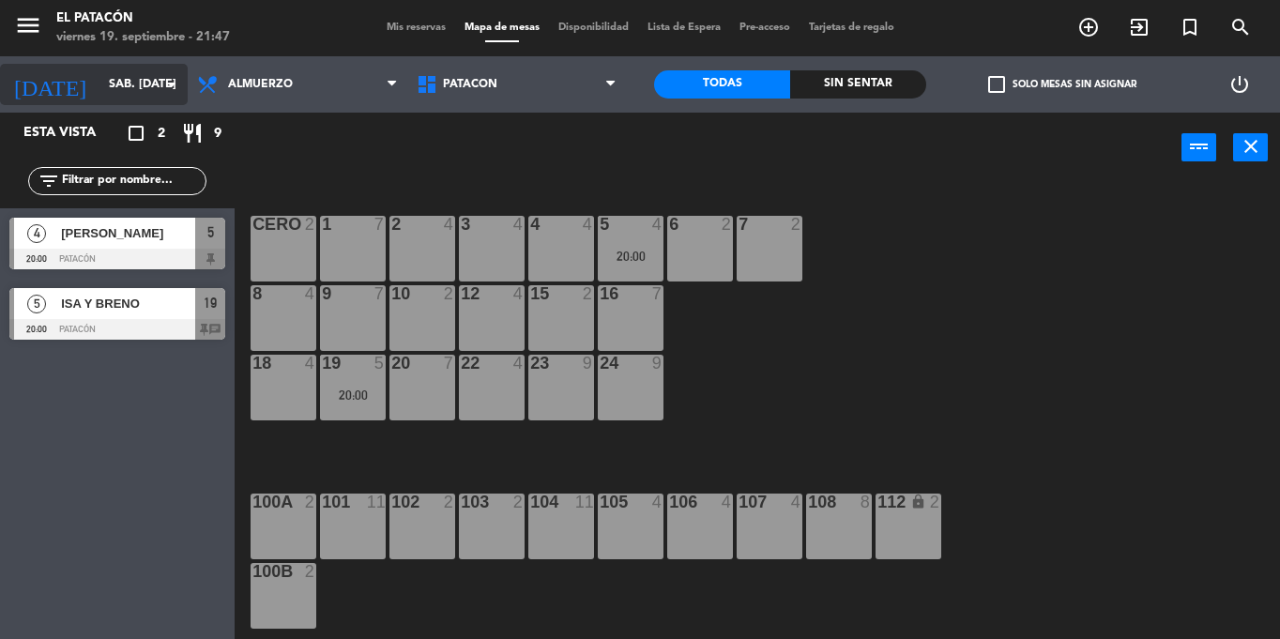
click at [113, 92] on input "sáb. [DATE]" at bounding box center [178, 84] width 159 height 32
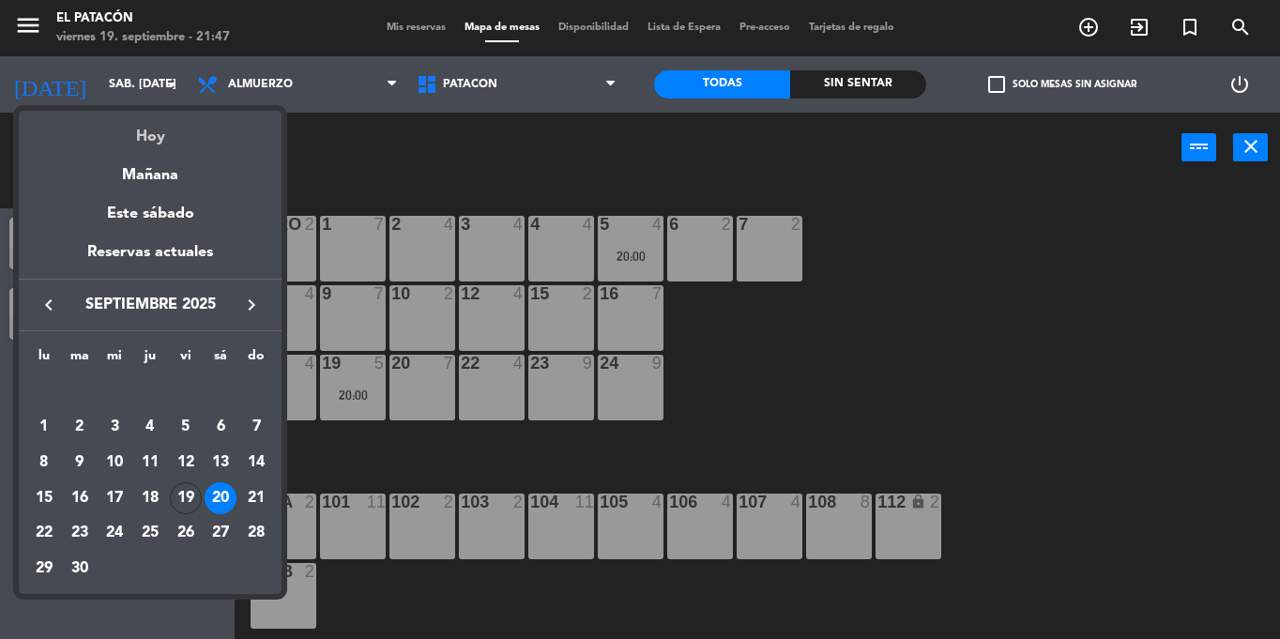
click at [147, 136] on div "Hoy" at bounding box center [150, 130] width 263 height 38
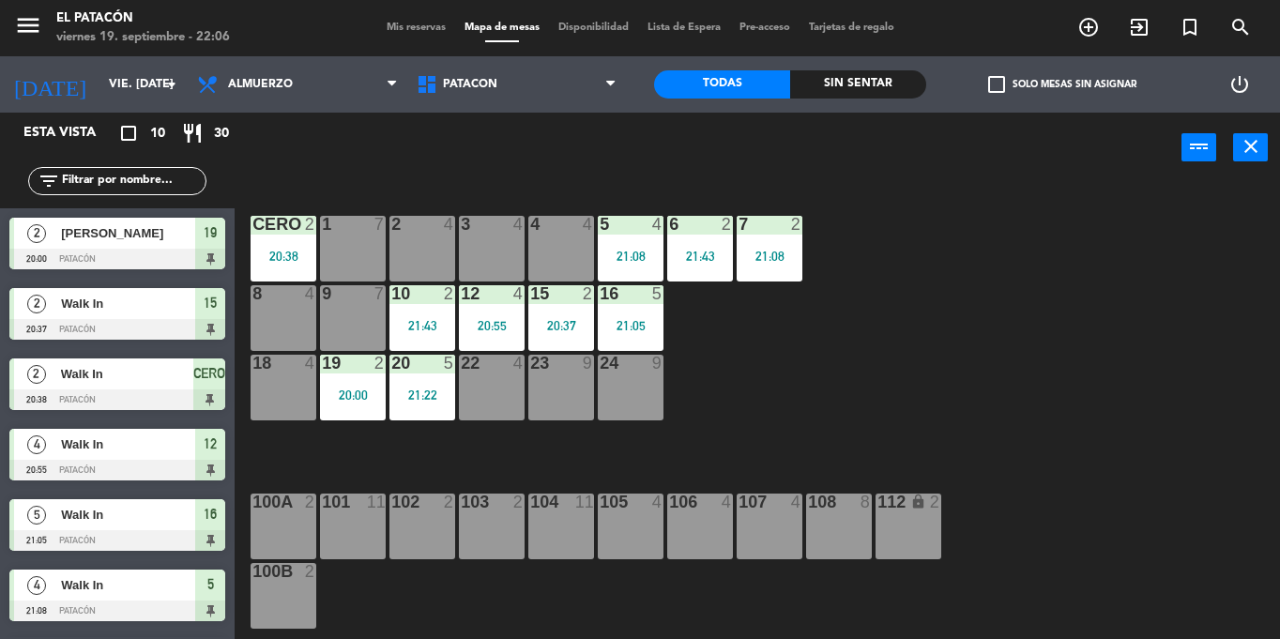
click at [354, 228] on div at bounding box center [352, 224] width 31 height 17
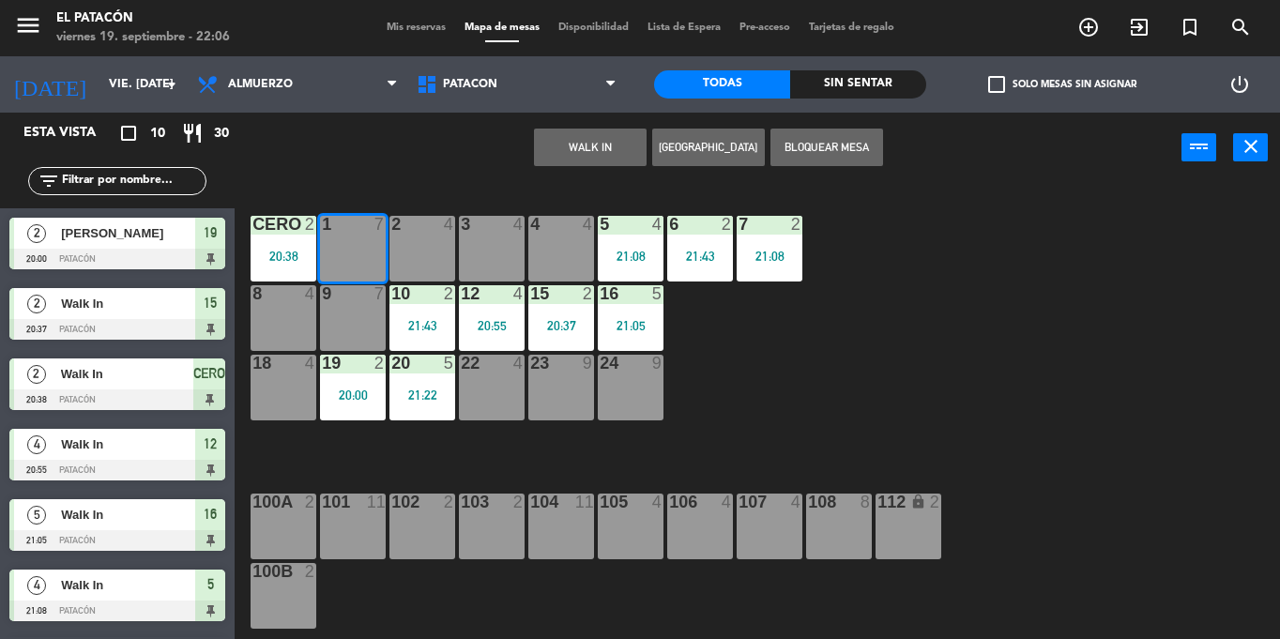
click at [612, 141] on button "WALK IN" at bounding box center [590, 148] width 113 height 38
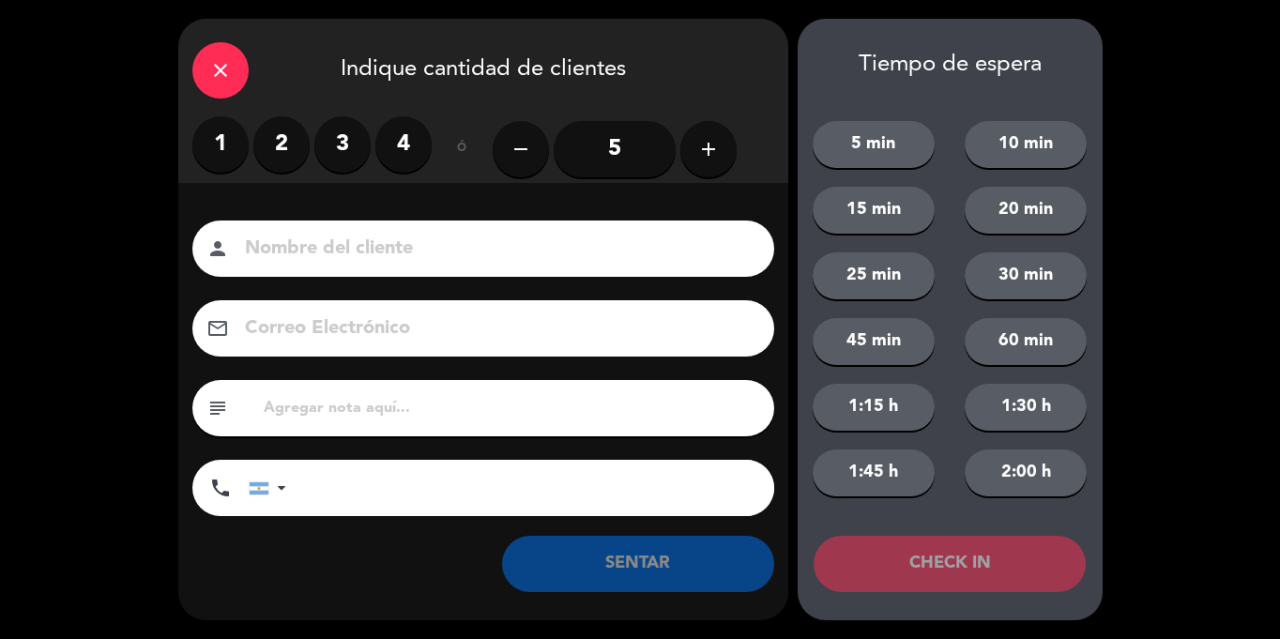
click at [701, 152] on icon "add" at bounding box center [708, 149] width 23 height 23
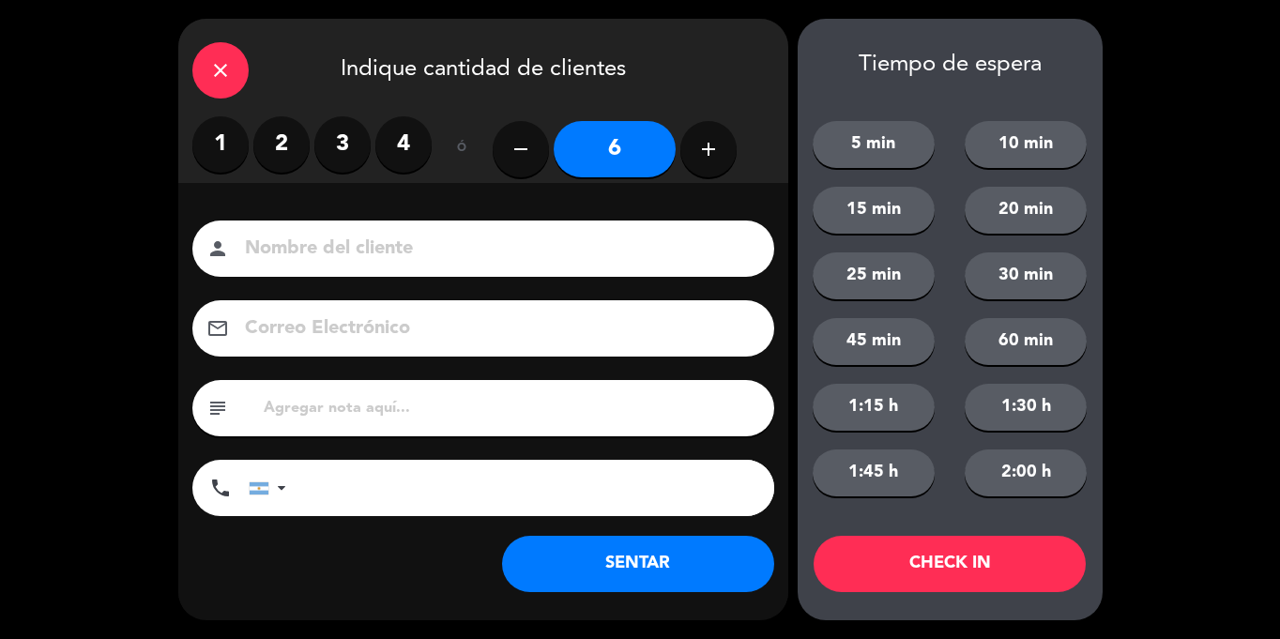
click at [680, 575] on button "SENTAR" at bounding box center [638, 564] width 272 height 56
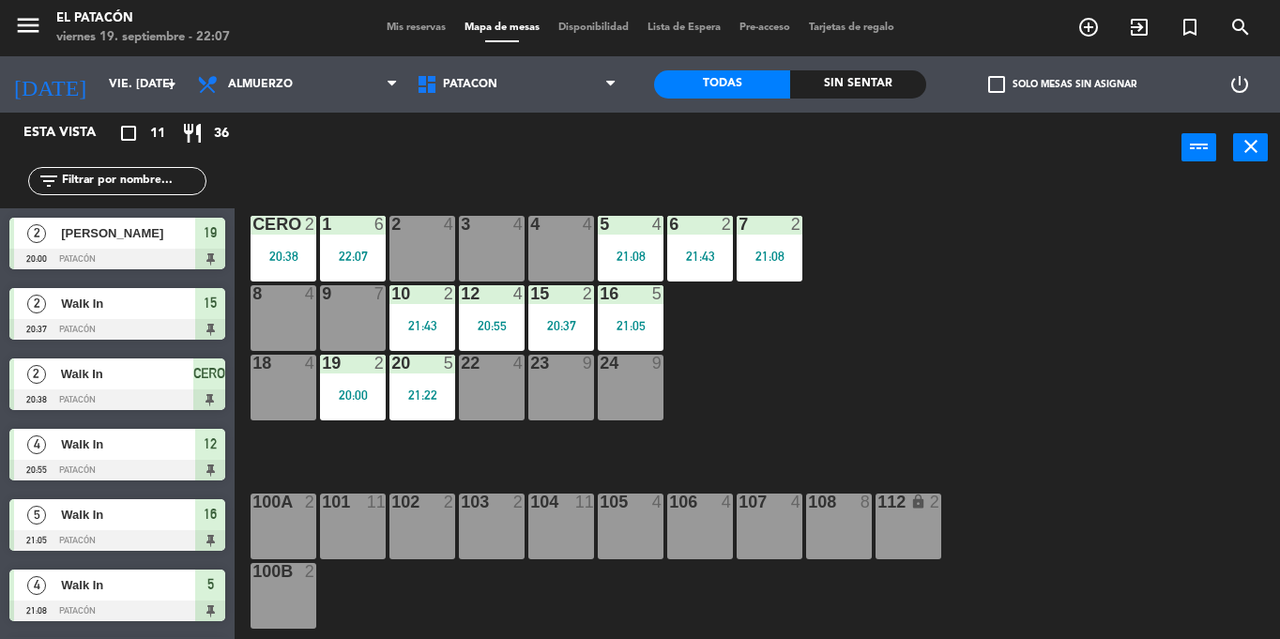
click at [498, 257] on div "3 4" at bounding box center [492, 249] width 66 height 66
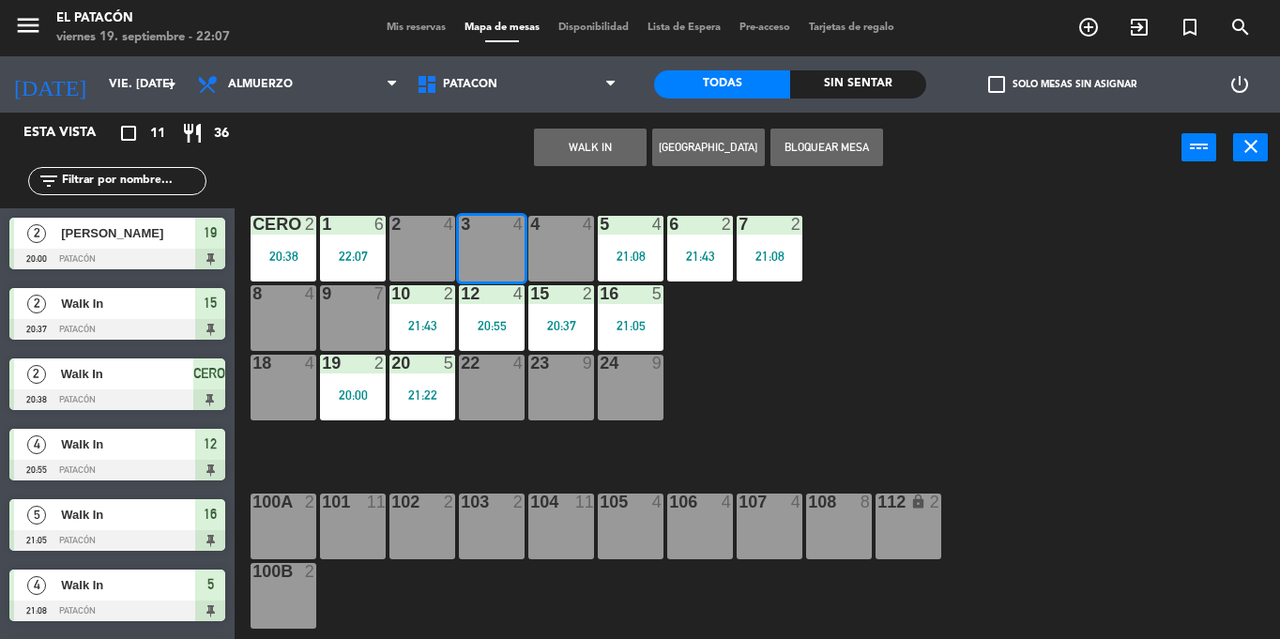
click at [555, 139] on button "WALK IN" at bounding box center [590, 148] width 113 height 38
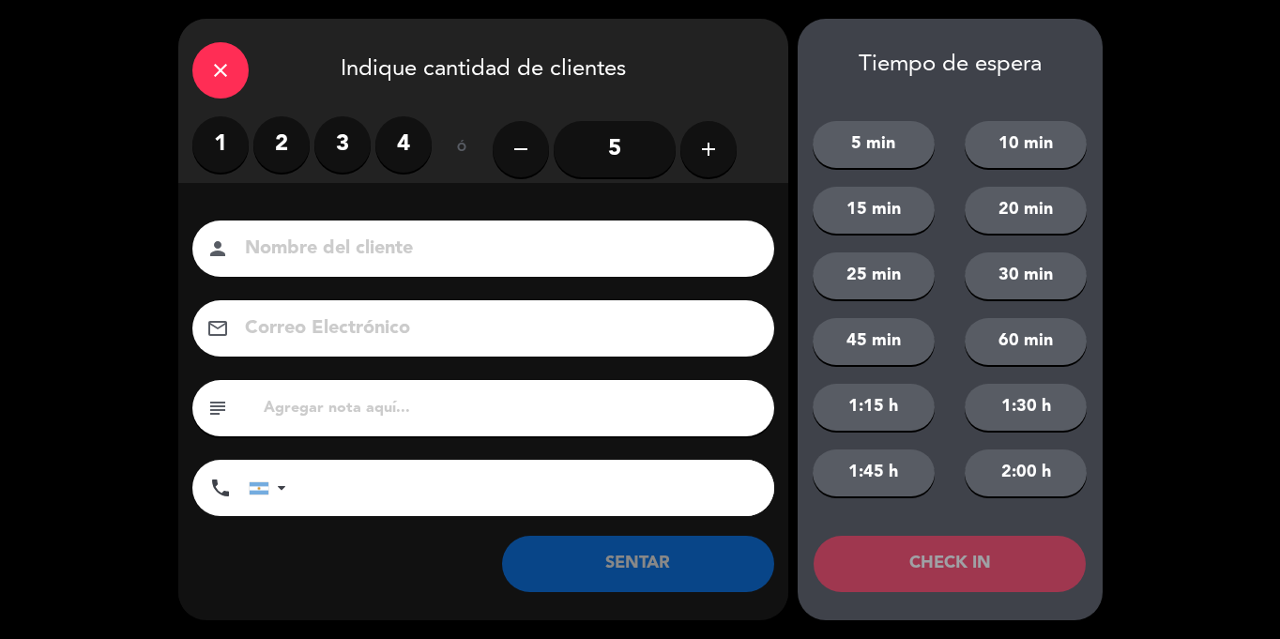
click at [291, 135] on label "2" at bounding box center [281, 144] width 56 height 56
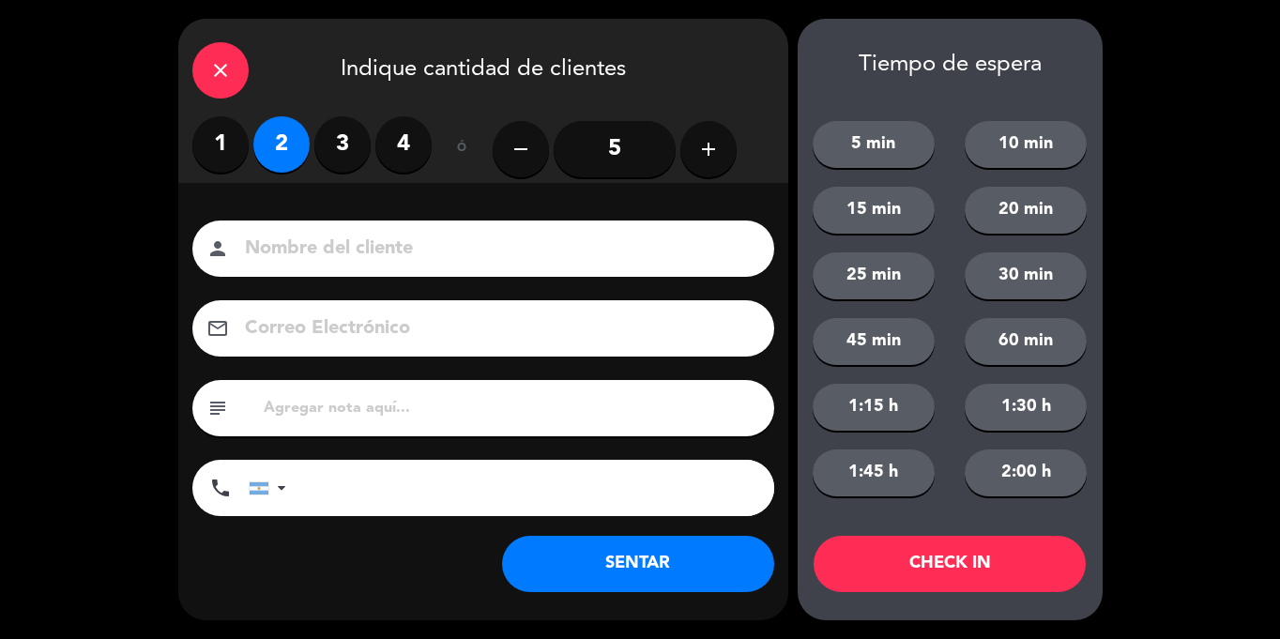
click at [610, 578] on button "SENTAR" at bounding box center [638, 564] width 272 height 56
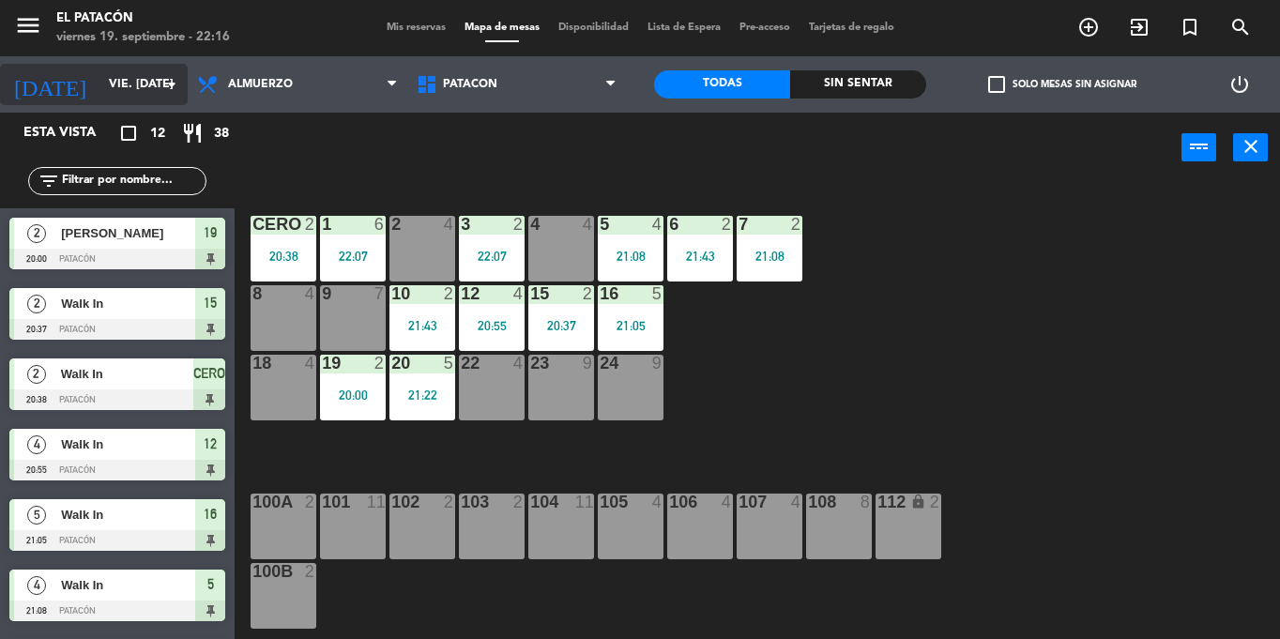
click at [114, 83] on input "vie. [DATE]" at bounding box center [178, 84] width 159 height 32
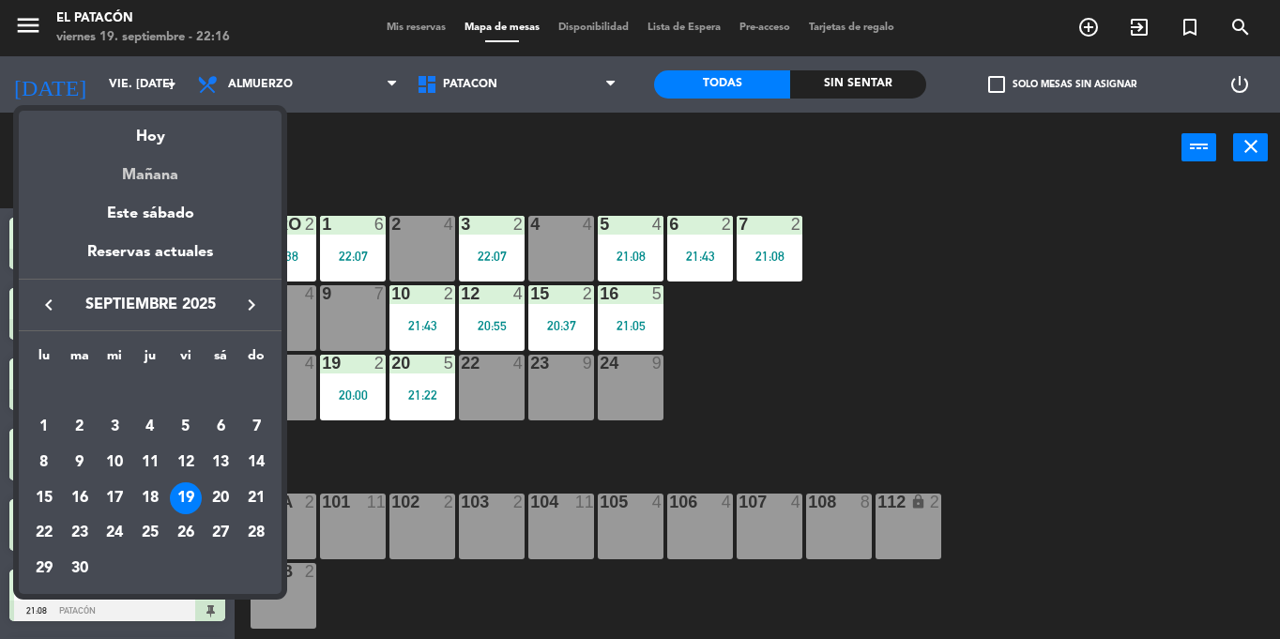
click at [140, 175] on div "Mañana" at bounding box center [150, 168] width 263 height 38
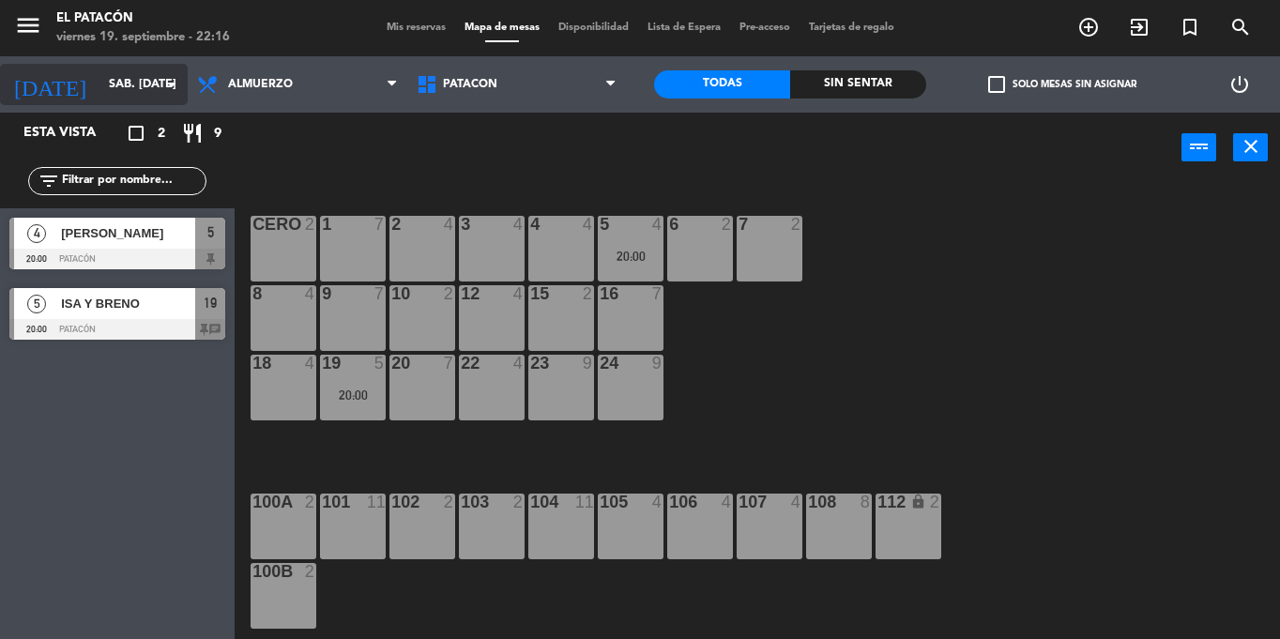
click at [106, 78] on input "sáb. [DATE]" at bounding box center [178, 84] width 159 height 32
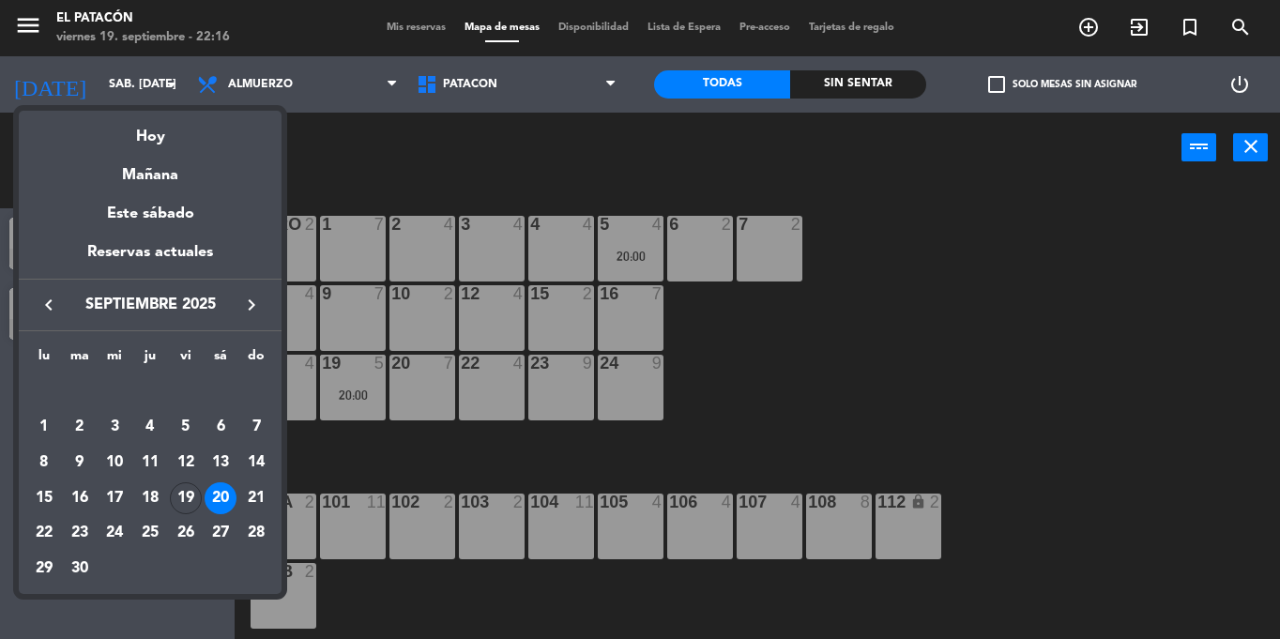
click at [841, 343] on div at bounding box center [640, 319] width 1280 height 639
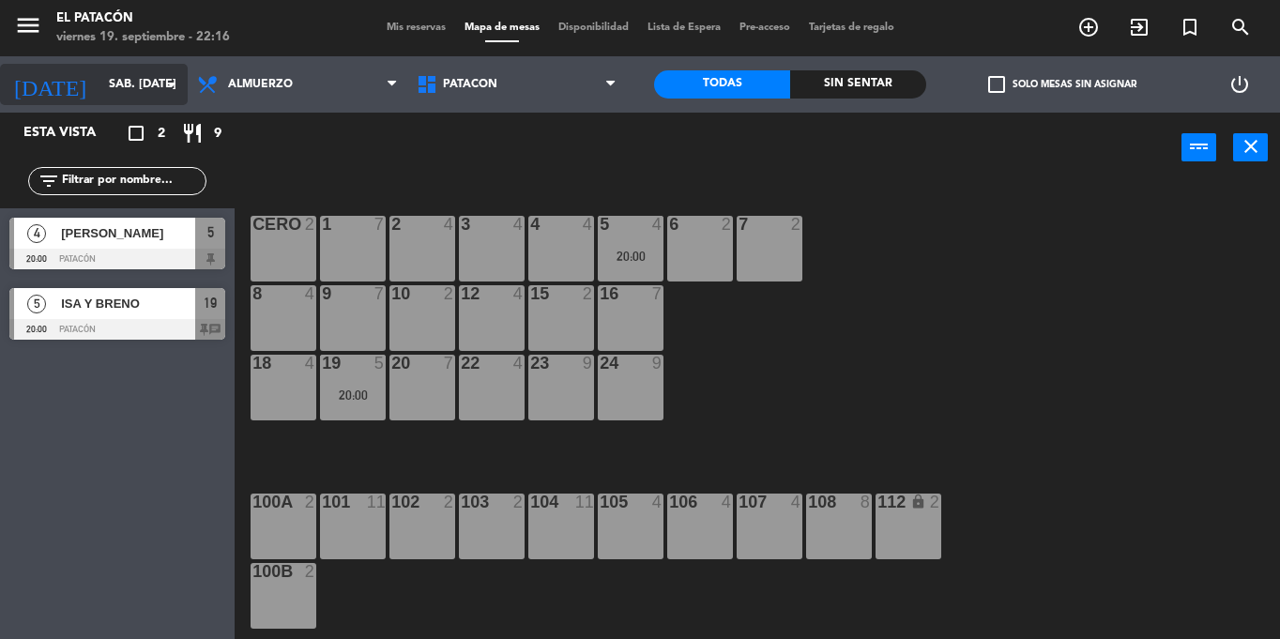
click at [107, 83] on input "sáb. [DATE]" at bounding box center [178, 84] width 159 height 32
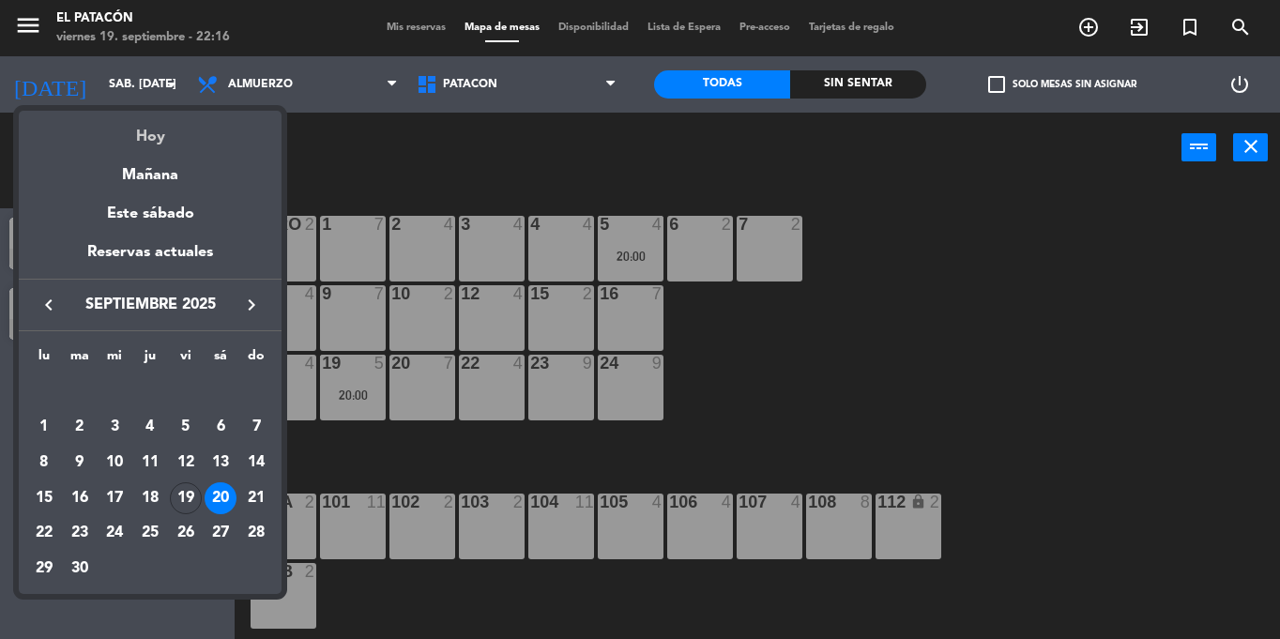
click at [150, 140] on div "Hoy" at bounding box center [150, 130] width 263 height 38
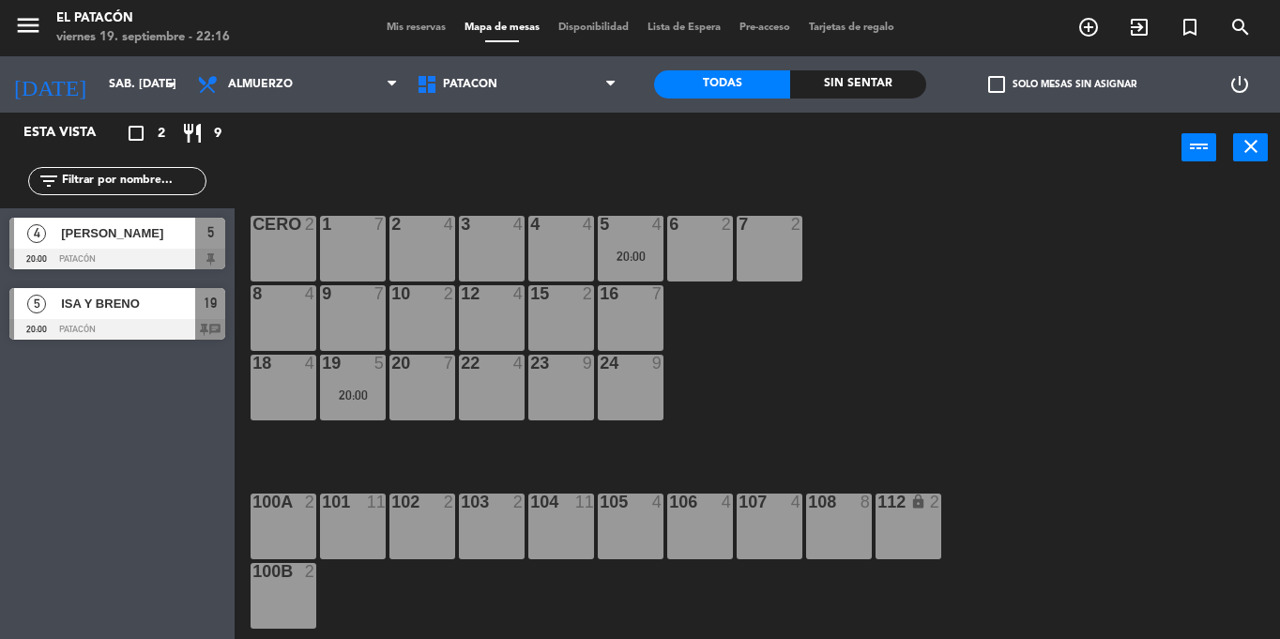
type input "vie. [DATE]"
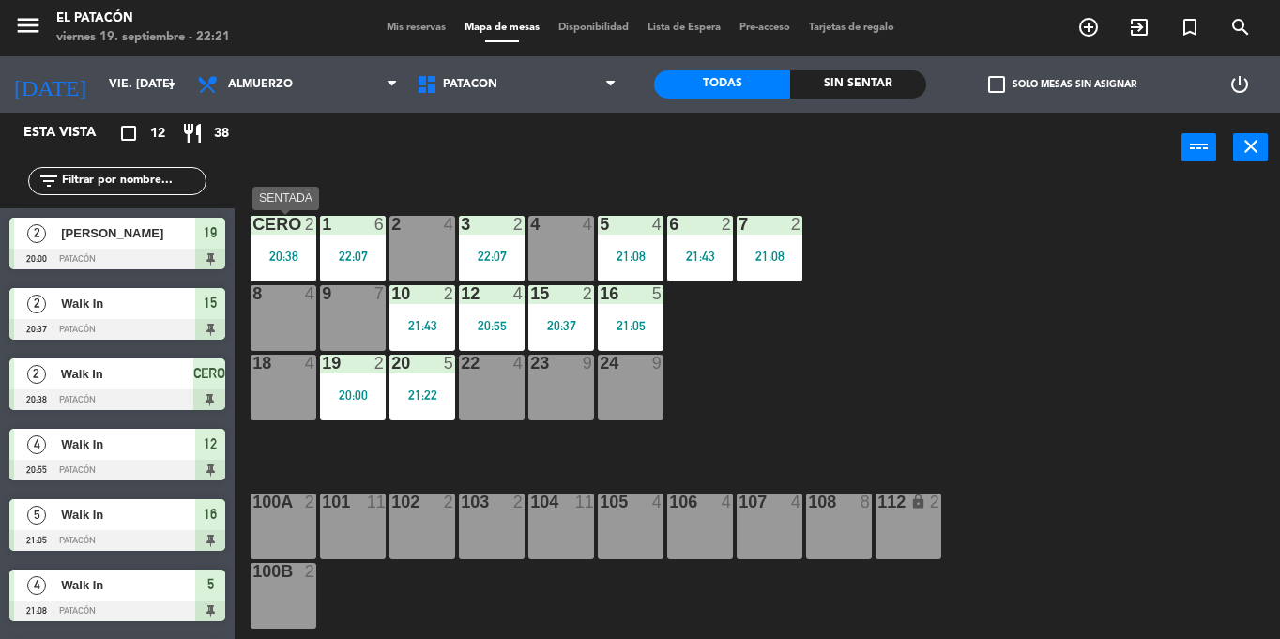
click at [281, 261] on div "20:38" at bounding box center [284, 256] width 66 height 13
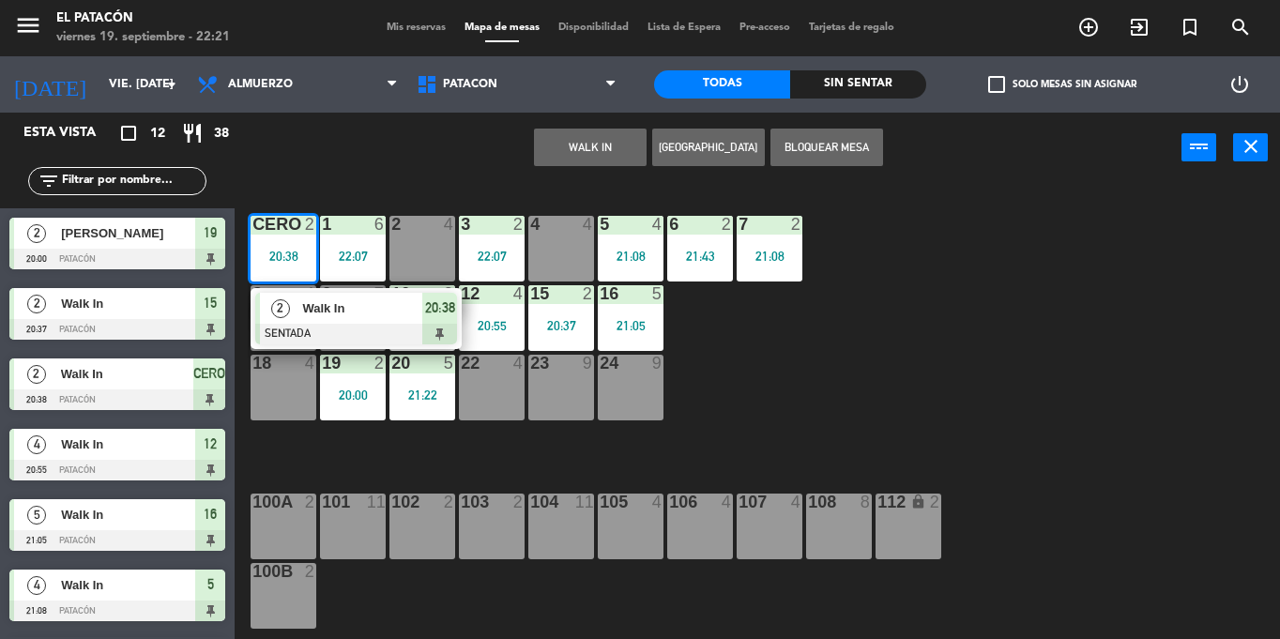
click at [306, 308] on span "Walk In" at bounding box center [362, 308] width 120 height 20
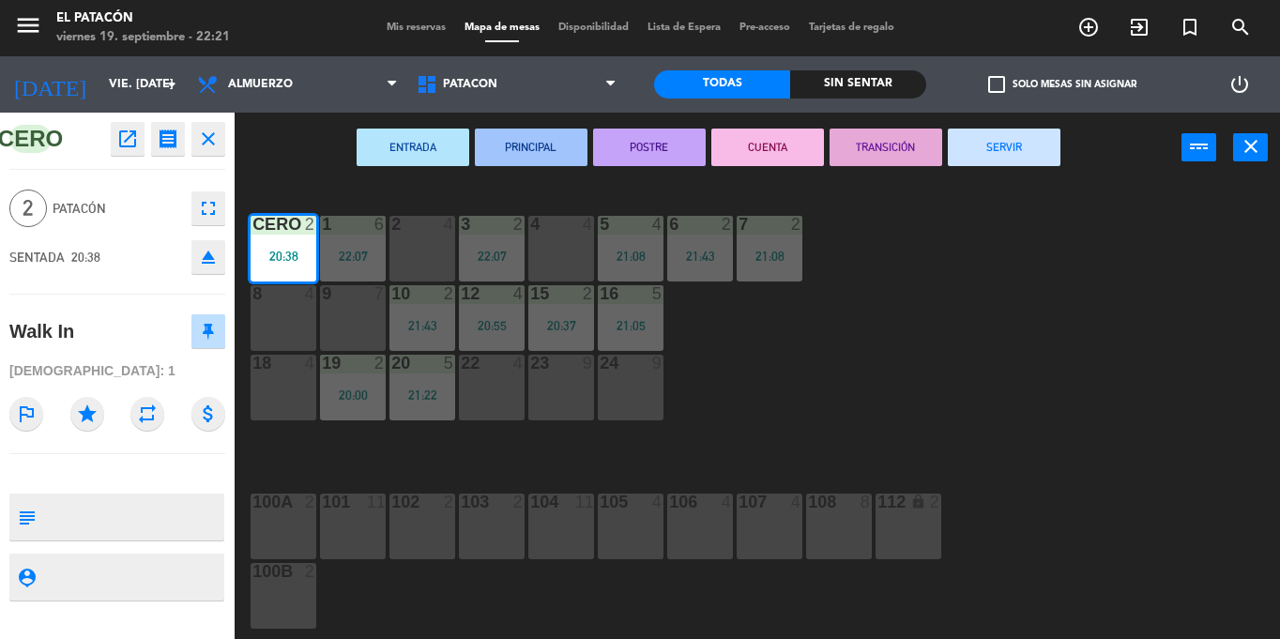
click at [995, 145] on button "SERVIR" at bounding box center [1004, 148] width 113 height 38
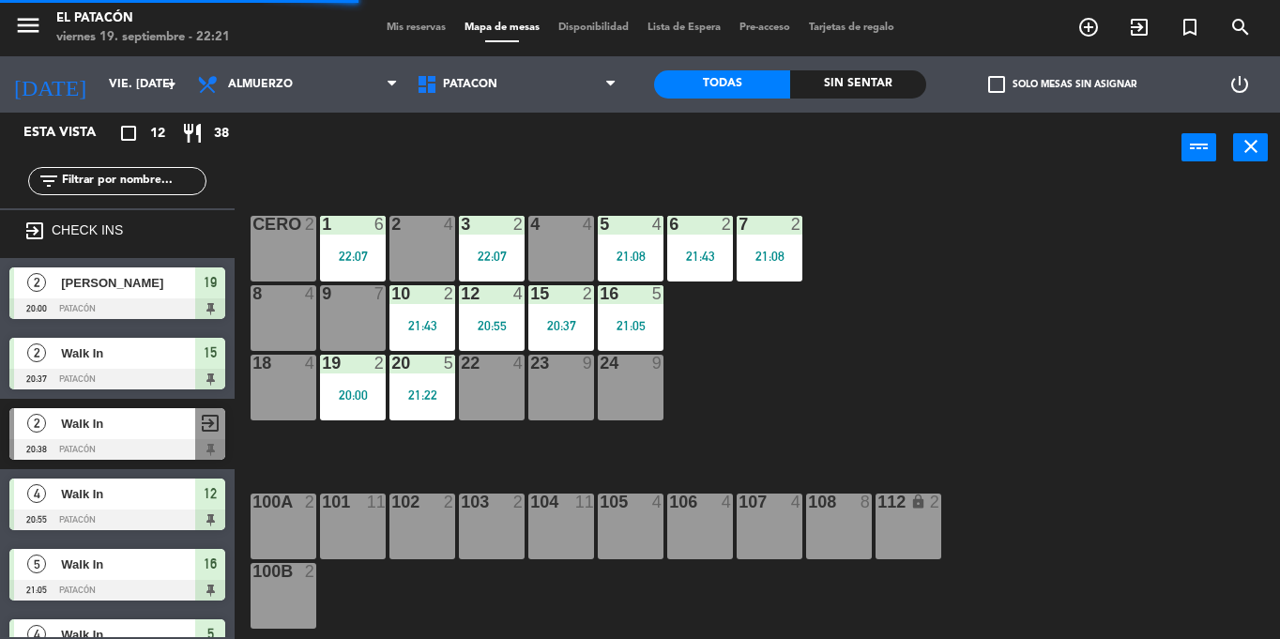
click at [354, 245] on div "1 6 22:07" at bounding box center [353, 249] width 66 height 66
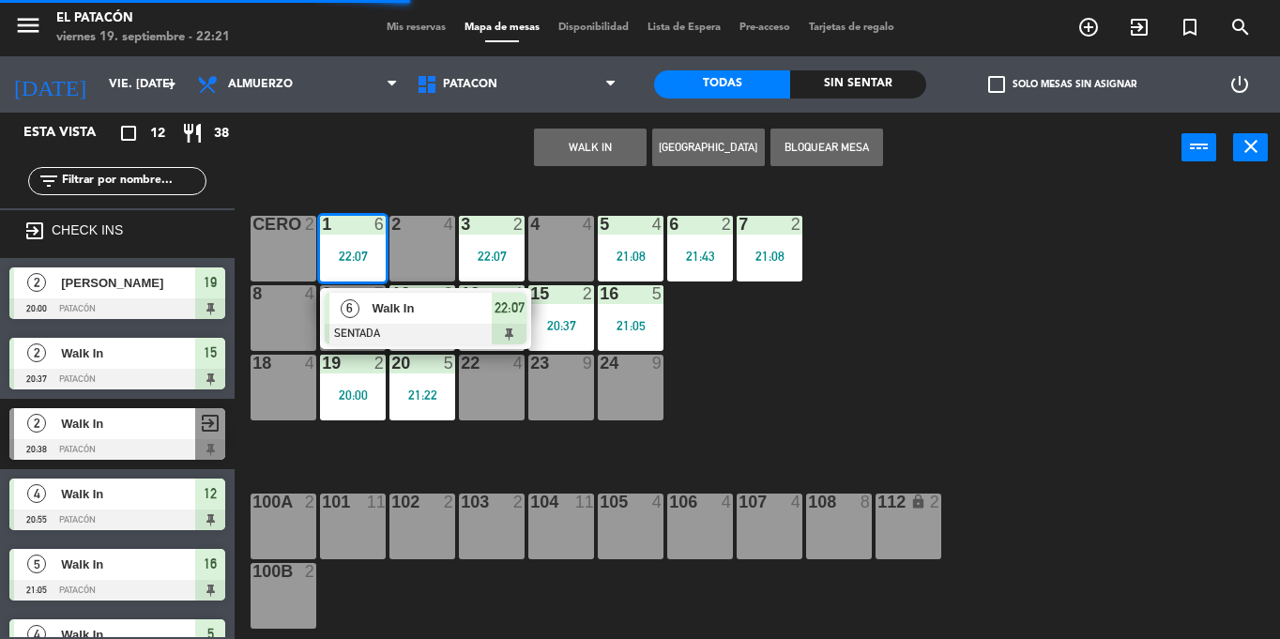
click at [391, 367] on div "20" at bounding box center [391, 363] width 1 height 17
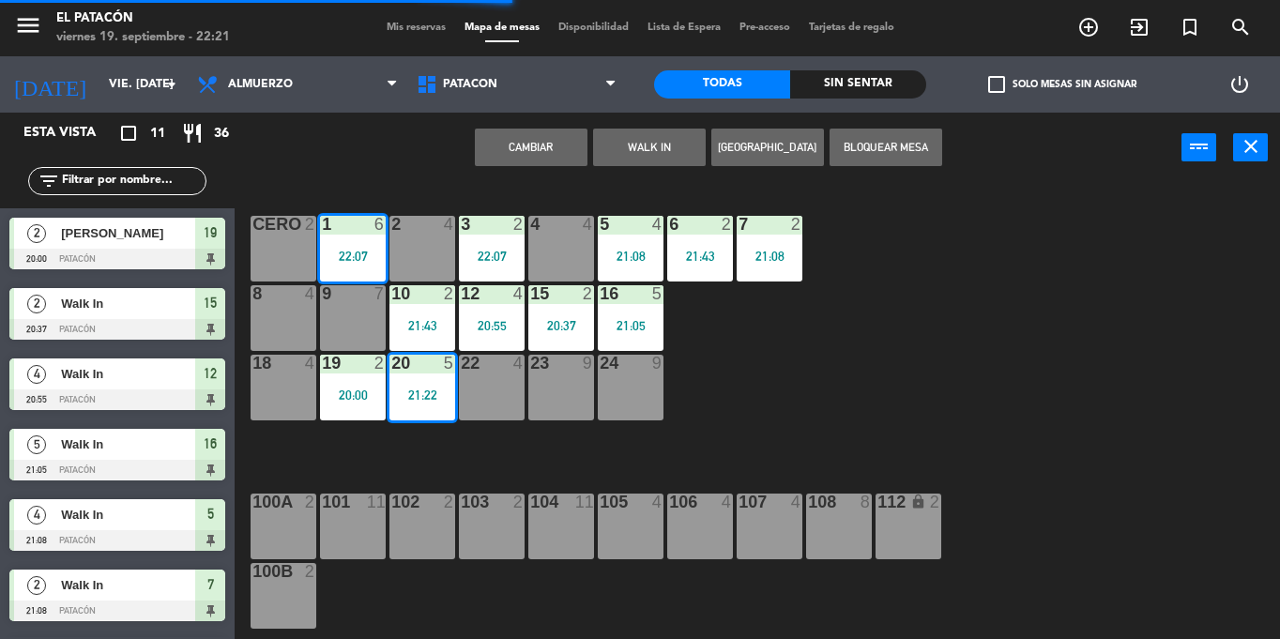
click at [893, 378] on div "1 6 22:07 2 4 3 2 22:07 4 4 5 4 21:08 6 2 21:43 7 2 21:08 CERO 2 8 4 9 7 10 2 2…" at bounding box center [764, 411] width 1032 height 456
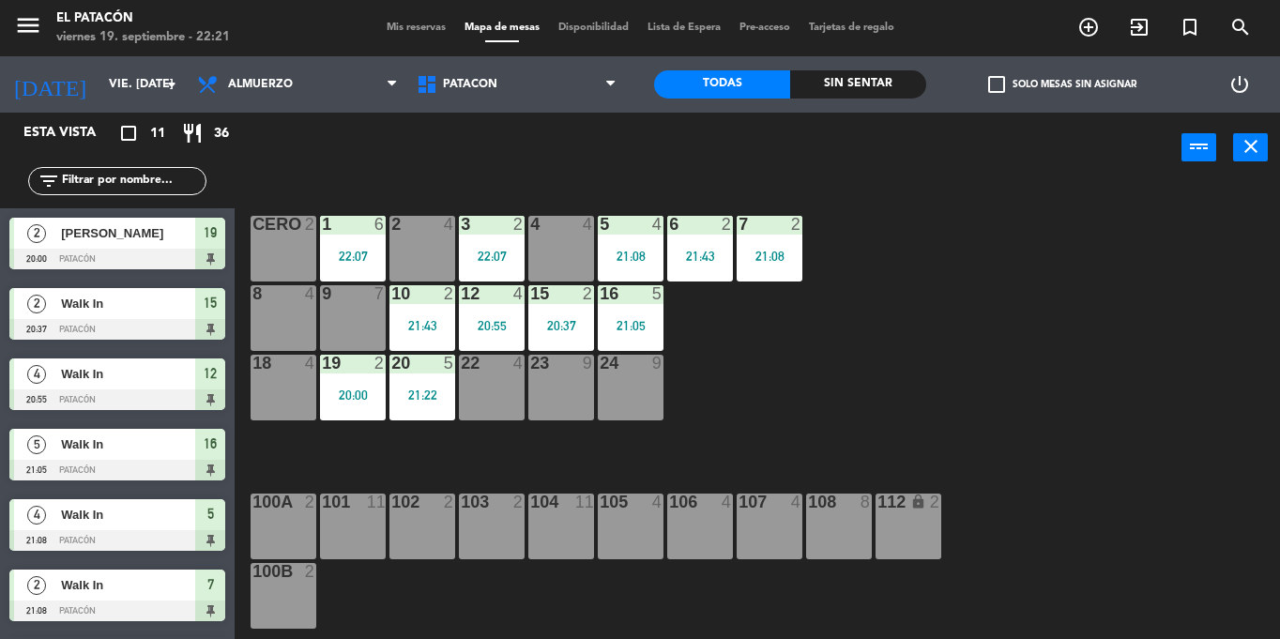
click at [355, 244] on div "1 6 22:07" at bounding box center [353, 249] width 66 height 66
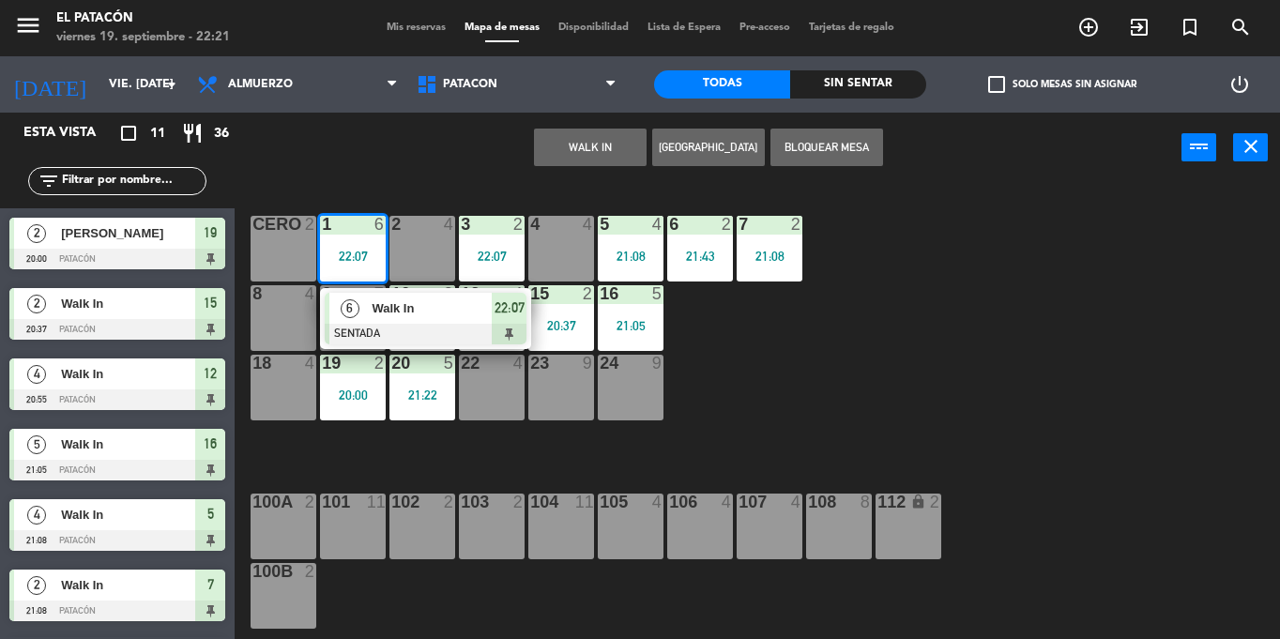
click at [373, 309] on span "Walk In" at bounding box center [432, 308] width 120 height 20
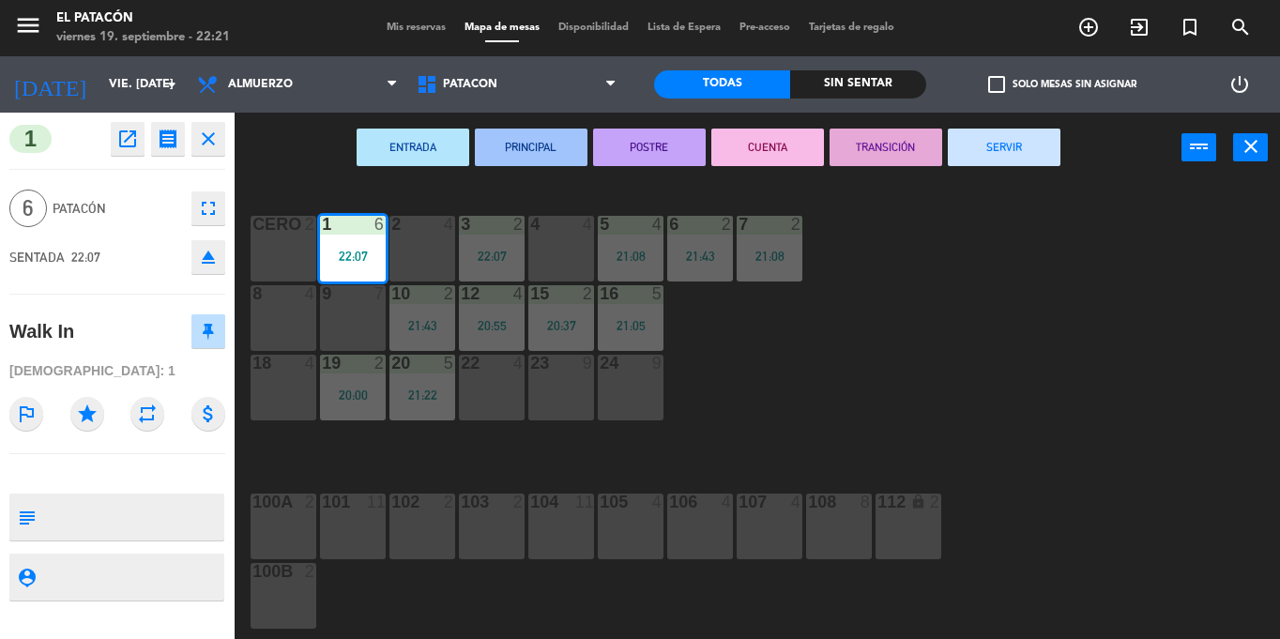
click at [980, 141] on button "SERVIR" at bounding box center [1004, 148] width 113 height 38
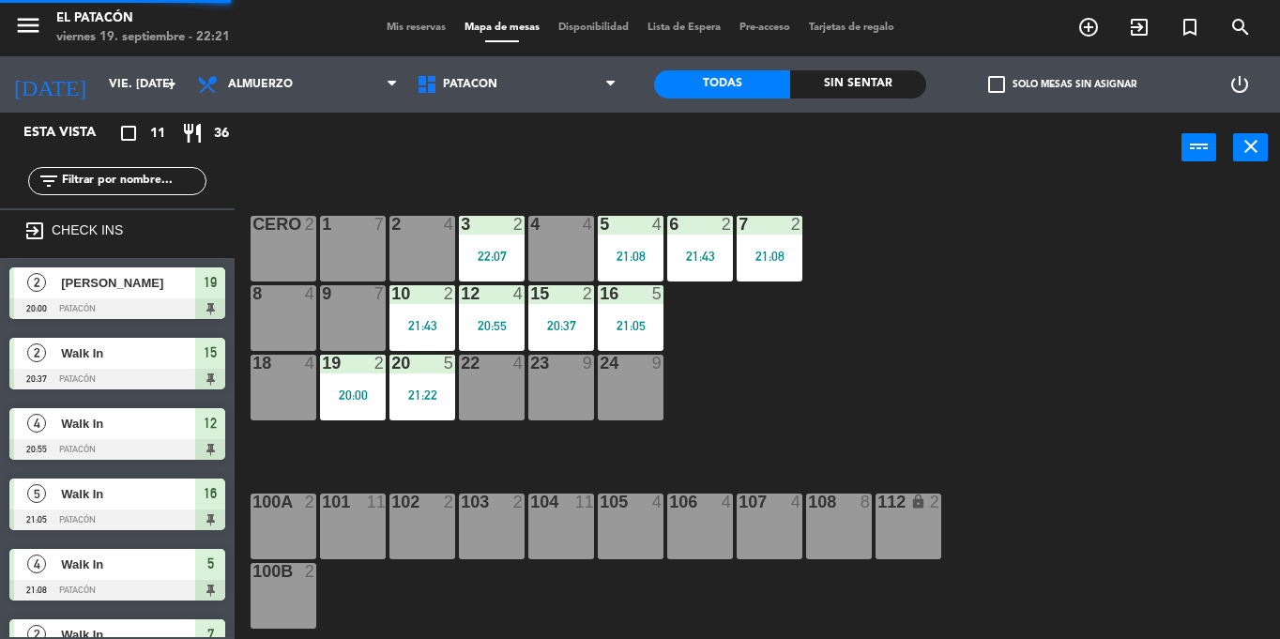
scroll to position [156, 0]
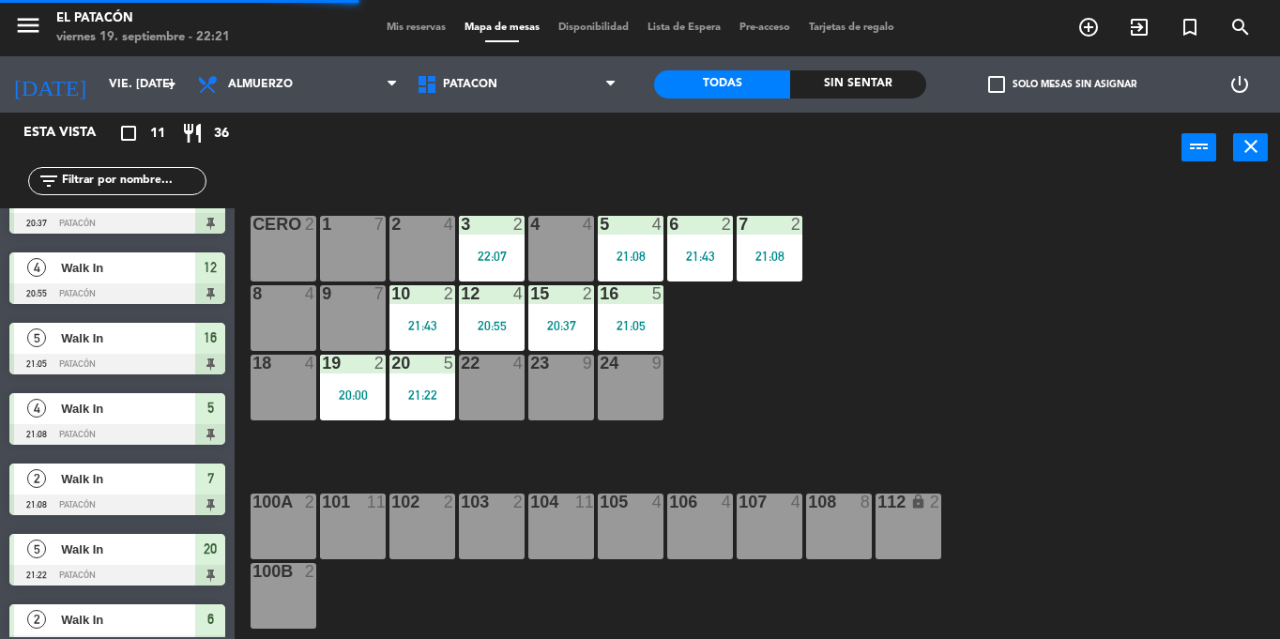
click at [489, 246] on div "3 2 22:07" at bounding box center [492, 249] width 66 height 66
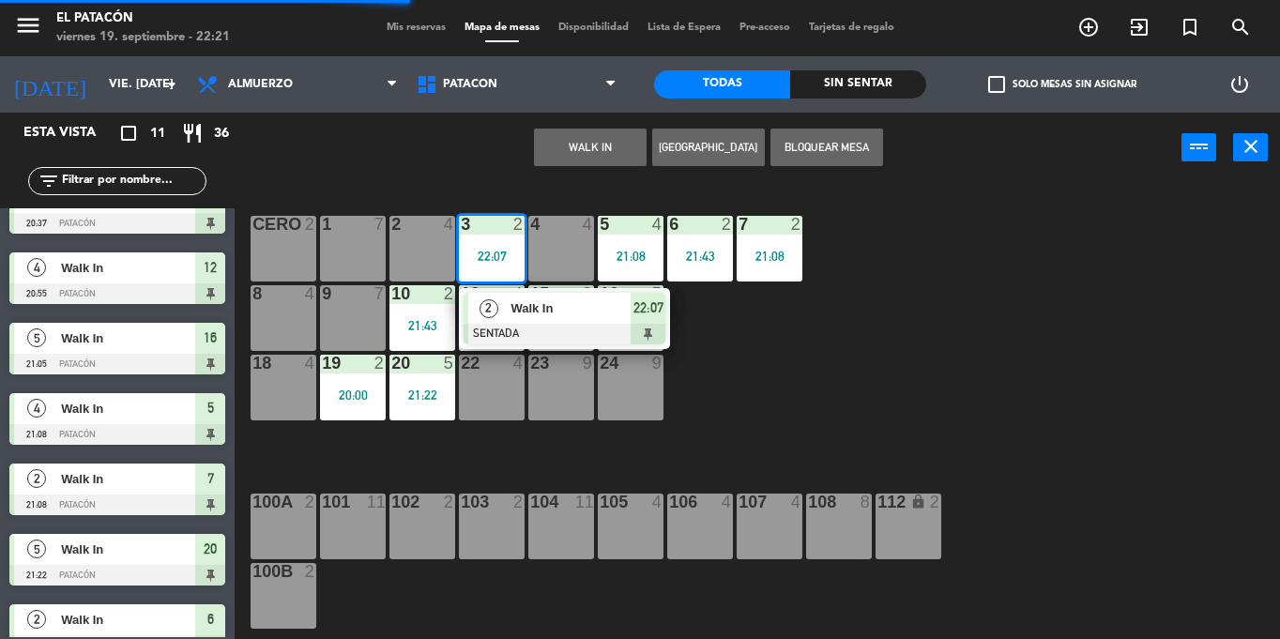
click at [513, 321] on div "Walk In" at bounding box center [570, 308] width 122 height 31
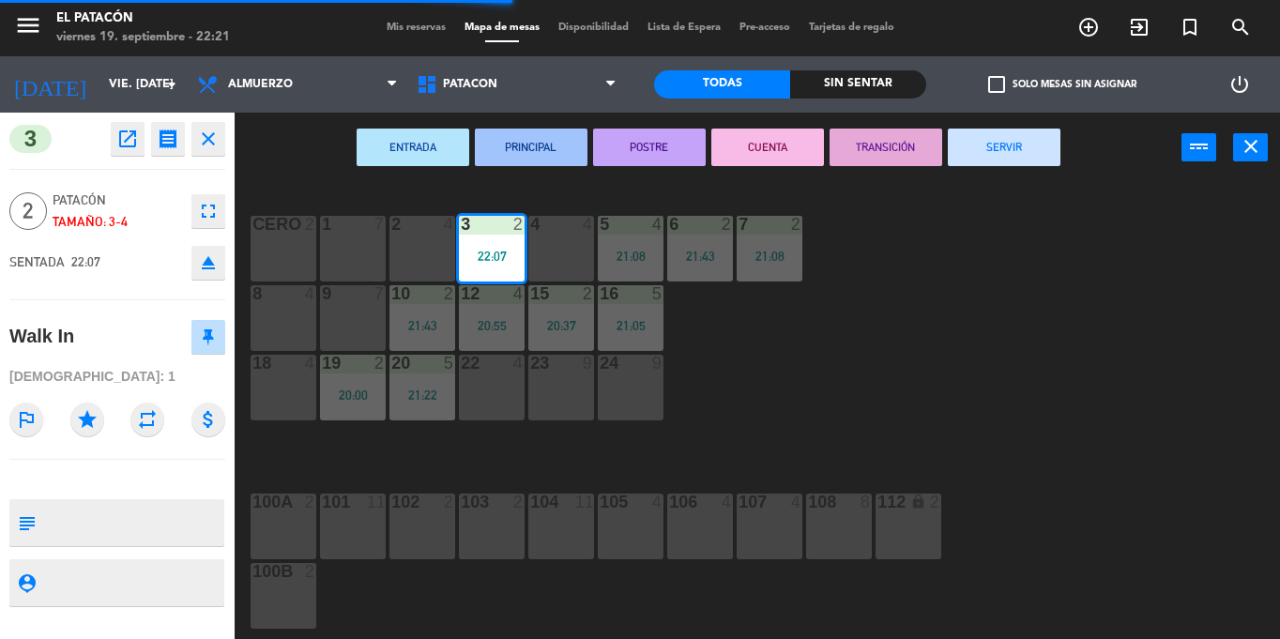
click at [1018, 144] on button "SERVIR" at bounding box center [1004, 148] width 113 height 38
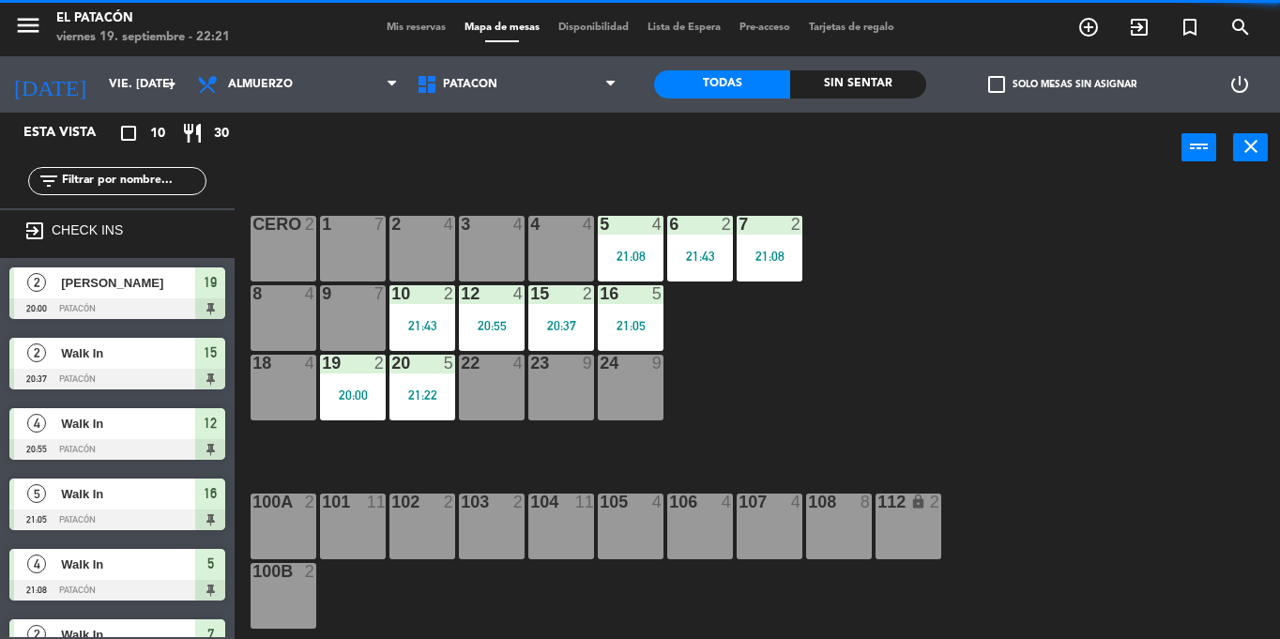
scroll to position [202, 0]
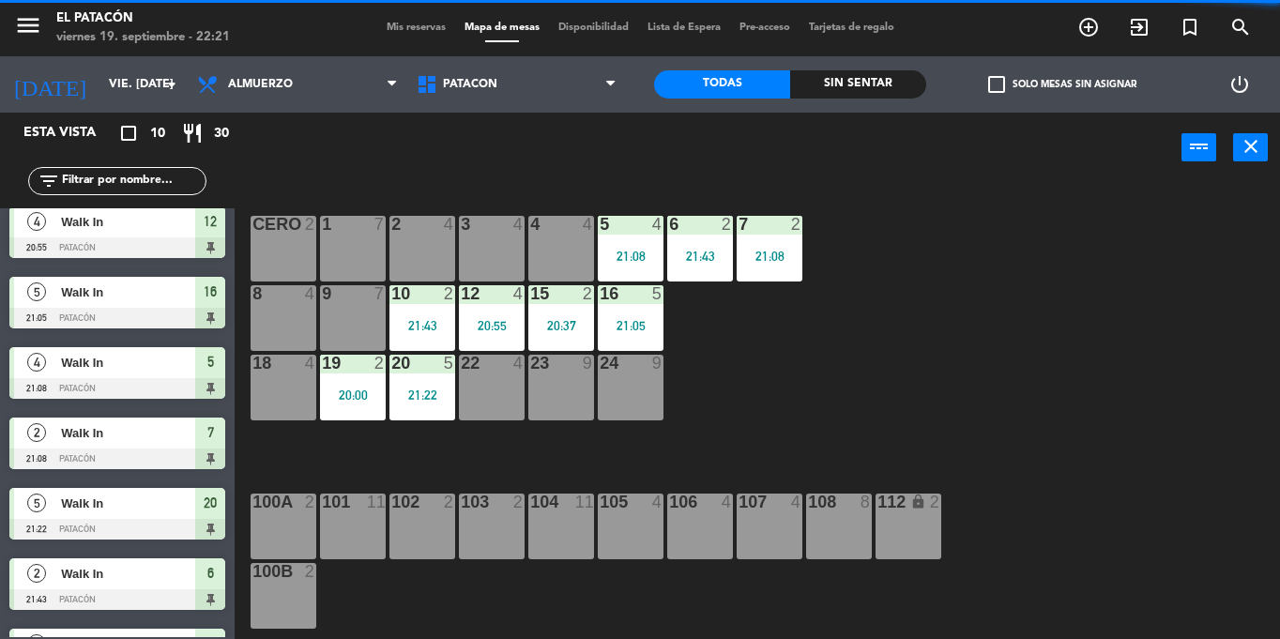
click at [619, 243] on div "5 4 21:08" at bounding box center [631, 249] width 66 height 66
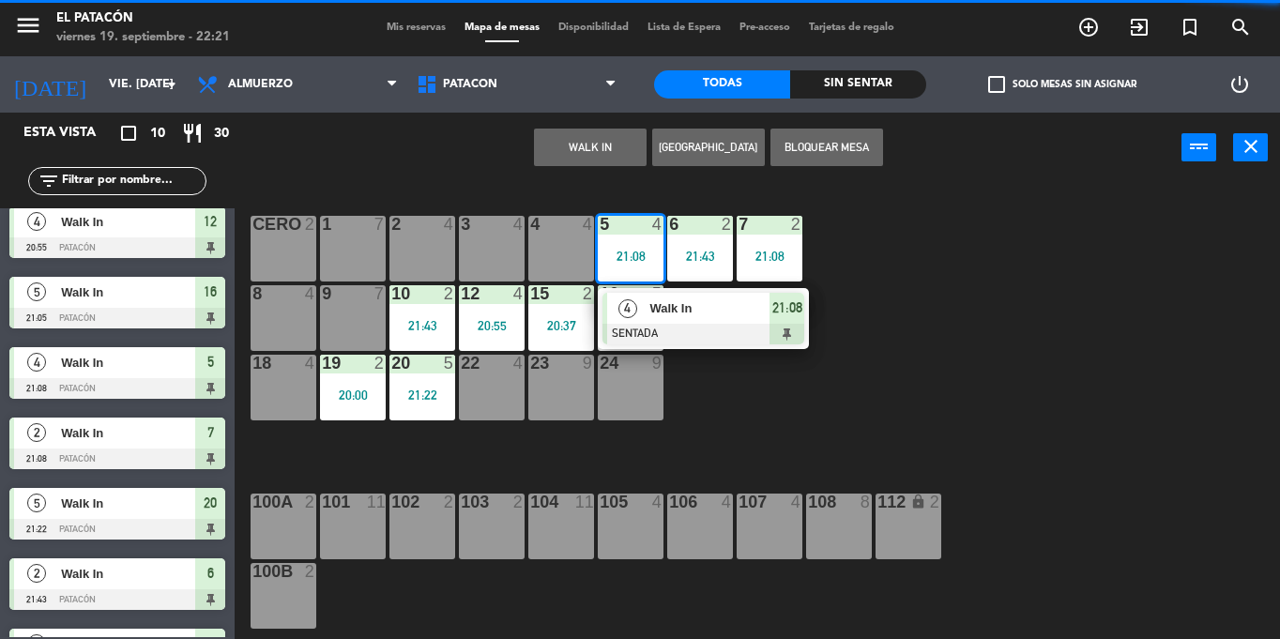
click at [644, 303] on div "4" at bounding box center [627, 308] width 40 height 31
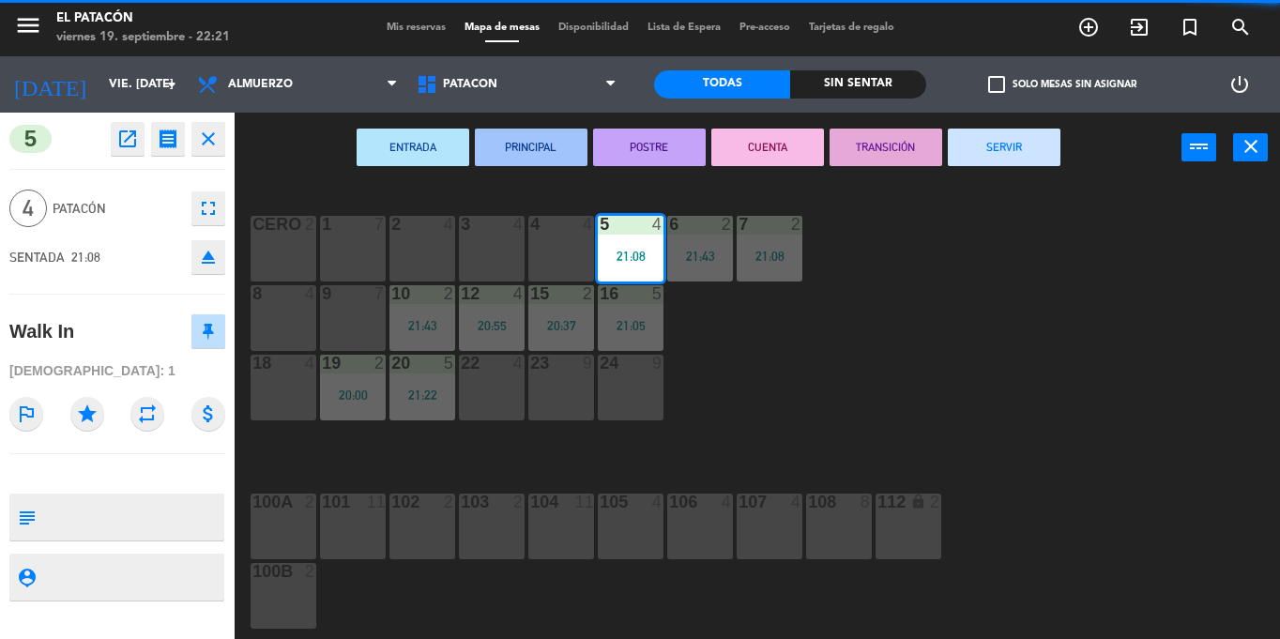
click at [969, 148] on button "SERVIR" at bounding box center [1004, 148] width 113 height 38
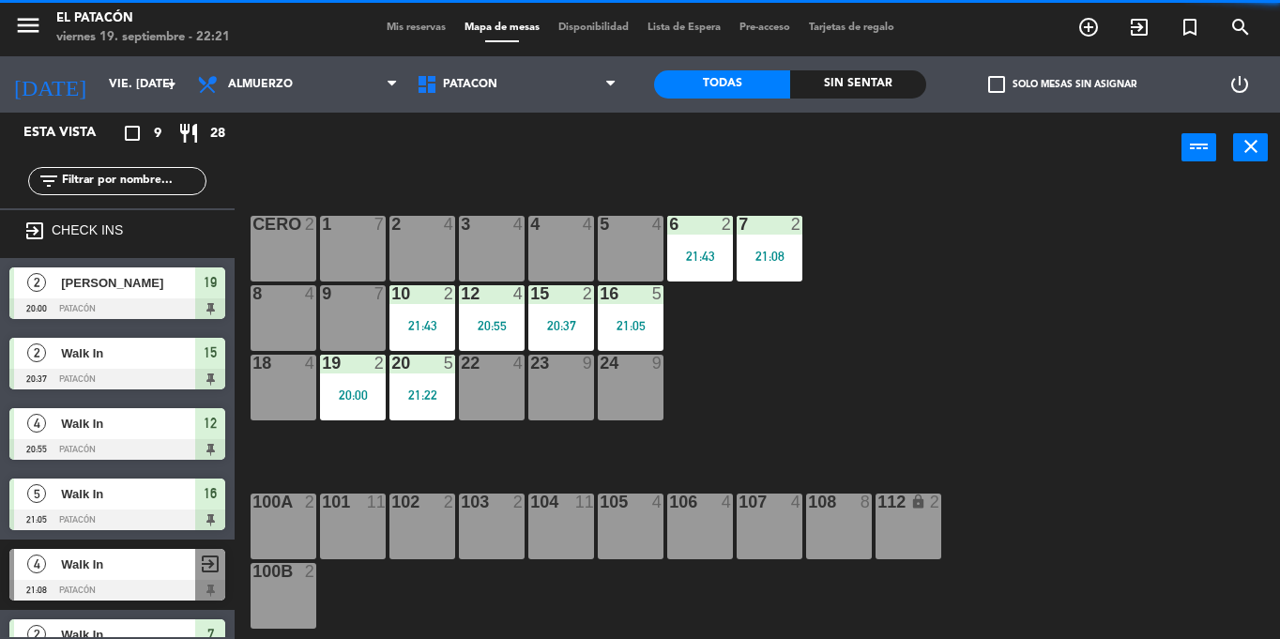
click at [694, 250] on div "21:43" at bounding box center [700, 256] width 66 height 13
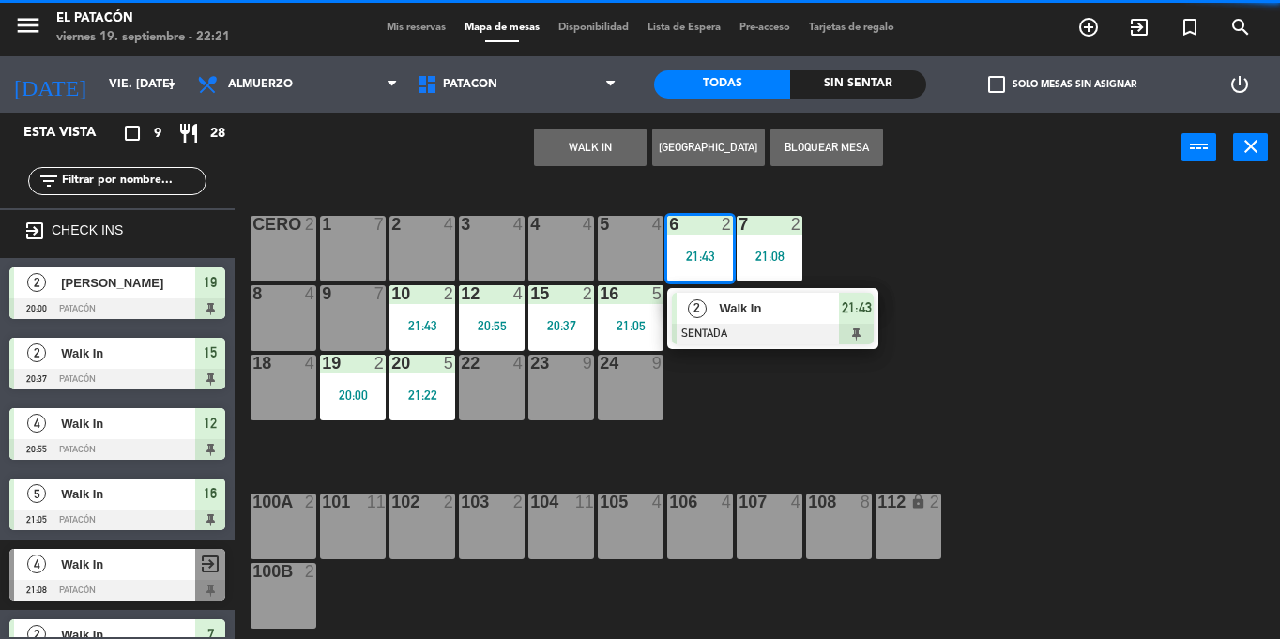
click at [724, 319] on div "Walk In" at bounding box center [778, 308] width 122 height 31
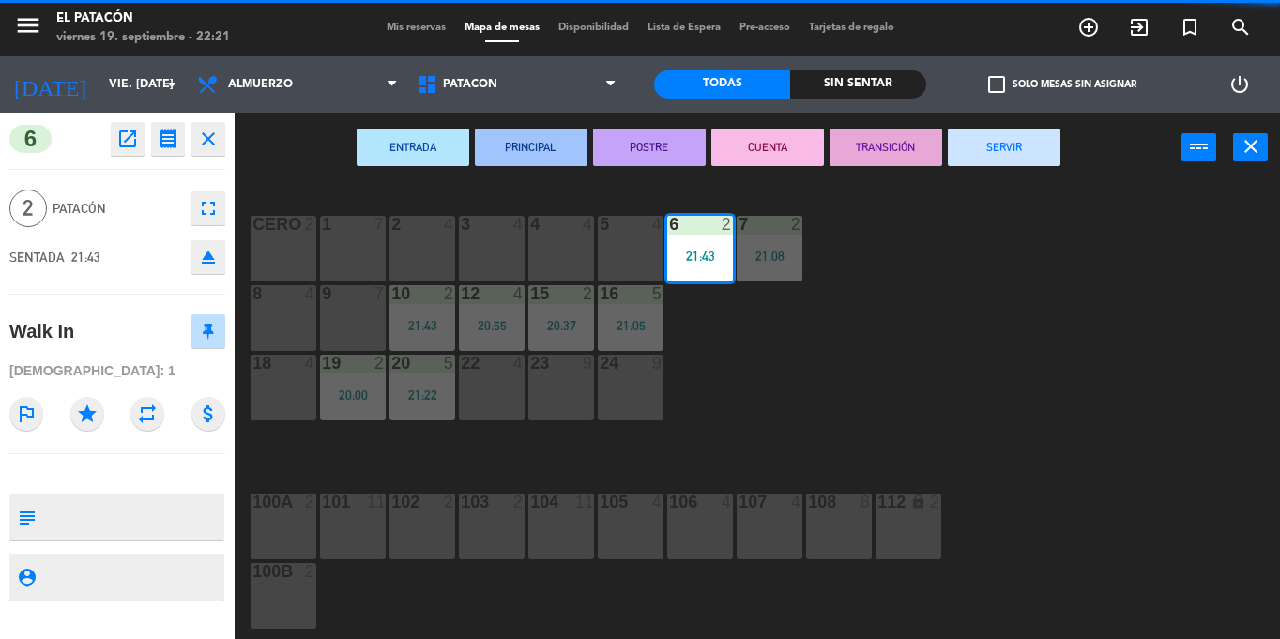
click at [977, 147] on button "SERVIR" at bounding box center [1004, 148] width 113 height 38
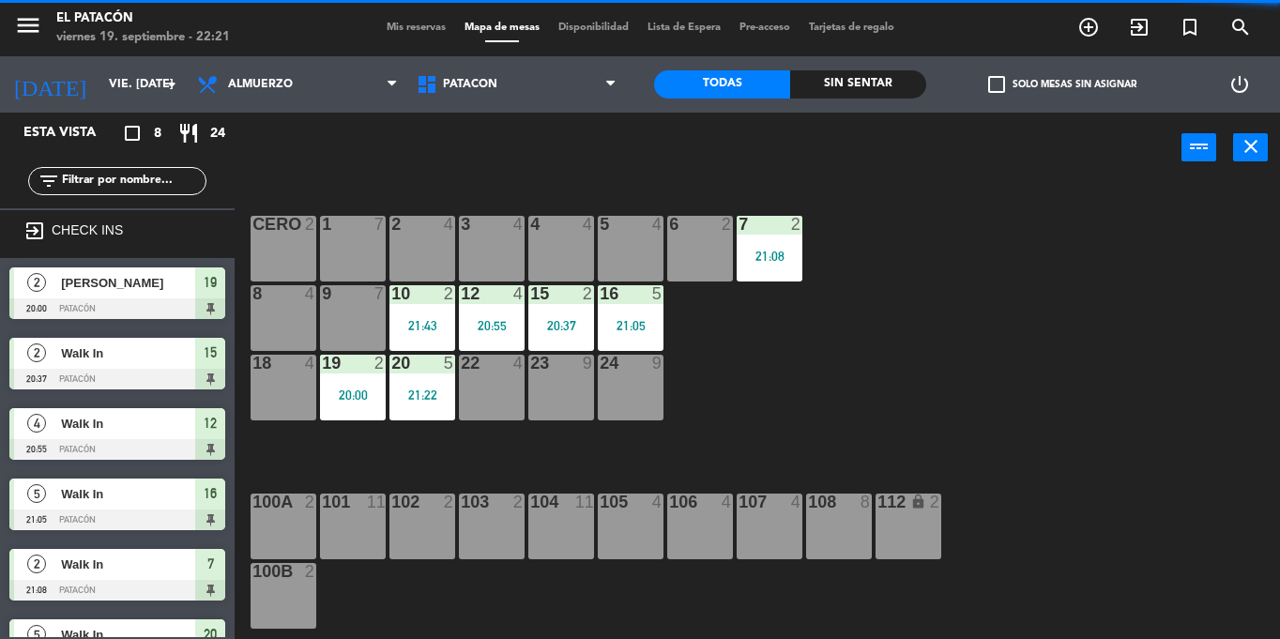
scroll to position [82, 0]
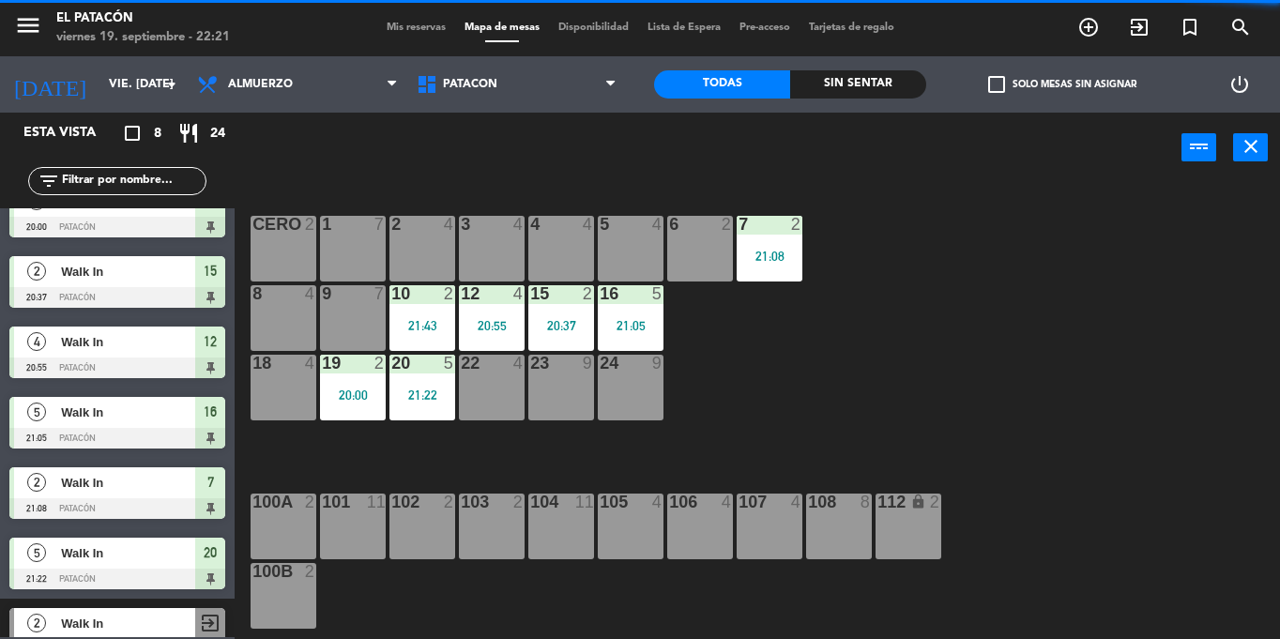
click at [774, 251] on div "21:08" at bounding box center [770, 256] width 66 height 13
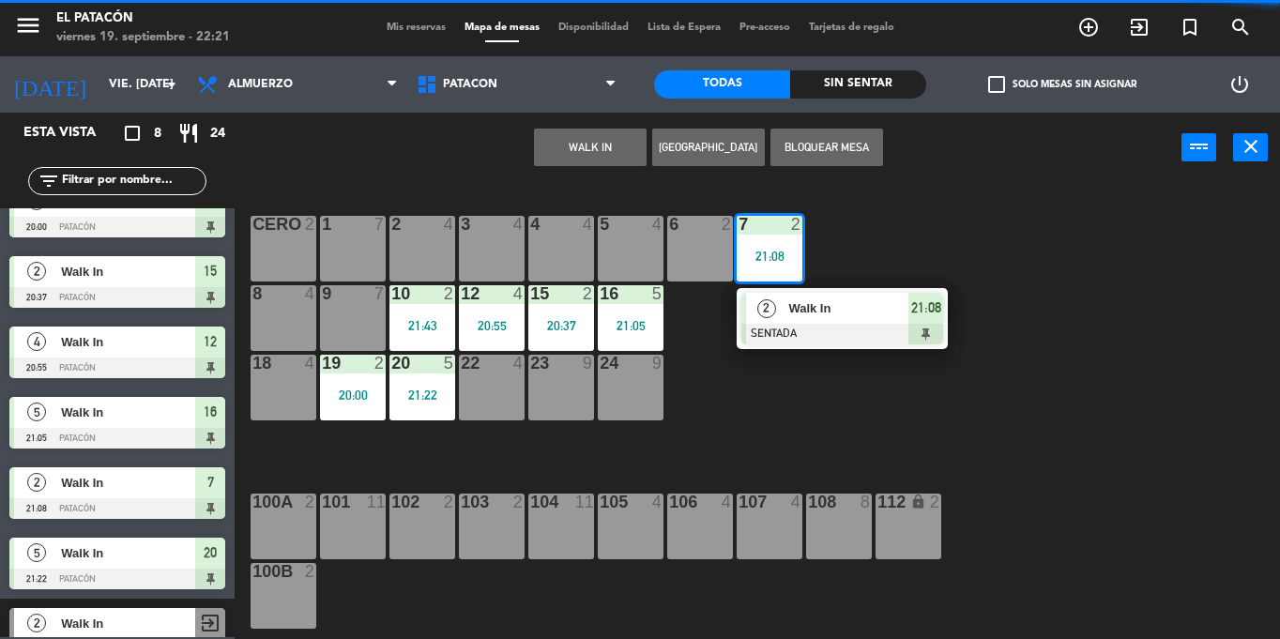
click at [783, 315] on div "2" at bounding box center [766, 308] width 40 height 31
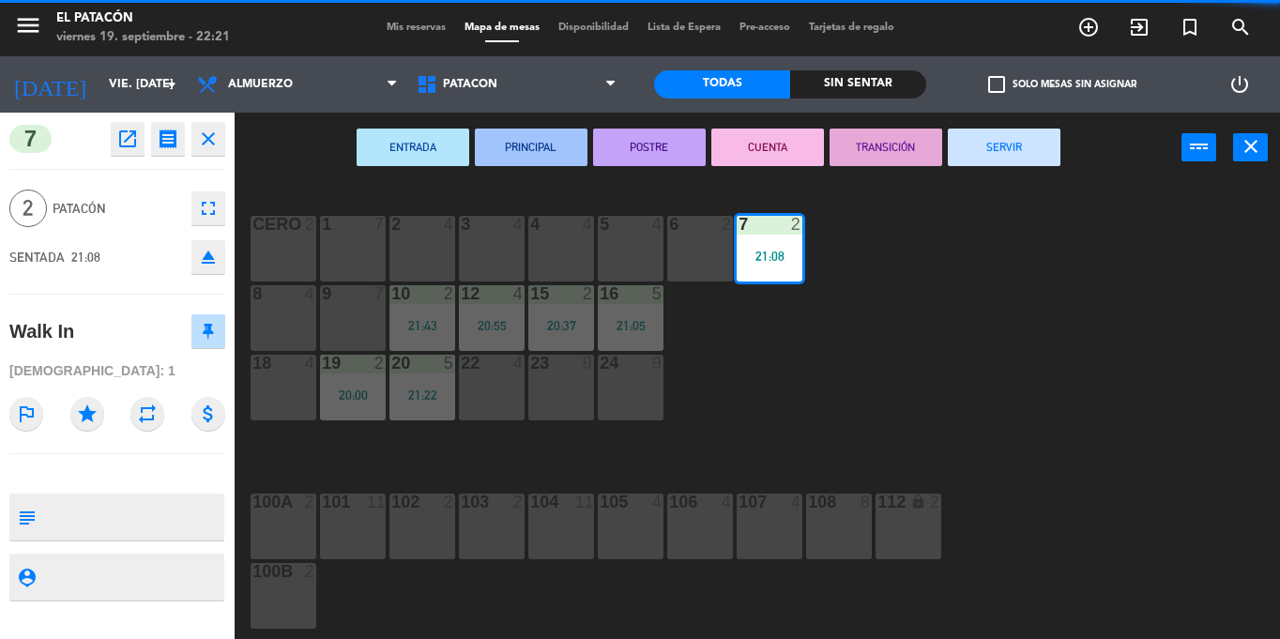
click at [981, 144] on button "SERVIR" at bounding box center [1004, 148] width 113 height 38
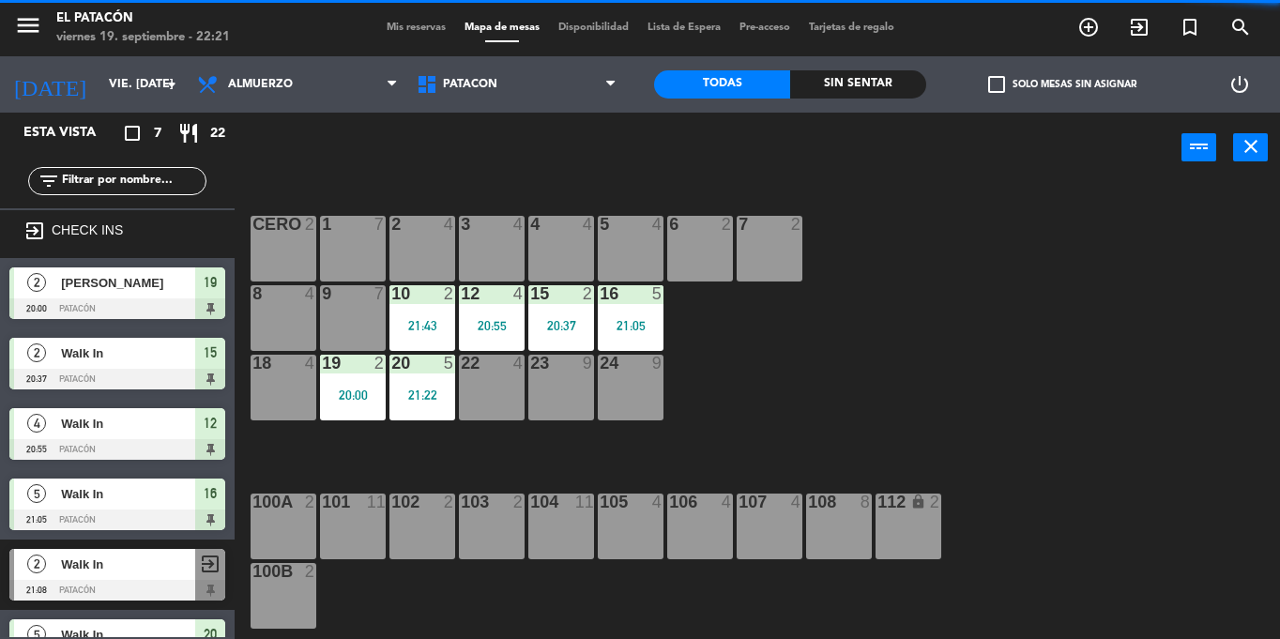
click at [432, 307] on div "10 2 21:43" at bounding box center [422, 318] width 66 height 66
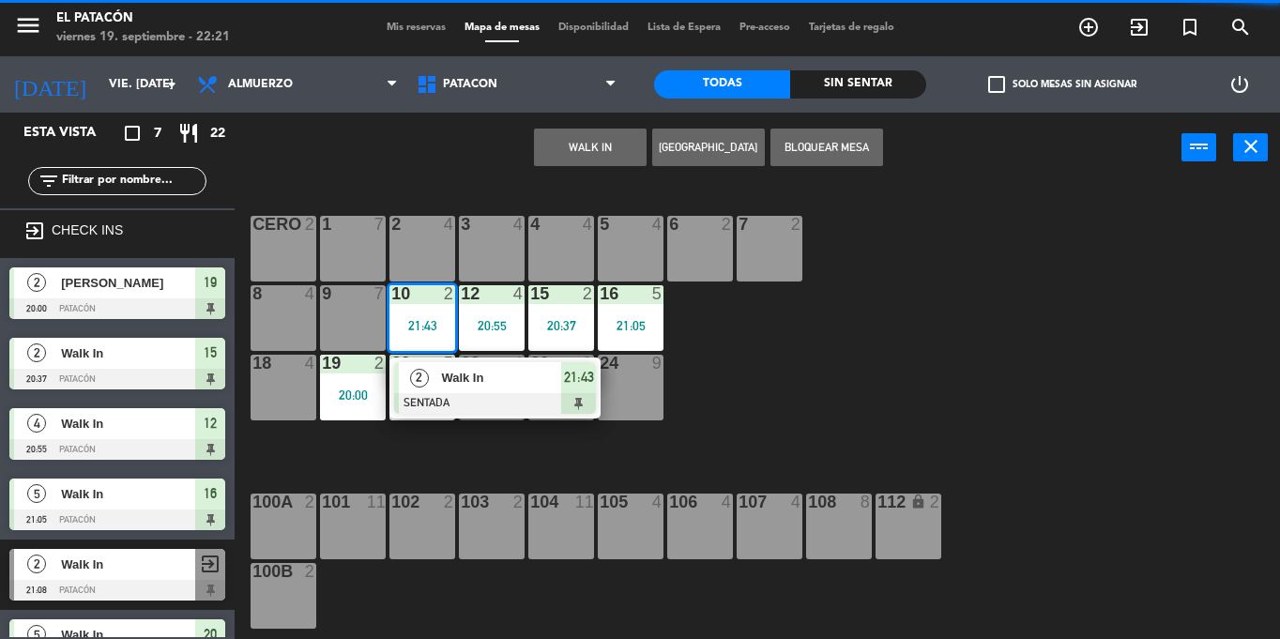
click at [449, 382] on span "Walk In" at bounding box center [501, 378] width 120 height 20
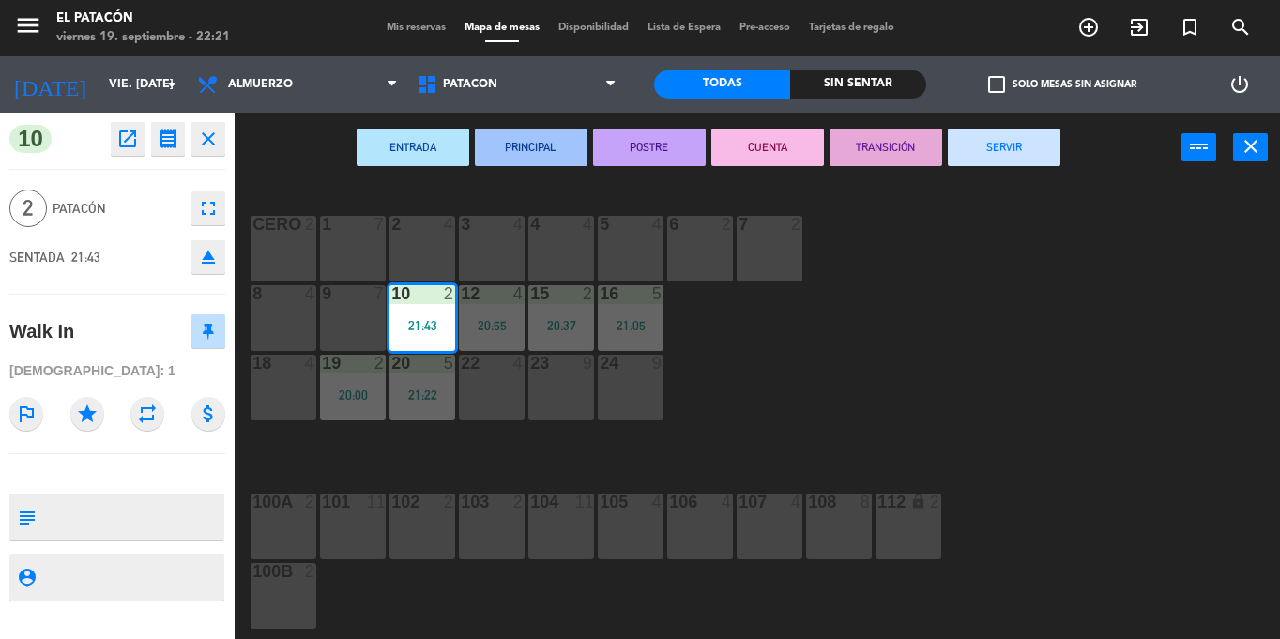
click at [988, 136] on button "SERVIR" at bounding box center [1004, 148] width 113 height 38
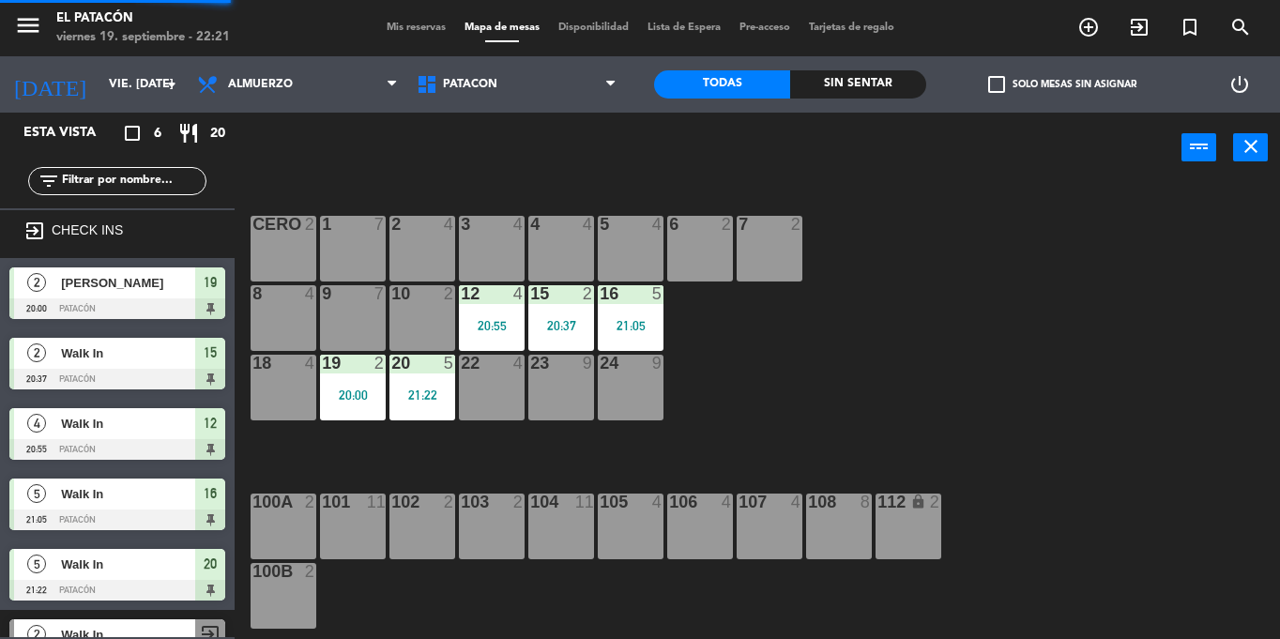
scroll to position [43, 0]
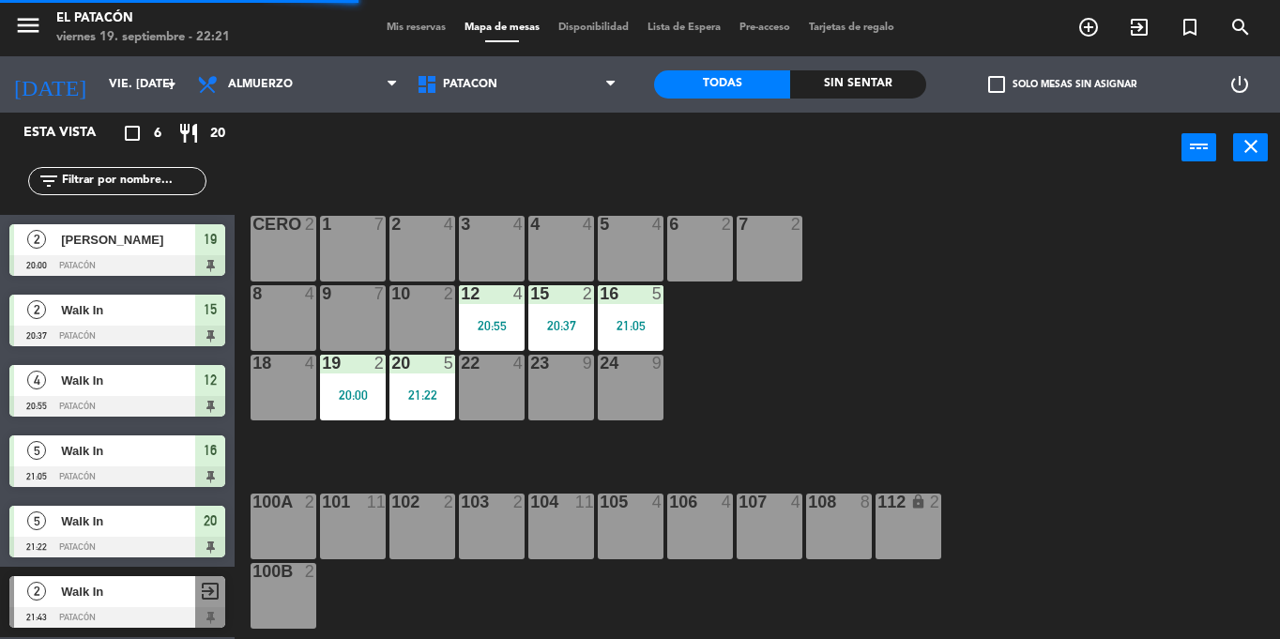
click at [483, 307] on div "12 4 20:55" at bounding box center [492, 318] width 66 height 66
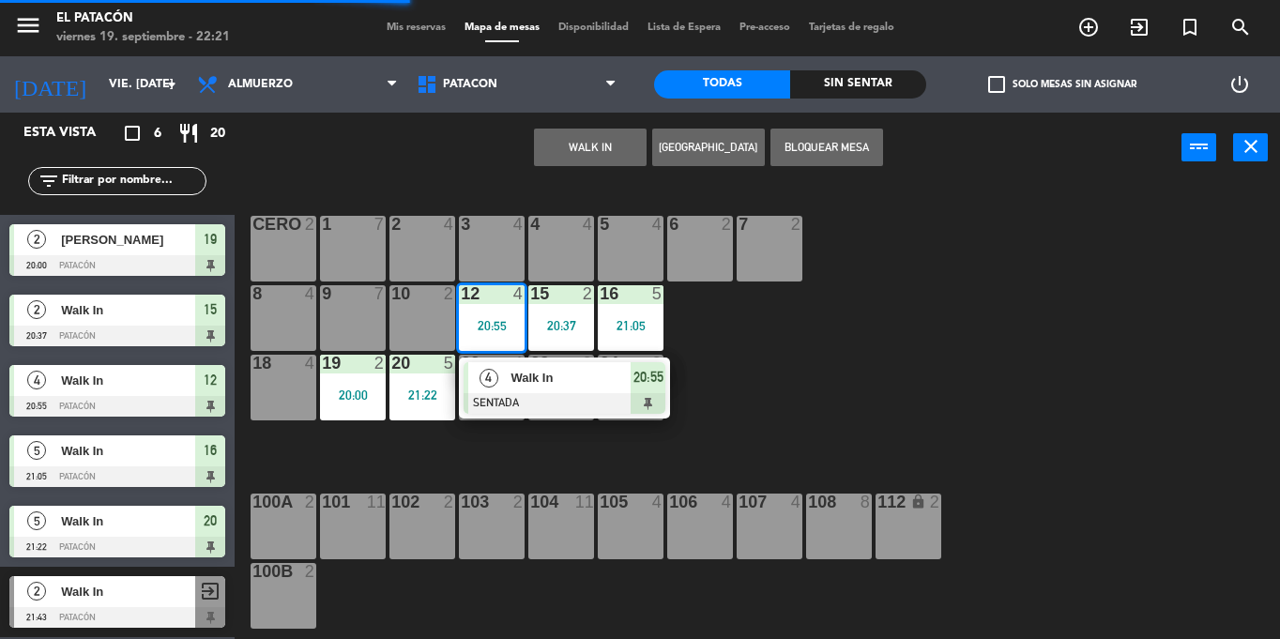
click at [516, 374] on span "Walk In" at bounding box center [570, 378] width 120 height 20
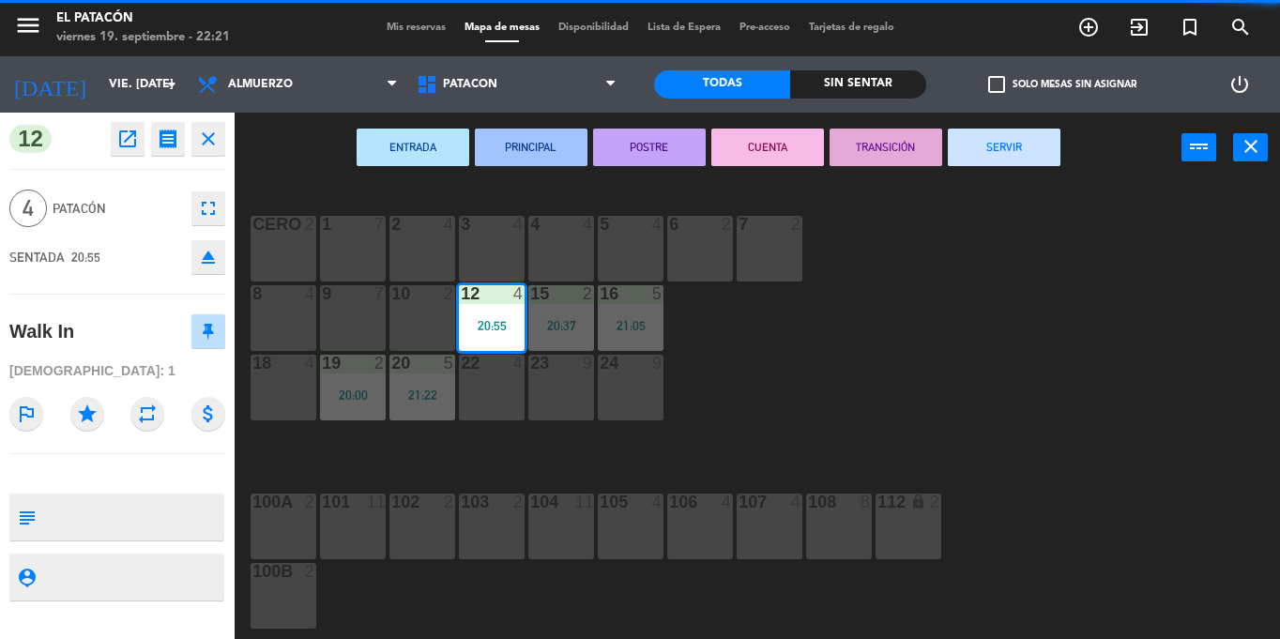
click at [995, 149] on button "SERVIR" at bounding box center [1004, 148] width 113 height 38
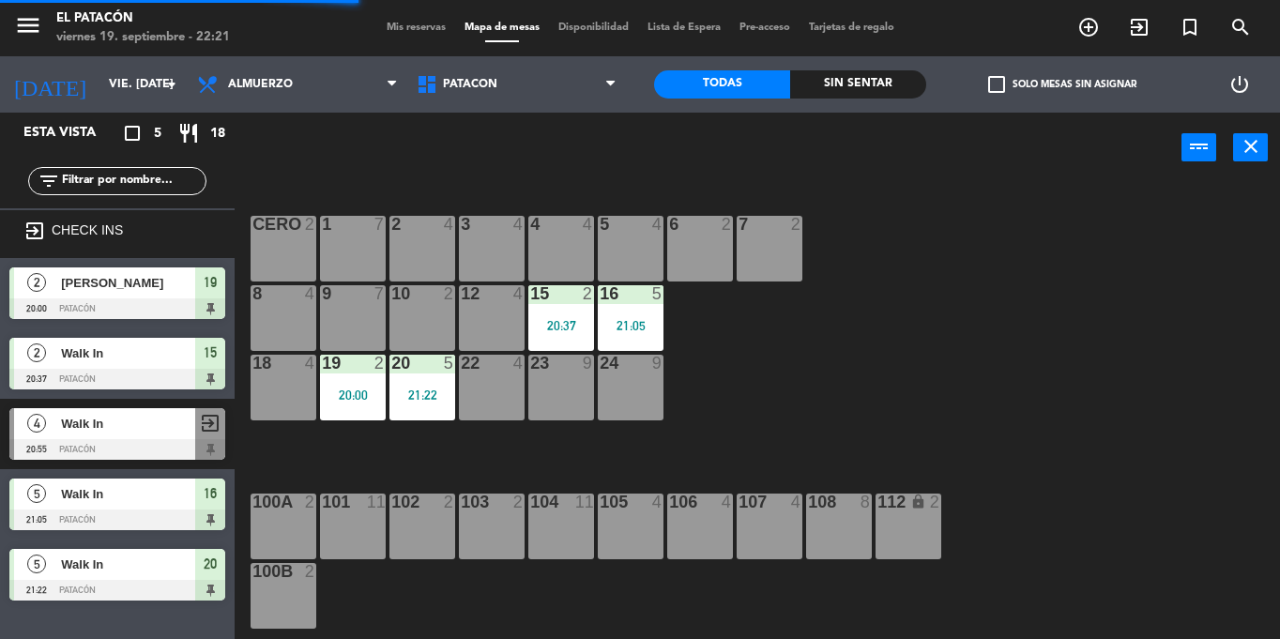
click at [566, 318] on div "20:37" at bounding box center [561, 325] width 66 height 14
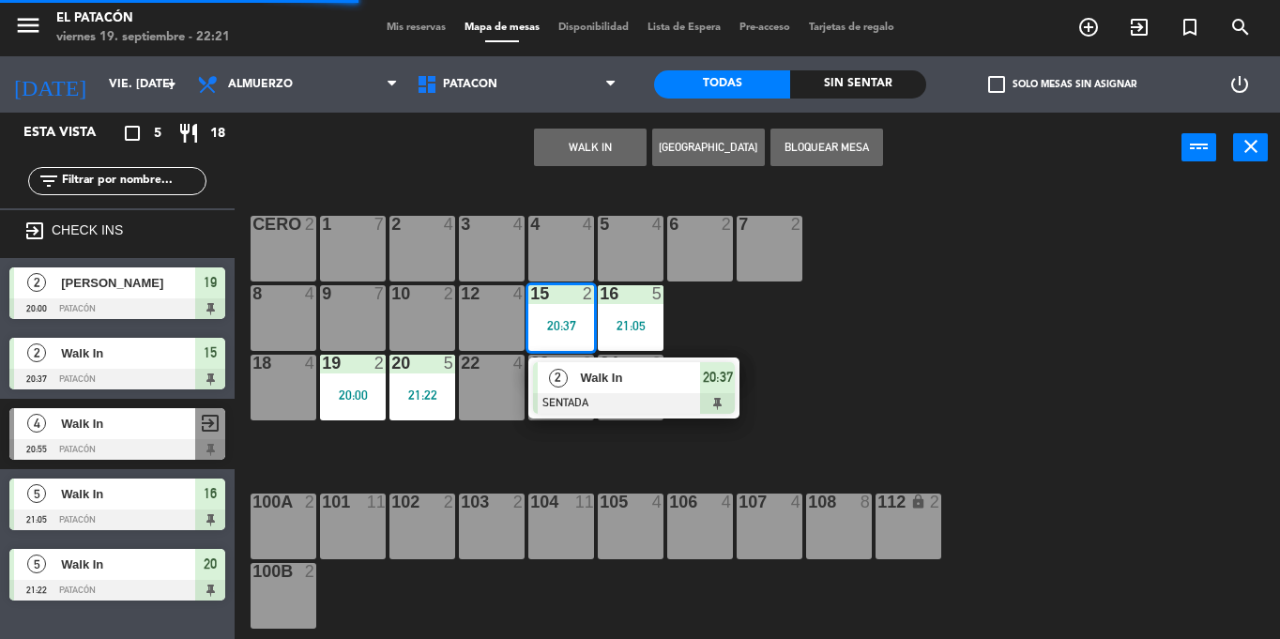
click at [579, 393] on div at bounding box center [634, 403] width 202 height 21
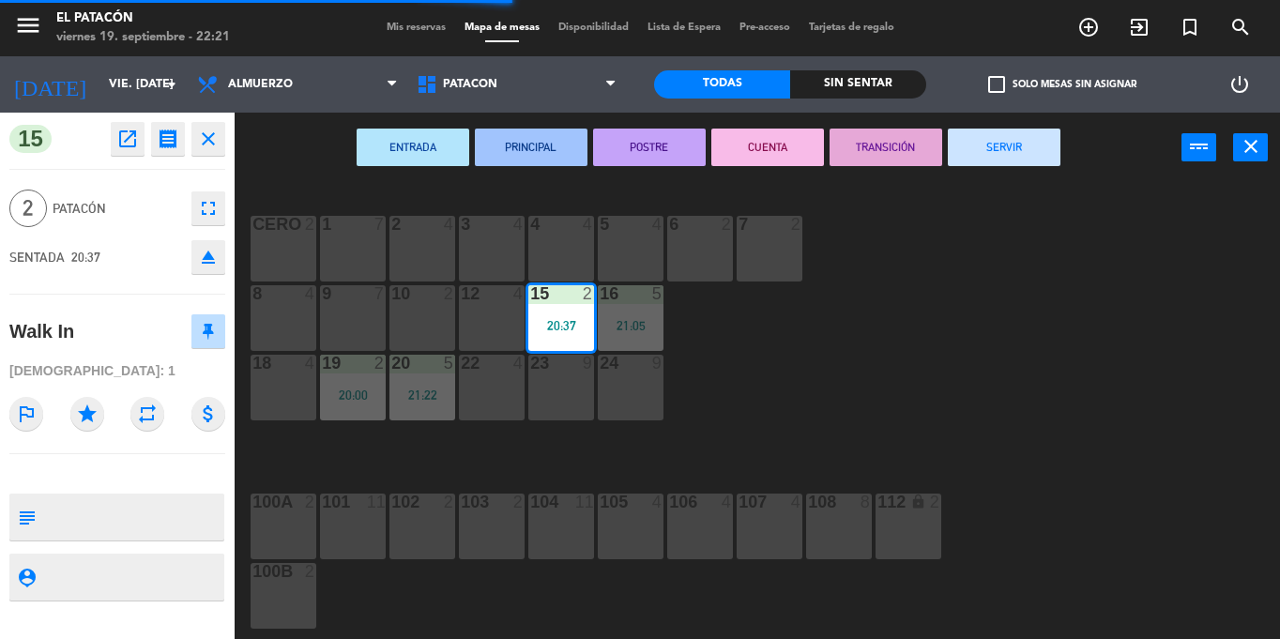
click at [996, 161] on button "SERVIR" at bounding box center [1004, 148] width 113 height 38
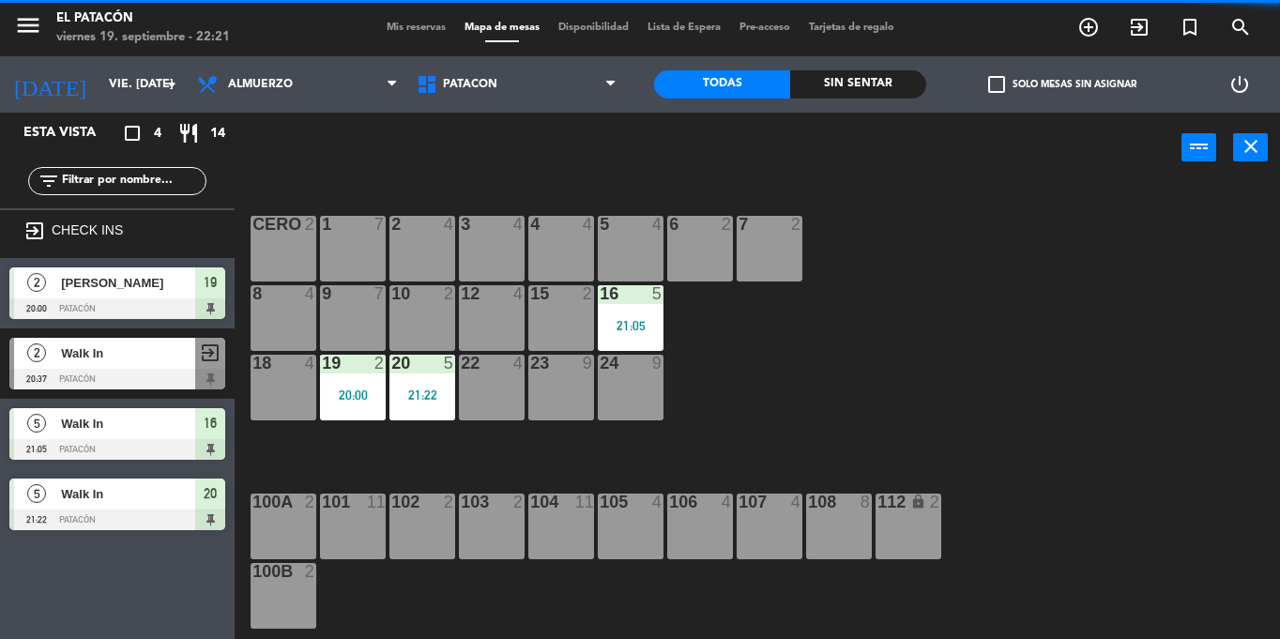
click at [640, 326] on div "21:05" at bounding box center [631, 325] width 66 height 13
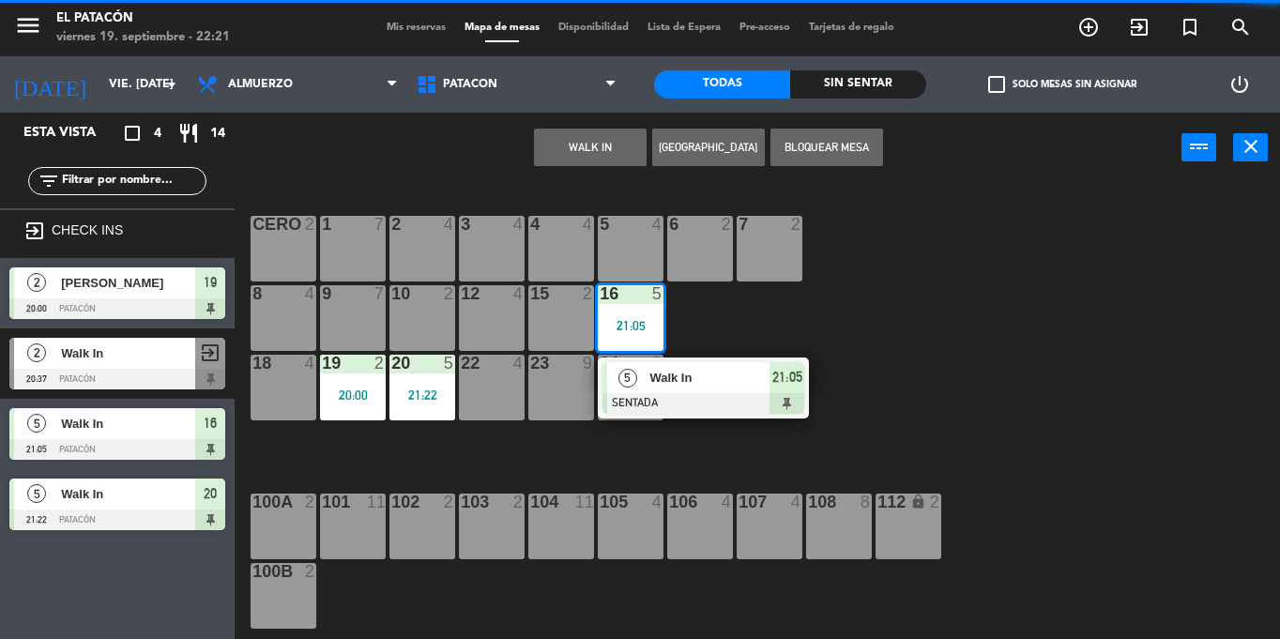
click at [647, 380] on div "Walk In" at bounding box center [708, 377] width 122 height 31
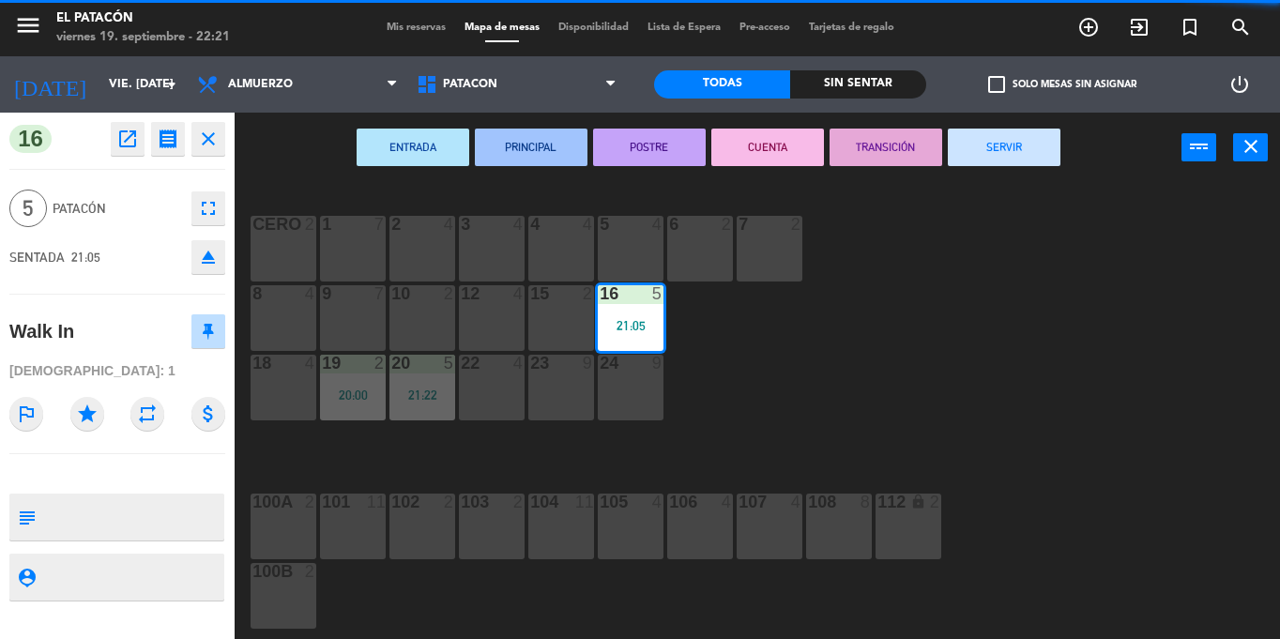
click at [996, 127] on div "ENTRADA PRINCIPAL POSTRE CUENTA TRANSICIÓN SERVIR power_input close" at bounding box center [708, 148] width 947 height 71
click at [996, 135] on button "SERVIR" at bounding box center [1004, 148] width 113 height 38
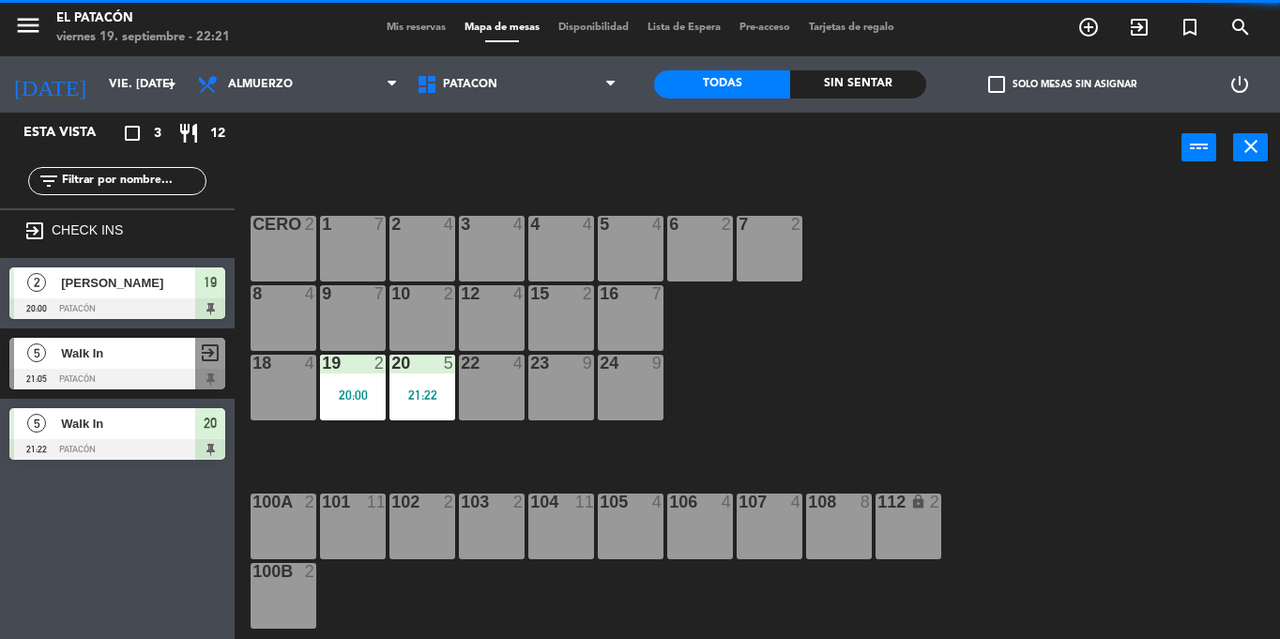
click at [352, 403] on div "19 2 20:00" at bounding box center [353, 388] width 66 height 66
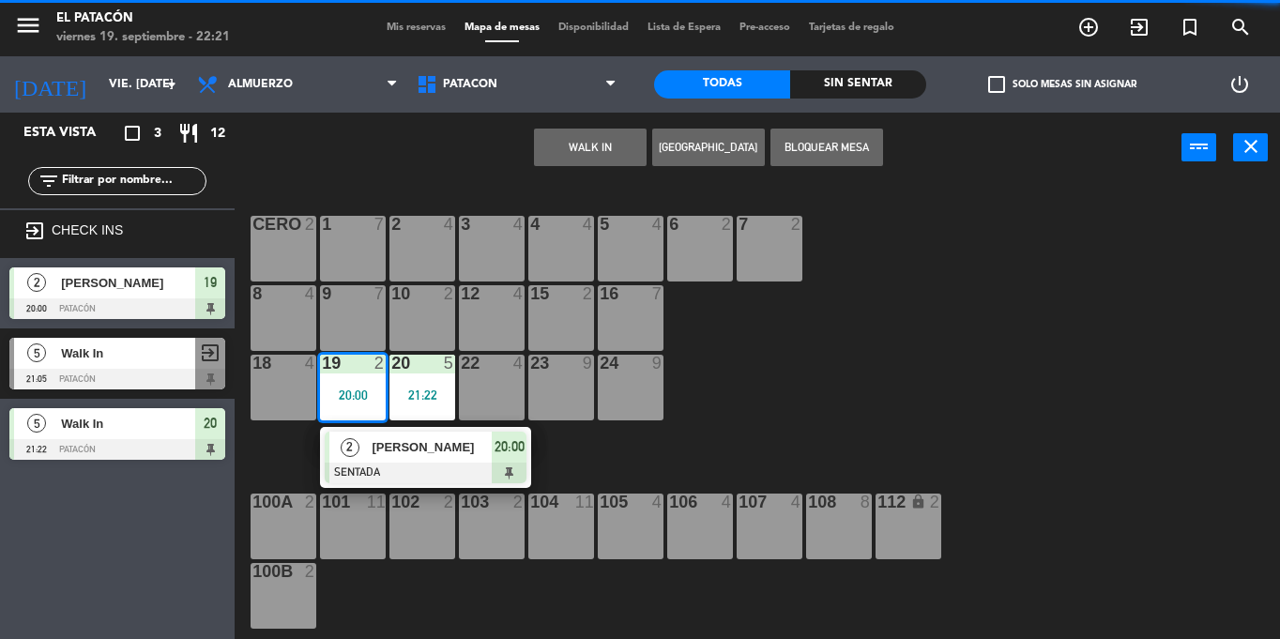
click at [371, 440] on div "[PERSON_NAME]" at bounding box center [431, 447] width 122 height 31
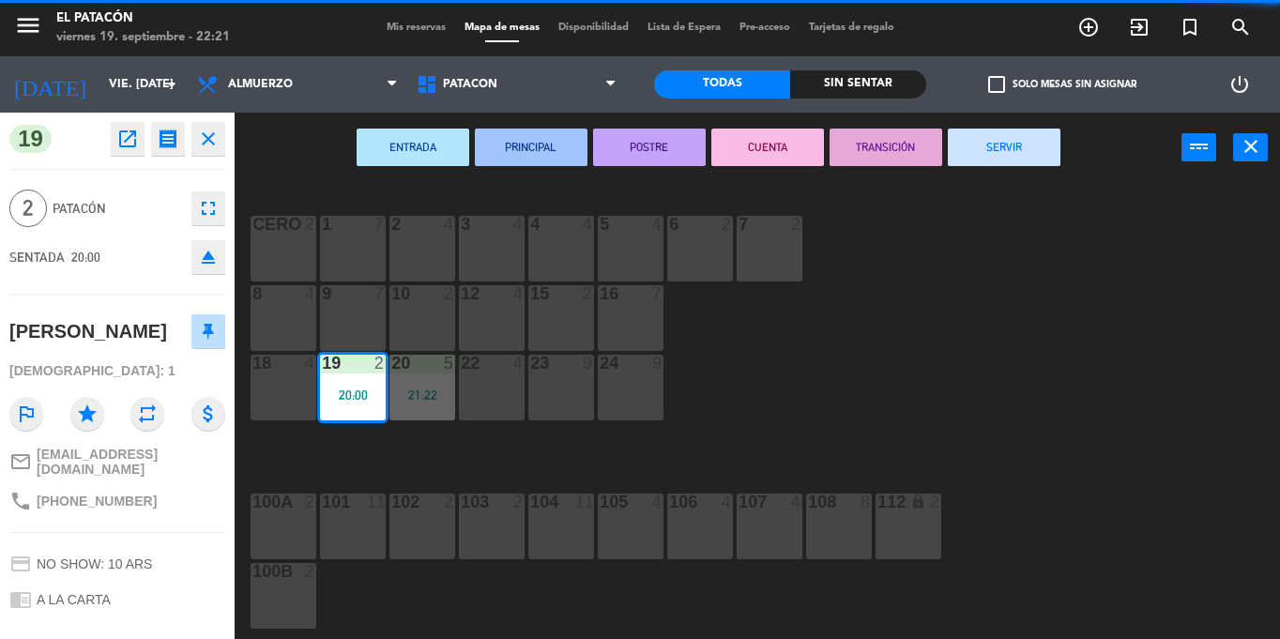
click at [999, 140] on button "SERVIR" at bounding box center [1004, 148] width 113 height 38
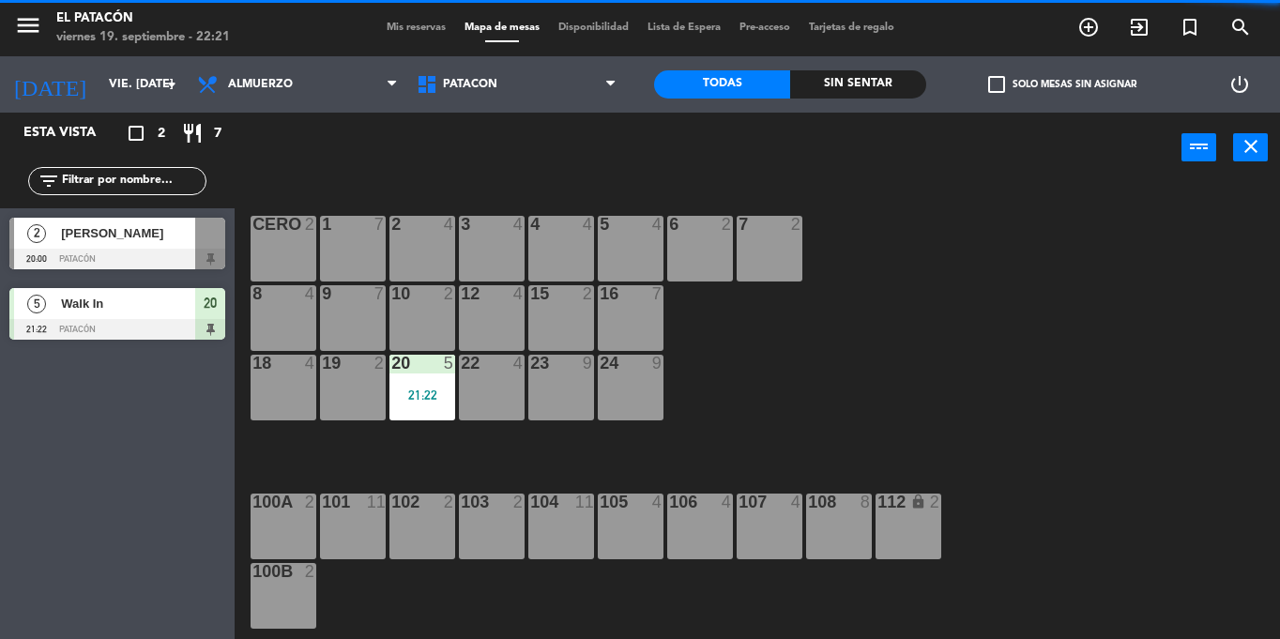
click at [421, 392] on div "21:22" at bounding box center [422, 394] width 66 height 13
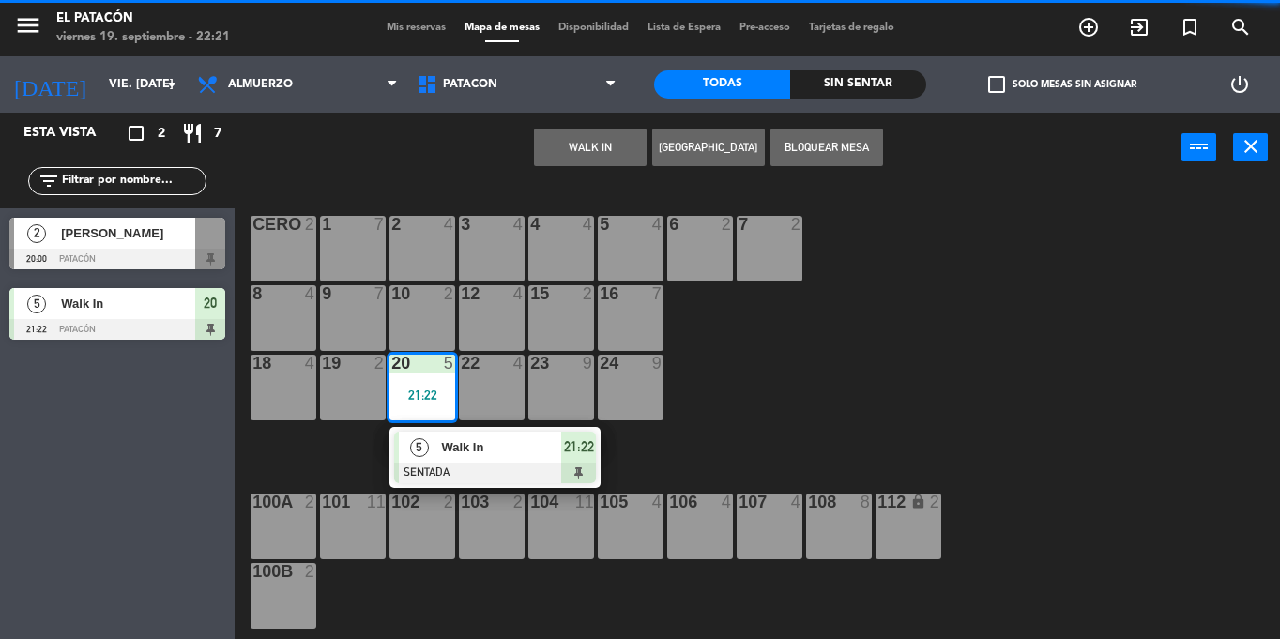
click at [444, 449] on span "Walk In" at bounding box center [501, 447] width 120 height 20
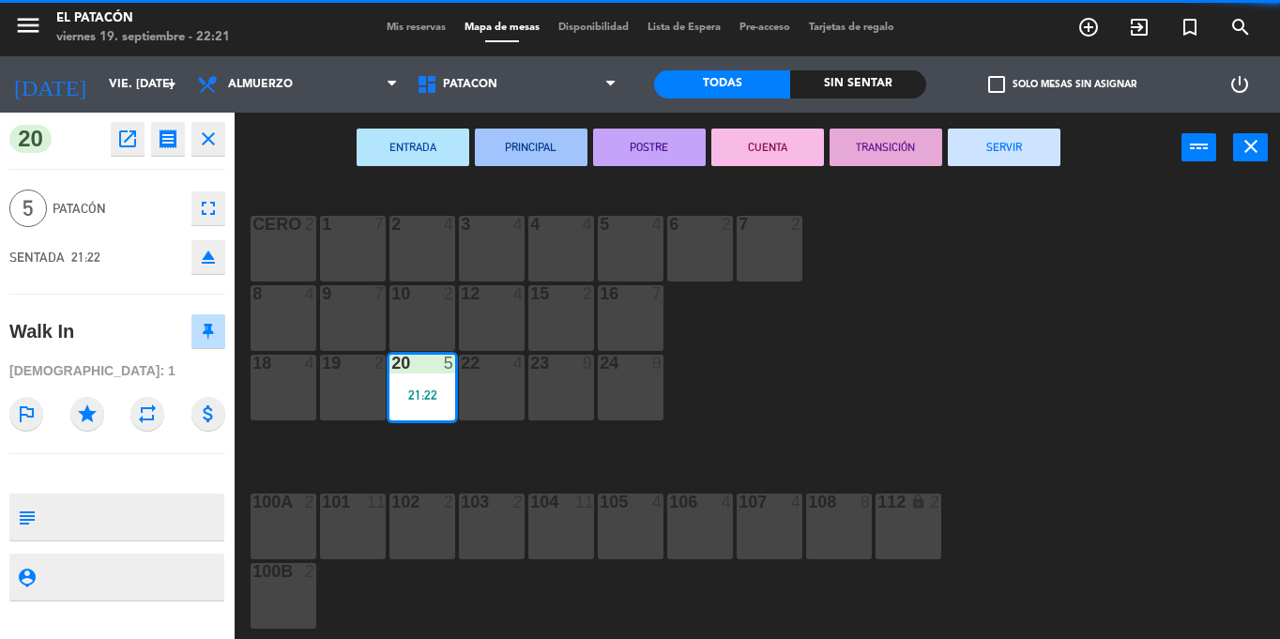
click at [991, 148] on button "SERVIR" at bounding box center [1004, 148] width 113 height 38
